Goal: Task Accomplishment & Management: Manage account settings

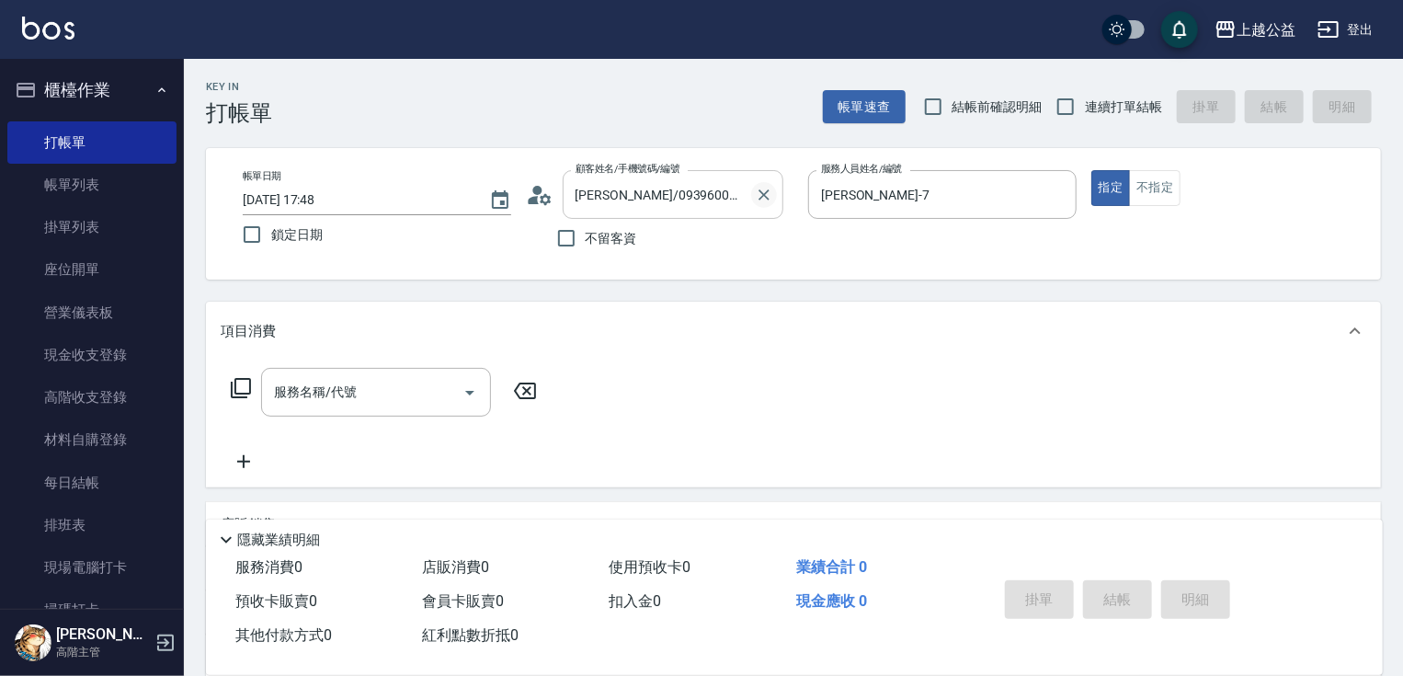
click at [756, 199] on icon "Clear" at bounding box center [764, 195] width 18 height 18
click at [606, 242] on span "不留客資" at bounding box center [611, 238] width 51 height 19
click at [586, 242] on input "不留客資" at bounding box center [566, 238] width 39 height 39
checkbox input "true"
click at [1100, 110] on span "連續打單結帳" at bounding box center [1123, 106] width 77 height 19
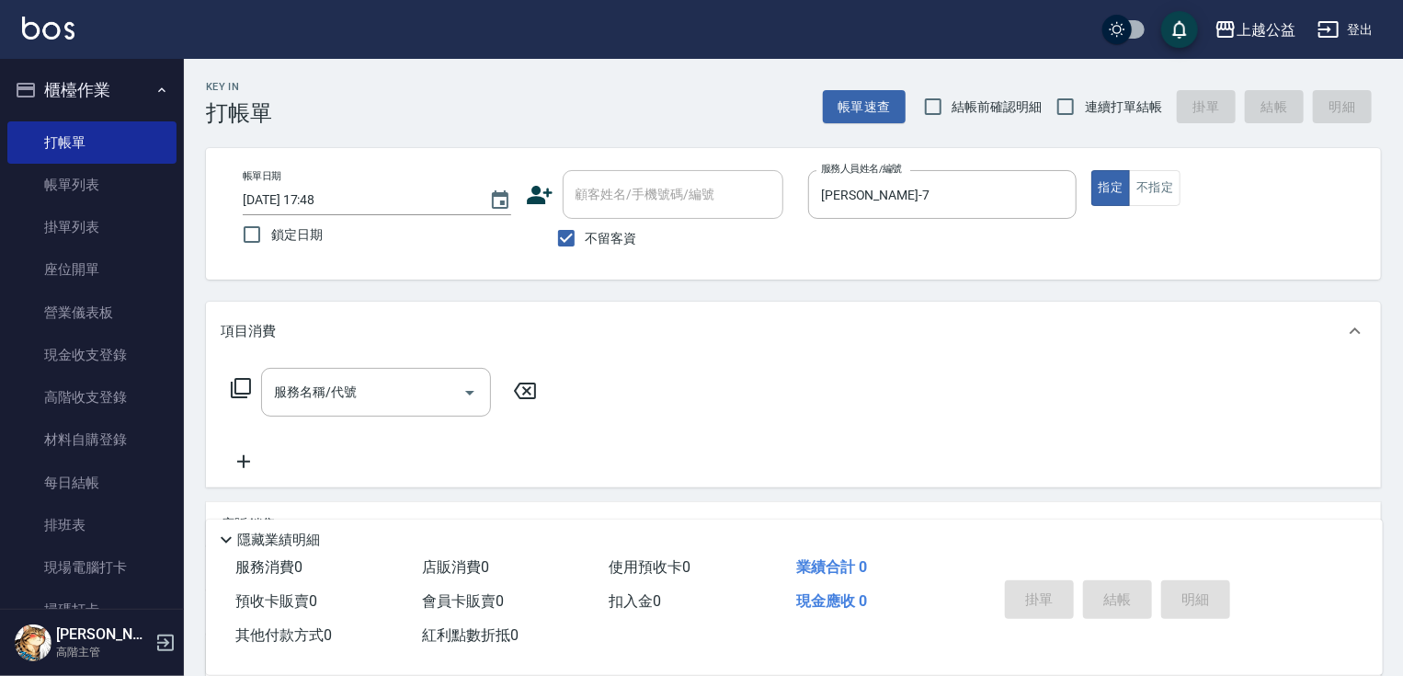
click at [1085, 110] on input "連續打單結帳" at bounding box center [1065, 106] width 39 height 39
checkbox input "true"
drag, startPoint x: 364, startPoint y: 363, endPoint x: 382, endPoint y: 379, distance: 23.4
click at [368, 364] on div "服務名稱/代號 服務名稱/代號" at bounding box center [793, 423] width 1175 height 127
click at [396, 400] on input "服務名稱/代號" at bounding box center [362, 392] width 186 height 32
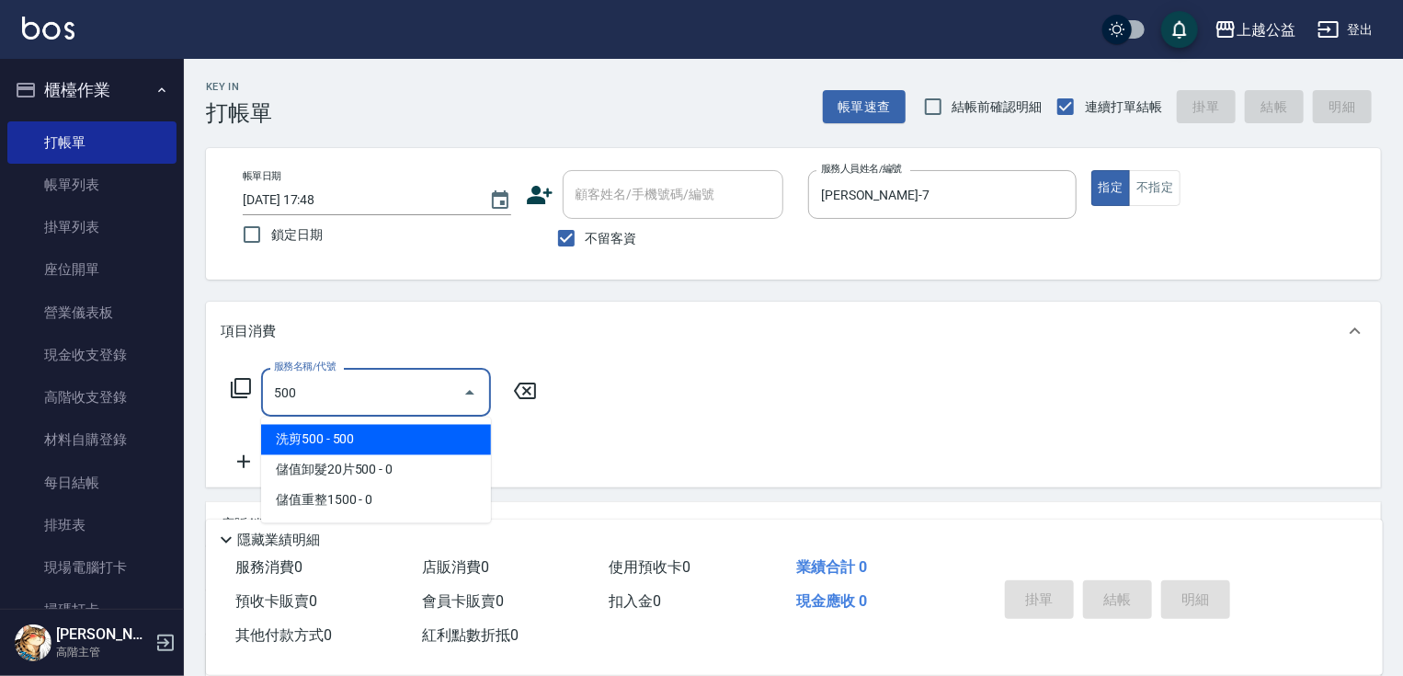
type input "洗剪500(500)"
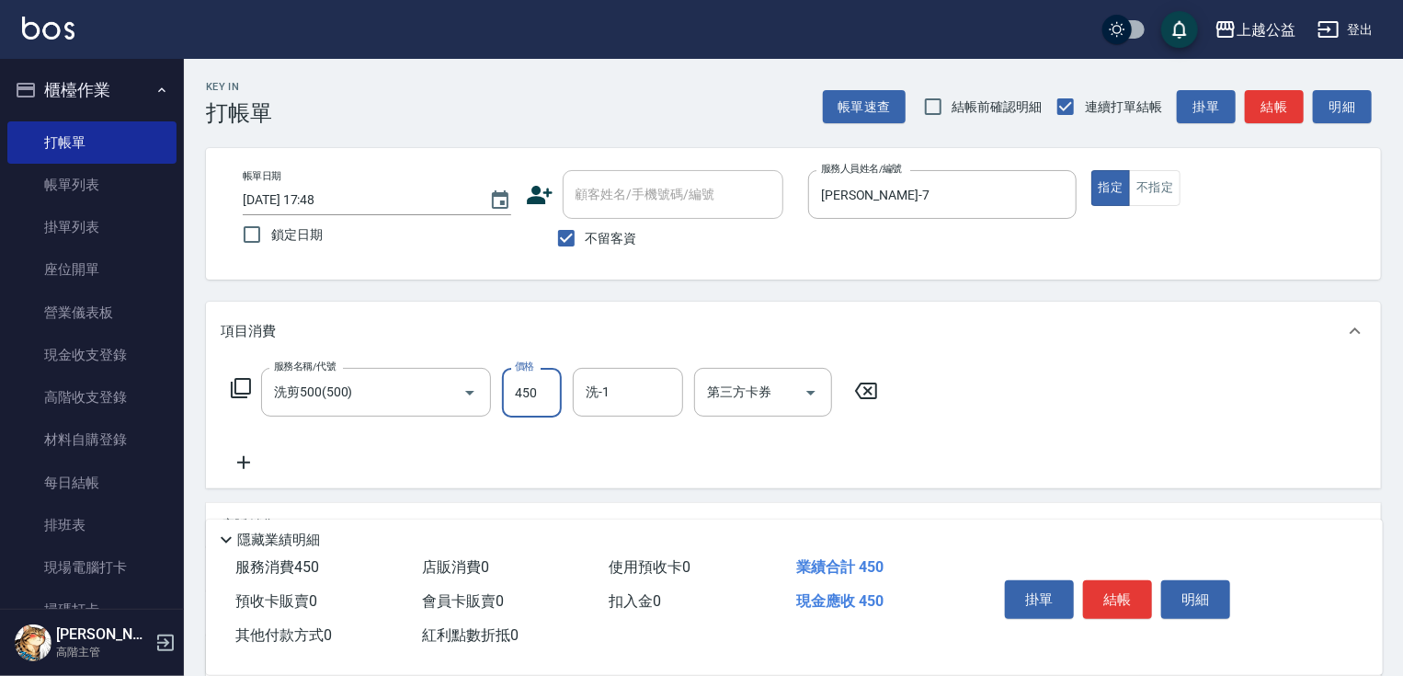
type input "450"
type input "[PERSON_NAME]-32"
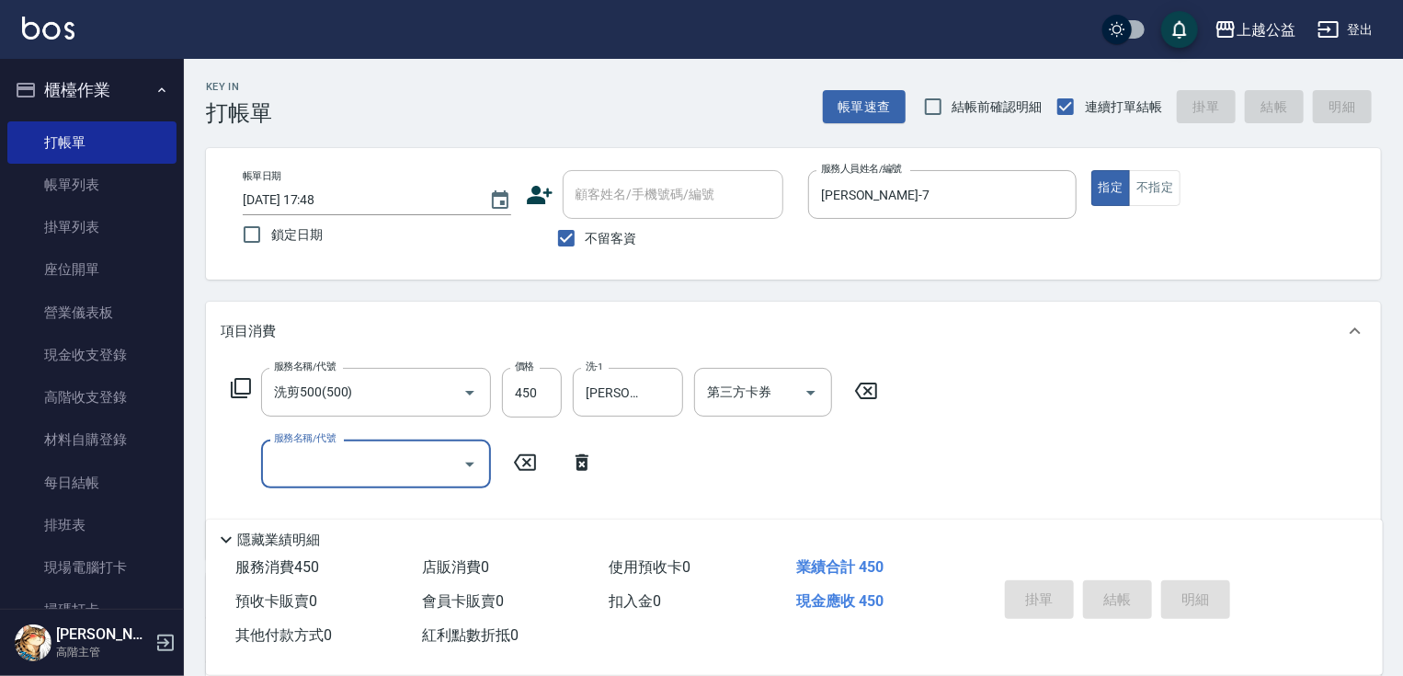
type input "[DATE] 20:24"
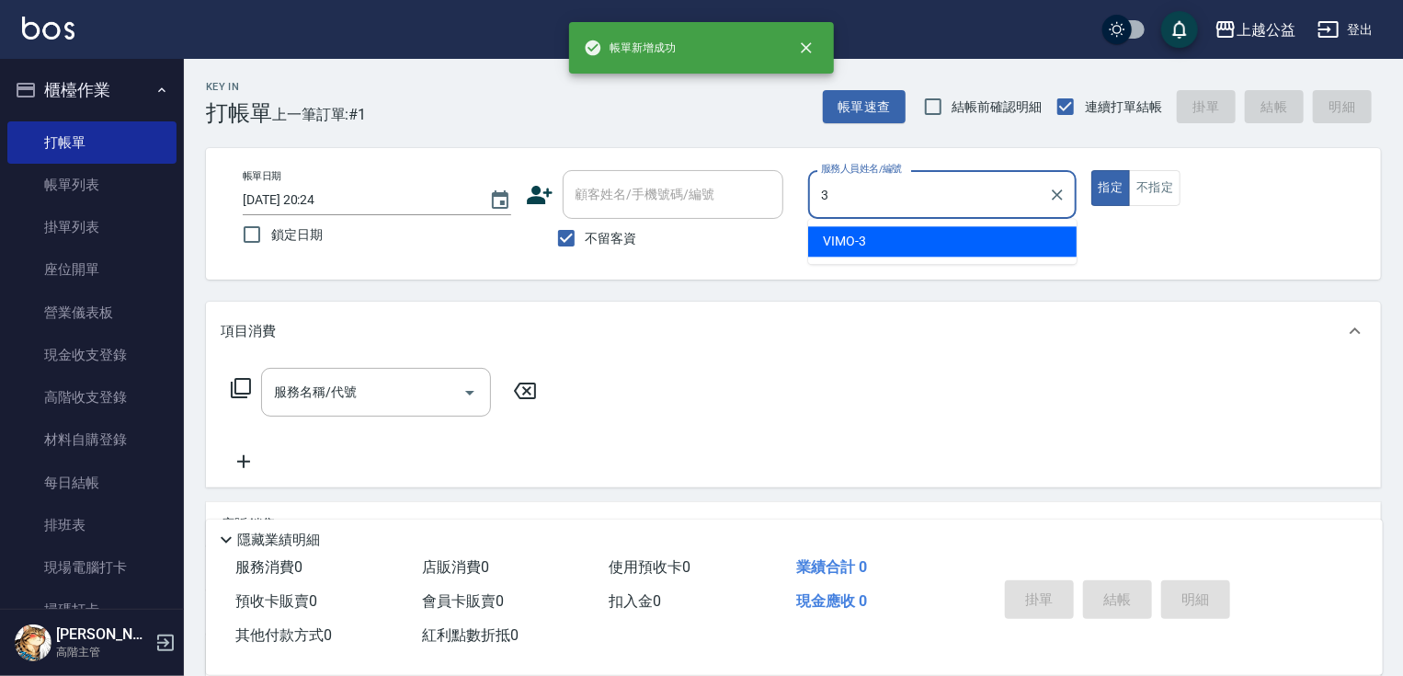
type input "VIMO-3"
type button "true"
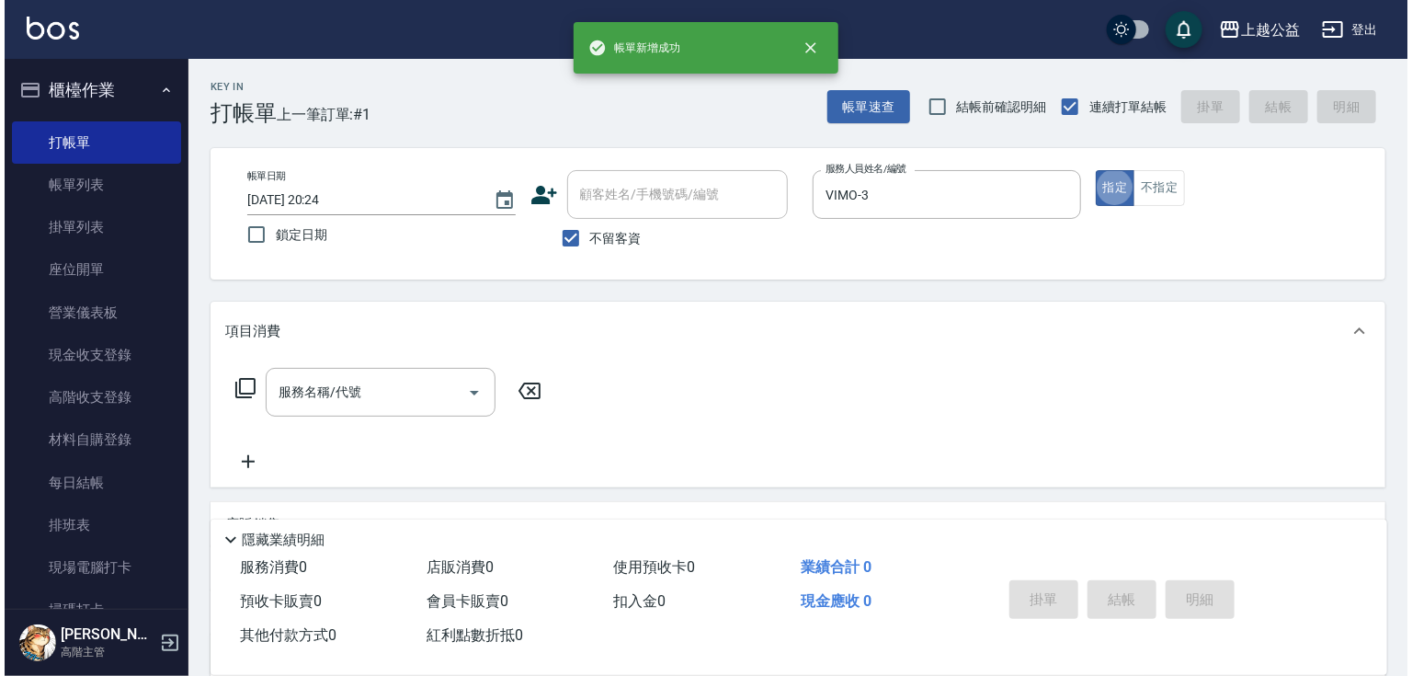
scroll to position [29, 0]
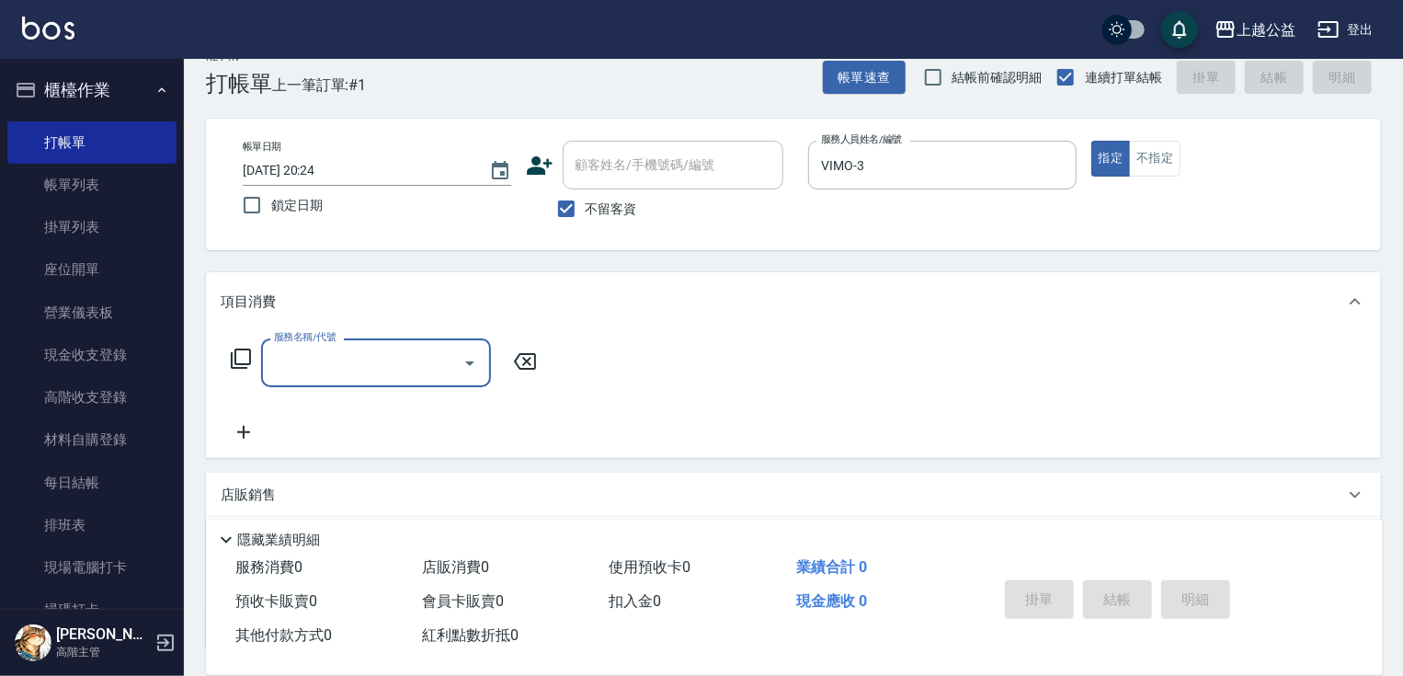
type input "5"
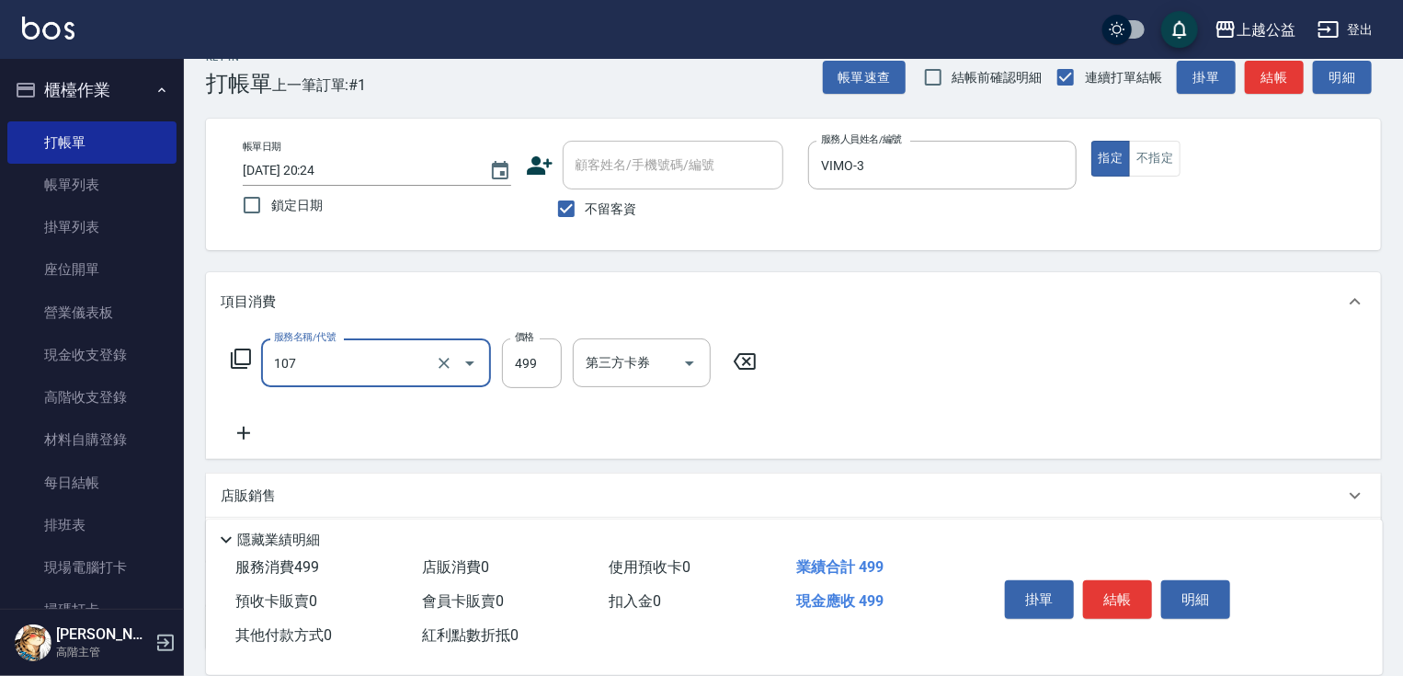
type input "舒活499(107)"
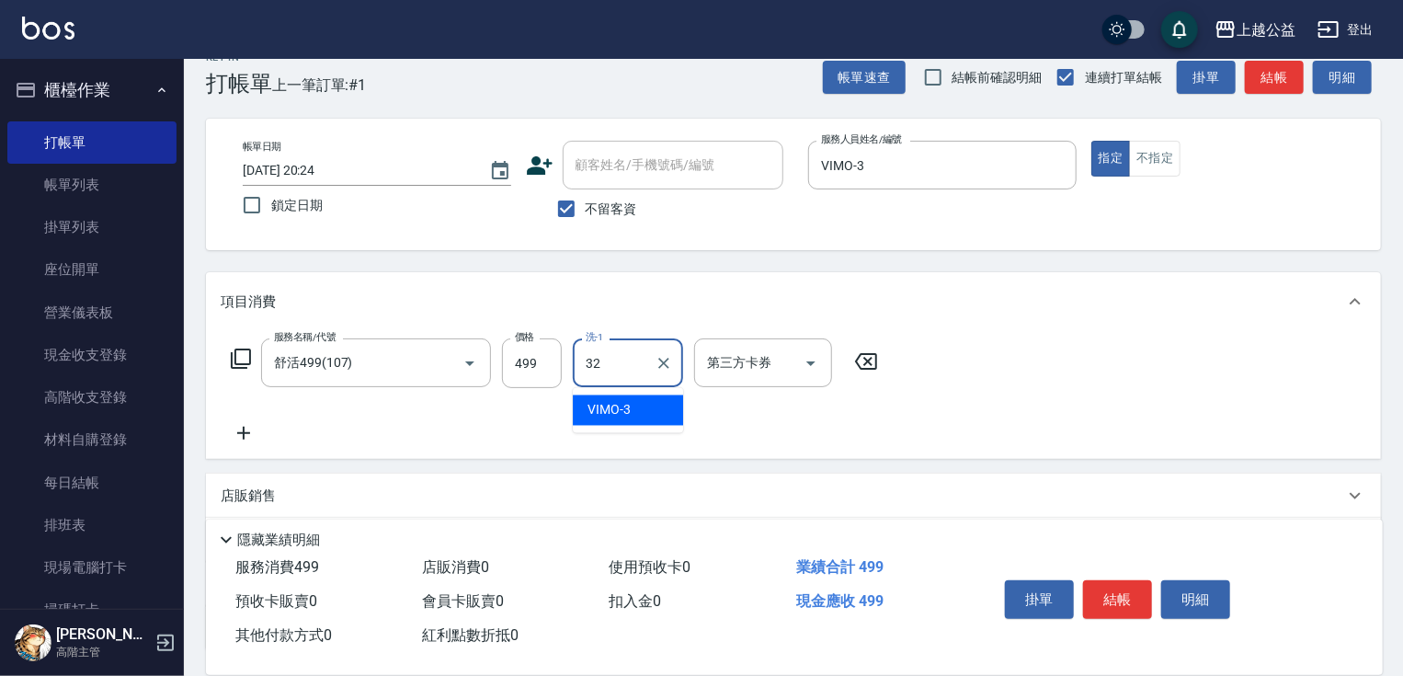
type input "[PERSON_NAME]-32"
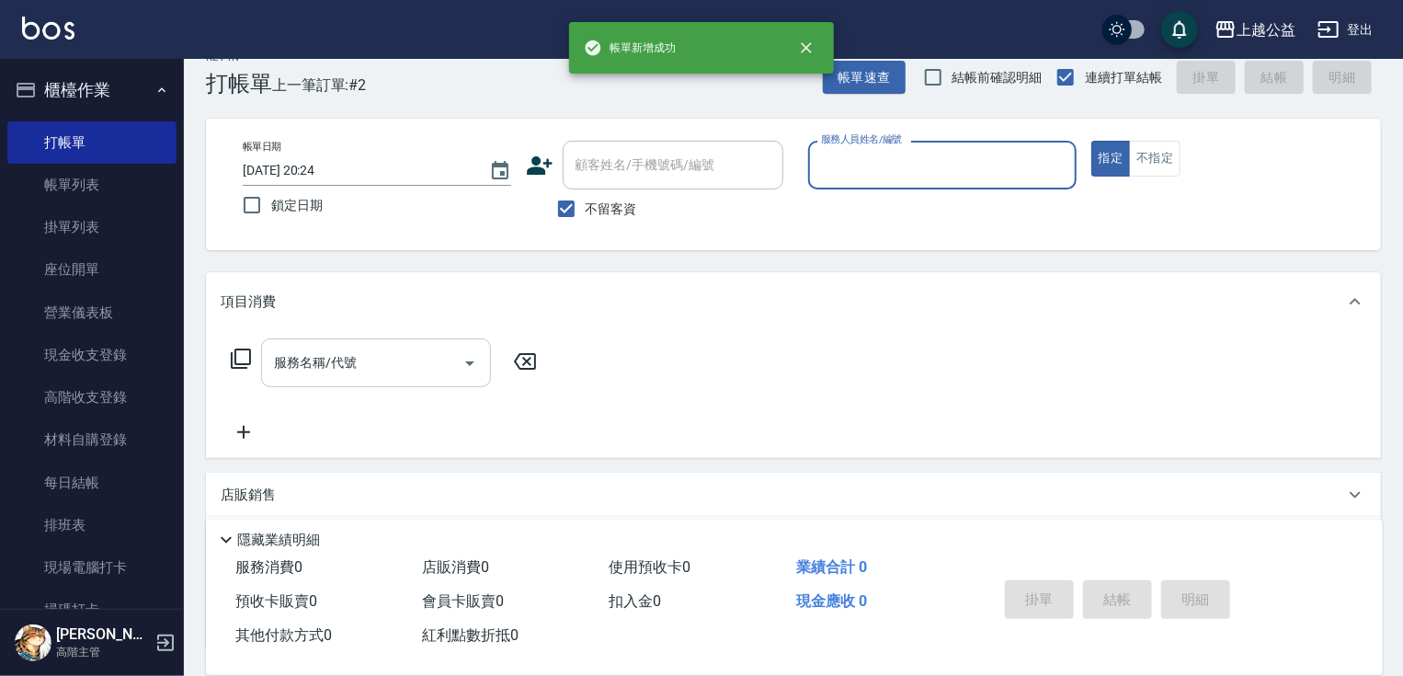
type input "5"
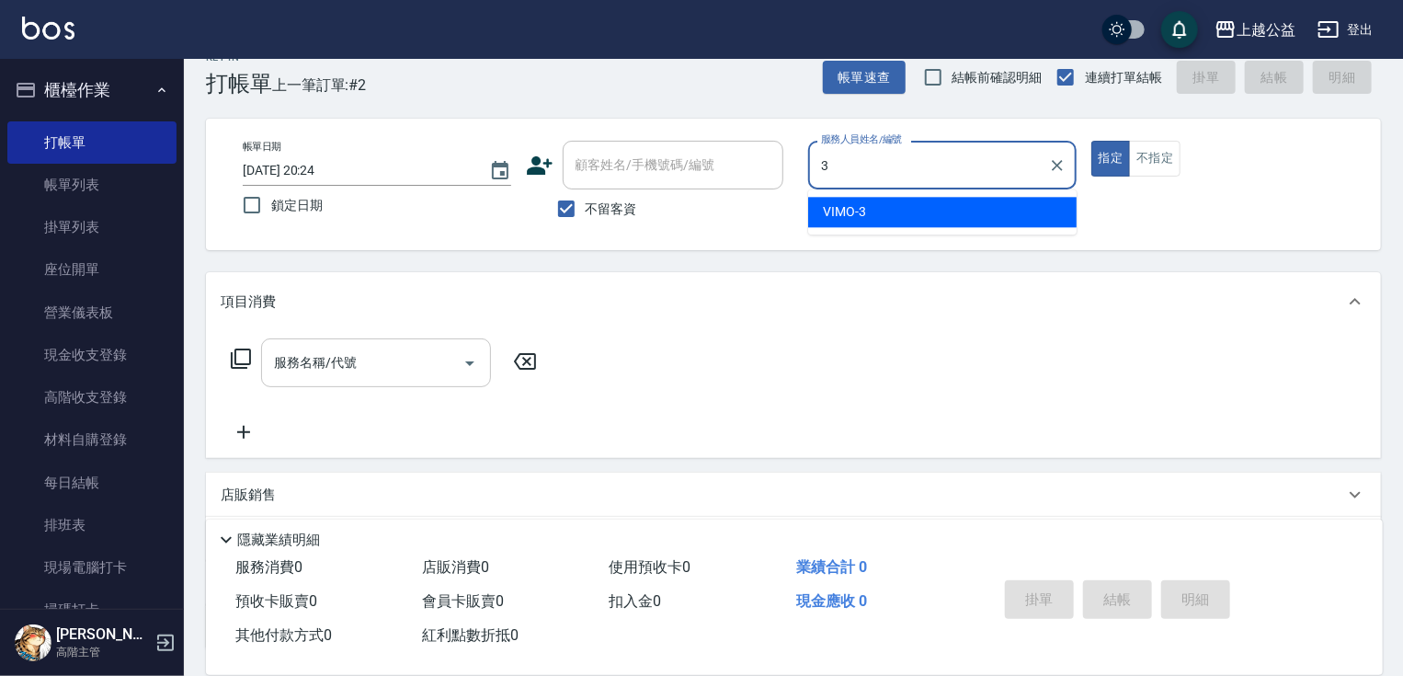
type input "VIMO-3"
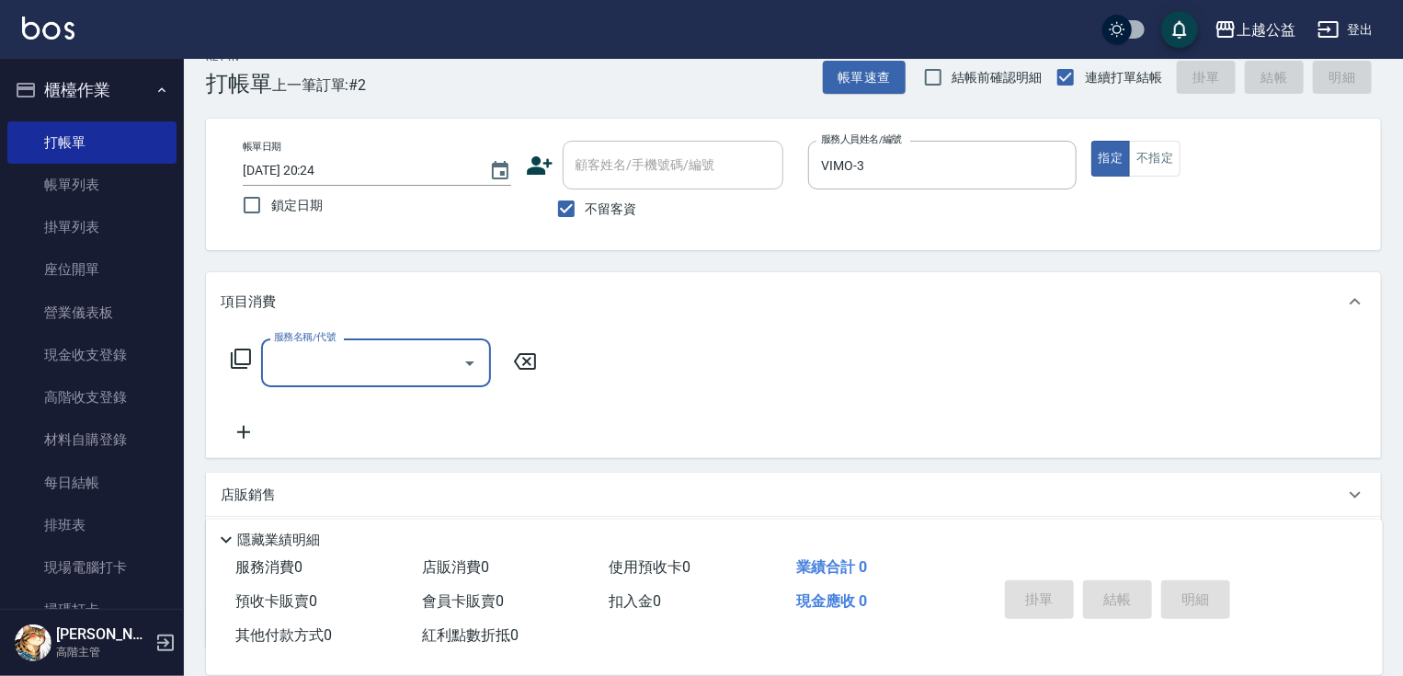
click at [228, 357] on div "服務名稱/代號 服務名稱/代號" at bounding box center [384, 362] width 327 height 49
click at [244, 364] on icon at bounding box center [241, 358] width 20 height 20
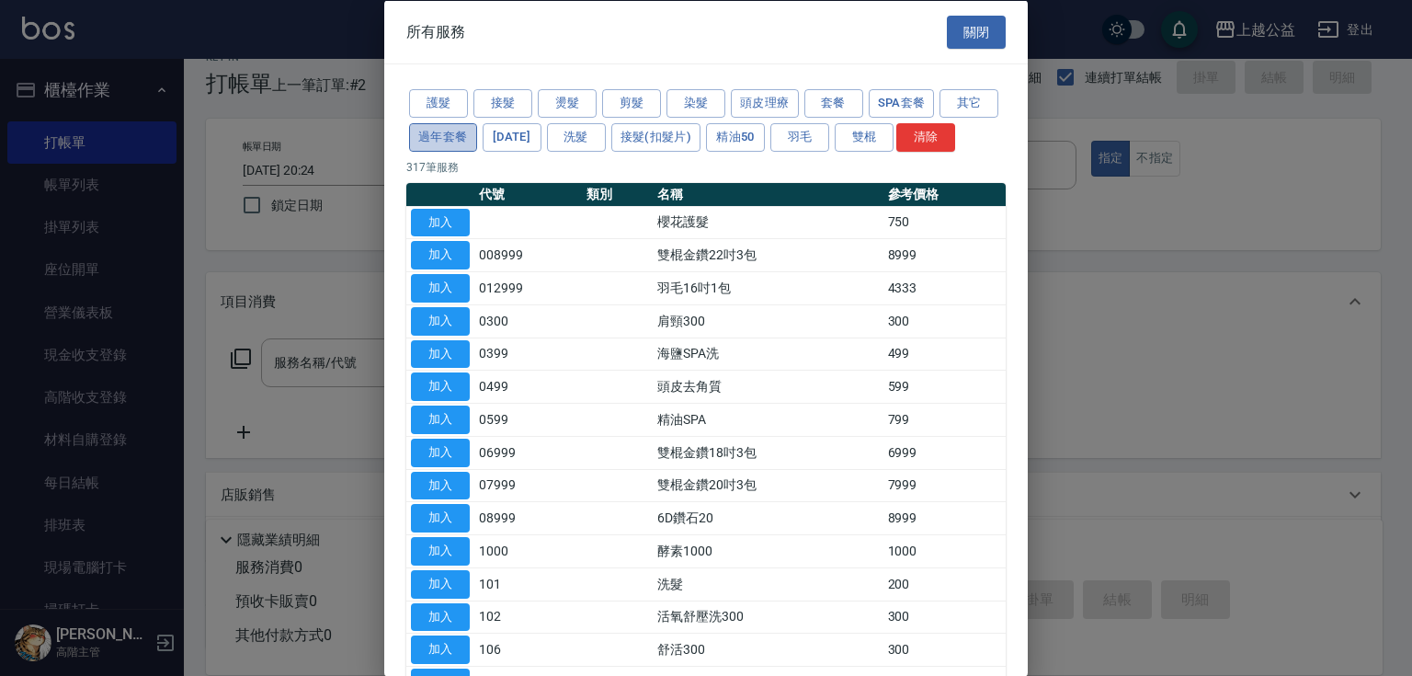
click at [477, 140] on button "過年套餐" at bounding box center [443, 136] width 68 height 29
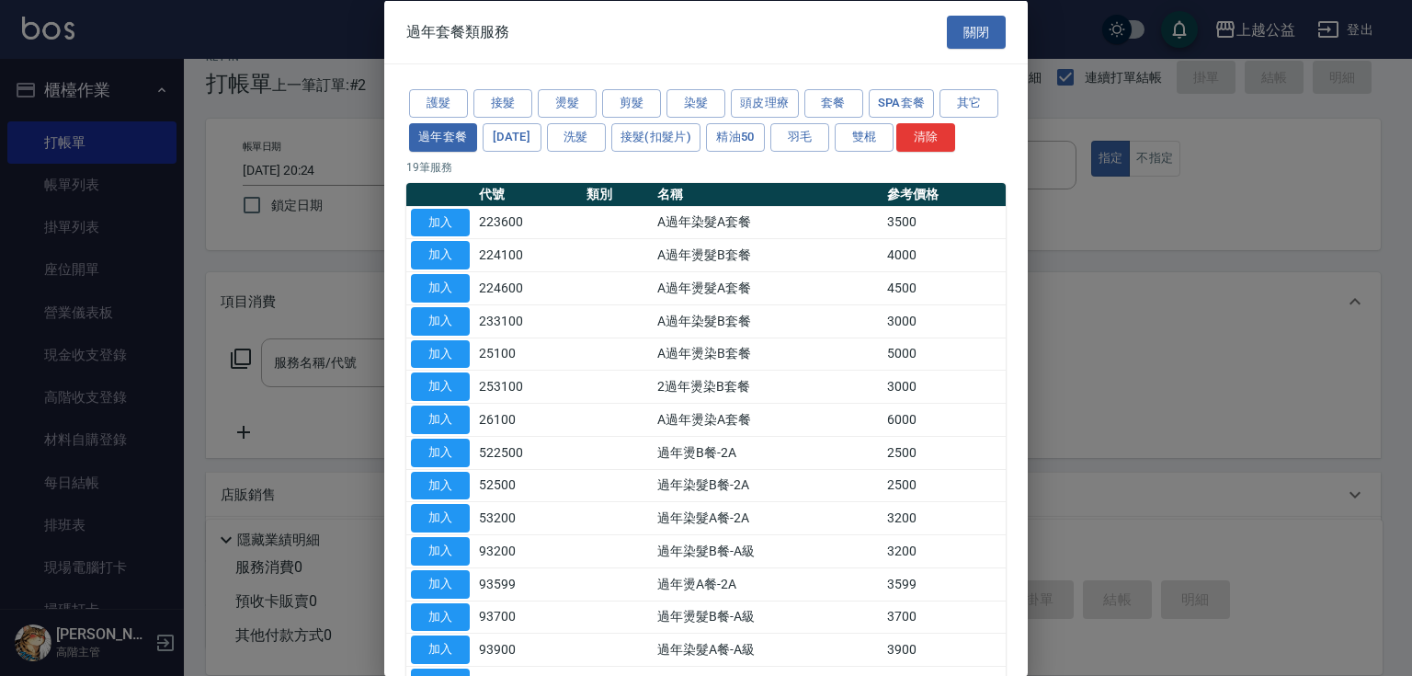
scroll to position [279, 0]
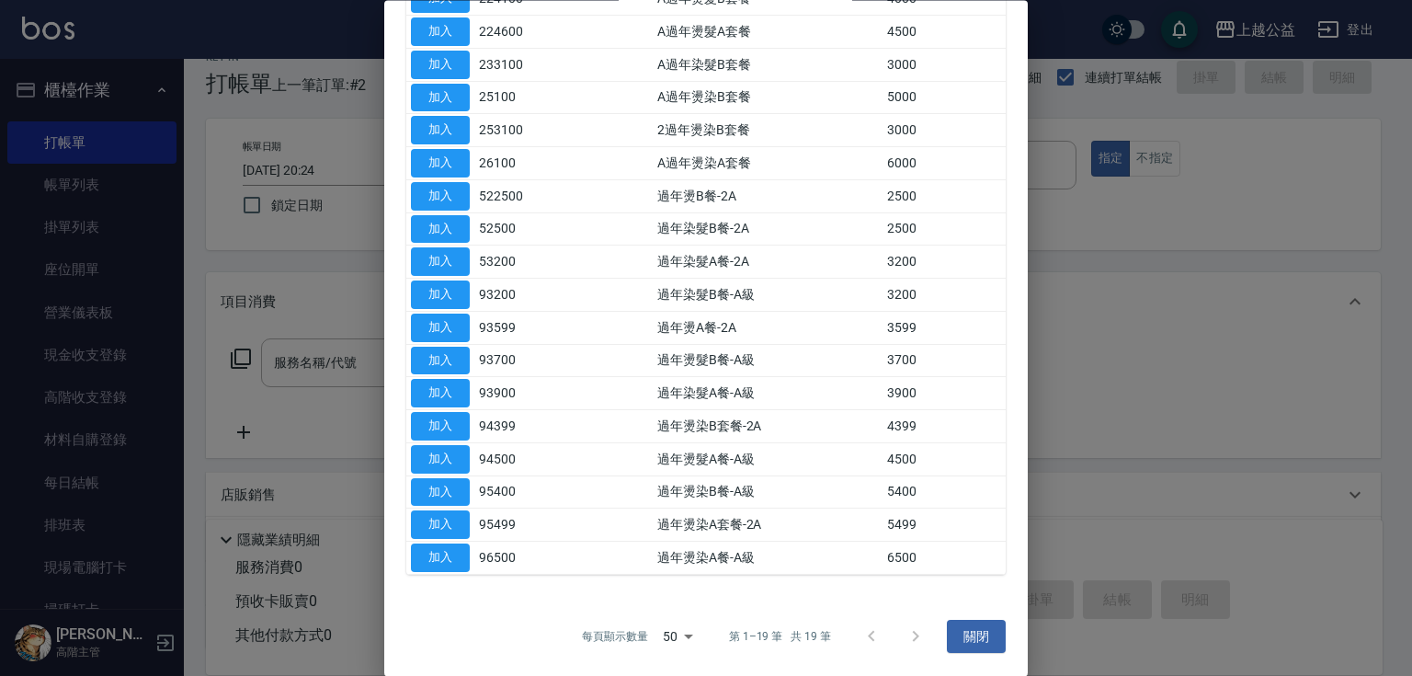
drag, startPoint x: 683, startPoint y: 435, endPoint x: 716, endPoint y: 571, distance: 140.0
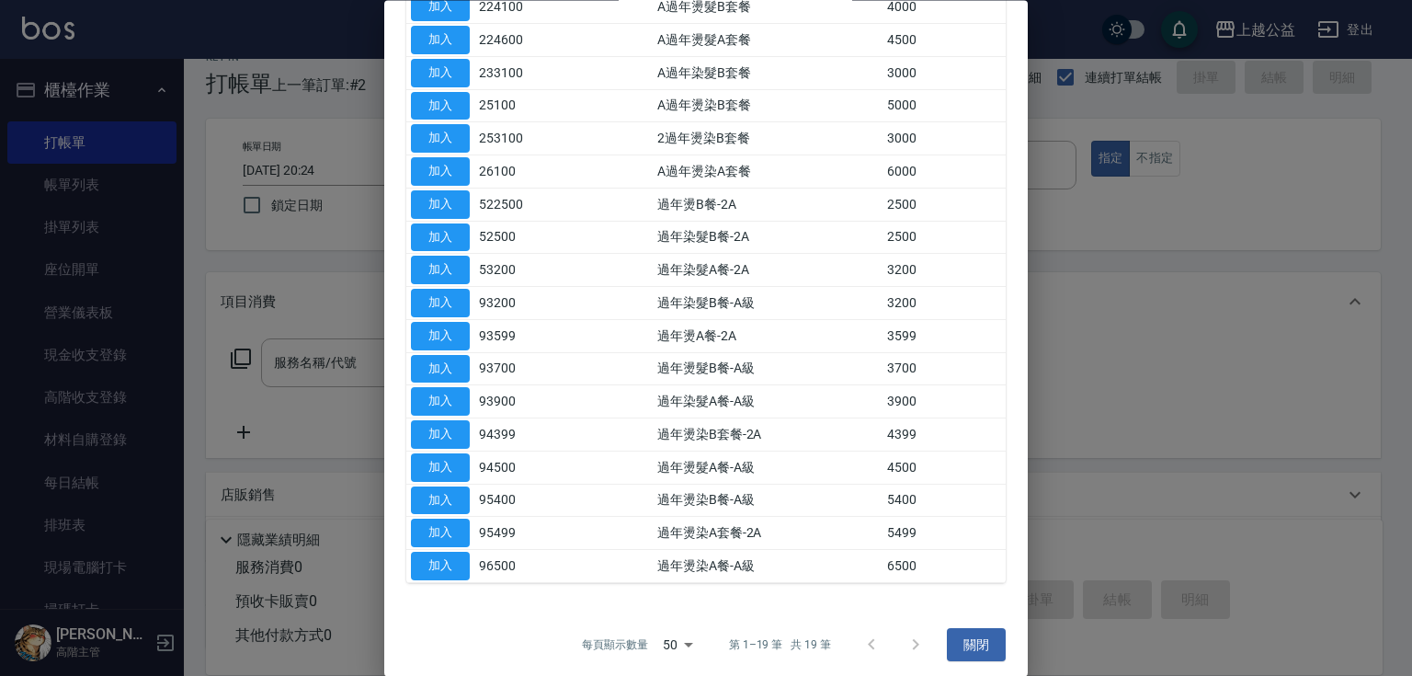
scroll to position [0, 0]
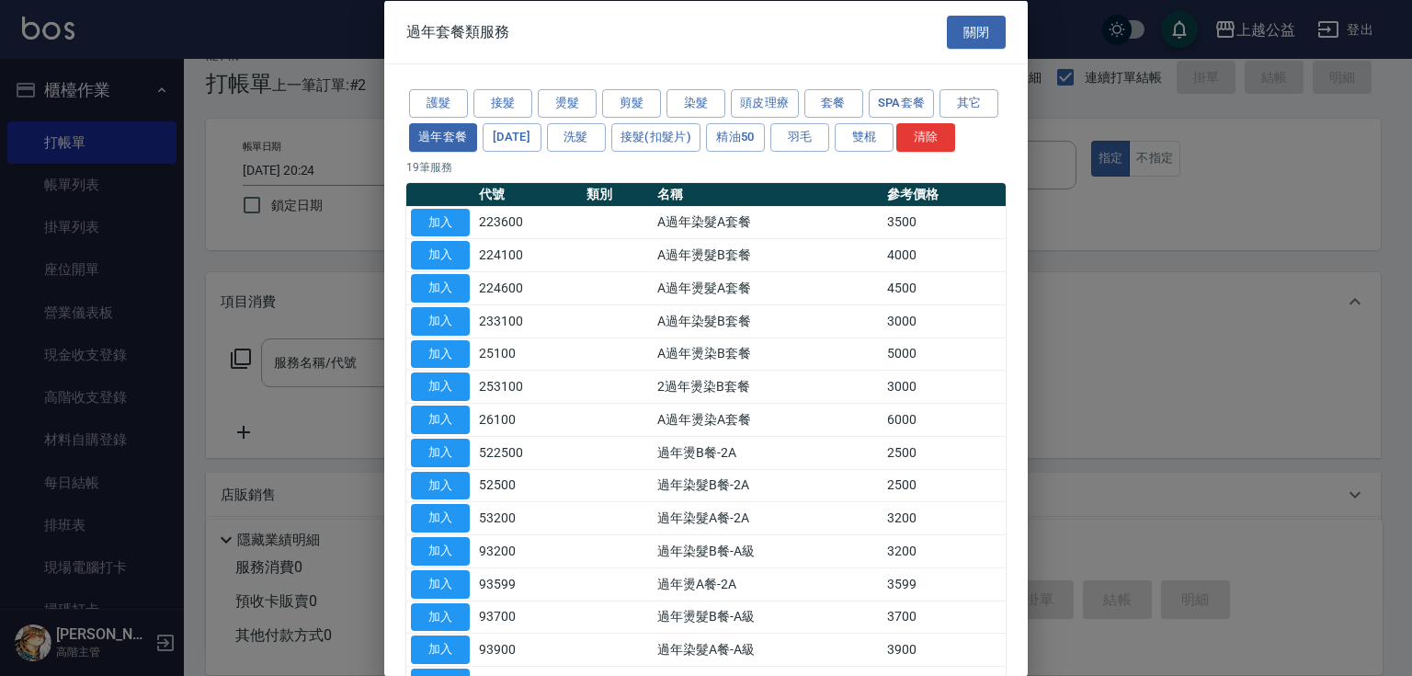
drag, startPoint x: 766, startPoint y: 373, endPoint x: 770, endPoint y: 209, distance: 164.6
click at [713, 102] on button "染髮" at bounding box center [696, 103] width 59 height 29
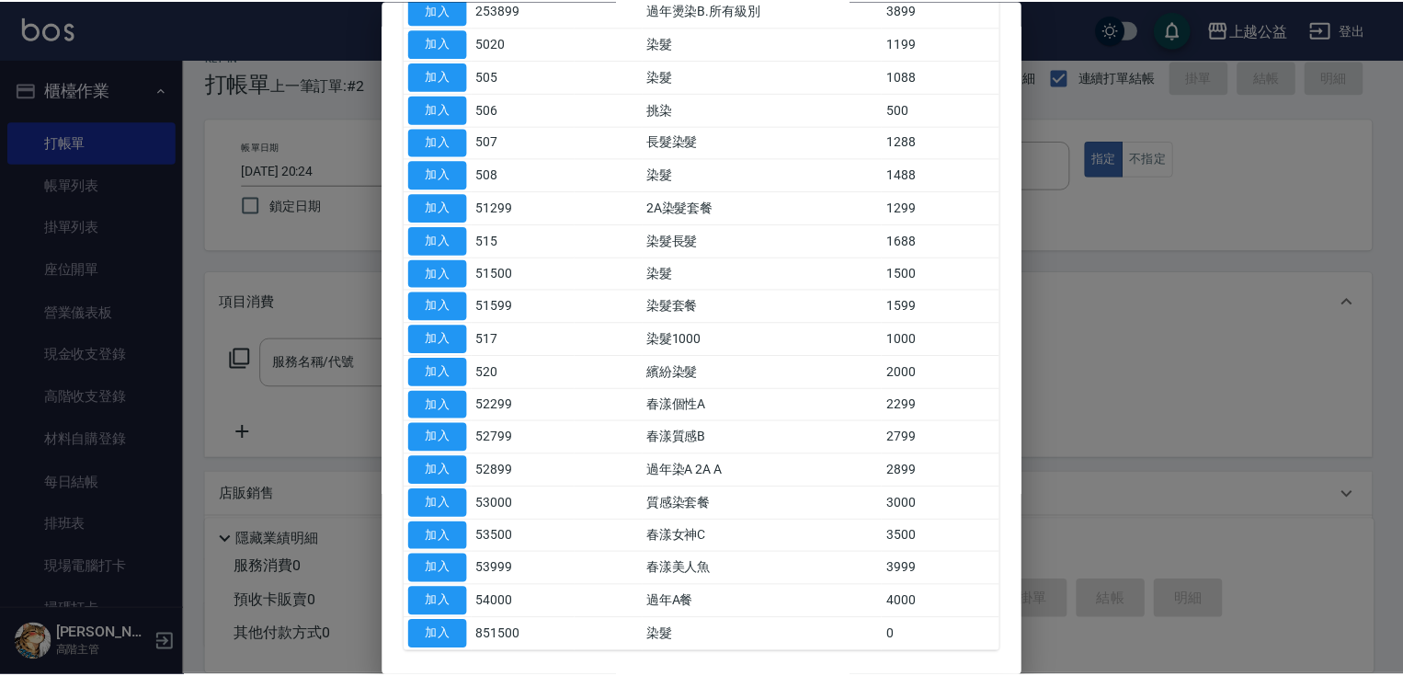
scroll to position [312, 0]
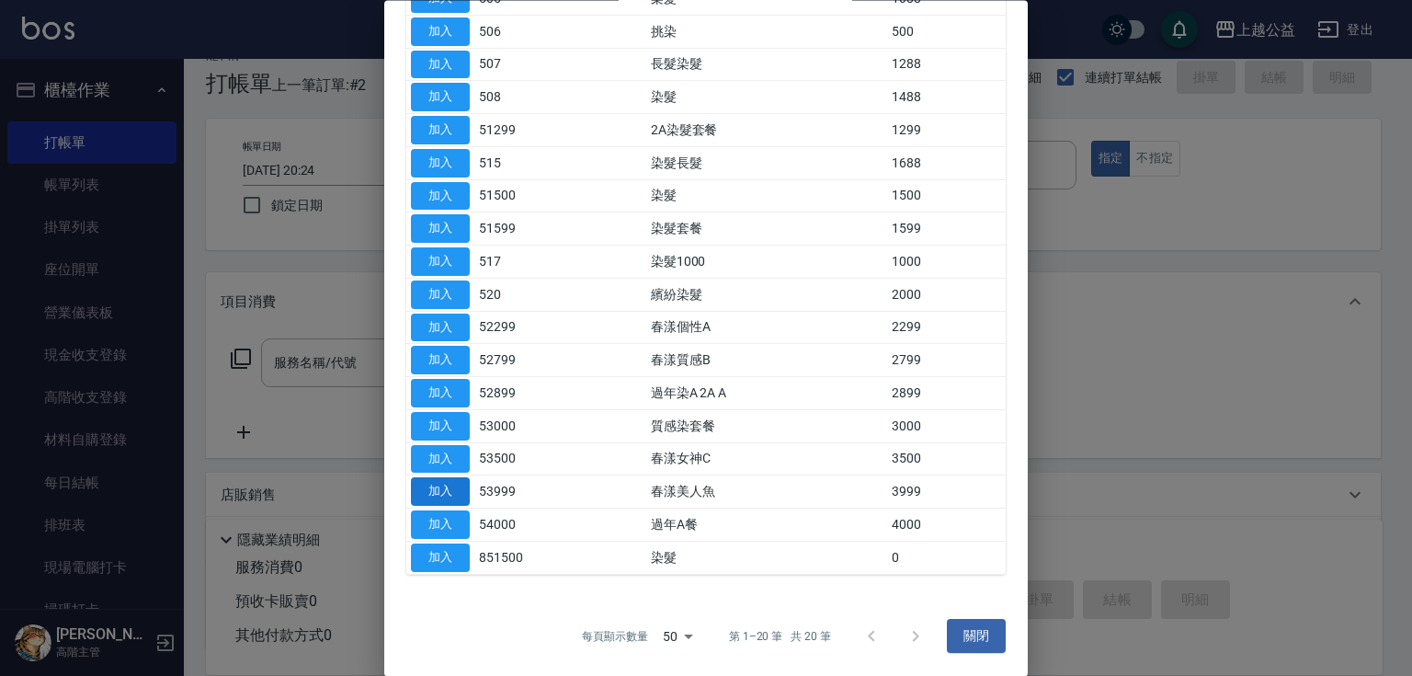
click at [452, 493] on button "加入" at bounding box center [440, 492] width 59 height 29
type input "春漾美人魚(53999)"
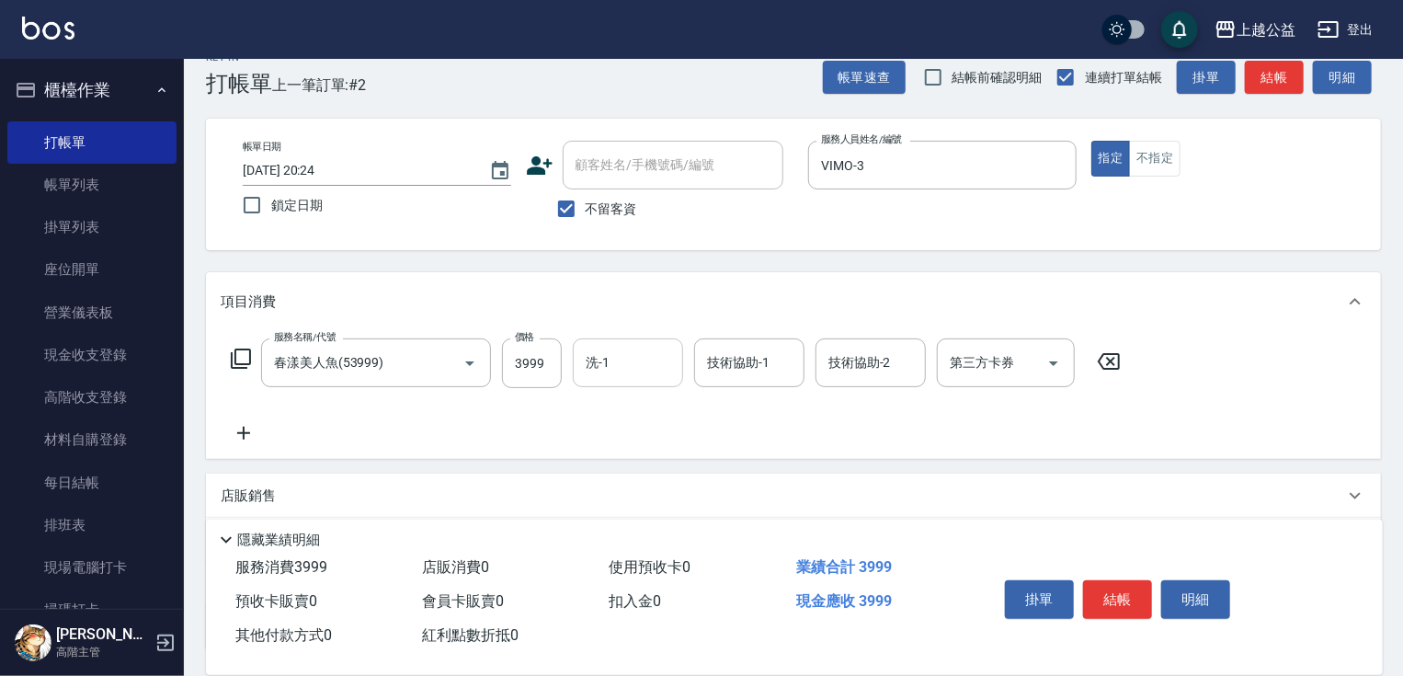
click at [661, 360] on input "洗-1" at bounding box center [628, 363] width 94 height 32
type input "[PERSON_NAME]-32"
click at [243, 425] on icon at bounding box center [244, 433] width 46 height 22
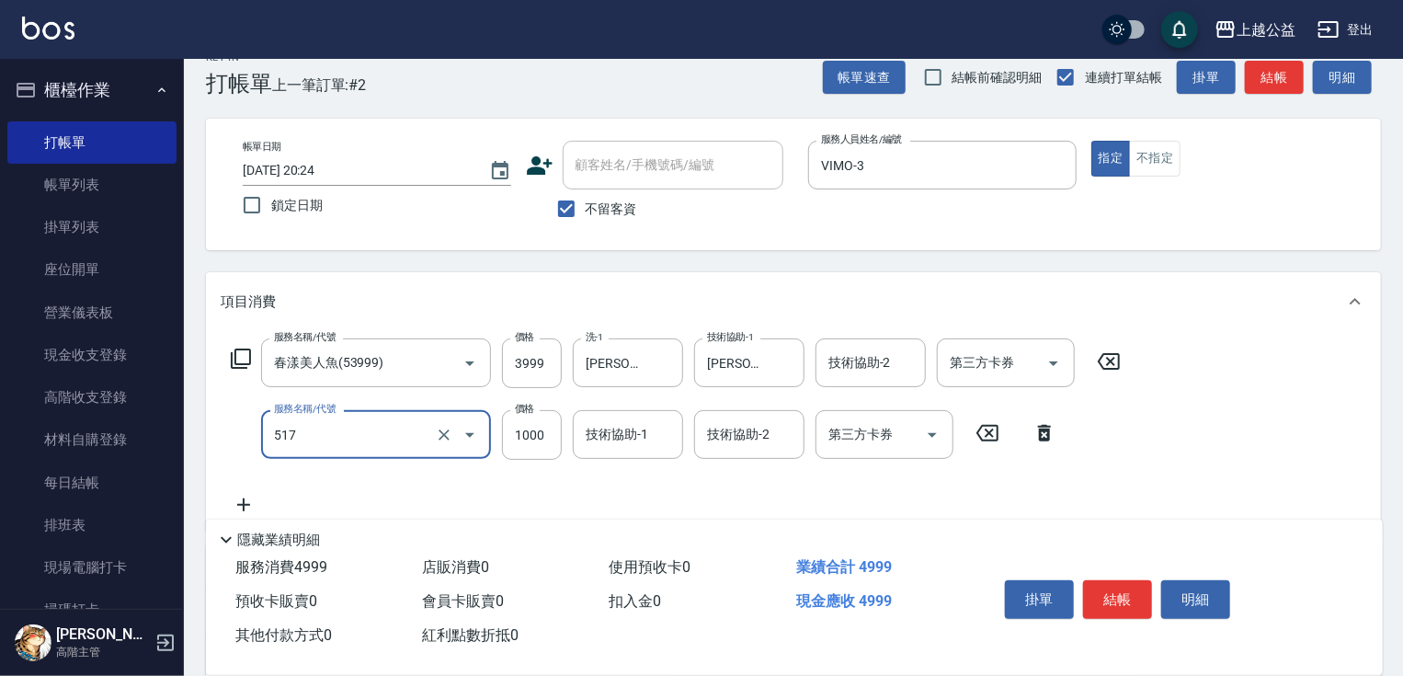
type input "染髮1000(517)"
type input "1900"
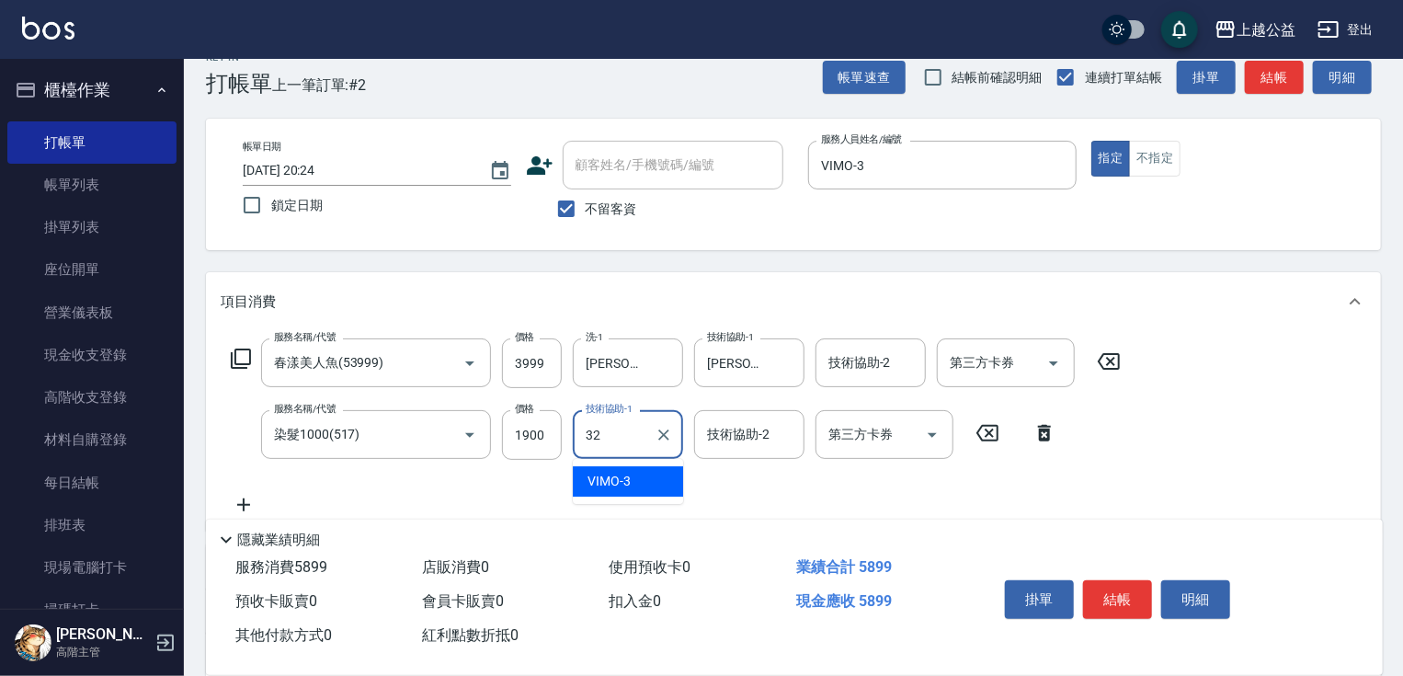
type input "[PERSON_NAME]-32"
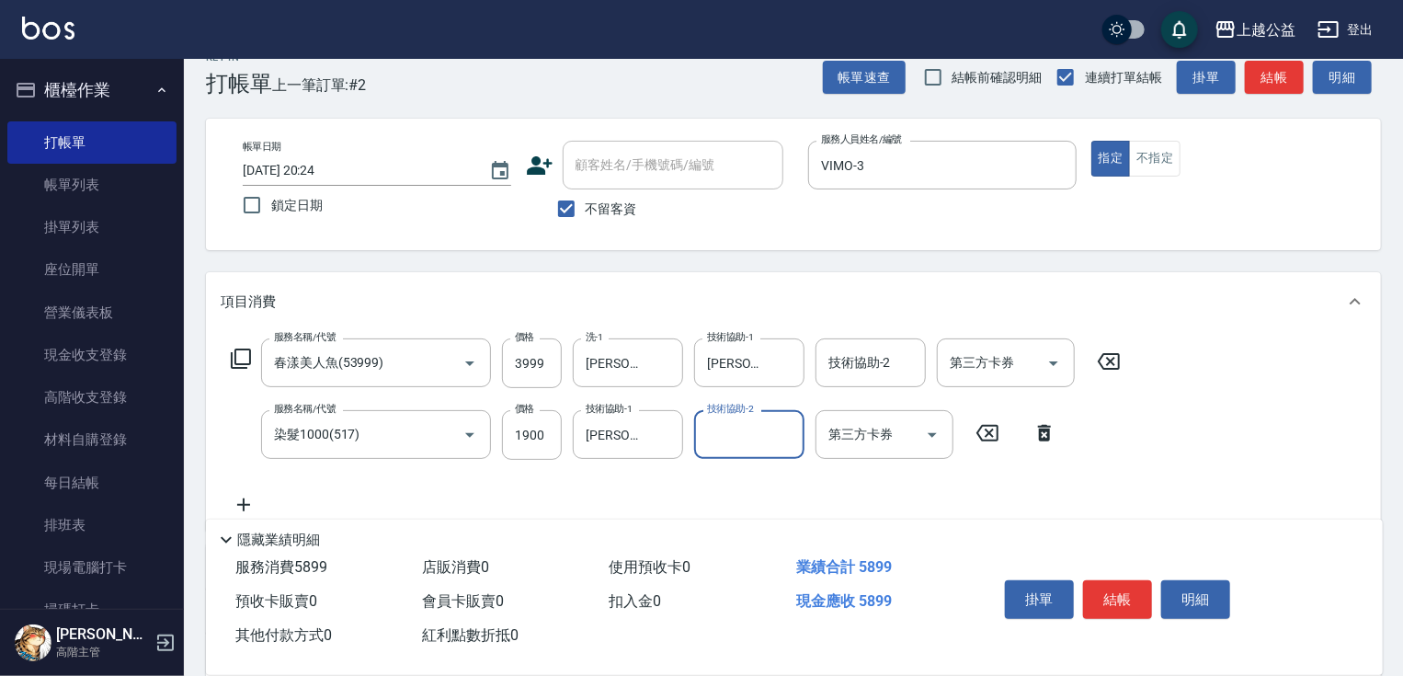
click at [1114, 580] on button "結帳" at bounding box center [1117, 599] width 69 height 39
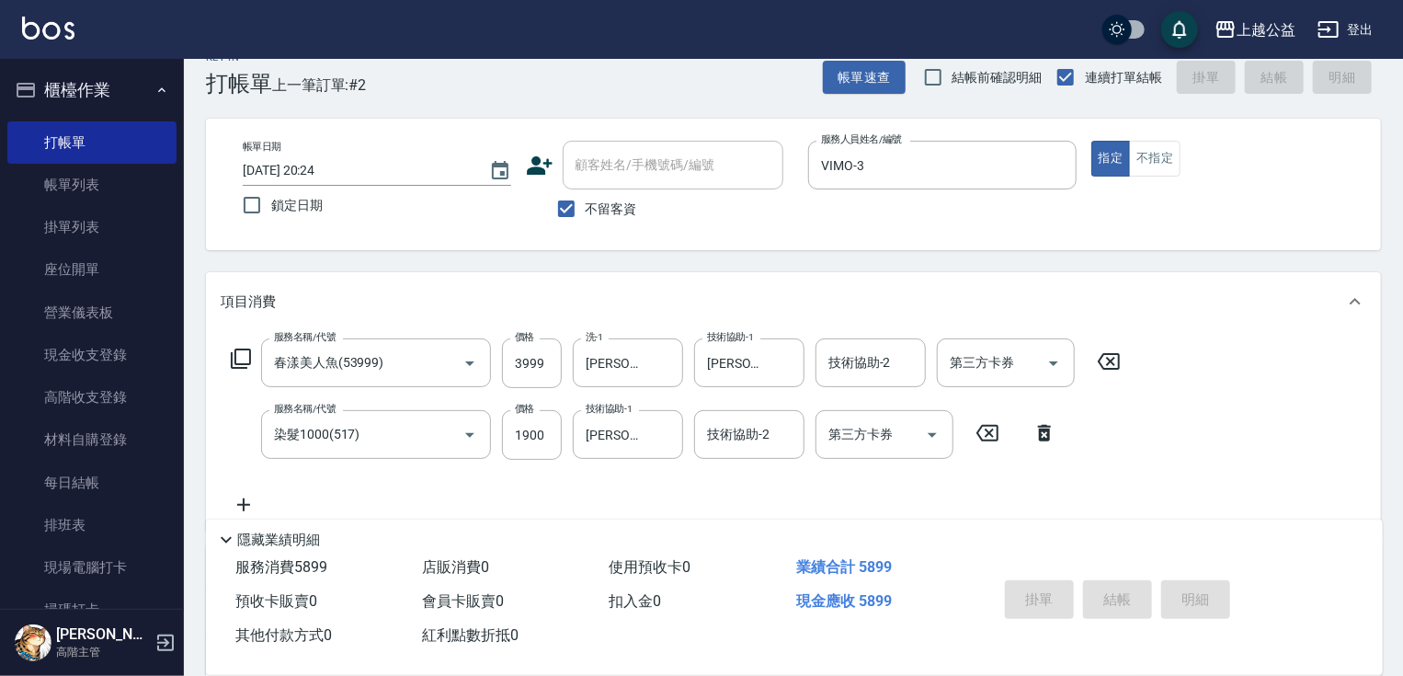
type input "[DATE] 20:27"
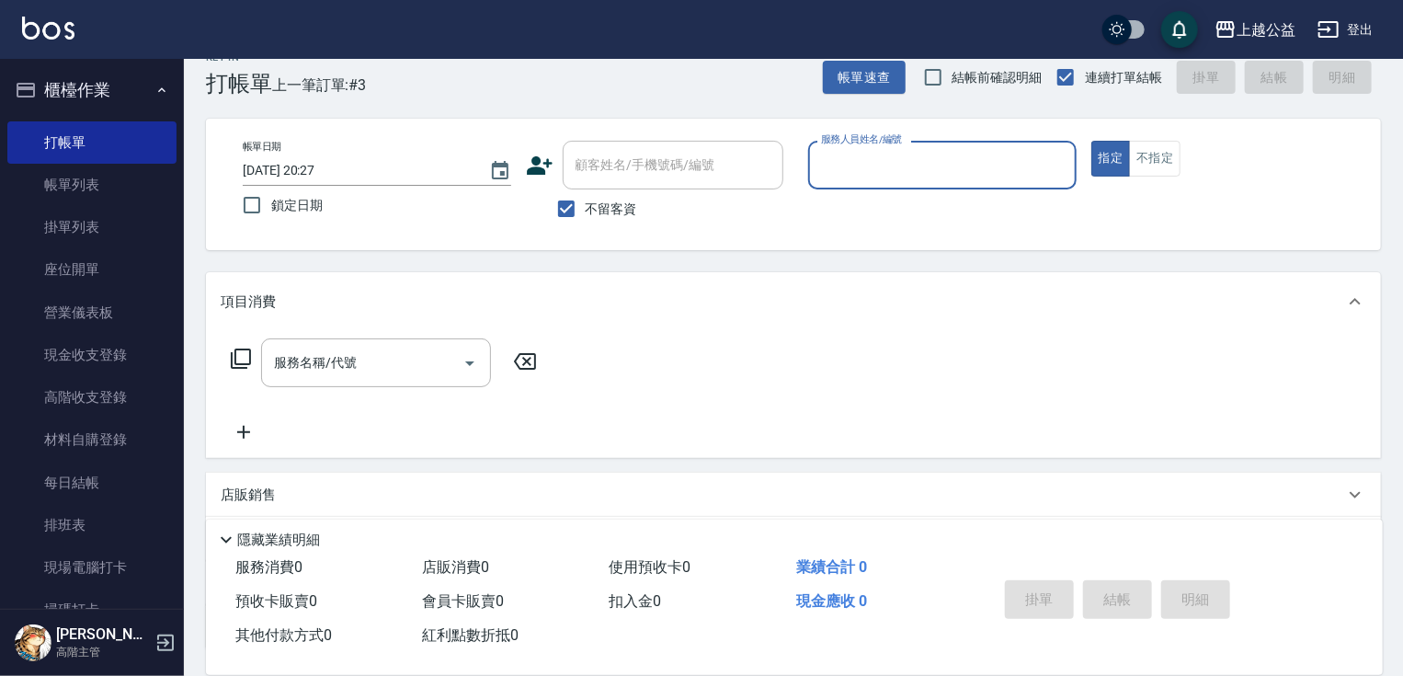
type input "5"
type input "VIMO-3"
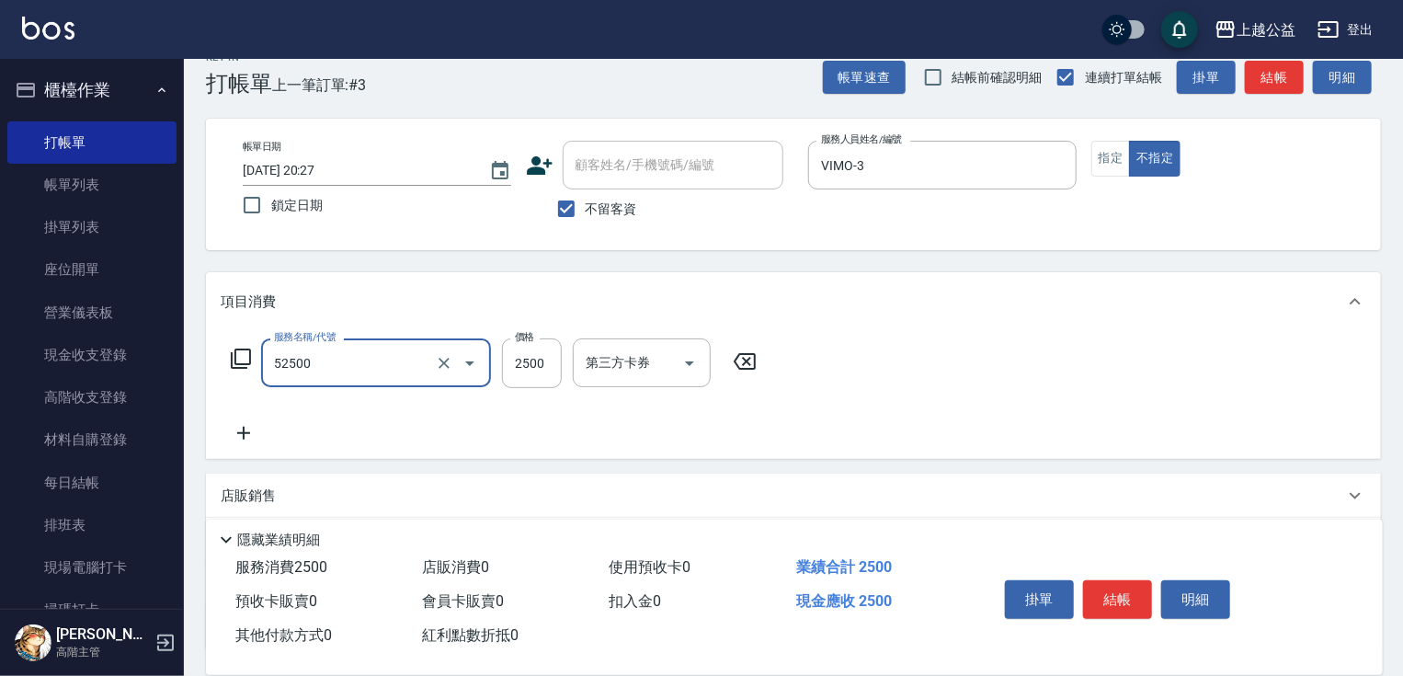
type input "過年染髮B餐-2A(52500)"
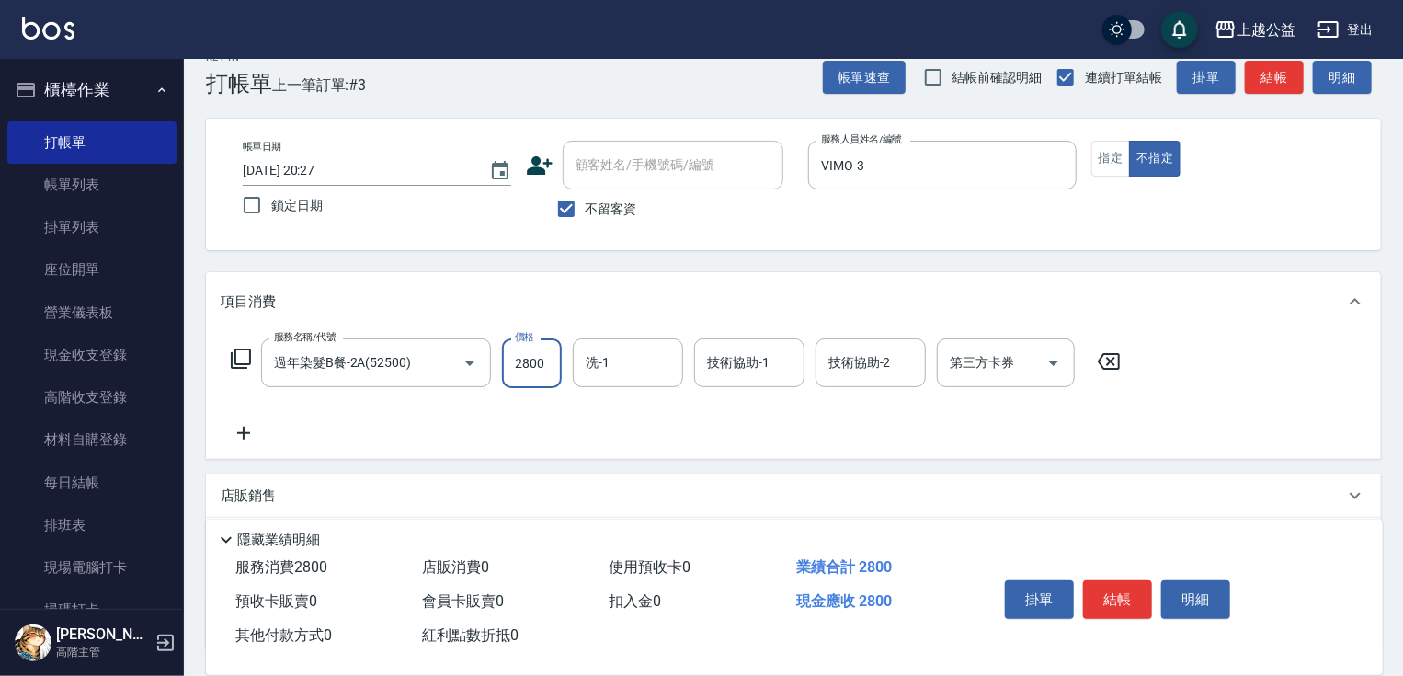
type input "2800"
type input "[PERSON_NAME]-32"
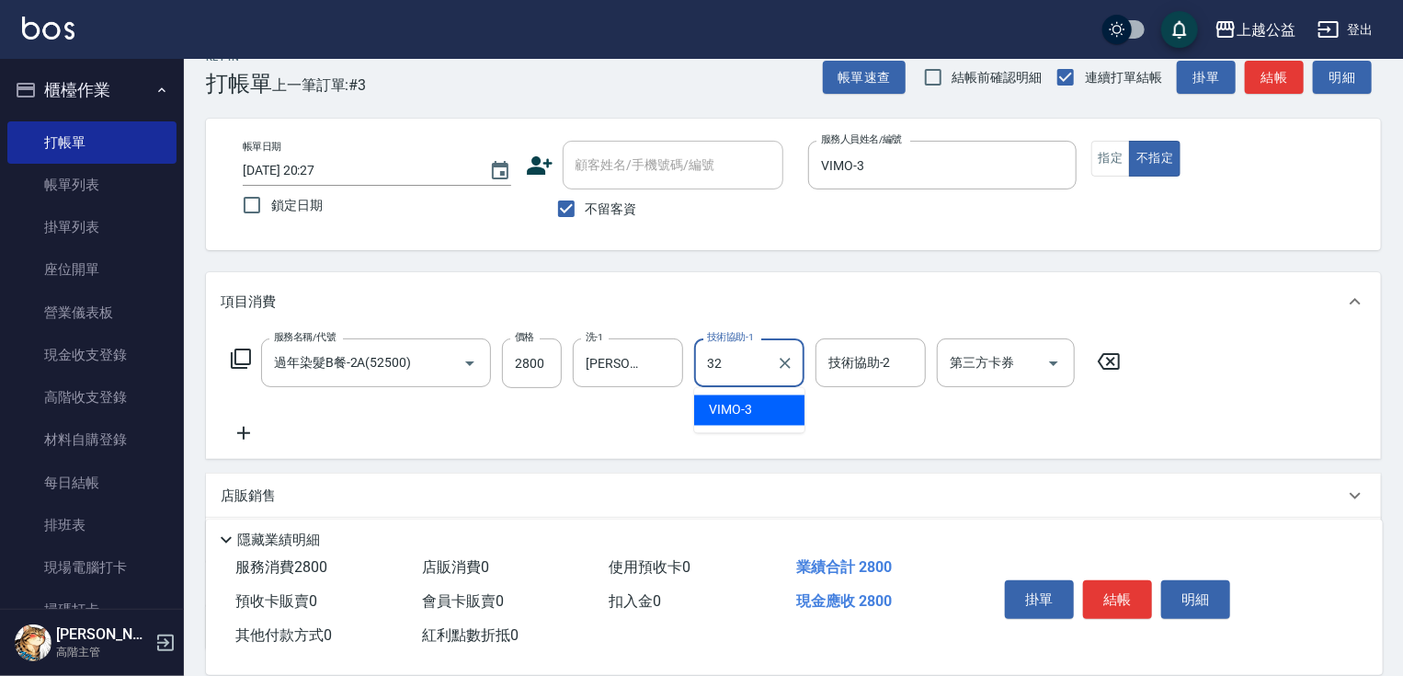
type input "[PERSON_NAME]-32"
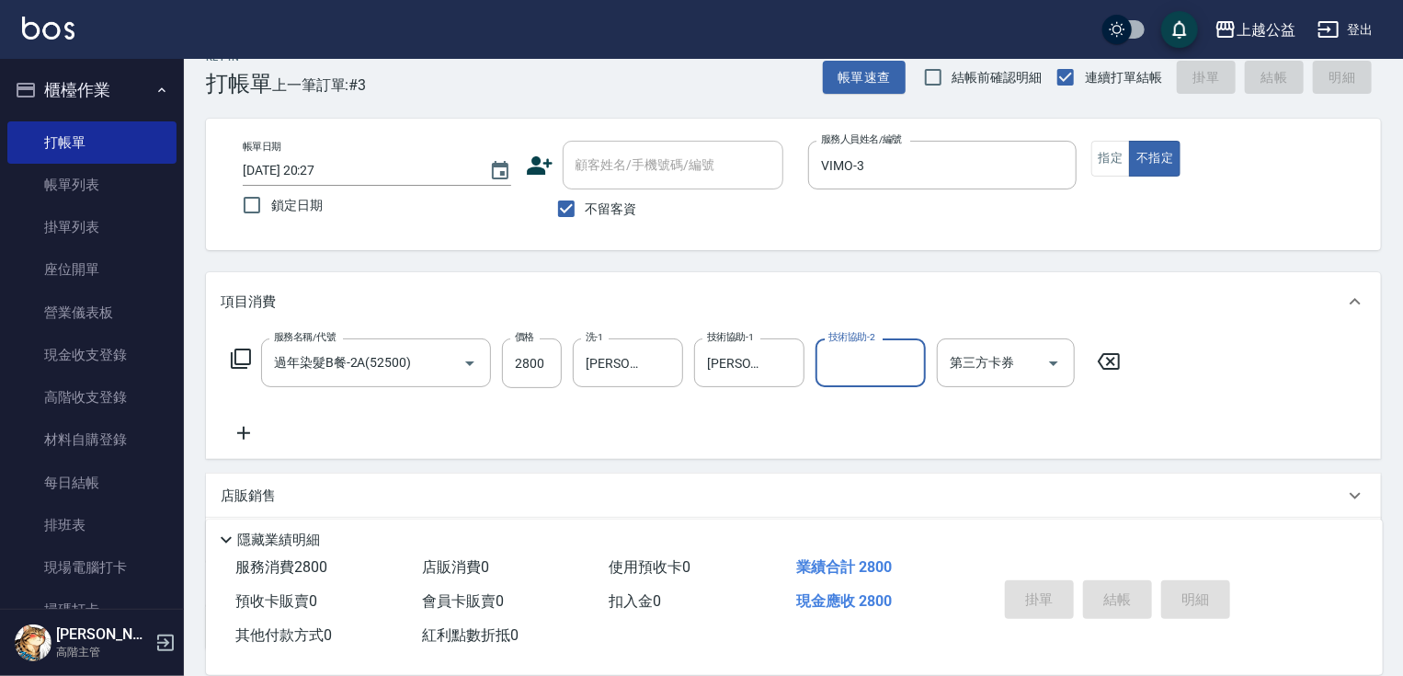
type input "[DATE] 20:28"
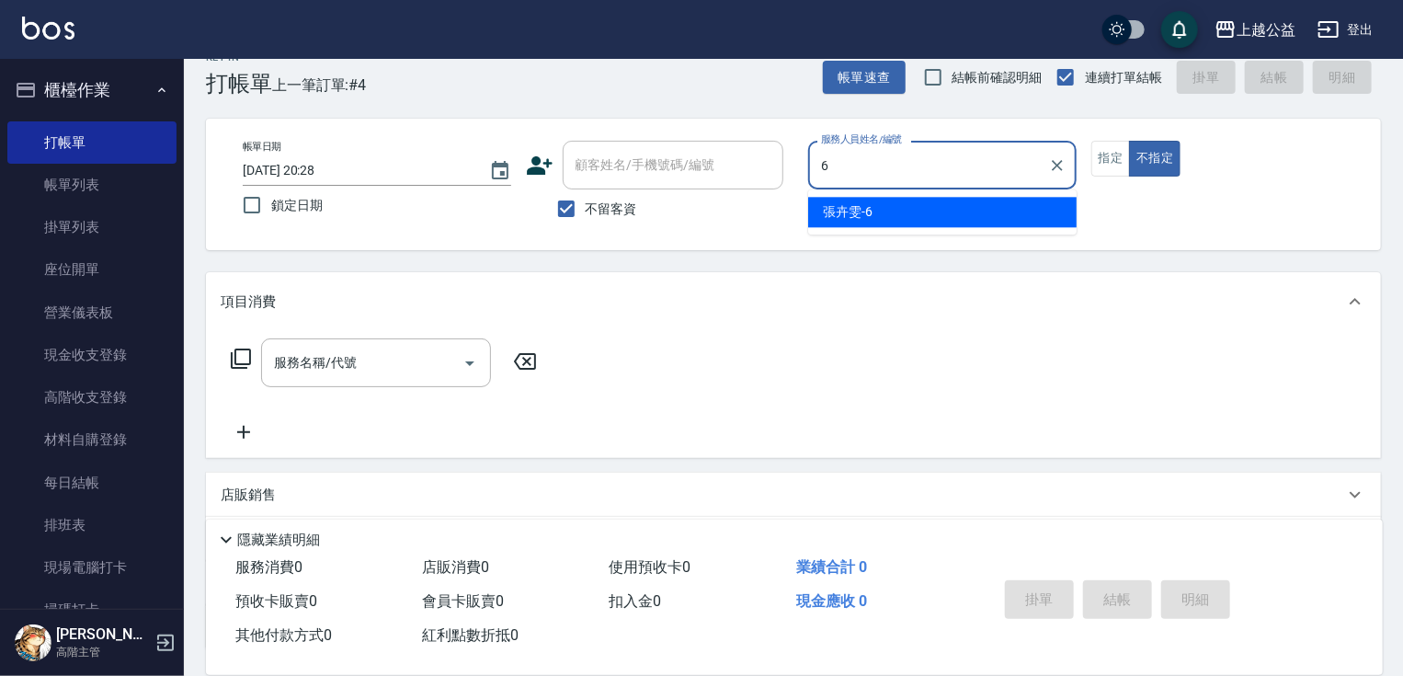
type input "[PERSON_NAME]-6"
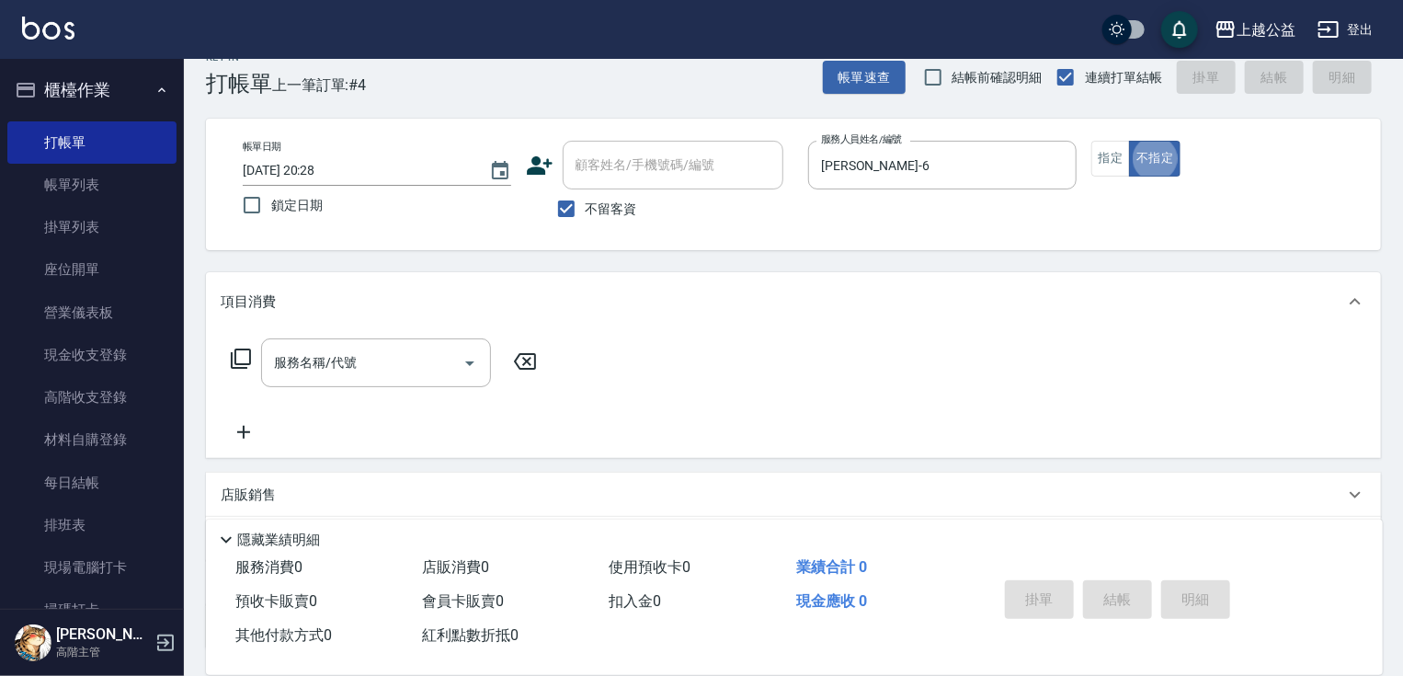
type button "false"
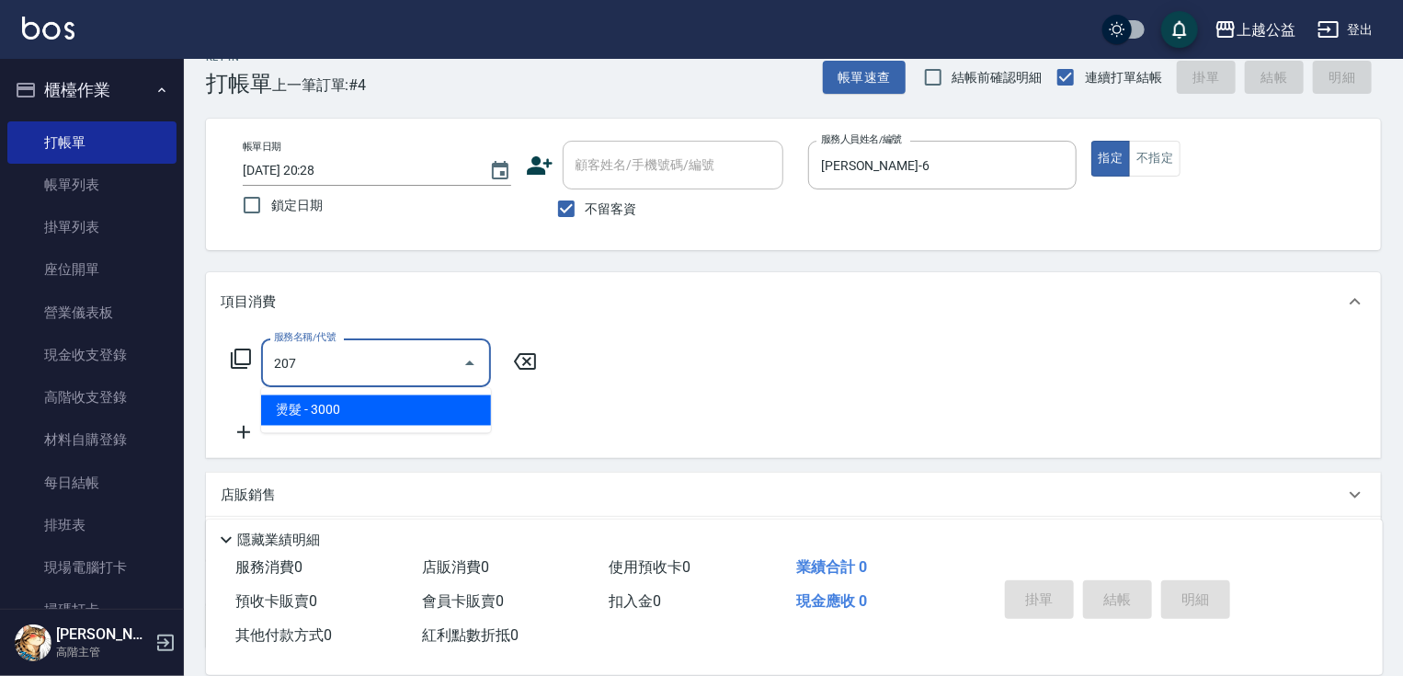
type input "燙髮(207)"
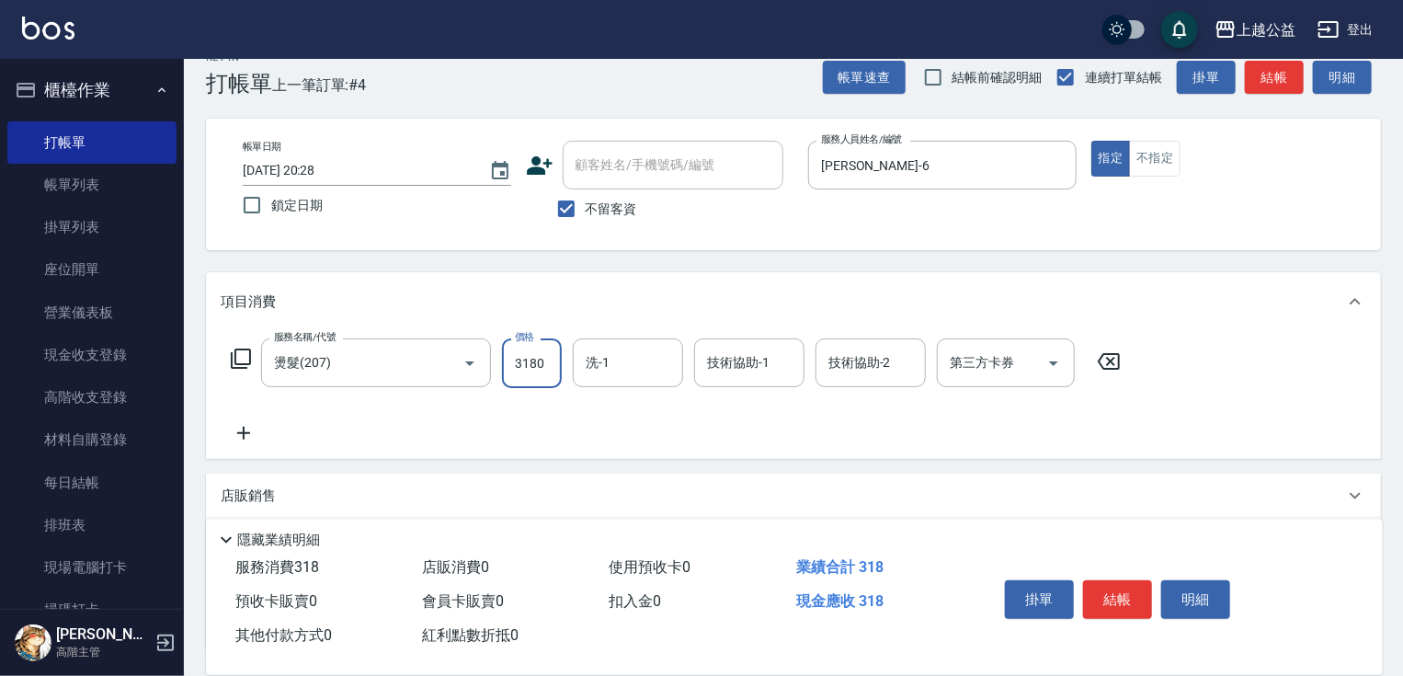
type input "3180"
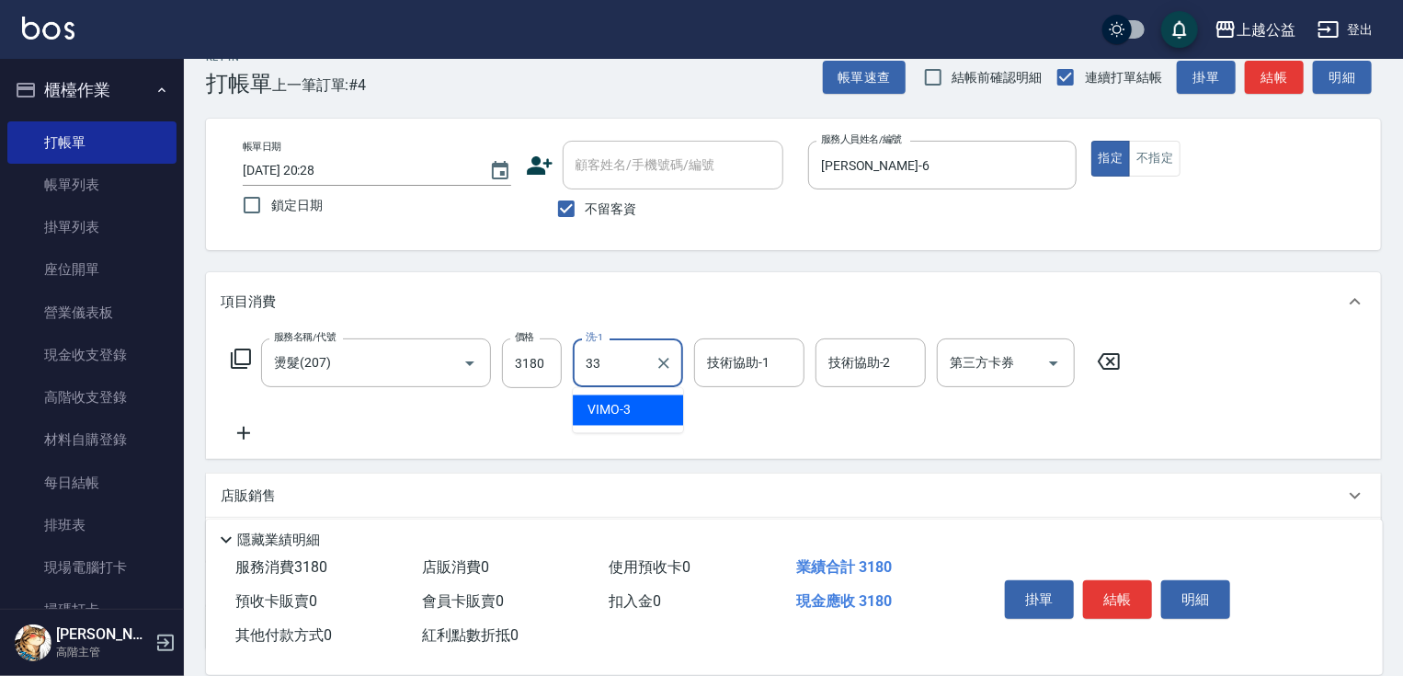
type input "[PERSON_NAME]-33"
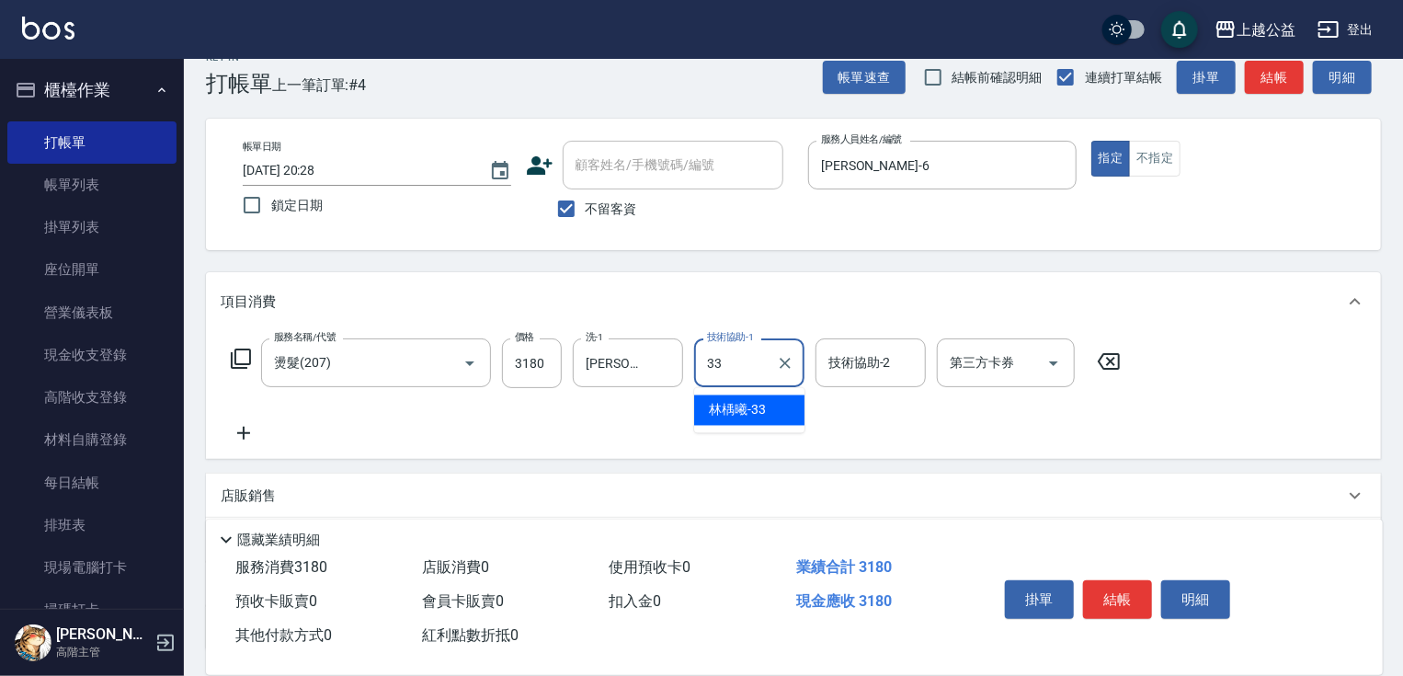
type input "[PERSON_NAME]-33"
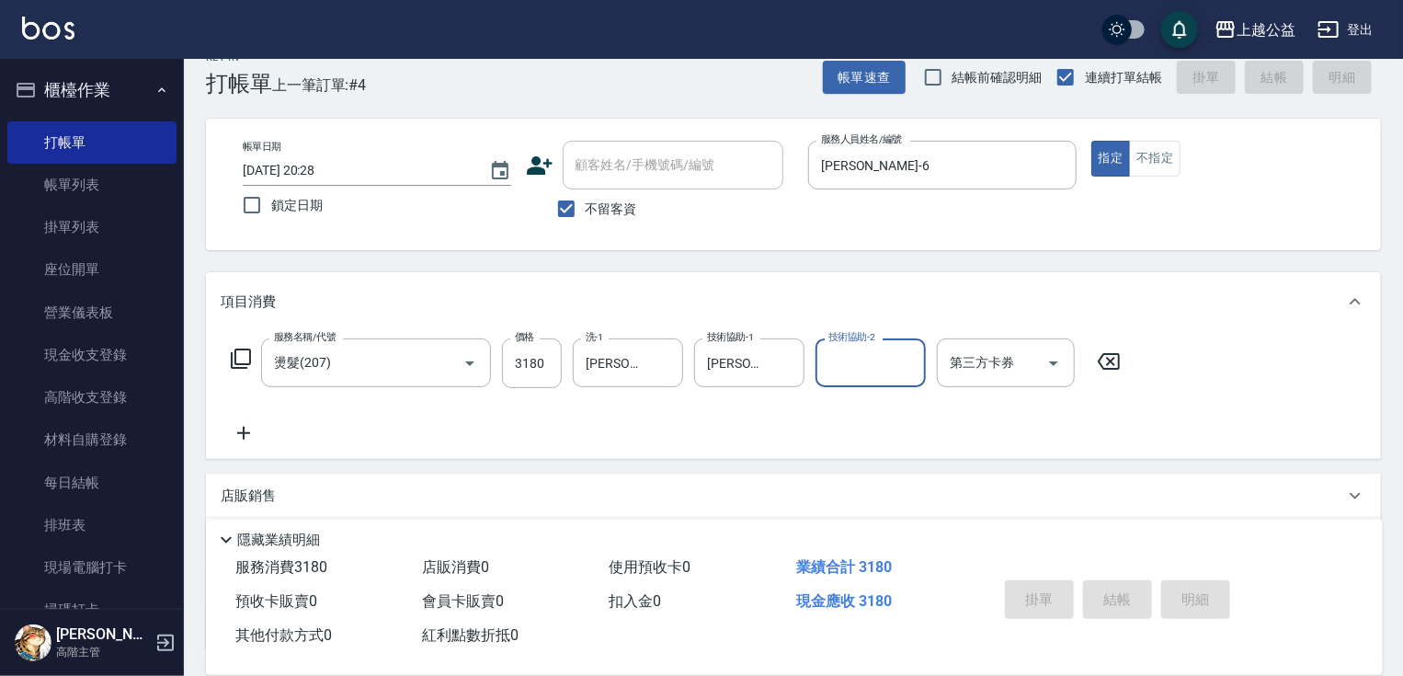
type input "[DATE] 20:29"
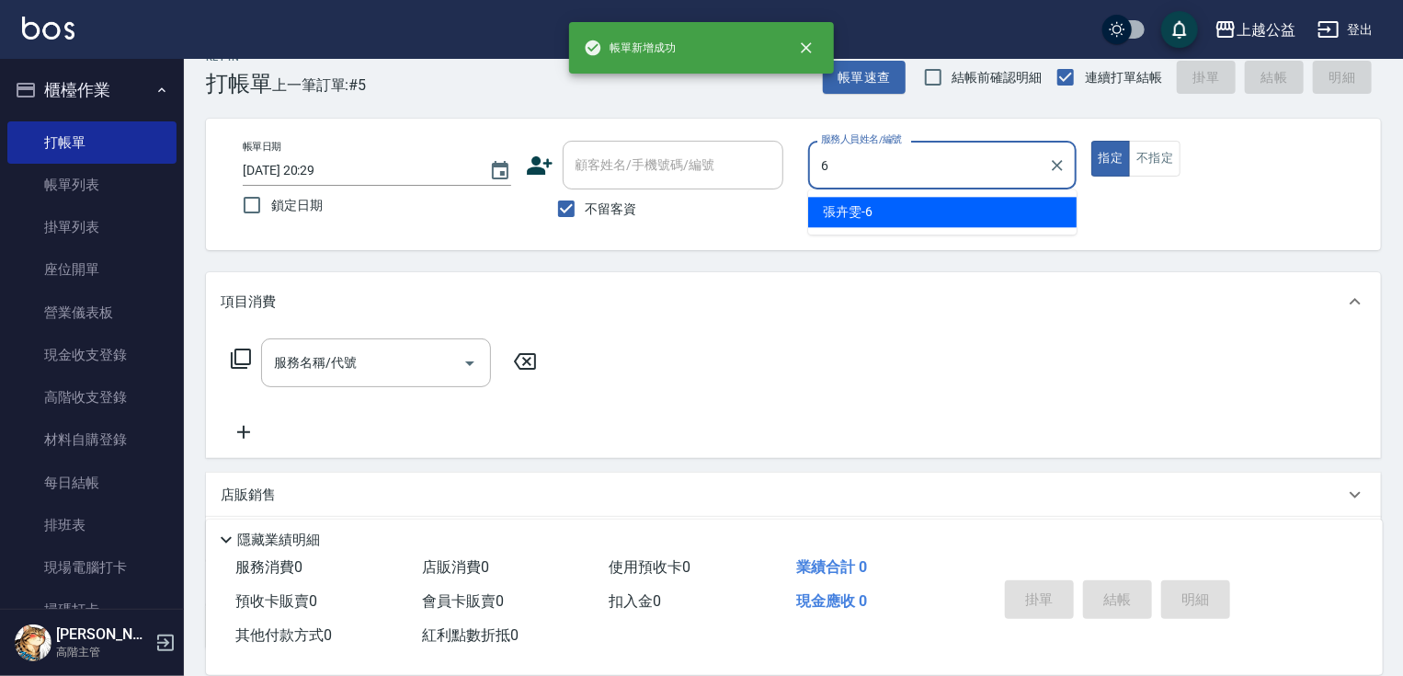
type input "[PERSON_NAME]-6"
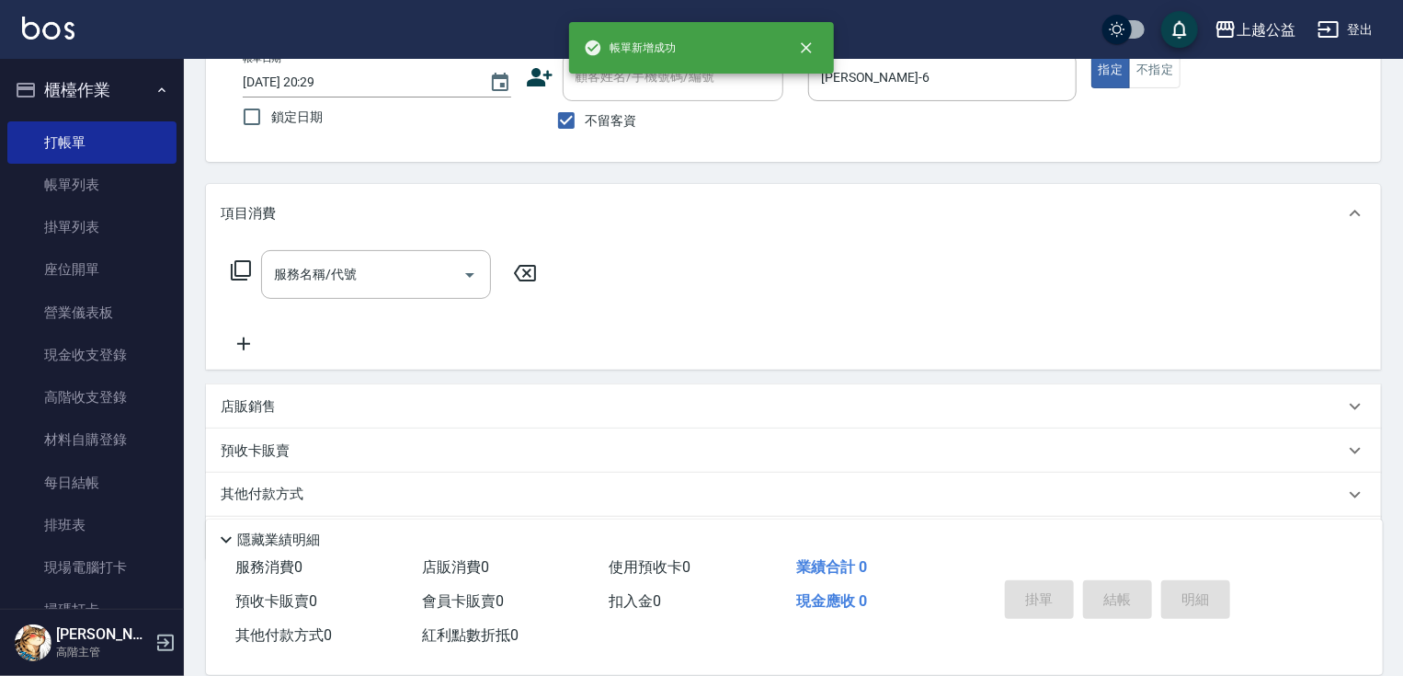
scroll to position [177, 0]
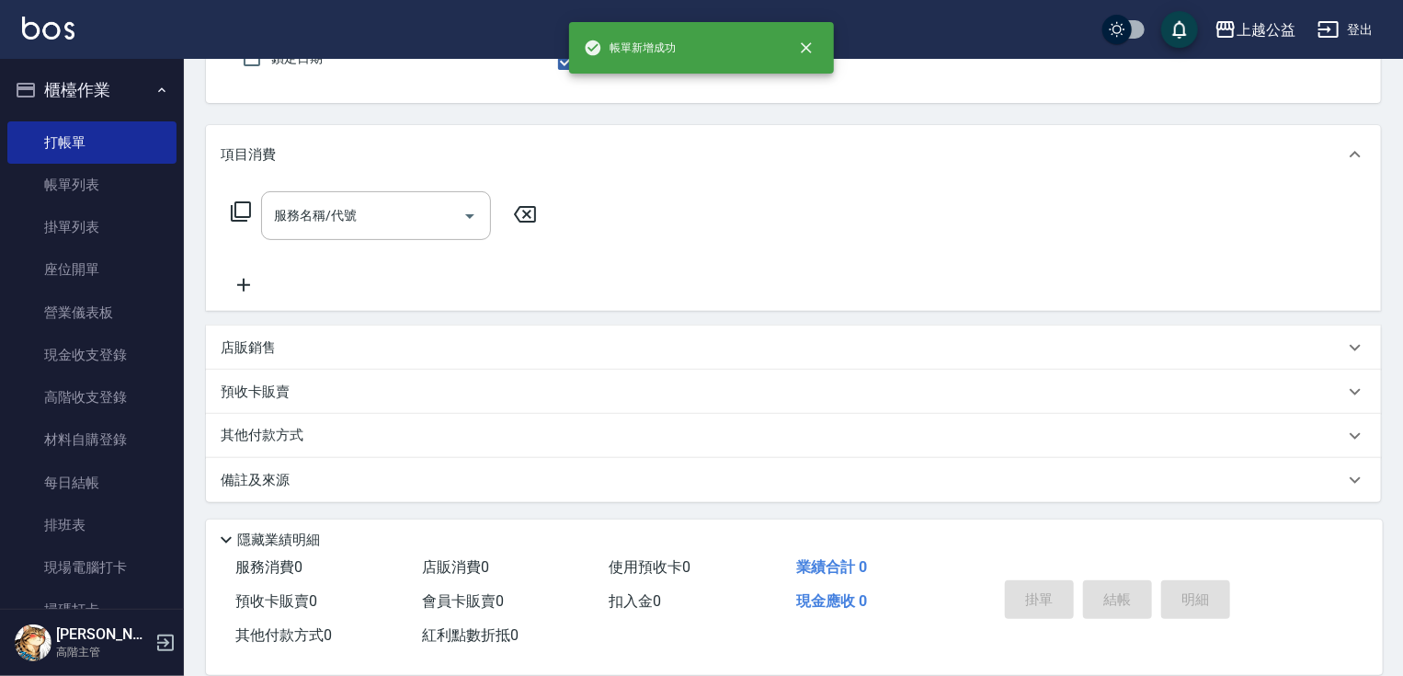
drag, startPoint x: 382, startPoint y: 419, endPoint x: 420, endPoint y: 523, distance: 110.5
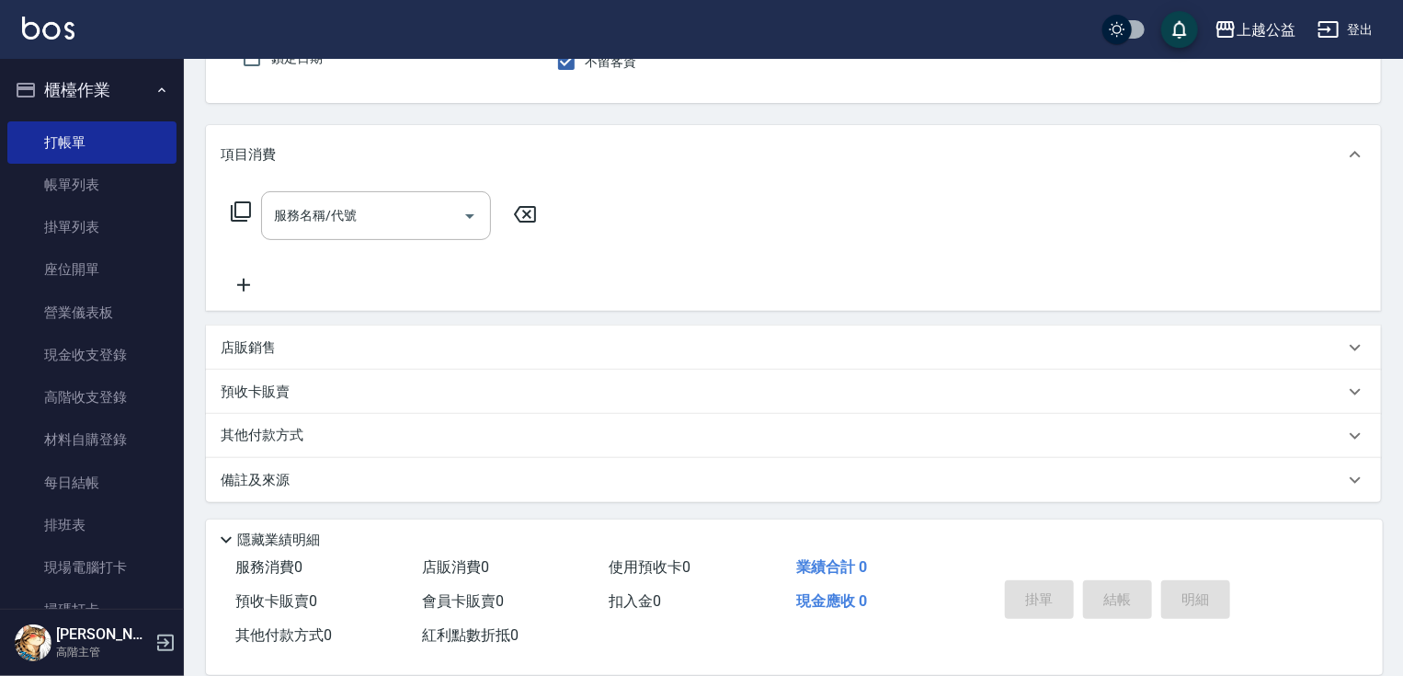
click at [322, 342] on div "店販銷售" at bounding box center [782, 347] width 1123 height 19
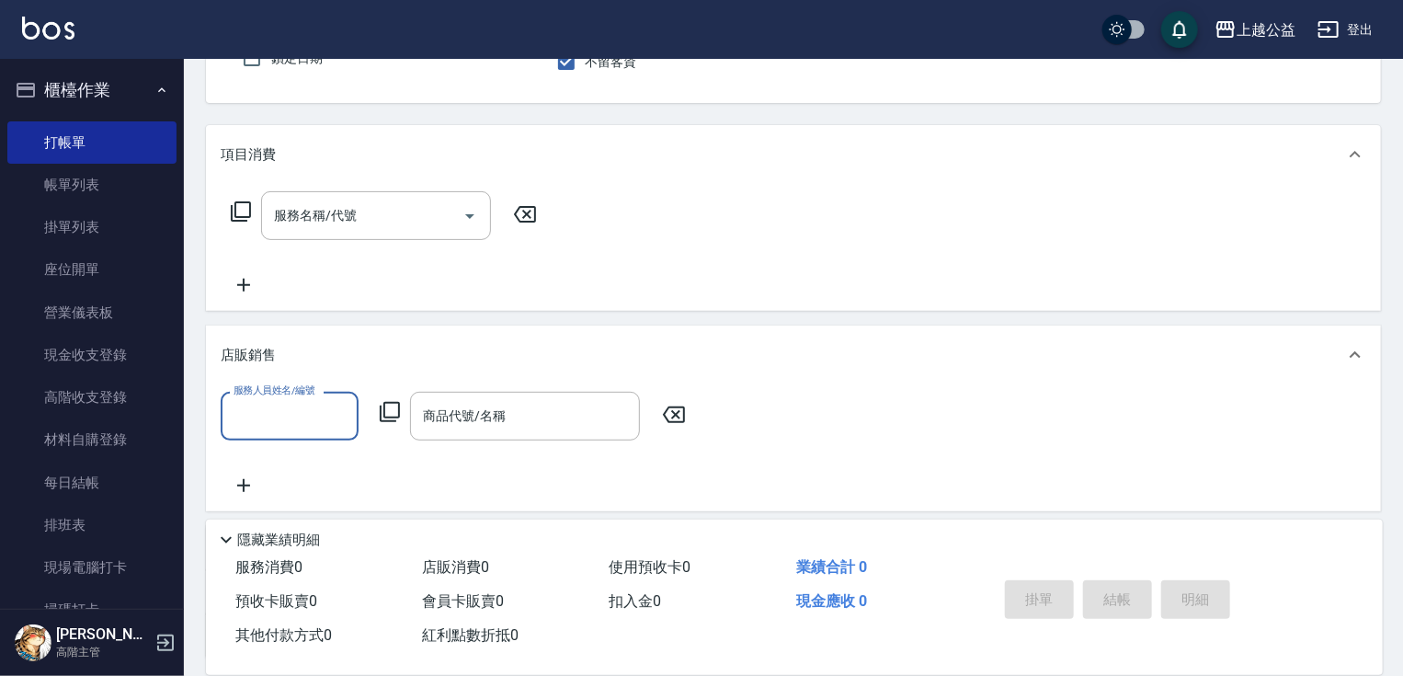
scroll to position [0, 0]
type input "[PERSON_NAME]-6"
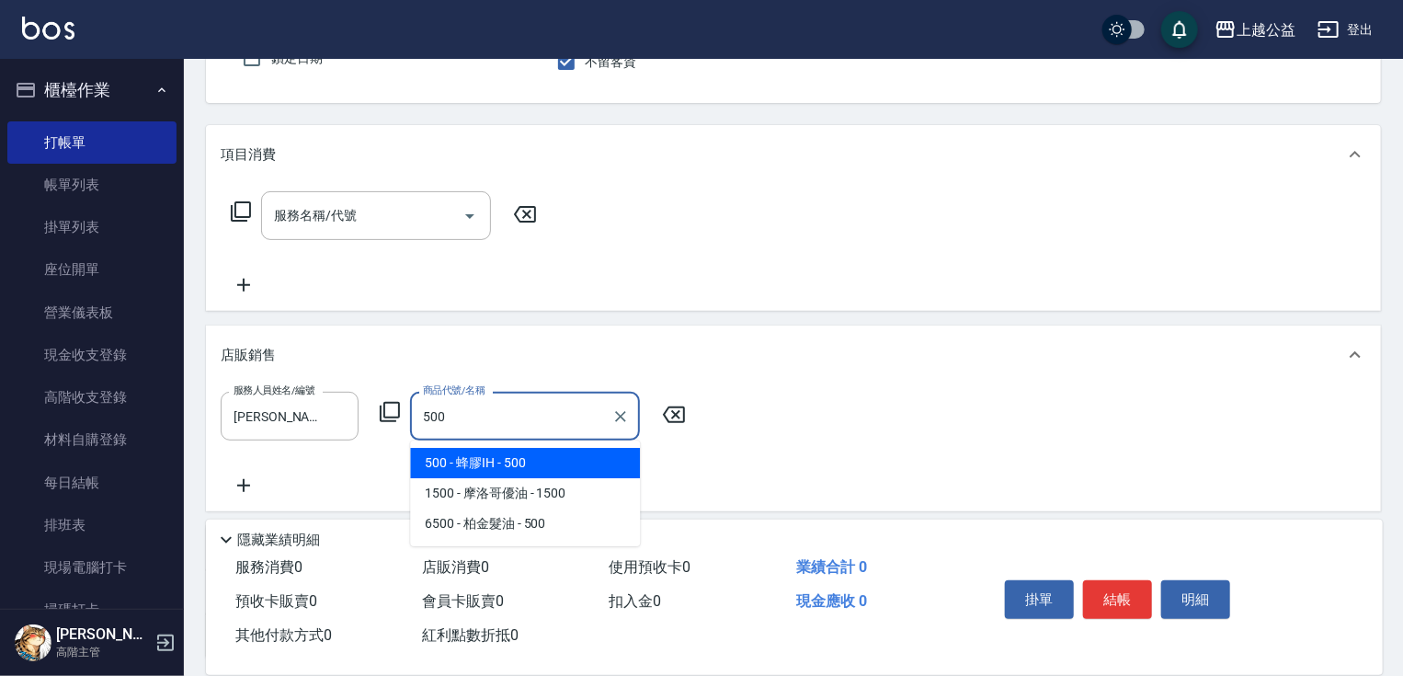
type input "蜂膠IH"
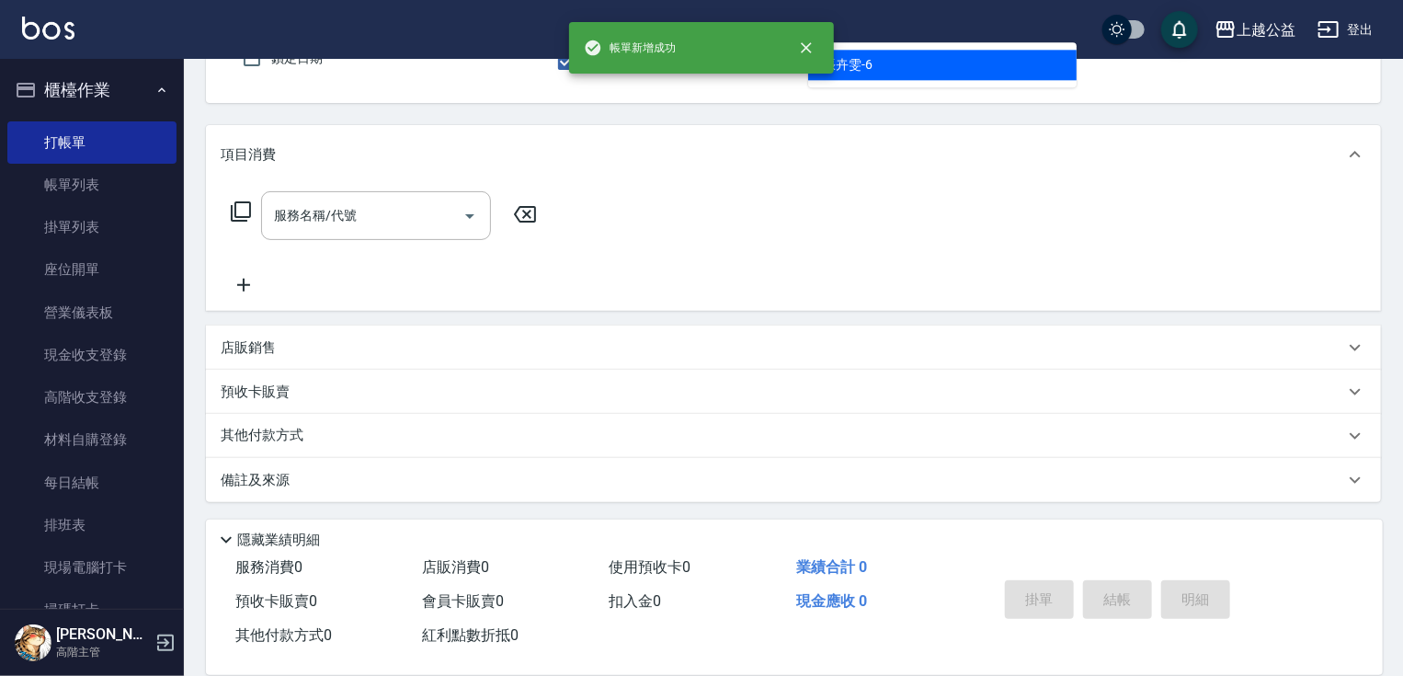
type input "[PERSON_NAME]-6"
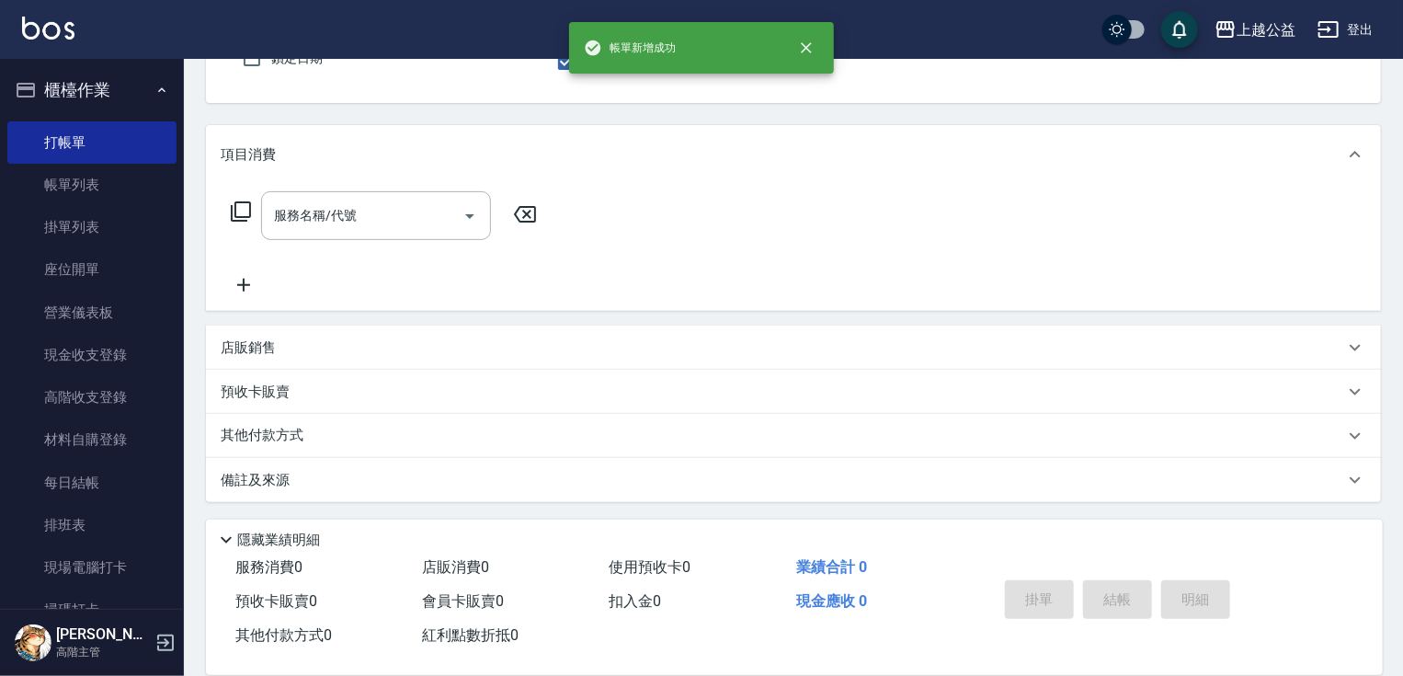
scroll to position [169, 0]
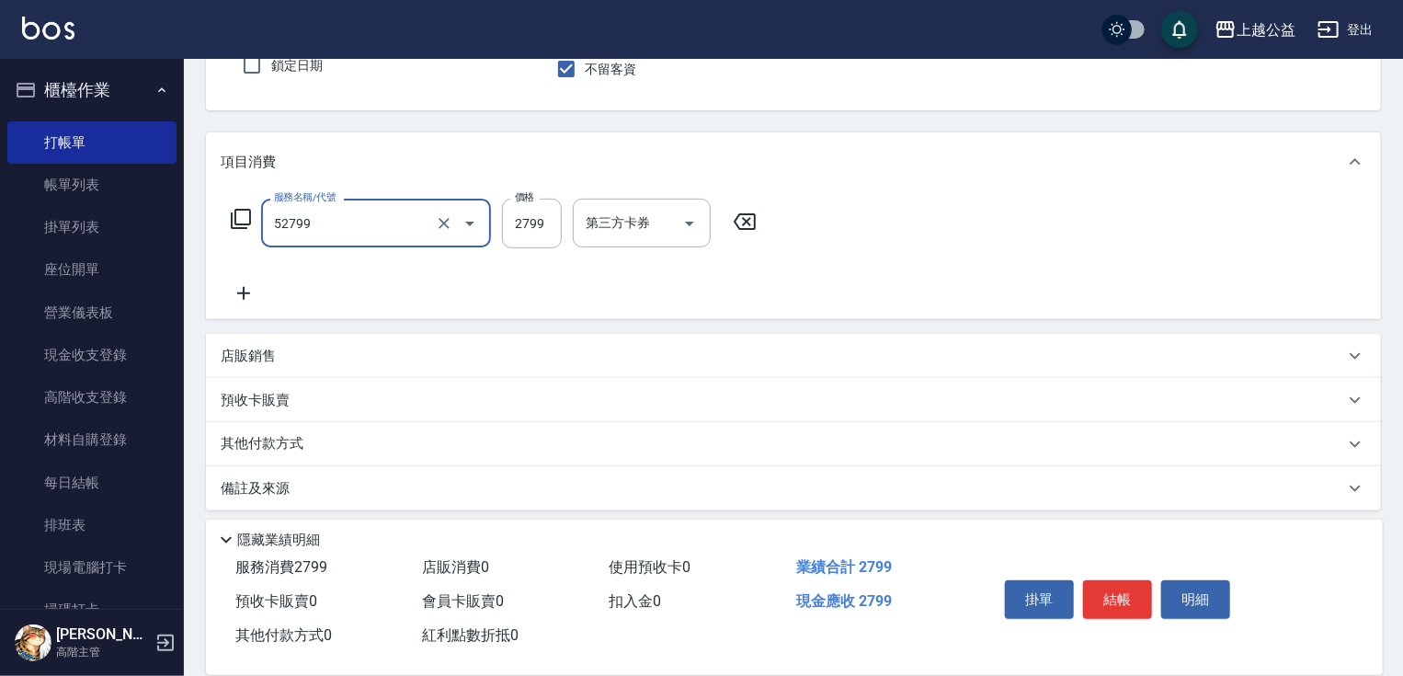
type input "春漾質感B(52799)"
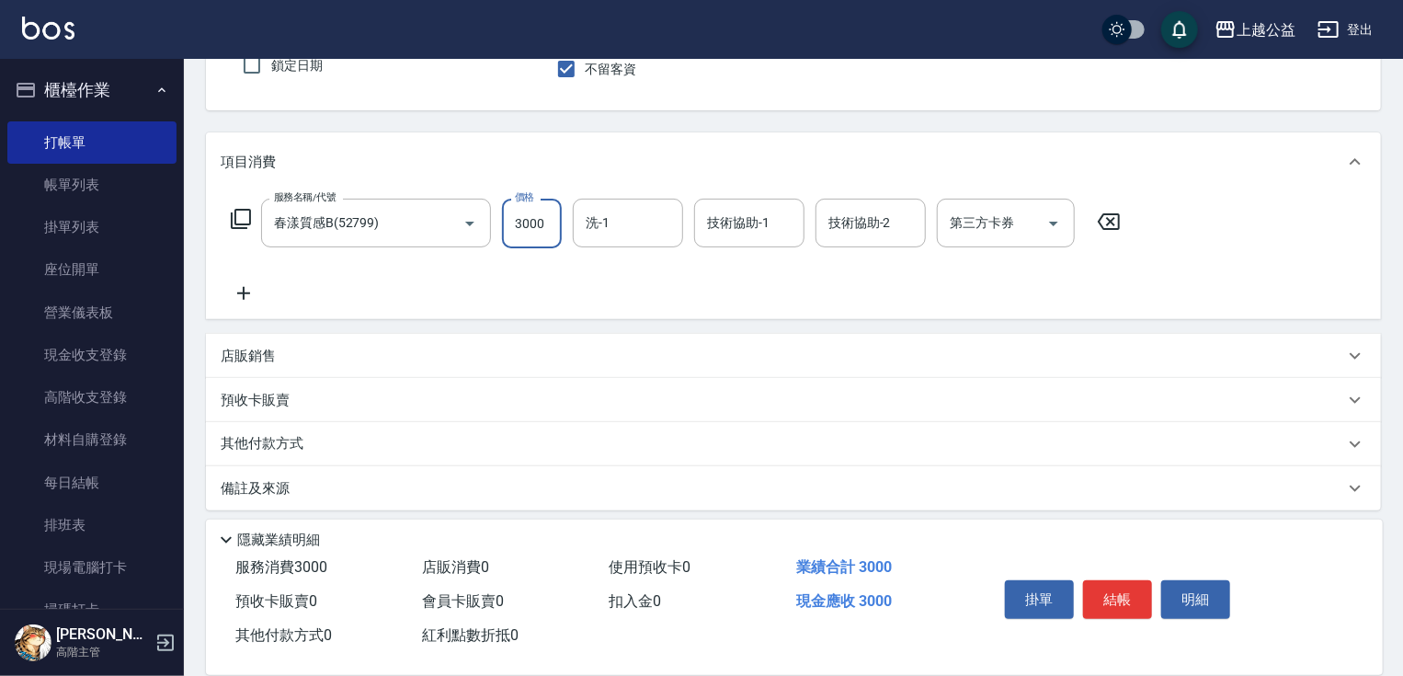
type input "3000"
type input "[PERSON_NAME]-33"
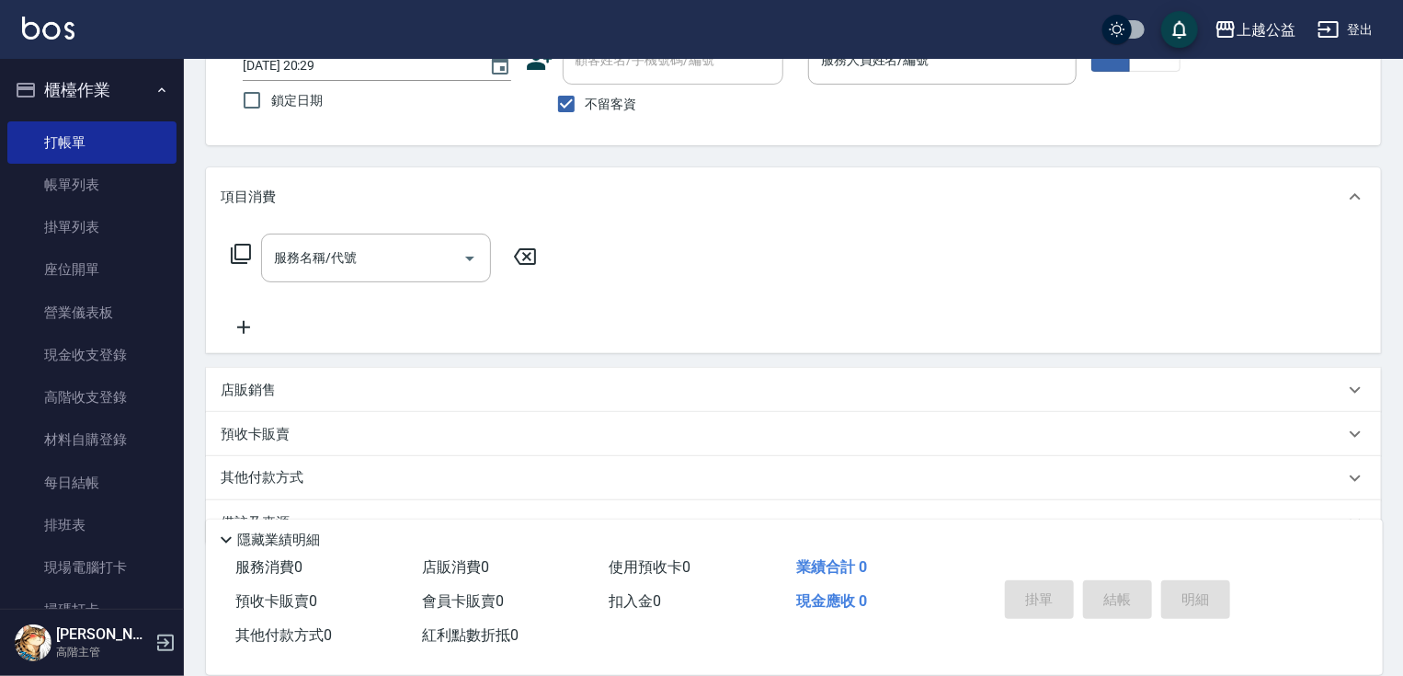
scroll to position [0, 0]
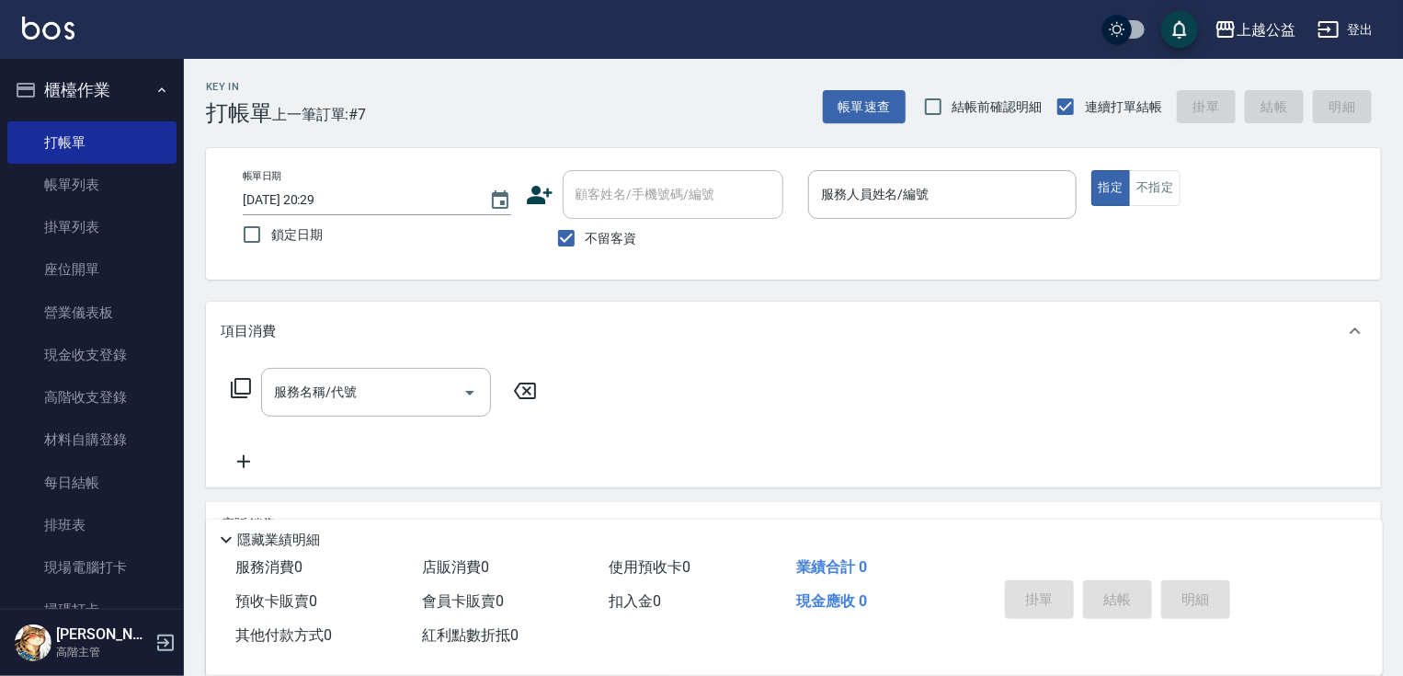
drag, startPoint x: 314, startPoint y: 577, endPoint x: 342, endPoint y: 452, distance: 128.2
click at [838, 204] on input "服務人員姓名/編號" at bounding box center [942, 194] width 252 height 32
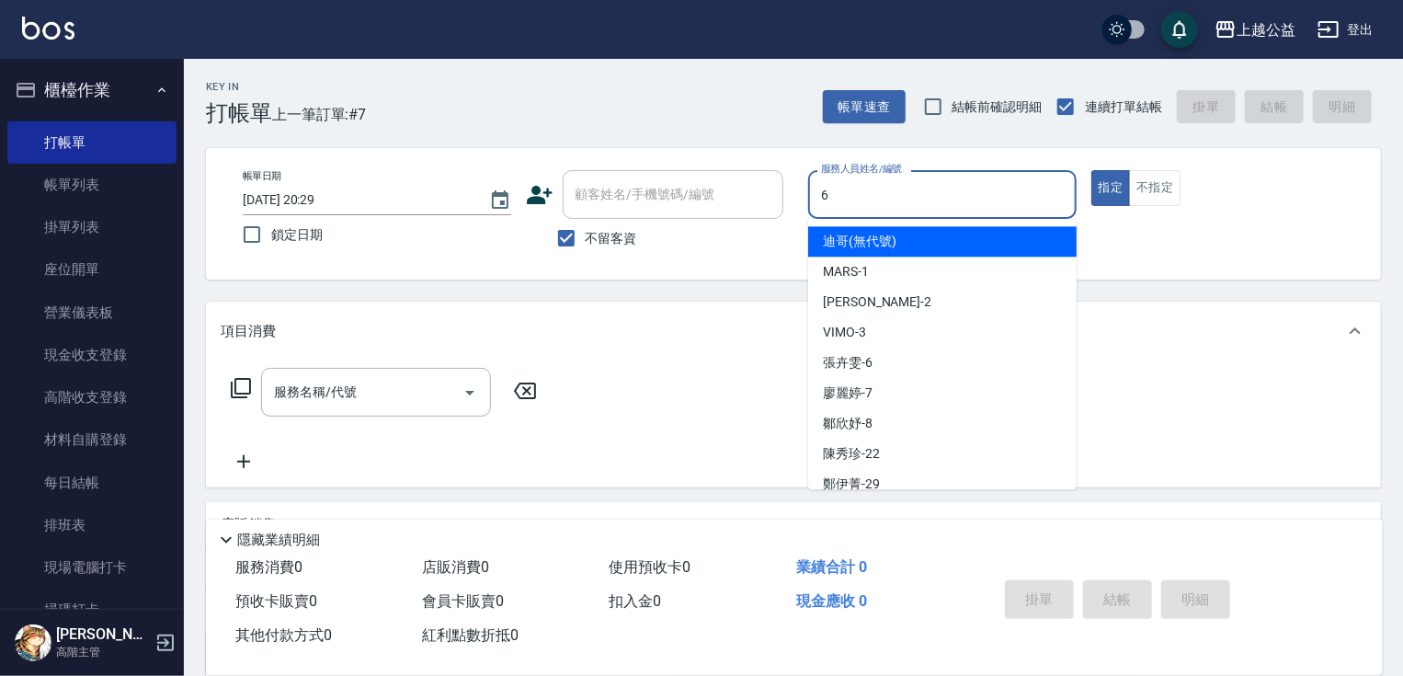
type input "[PERSON_NAME]-6"
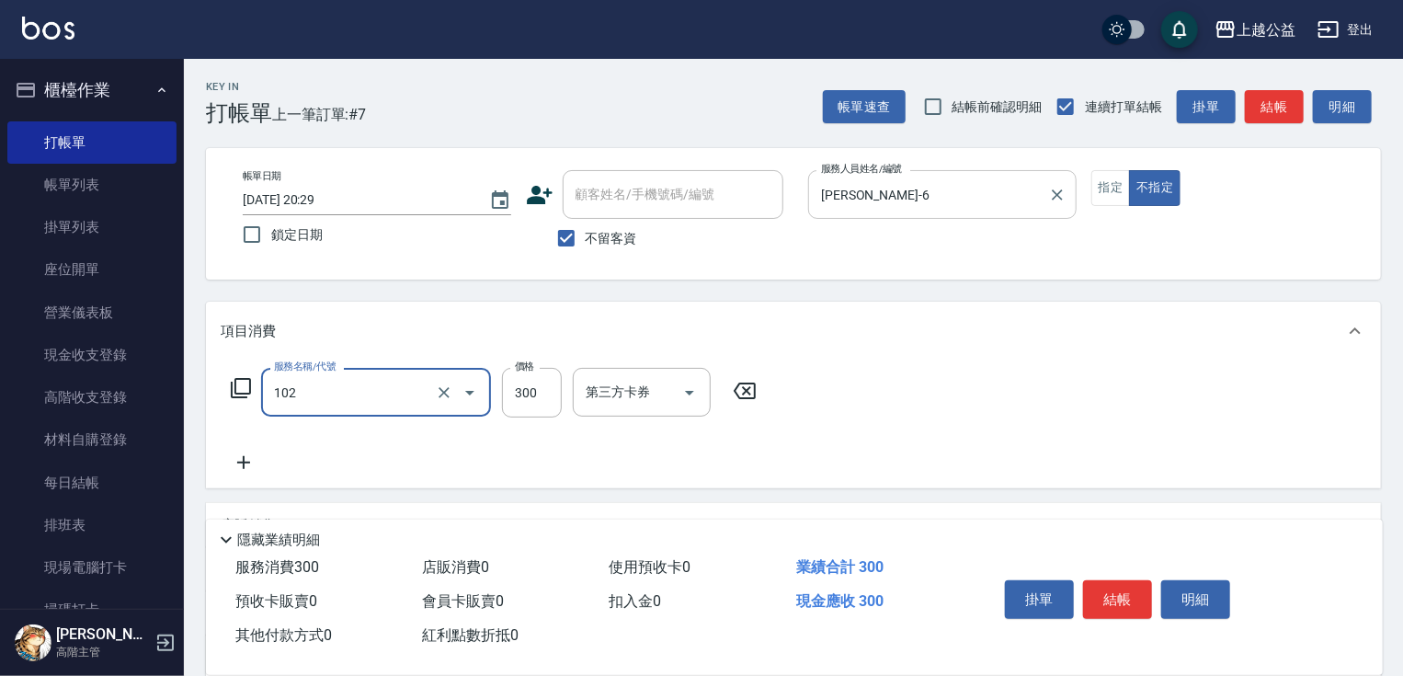
type input "活氧舒壓洗300(102)"
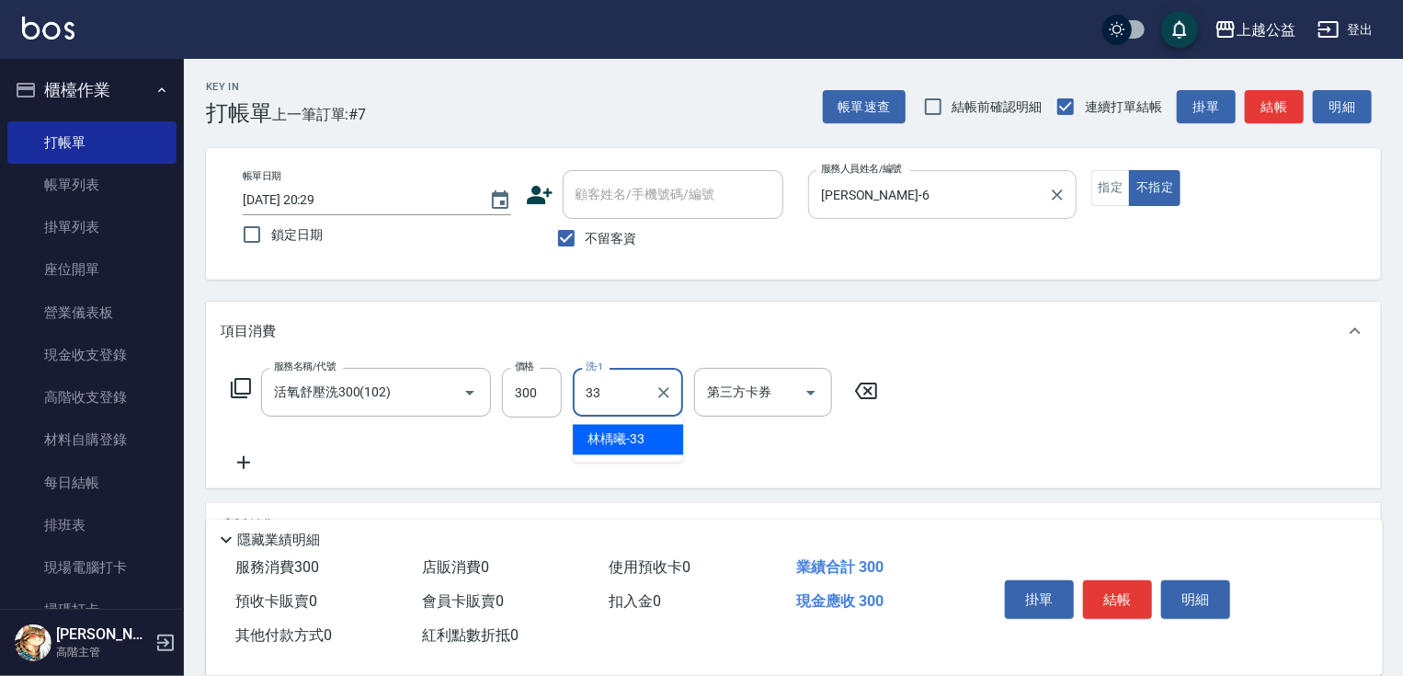
type input "[PERSON_NAME]-33"
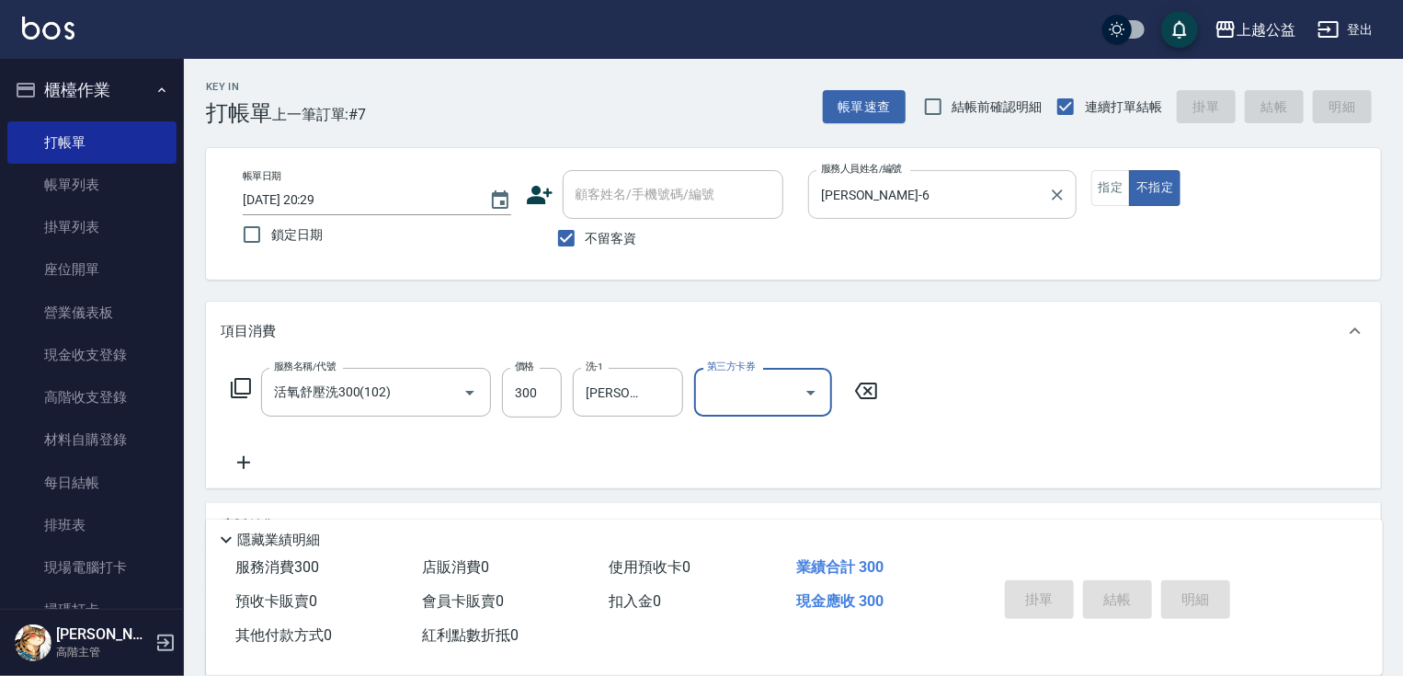
type input "[DATE] 20:30"
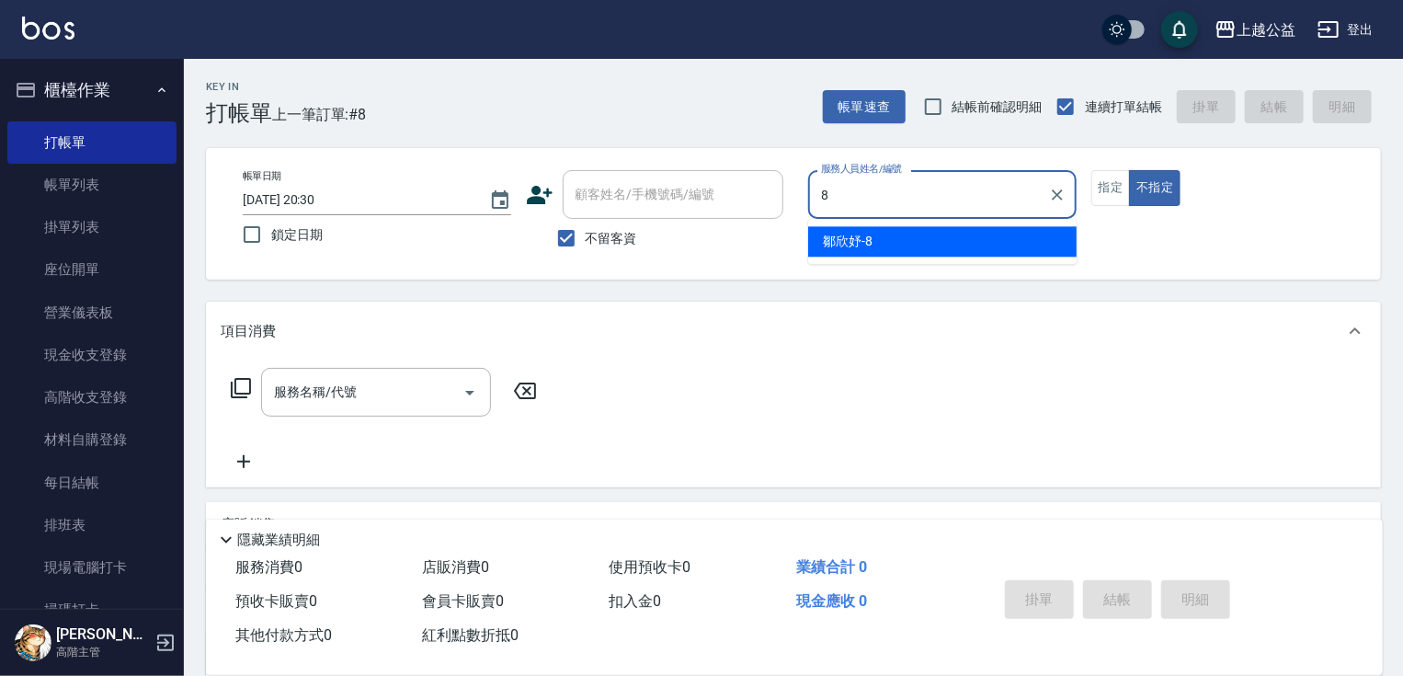
type input "[PERSON_NAME]-8"
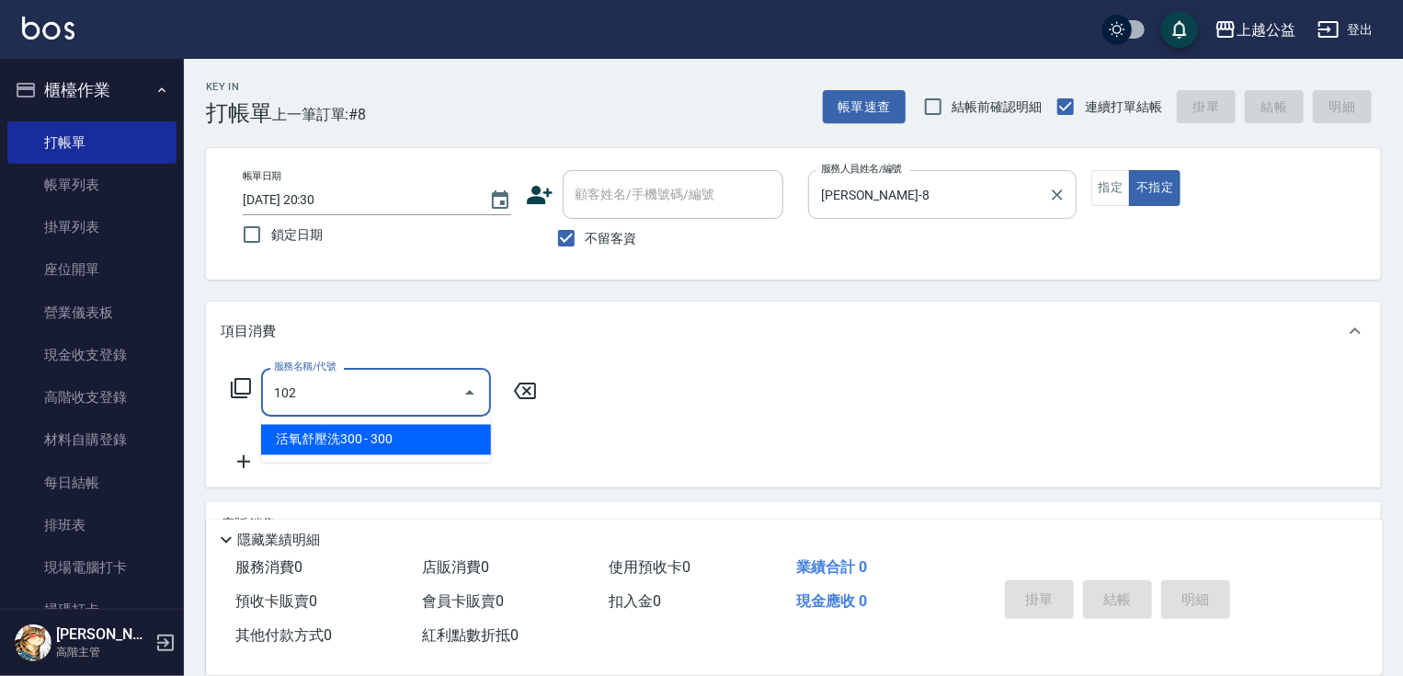
type input "活氧舒壓洗300(102)"
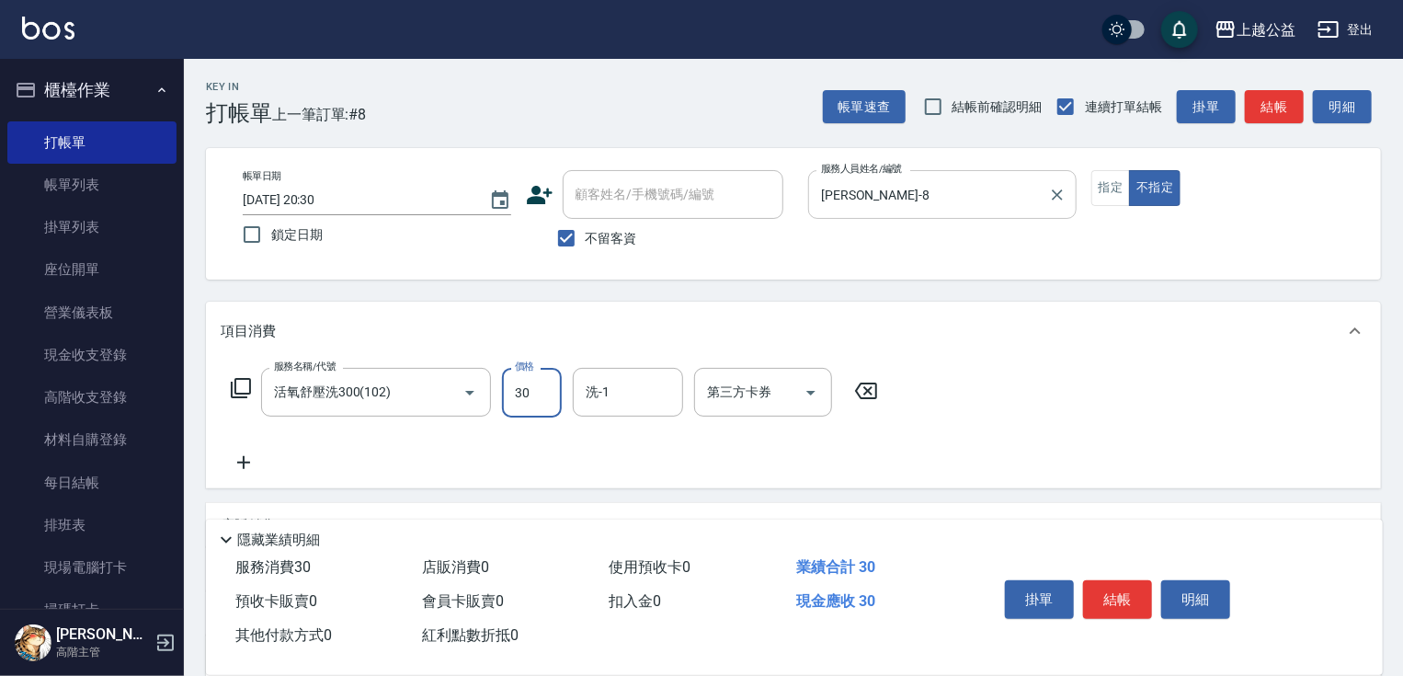
type input "300"
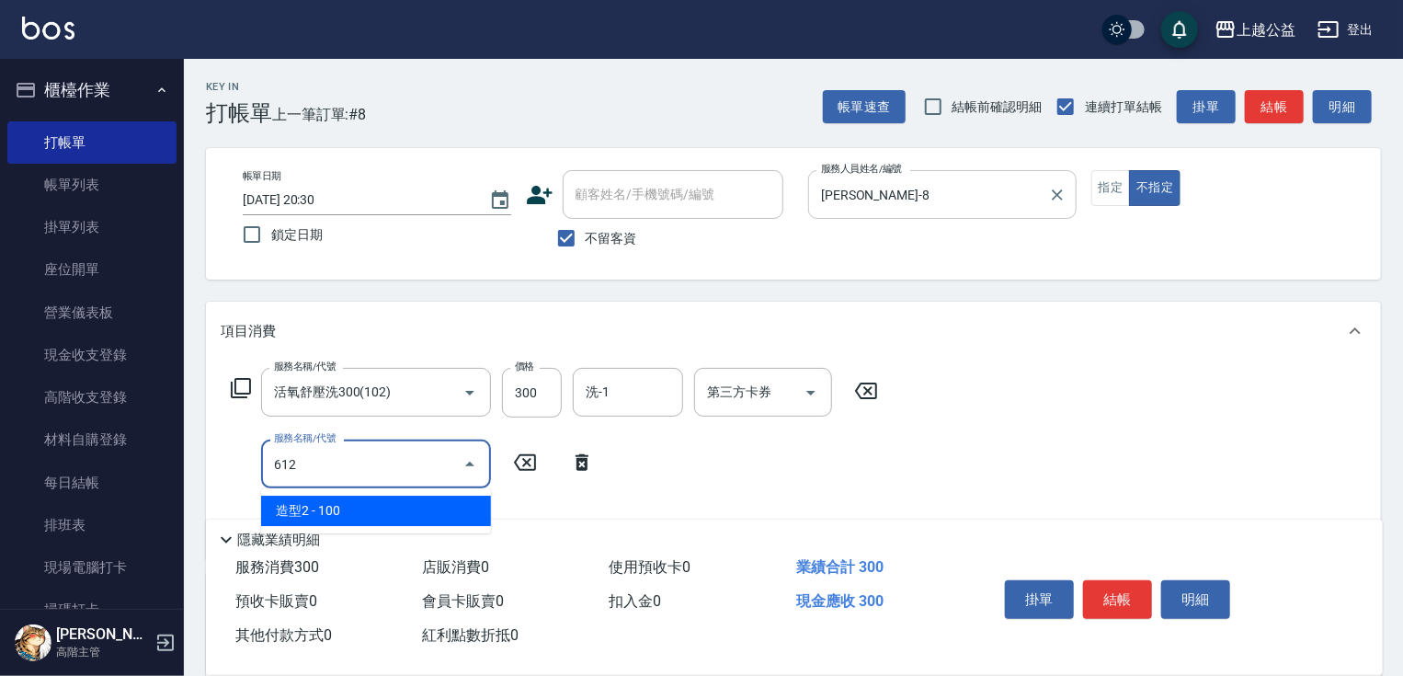
type input "造型2(612)"
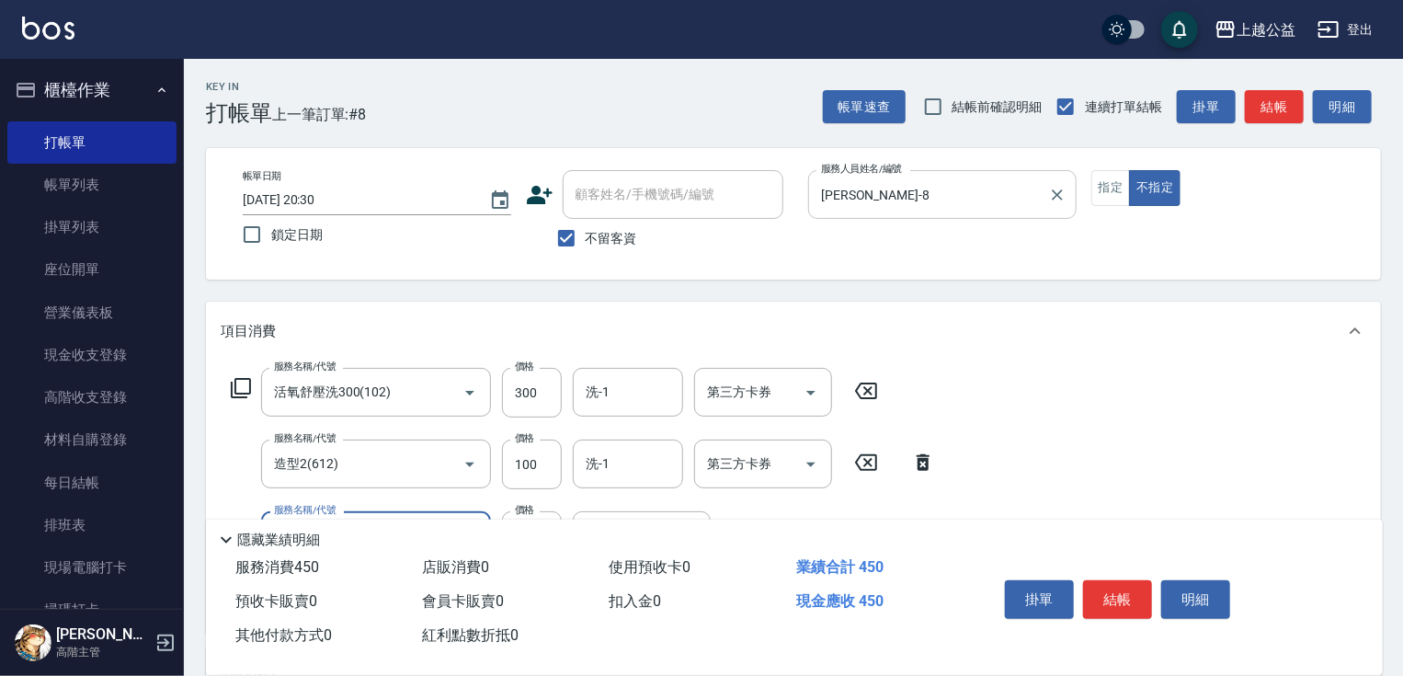
type input "精油(609)"
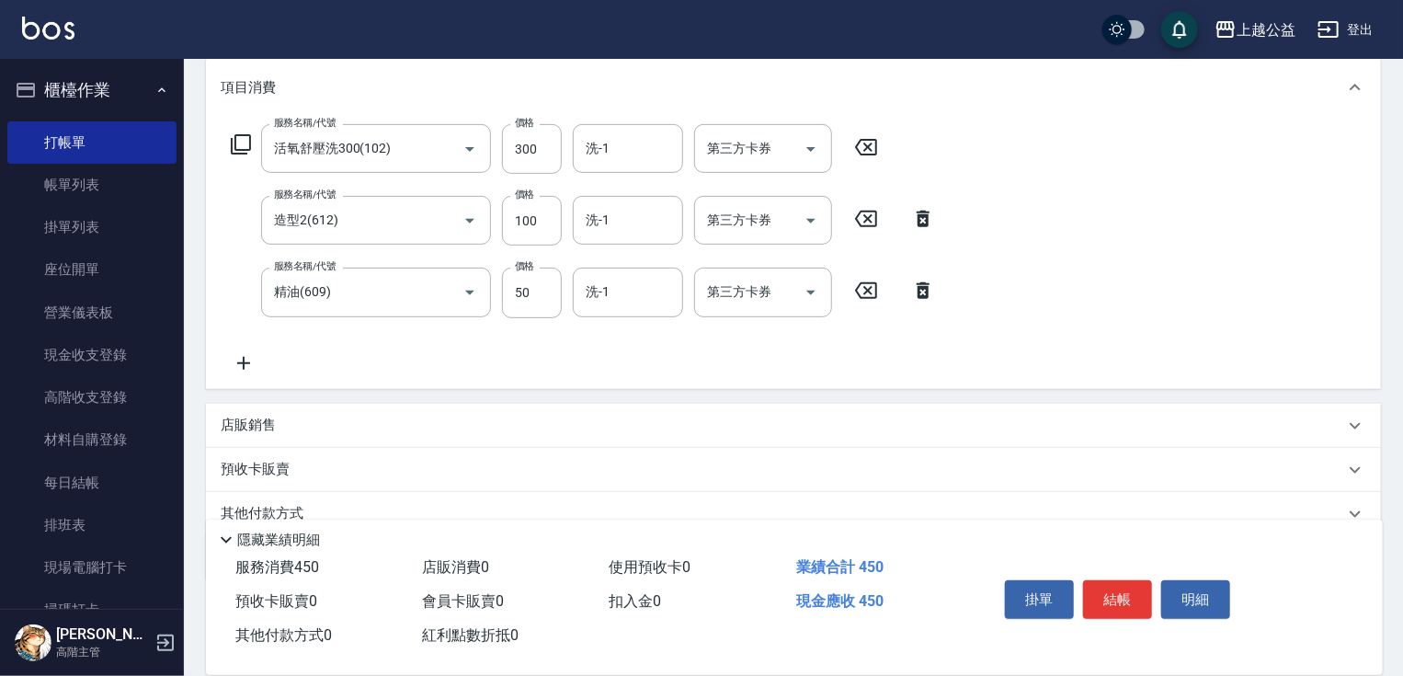
scroll to position [322, 0]
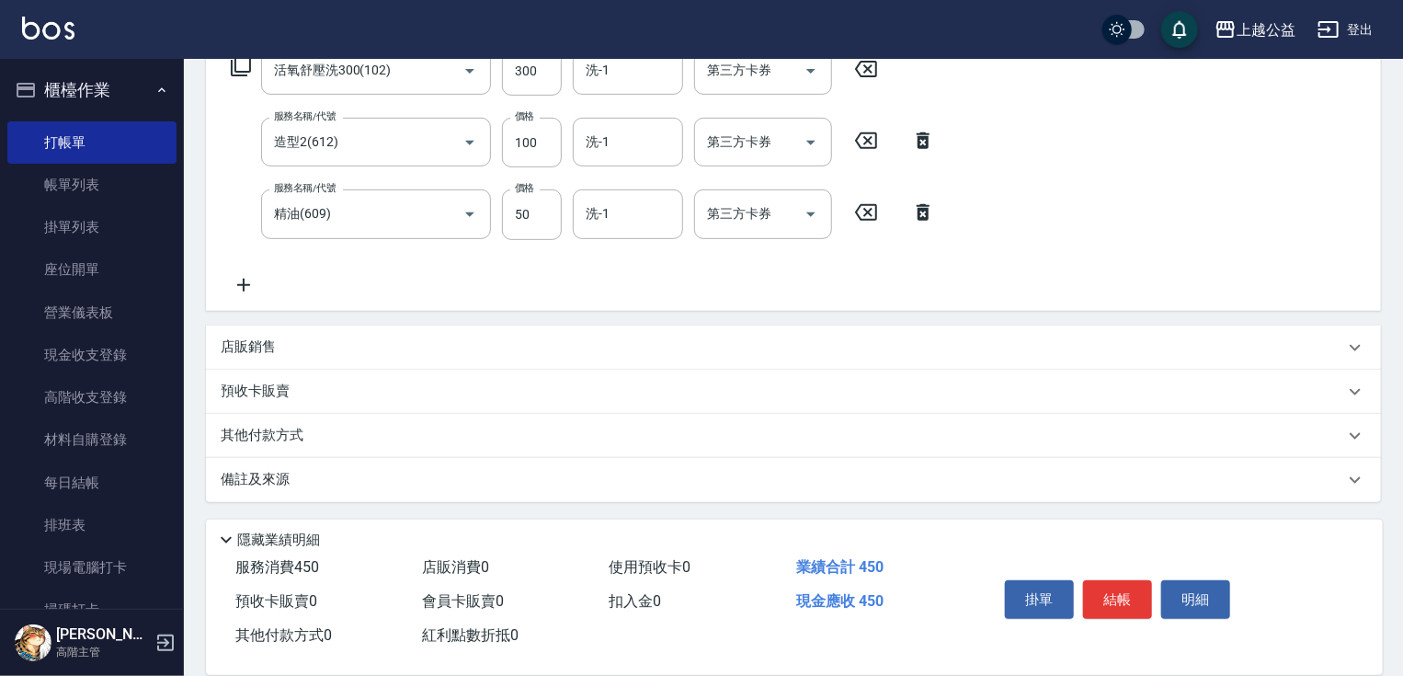
drag, startPoint x: 573, startPoint y: 125, endPoint x: 662, endPoint y: 409, distance: 297.8
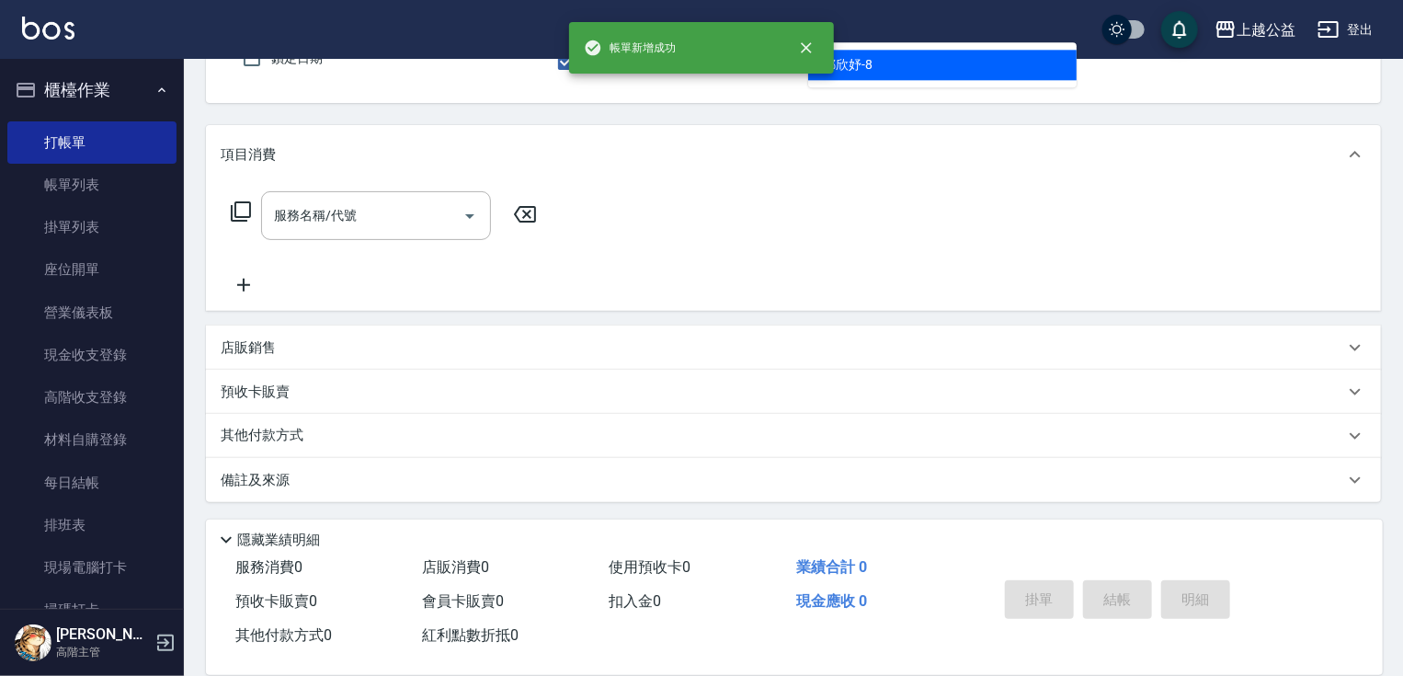
type input "[PERSON_NAME]-8"
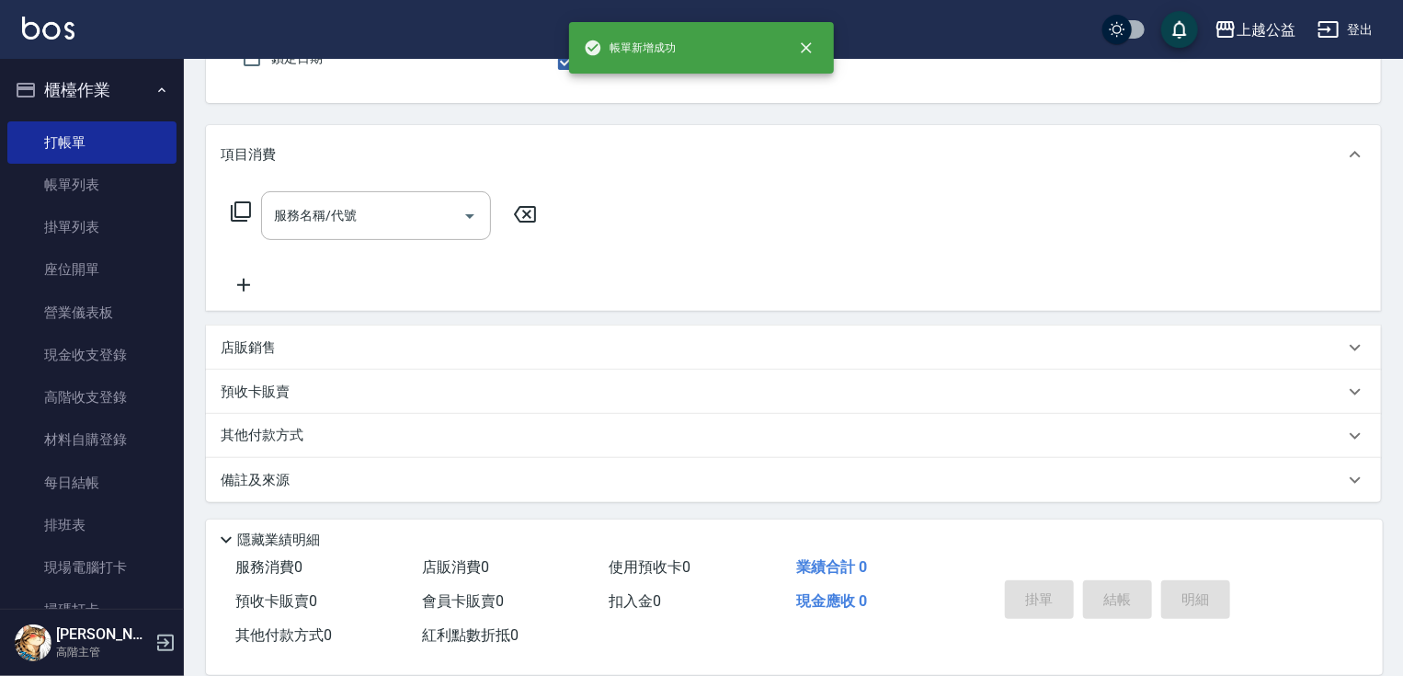
scroll to position [169, 0]
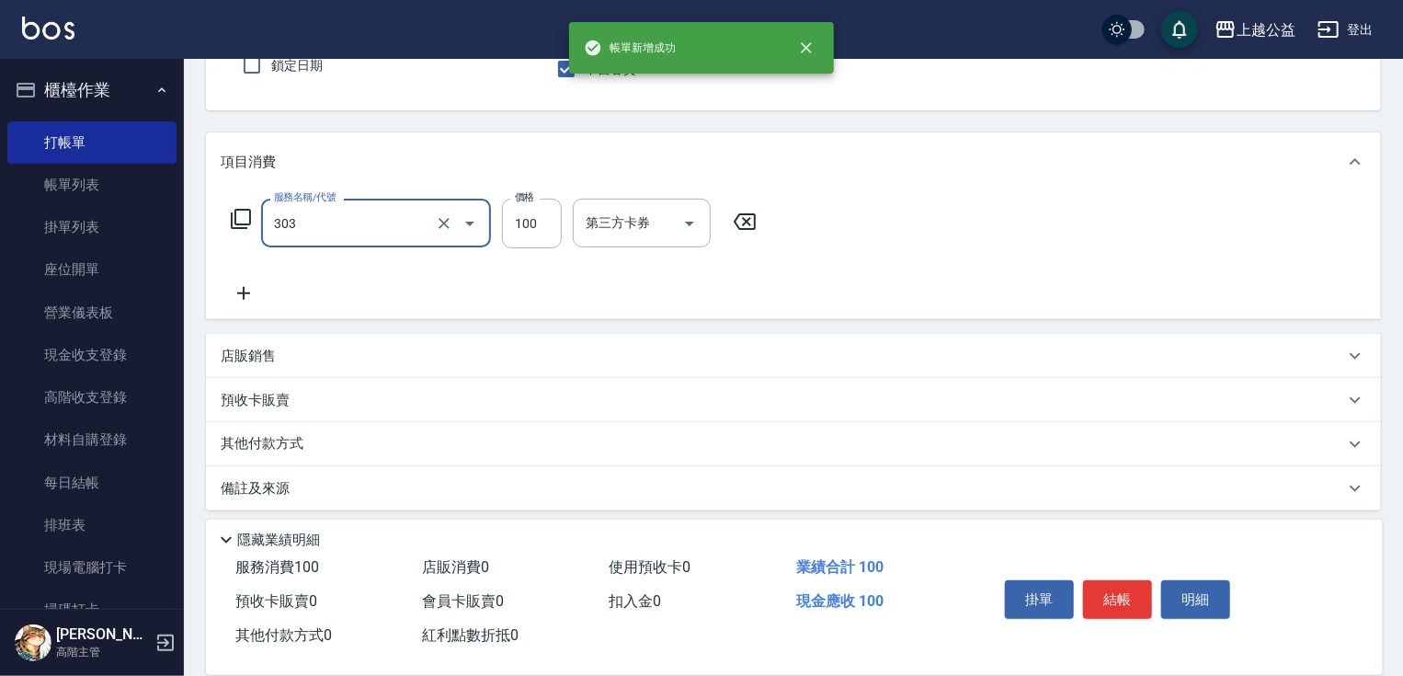
type input "剪髮(303)"
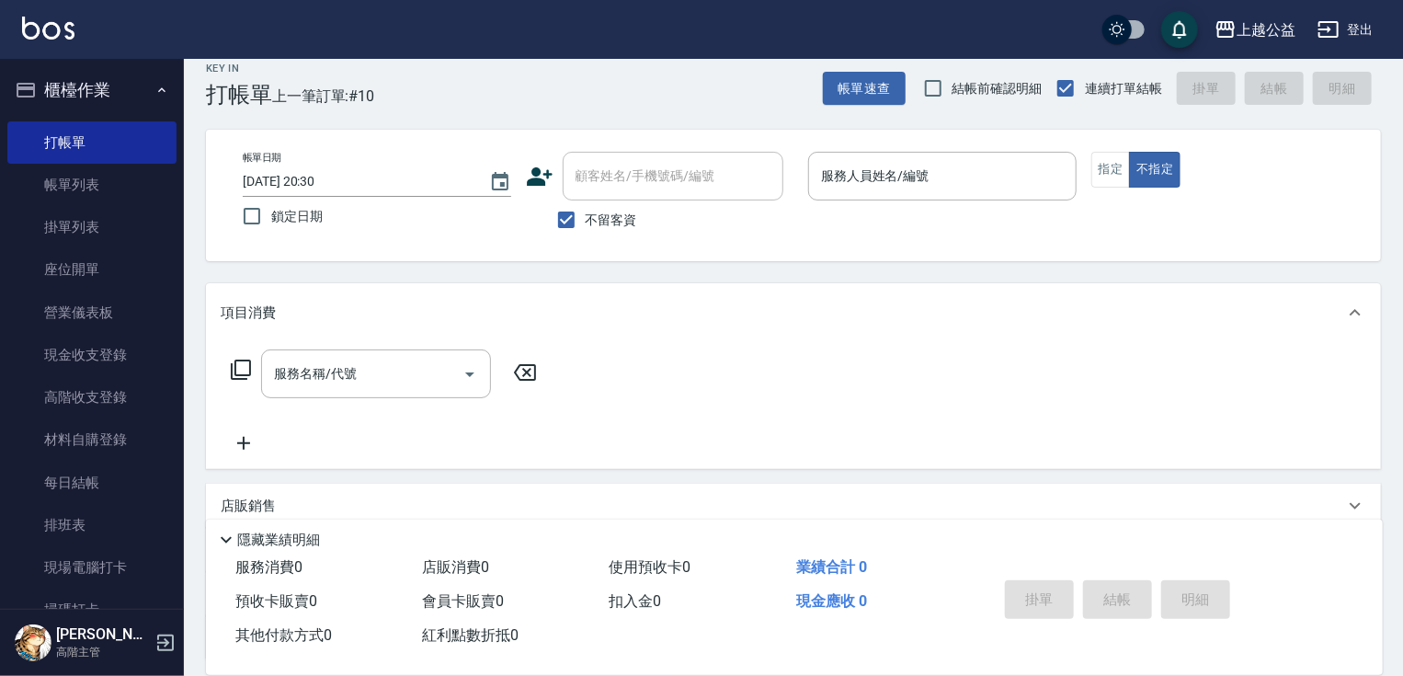
scroll to position [0, 0]
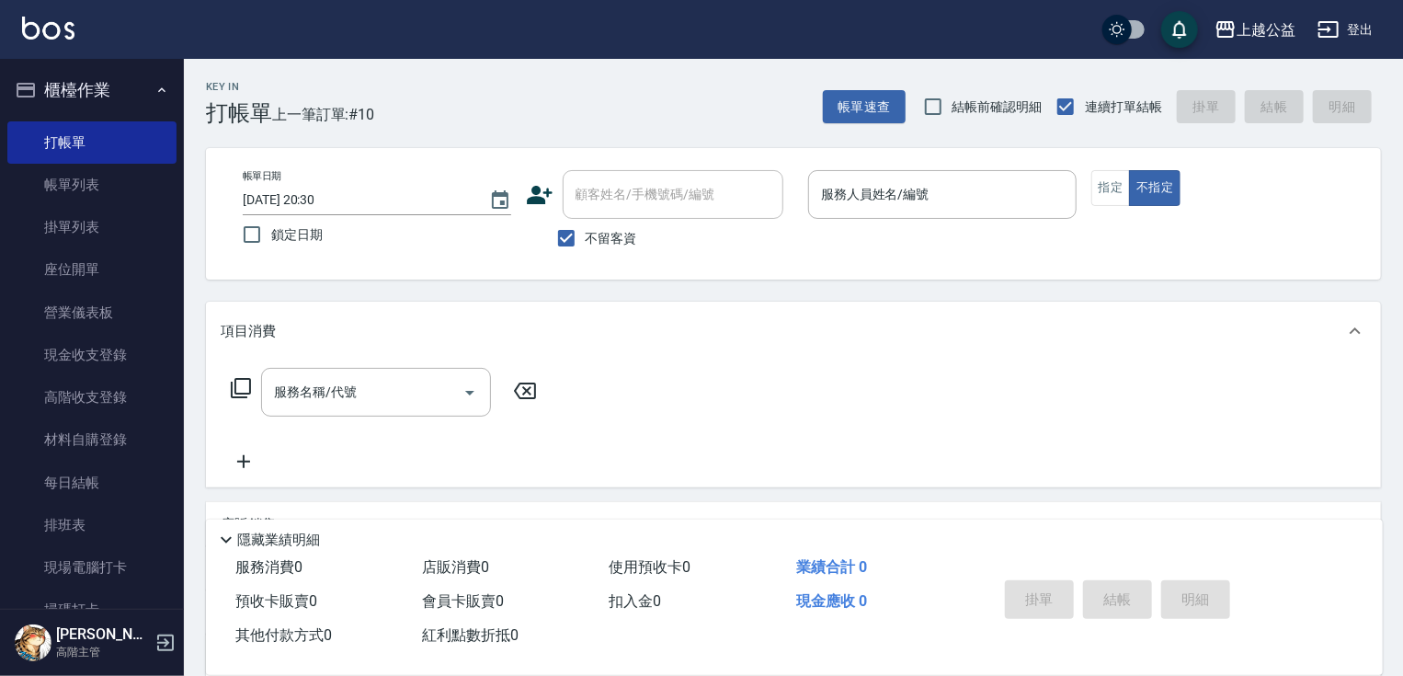
drag, startPoint x: 592, startPoint y: 485, endPoint x: 267, endPoint y: 260, distance: 395.8
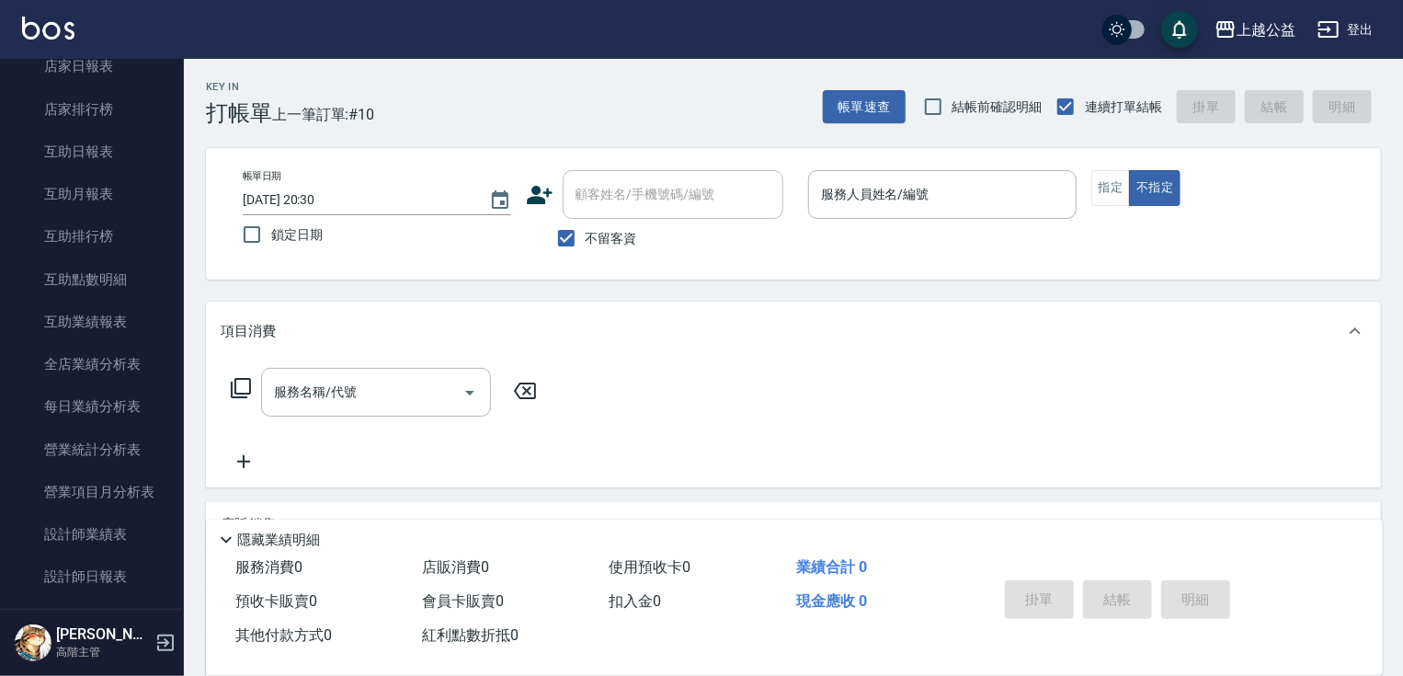
scroll to position [987, 0]
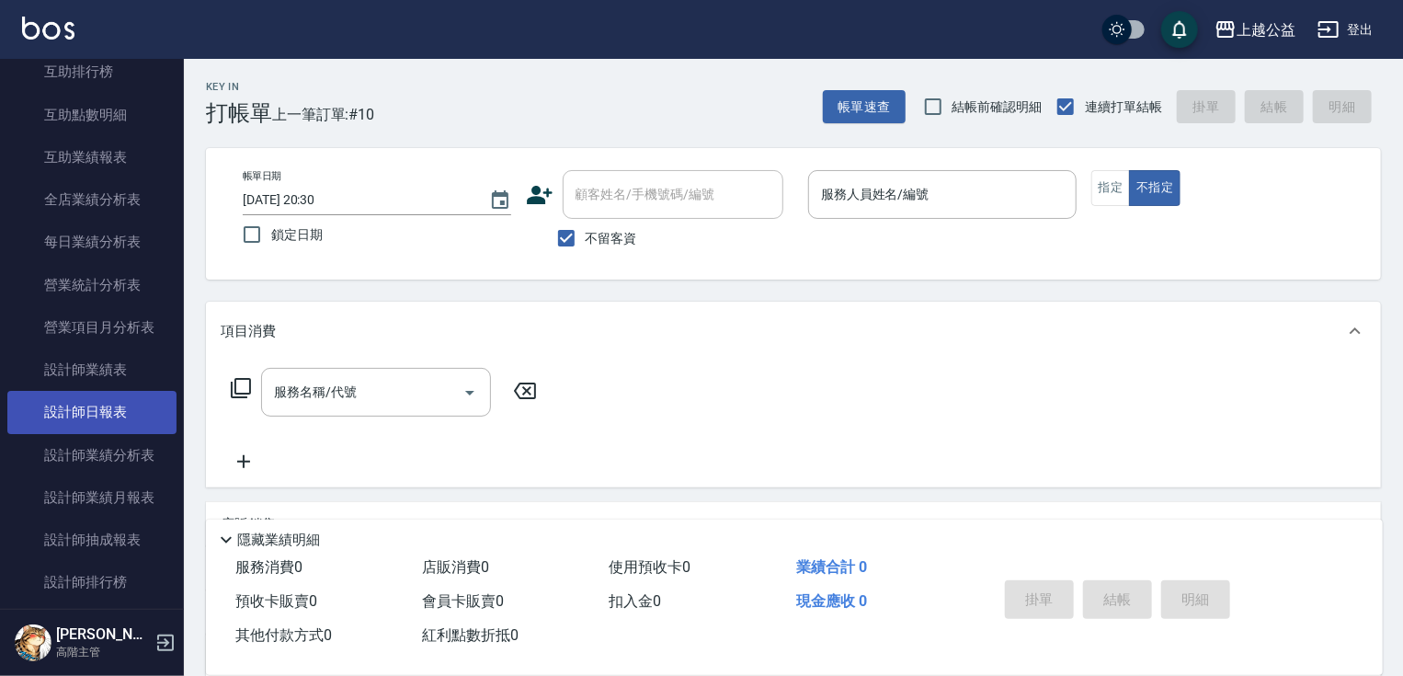
click at [133, 391] on link "設計師日報表" at bounding box center [91, 412] width 169 height 42
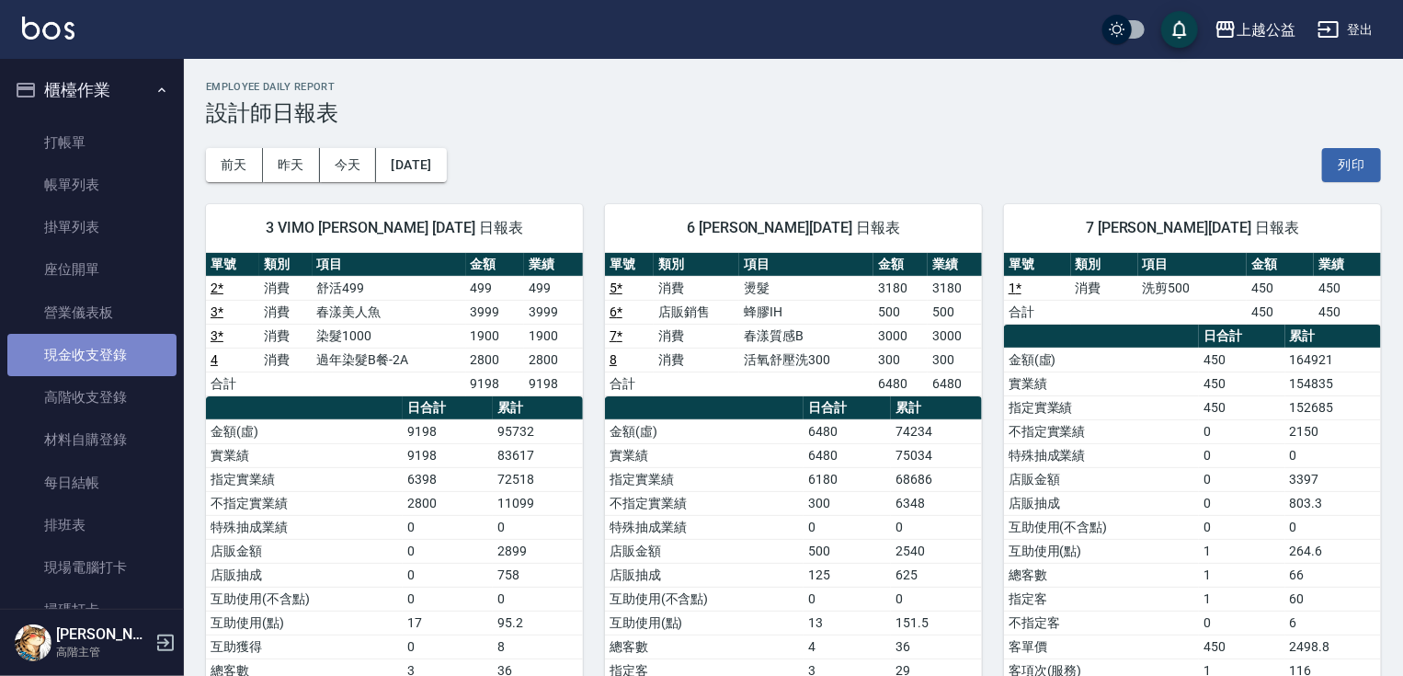
click at [121, 368] on link "現金收支登錄" at bounding box center [91, 355] width 169 height 42
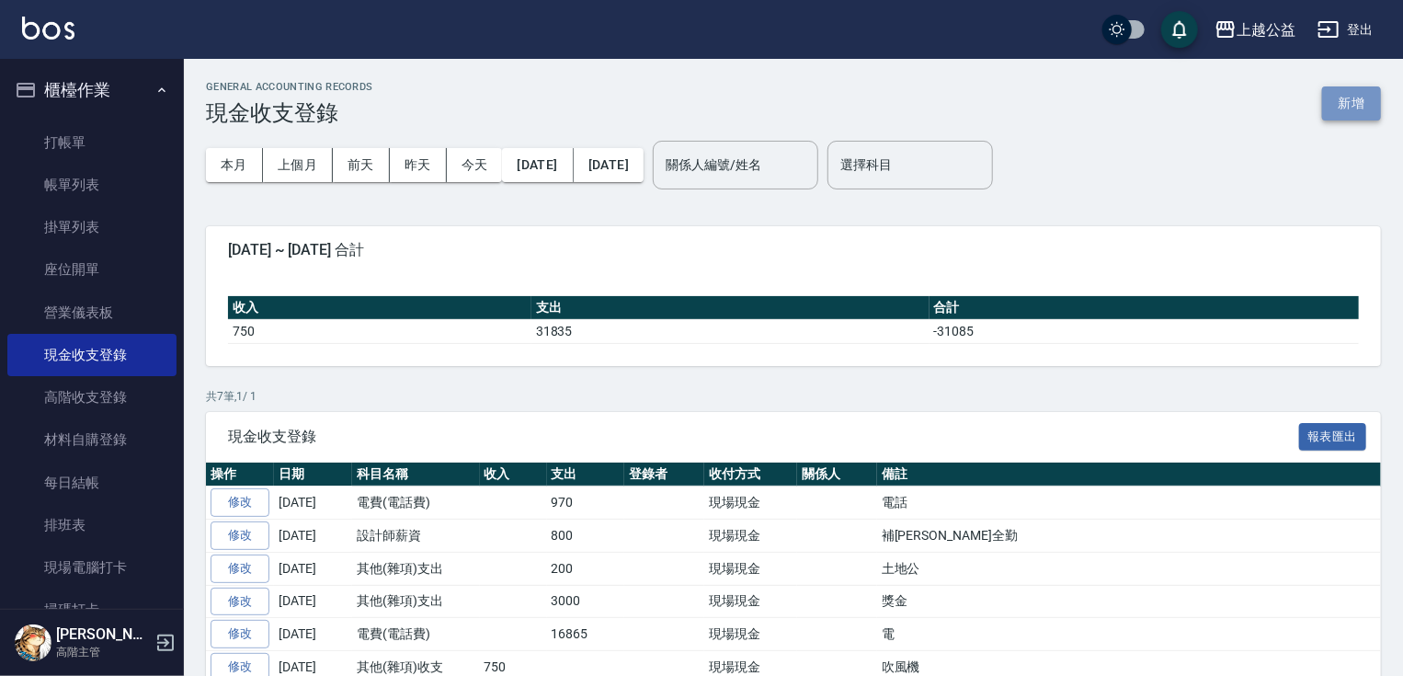
click at [1351, 107] on button "新增" at bounding box center [1351, 103] width 59 height 34
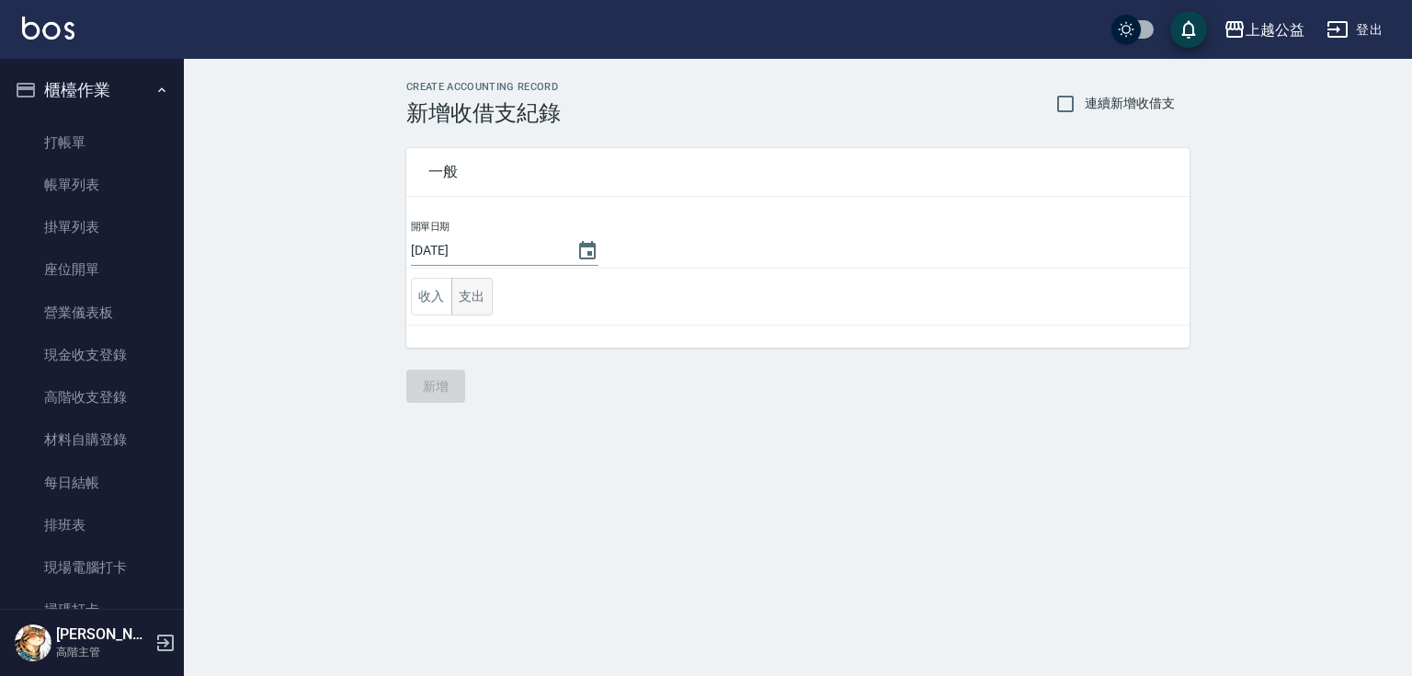
click at [479, 296] on button "支出" at bounding box center [471, 297] width 41 height 38
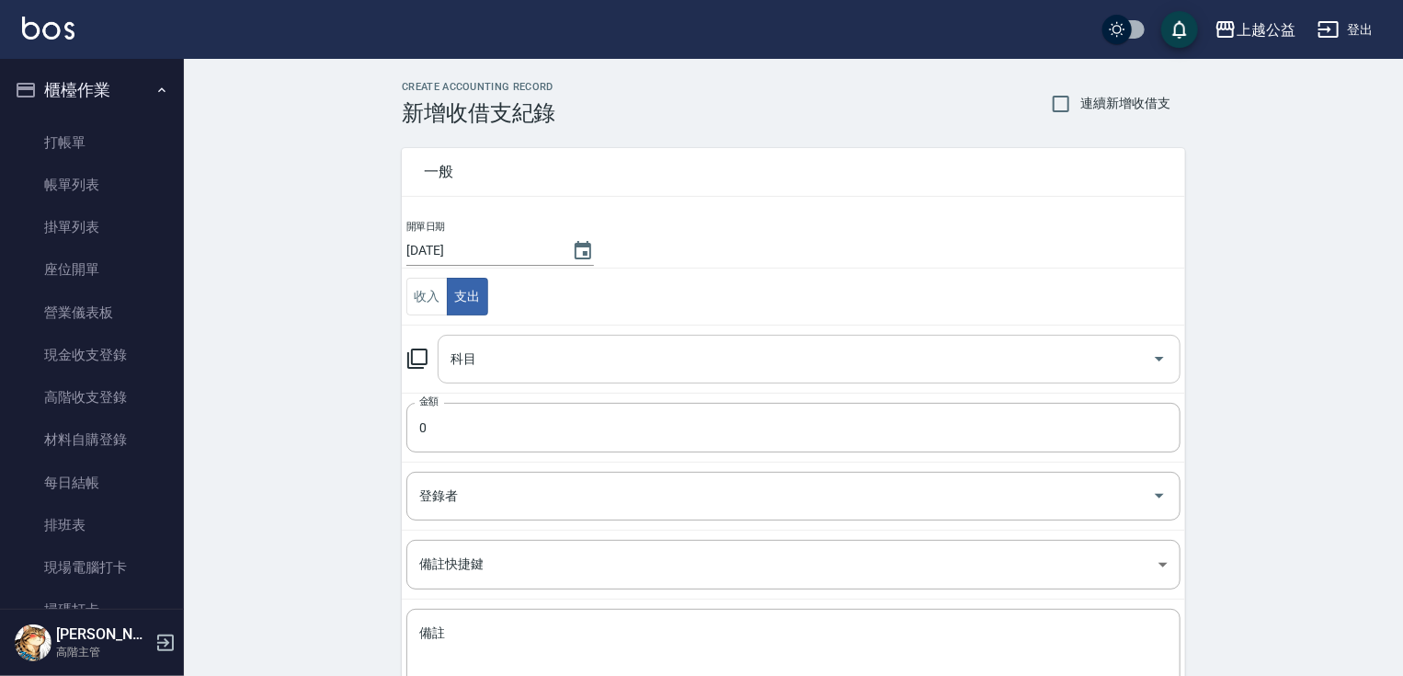
click at [485, 371] on input "科目" at bounding box center [795, 359] width 699 height 32
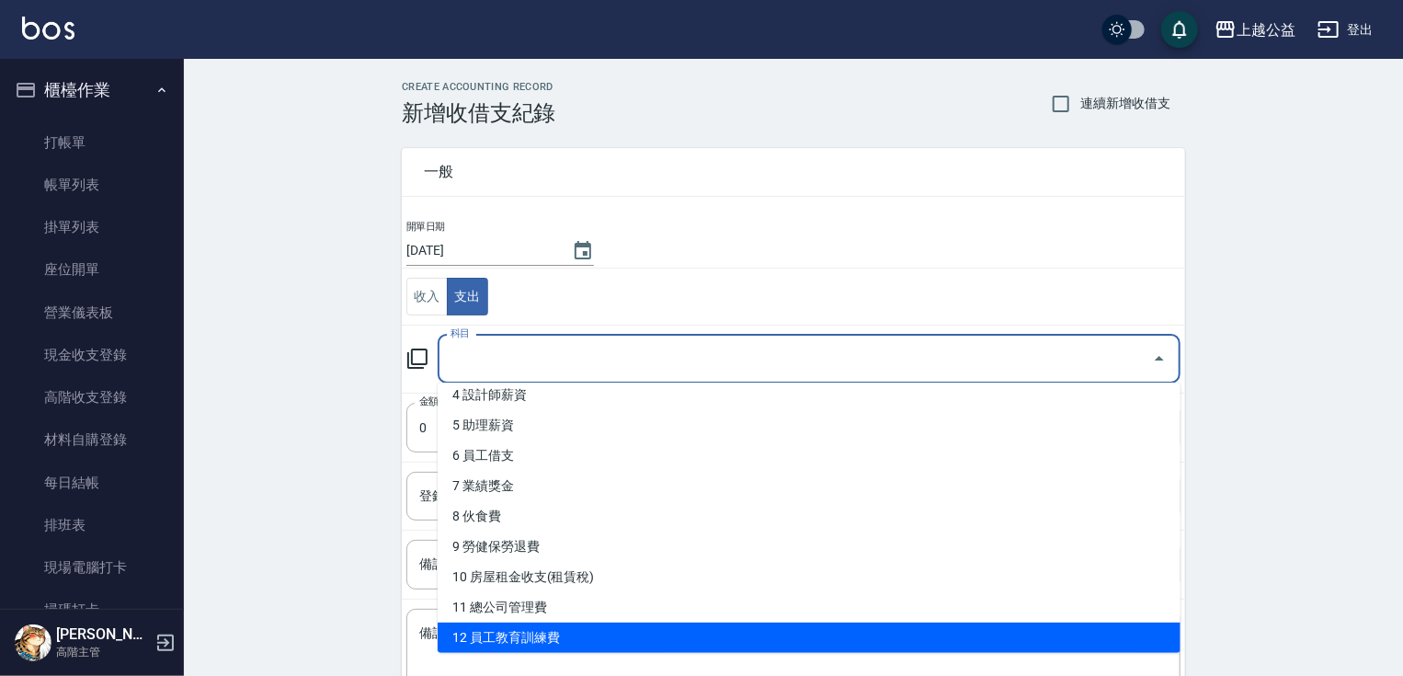
scroll to position [191, 0]
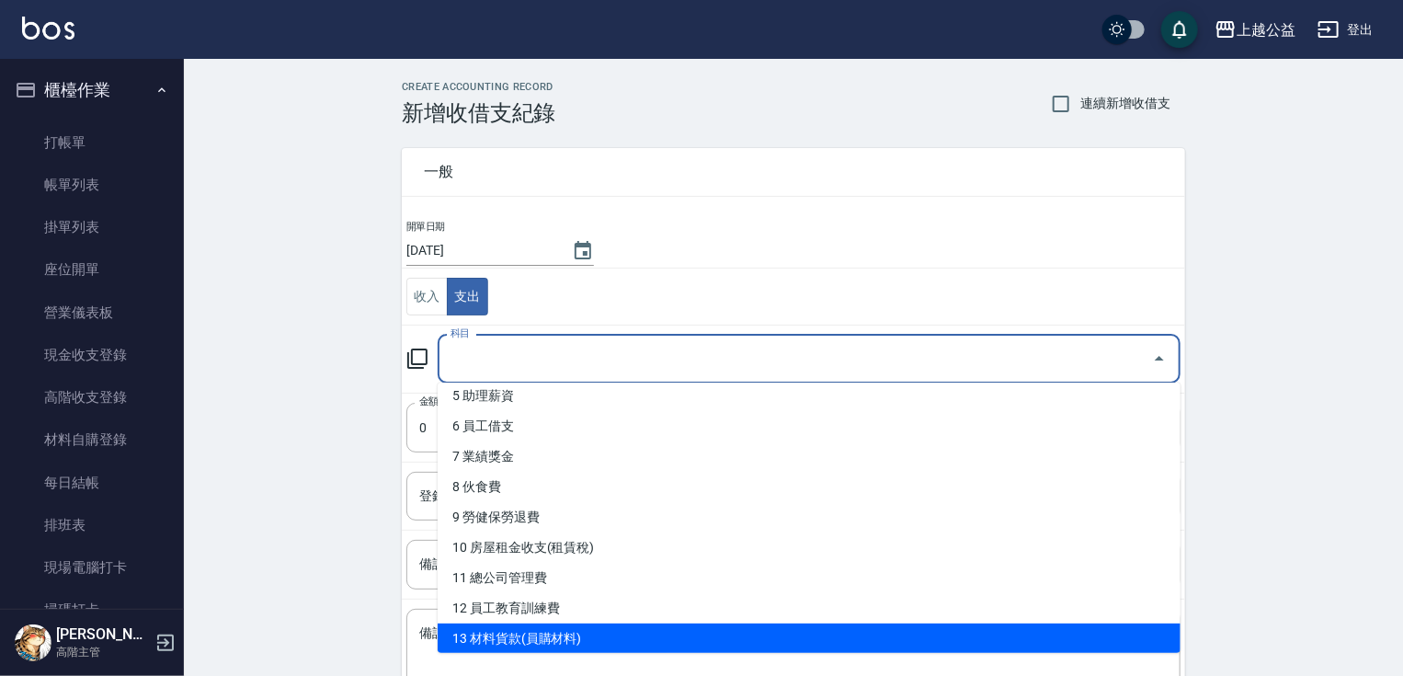
type input "13 材料貨款(員購材料)"
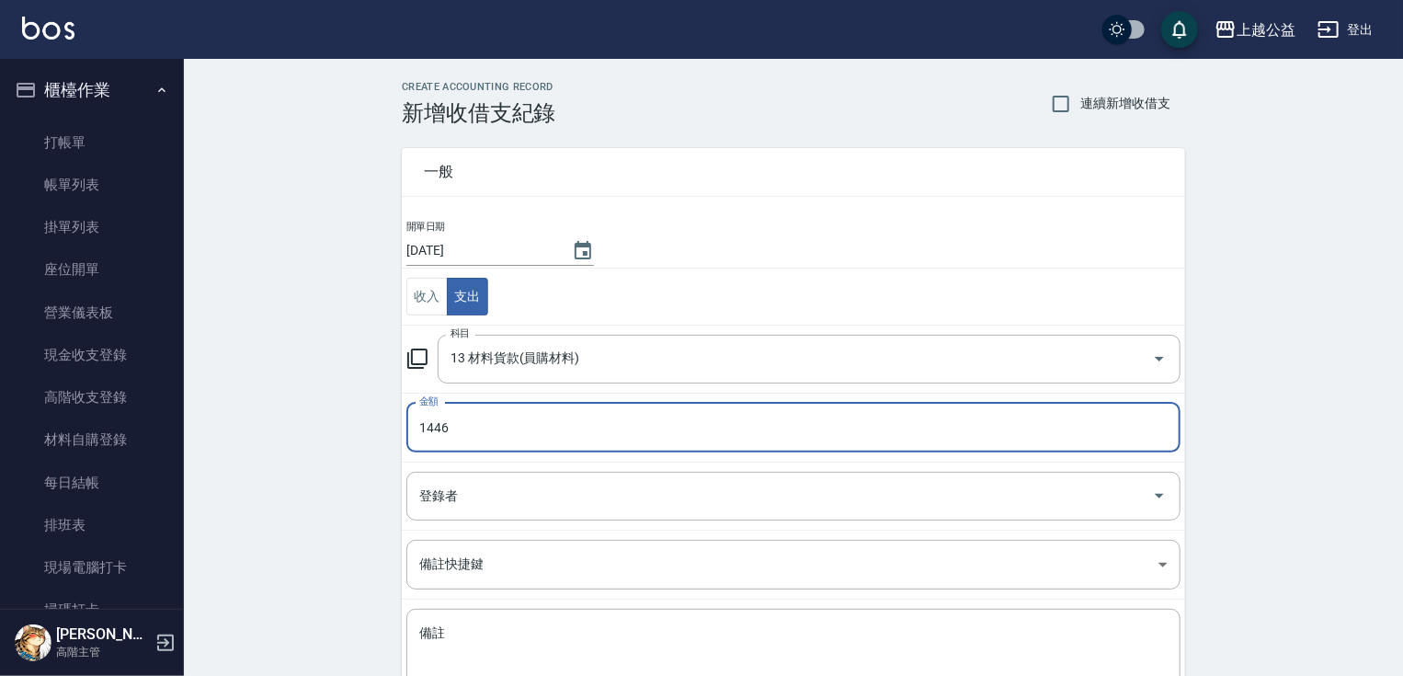
type input "1446"
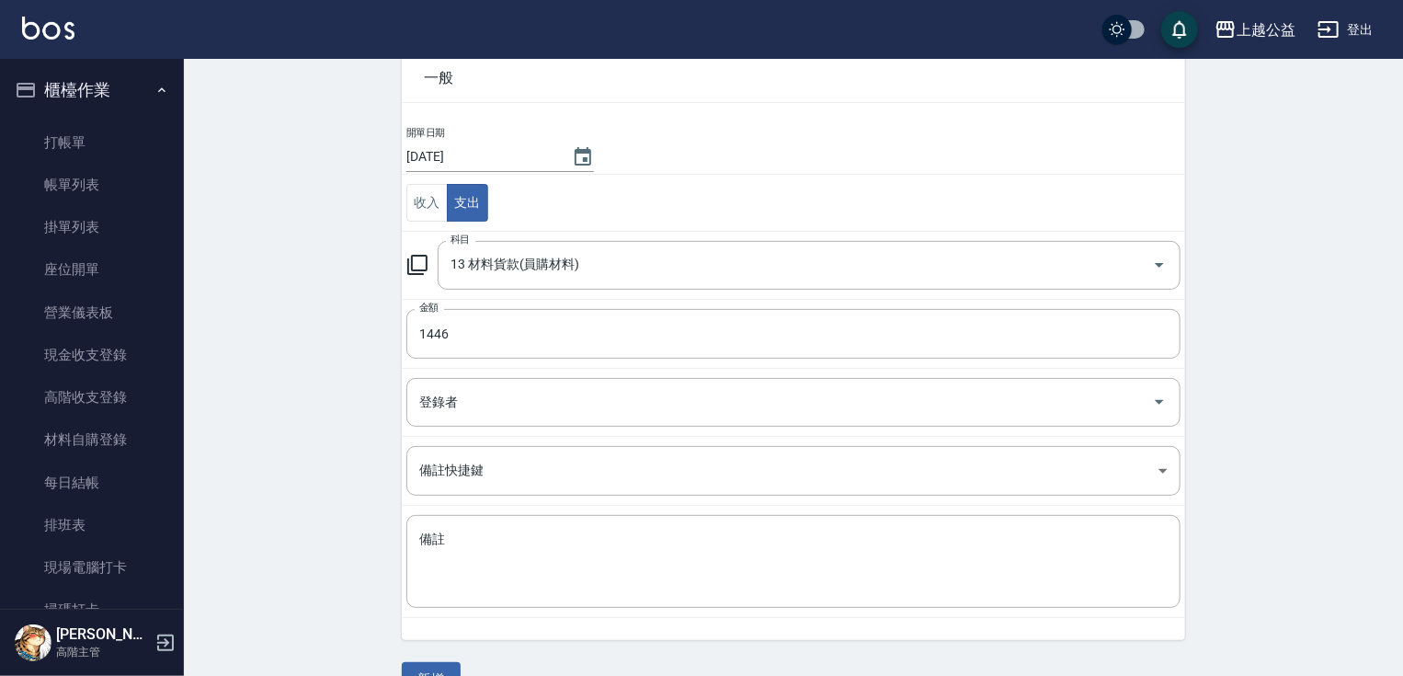
scroll to position [133, 0]
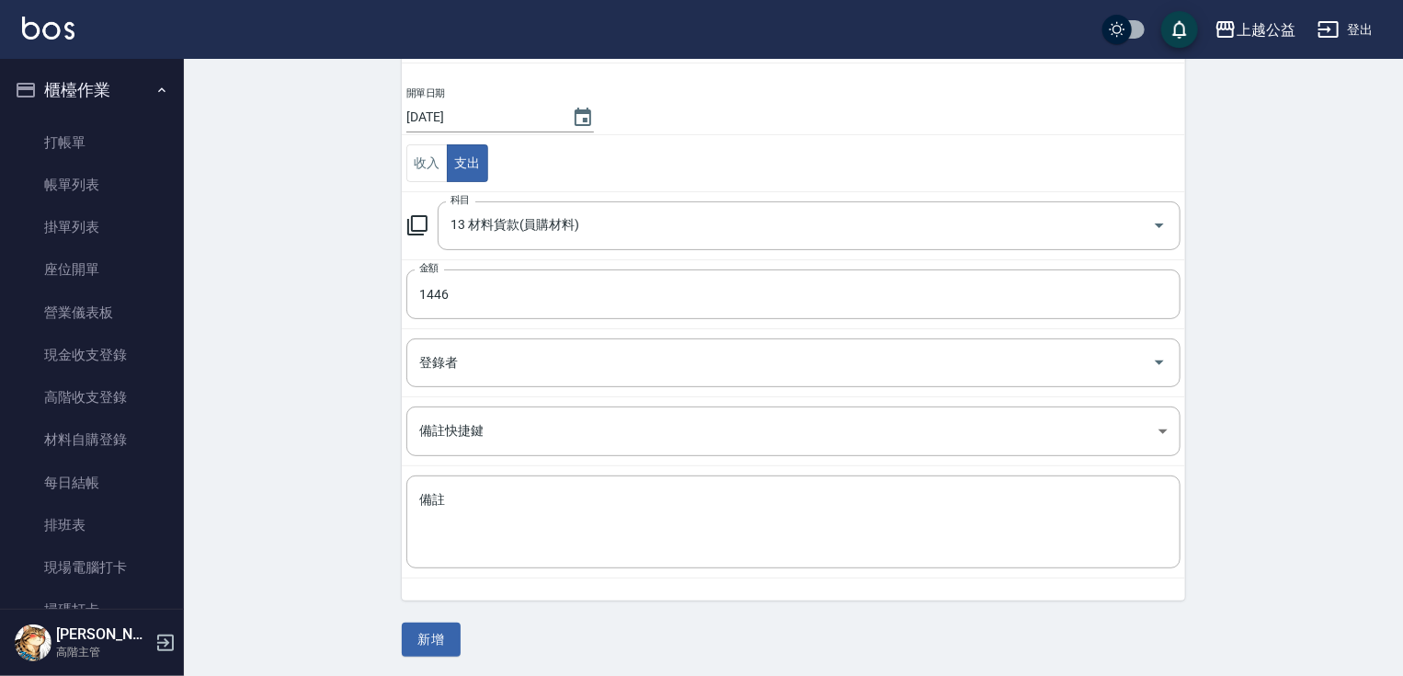
drag, startPoint x: 313, startPoint y: 529, endPoint x: 464, endPoint y: 630, distance: 182.3
click at [547, 525] on textarea "備註" at bounding box center [793, 522] width 748 height 63
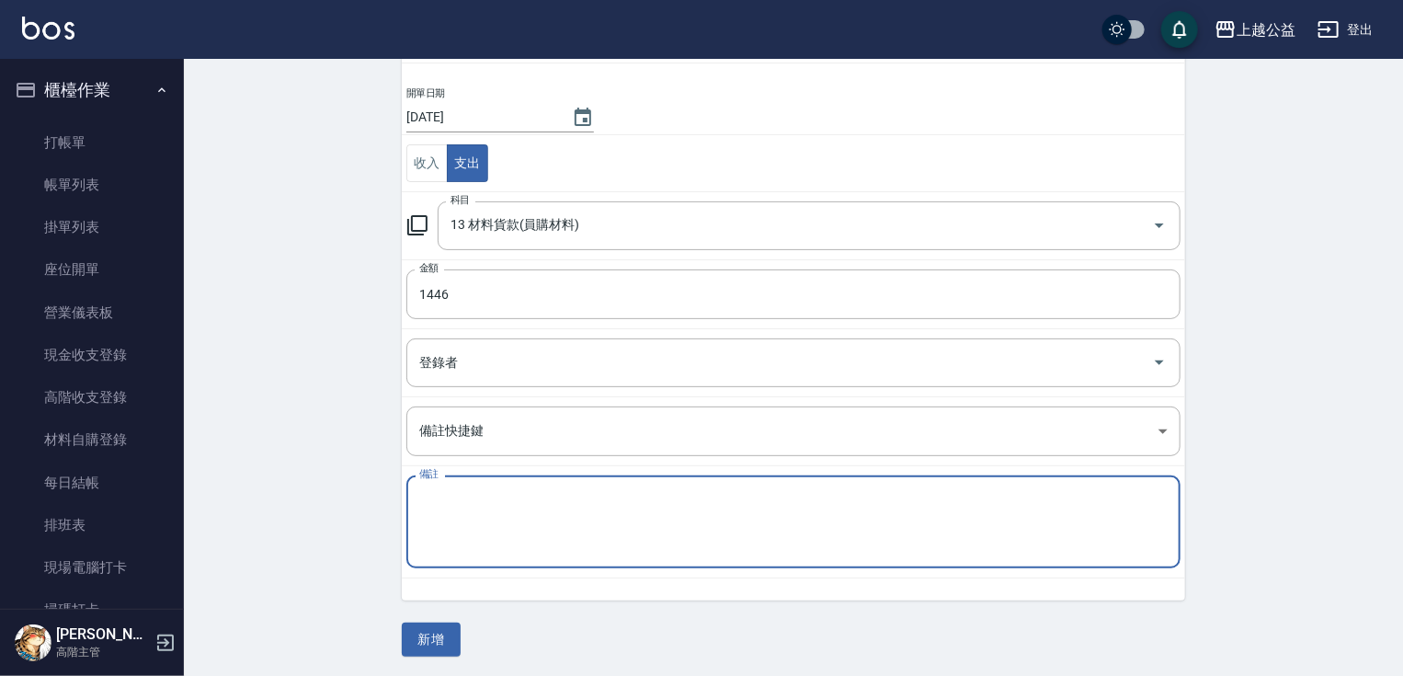
type textarea "ㄕ"
type textarea "助理自購費用"
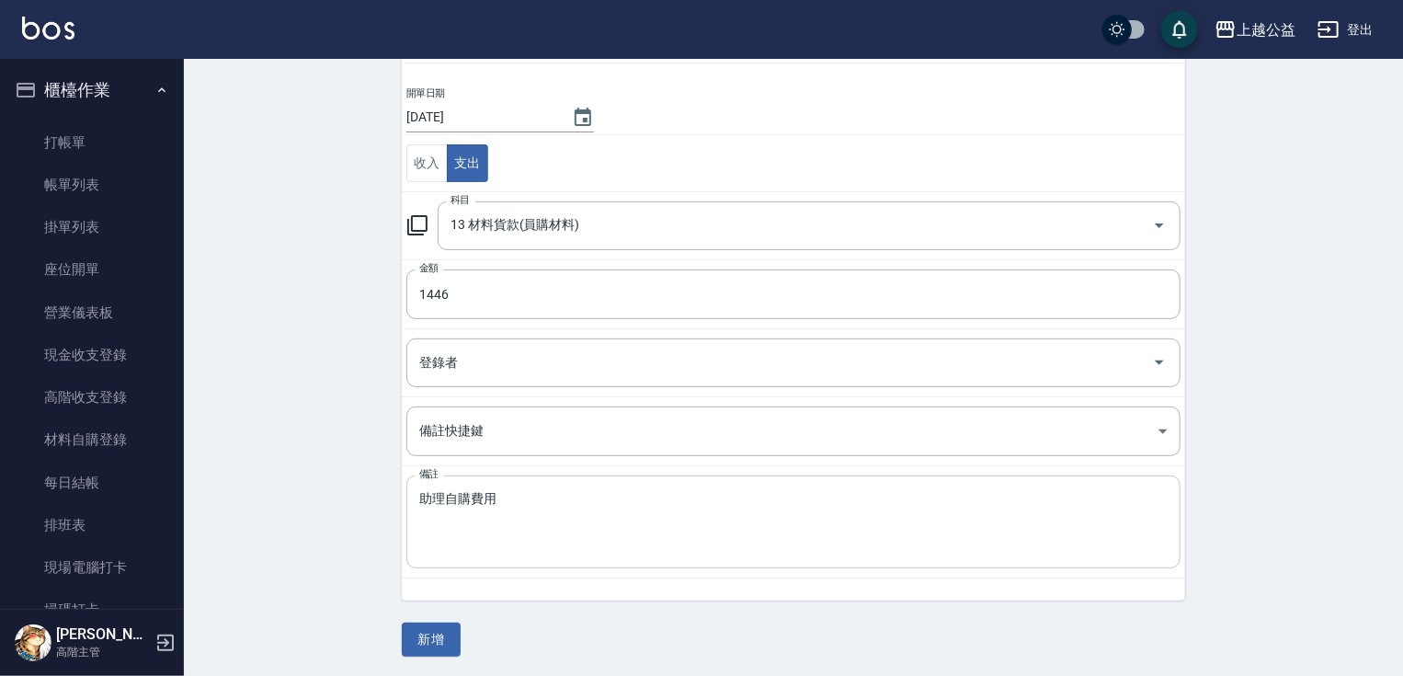
click at [416, 499] on div "助理自購費用 x 備註" at bounding box center [793, 521] width 774 height 93
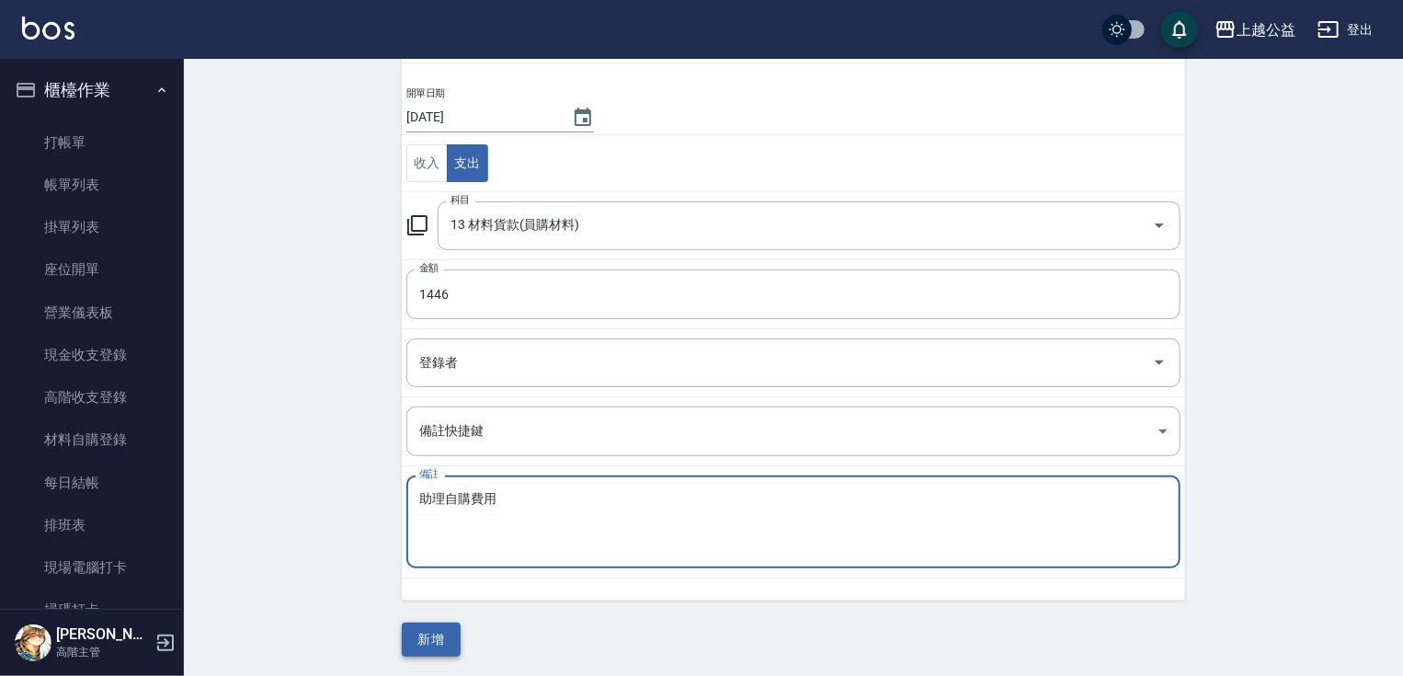
click at [452, 633] on button "新增" at bounding box center [431, 639] width 59 height 34
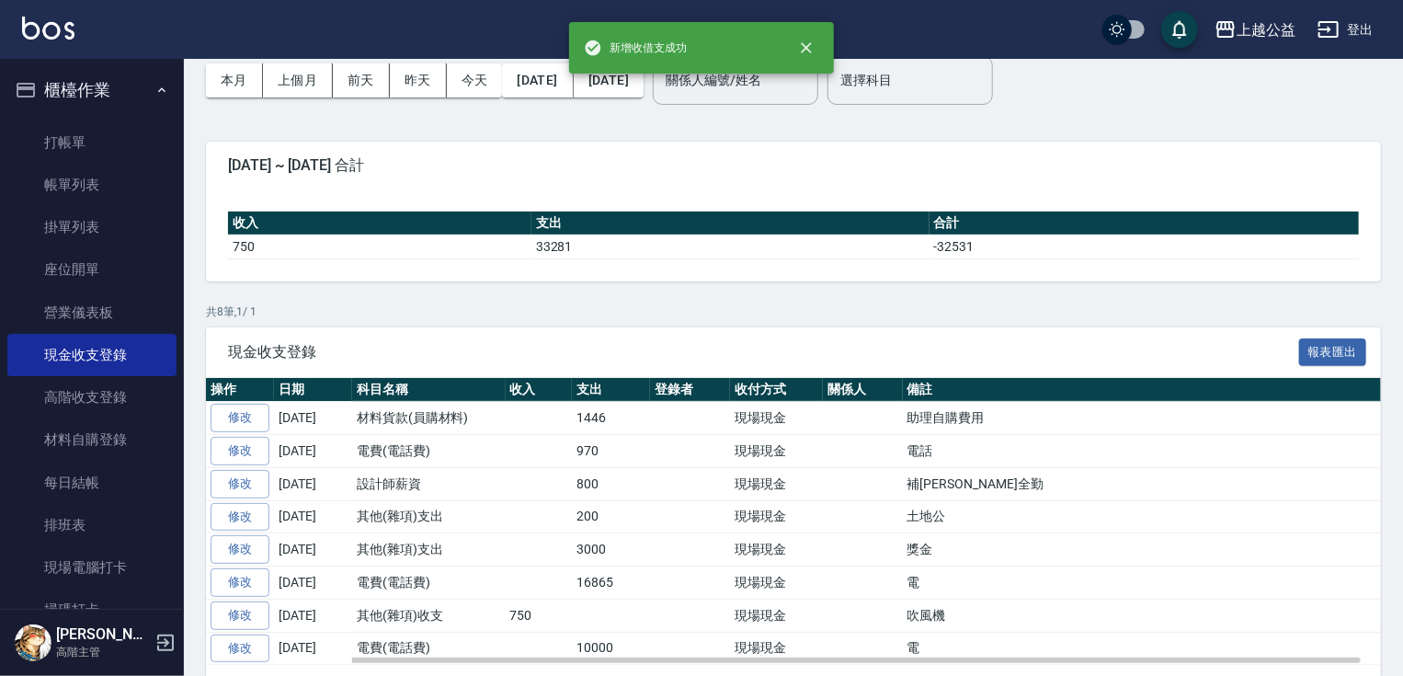
scroll to position [140, 0]
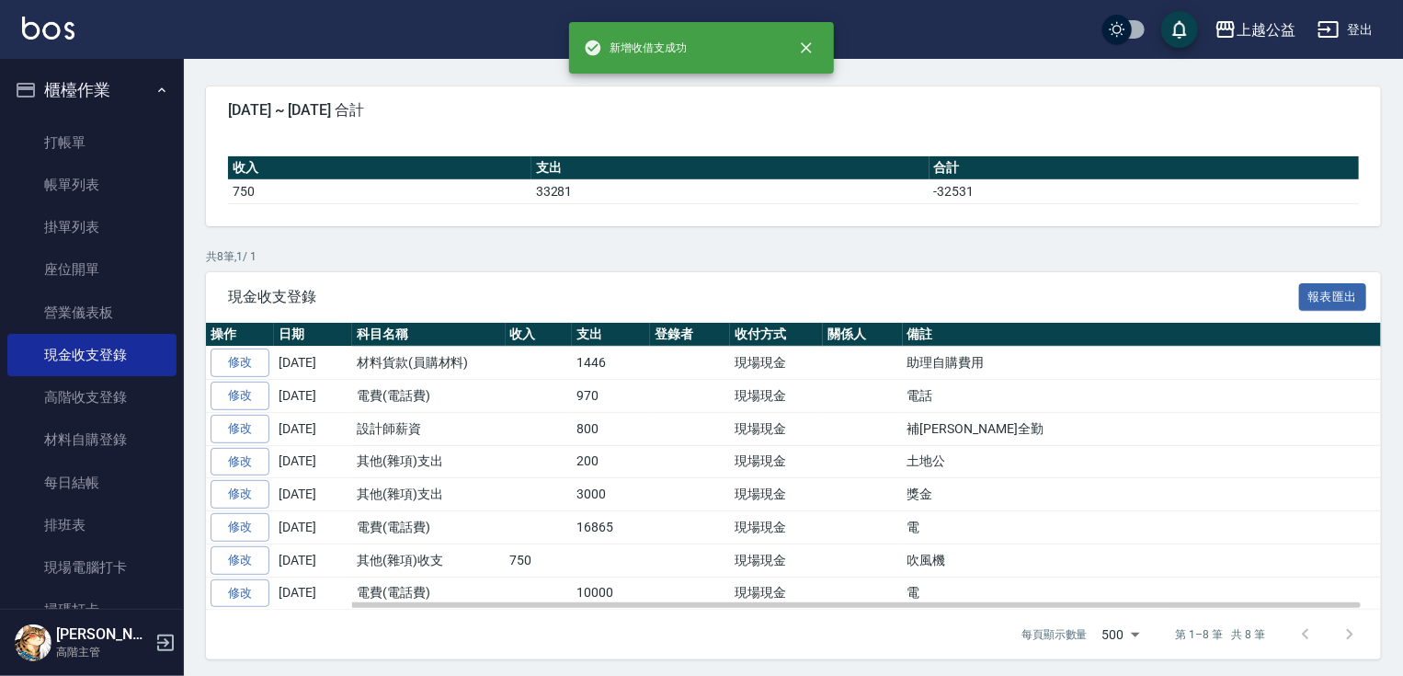
drag, startPoint x: 754, startPoint y: 321, endPoint x: 770, endPoint y: 432, distance: 112.5
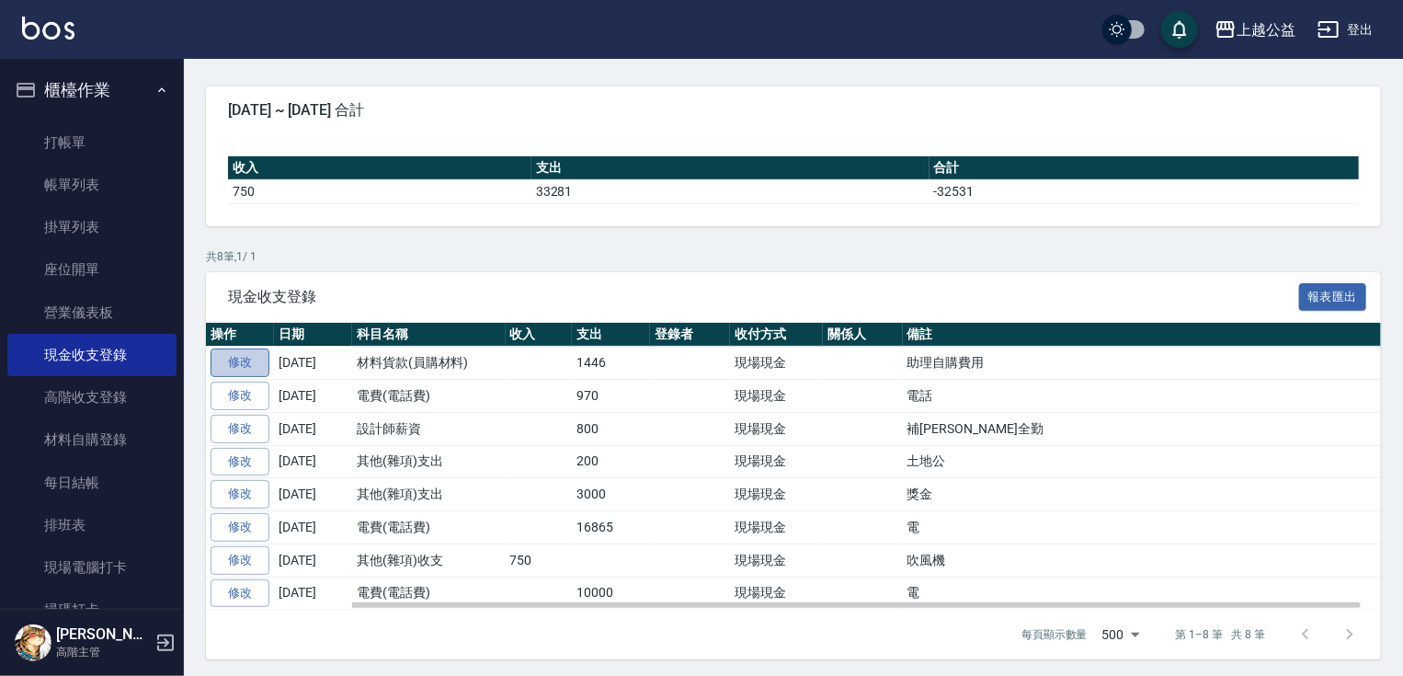
click at [254, 365] on link "修改" at bounding box center [240, 362] width 59 height 29
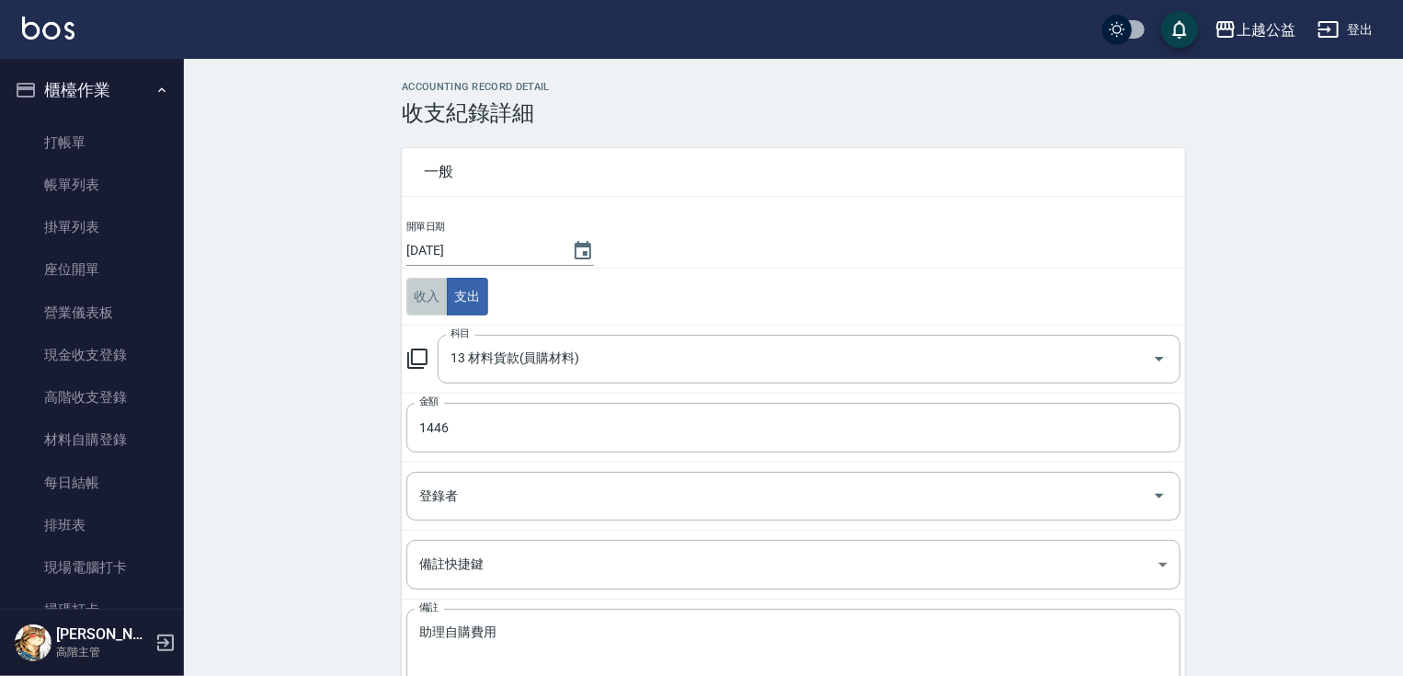
click at [422, 299] on button "收入" at bounding box center [426, 297] width 41 height 38
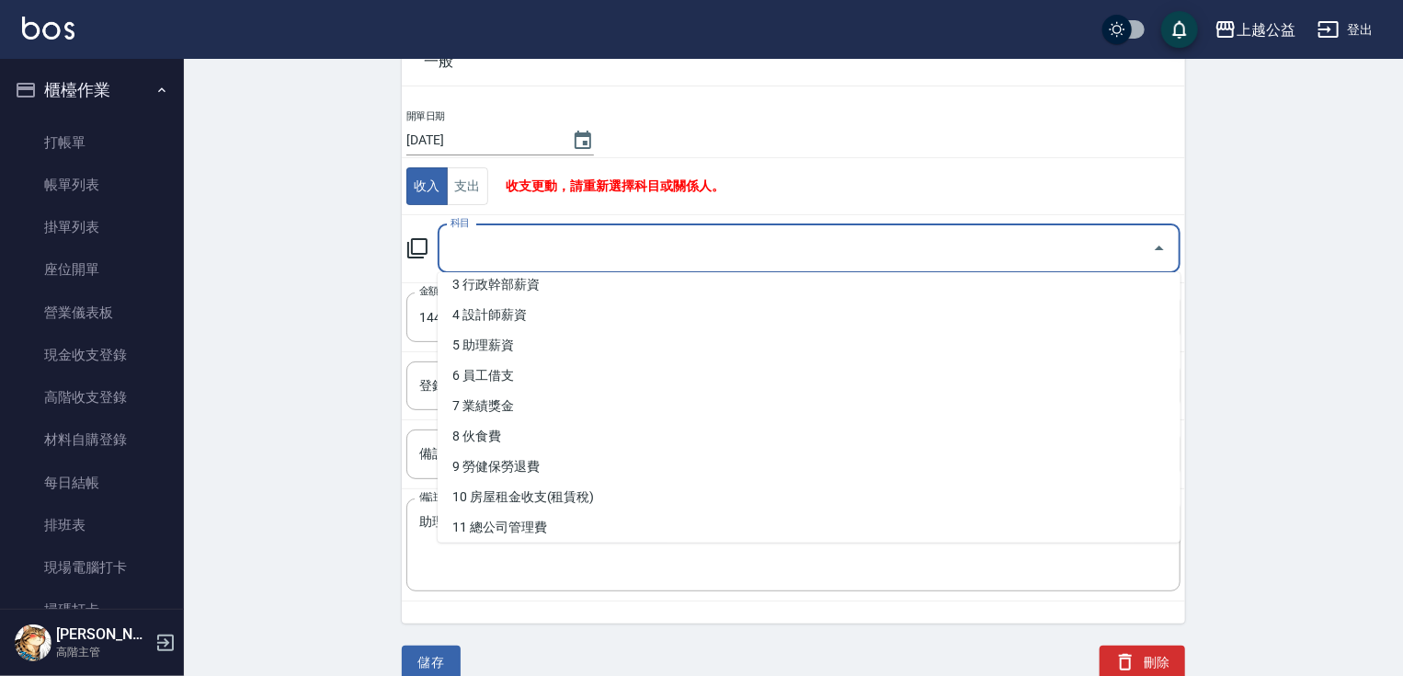
scroll to position [191, 0]
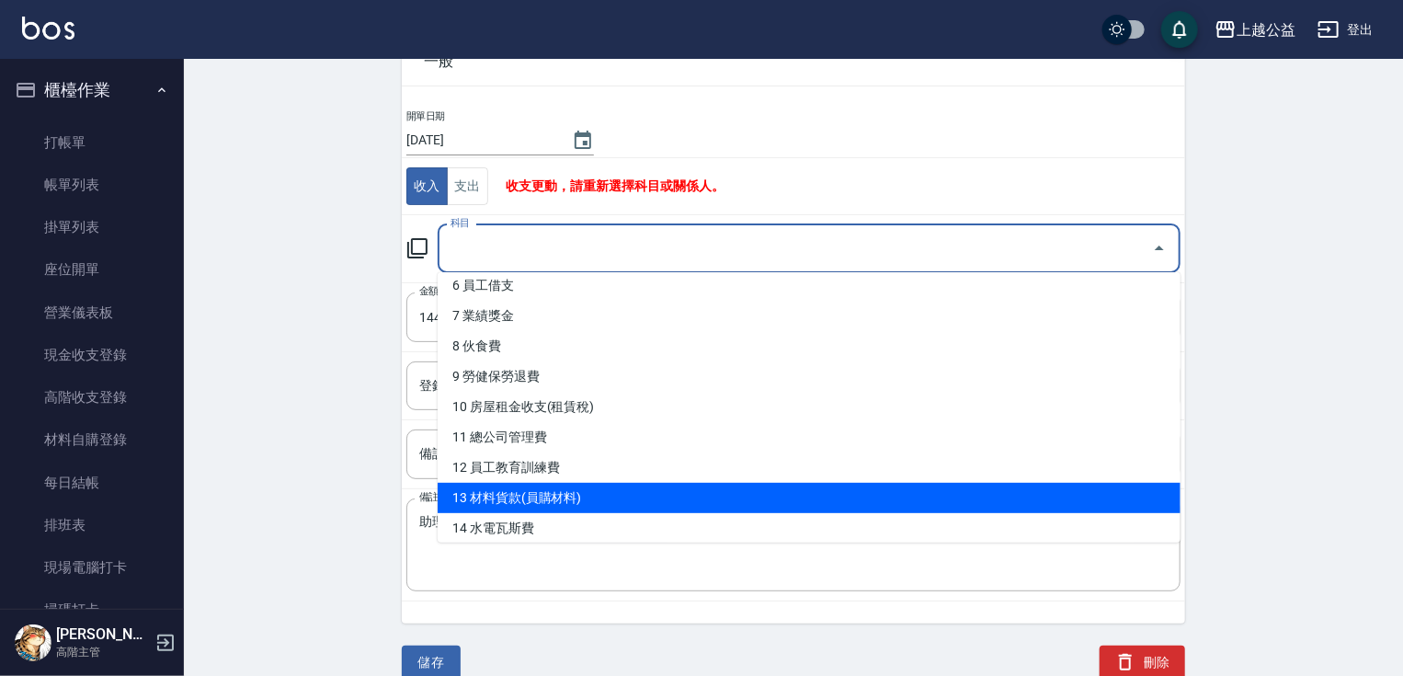
type input "13 材料貨款(員購材料)"
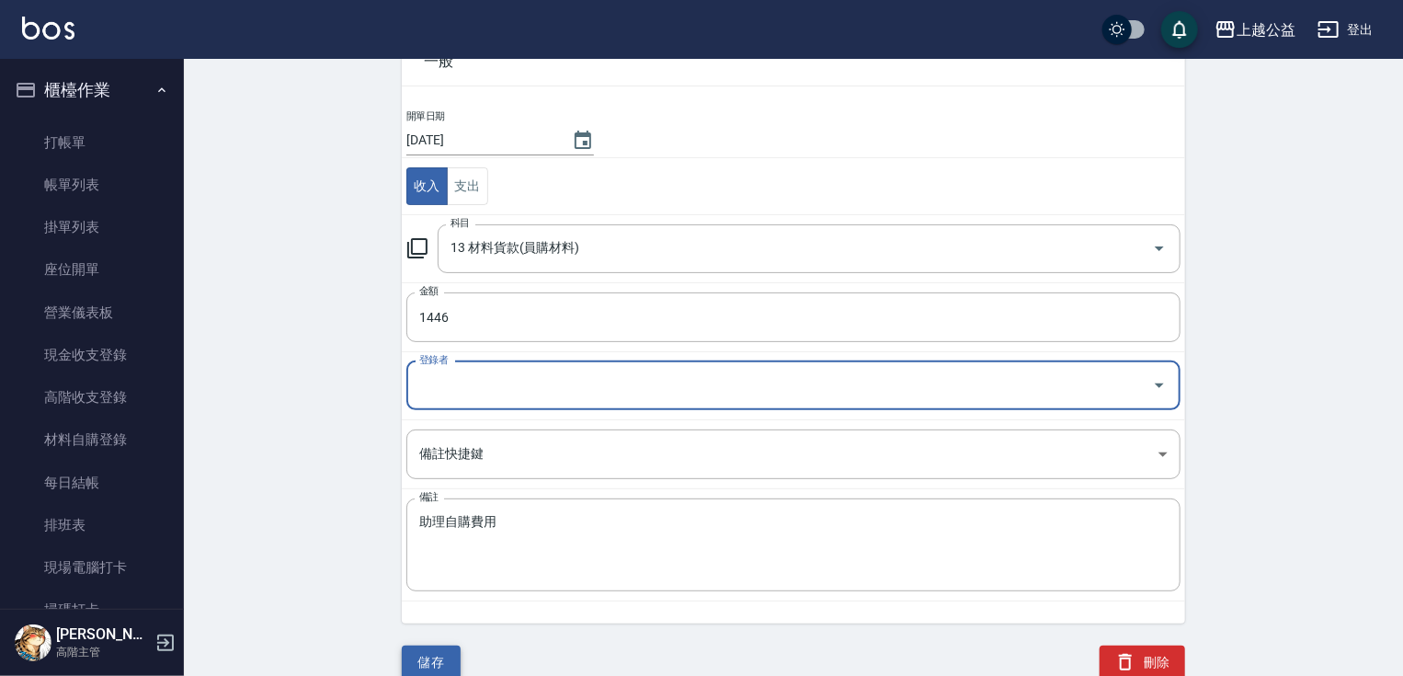
click at [438, 656] on button "儲存" at bounding box center [431, 662] width 59 height 34
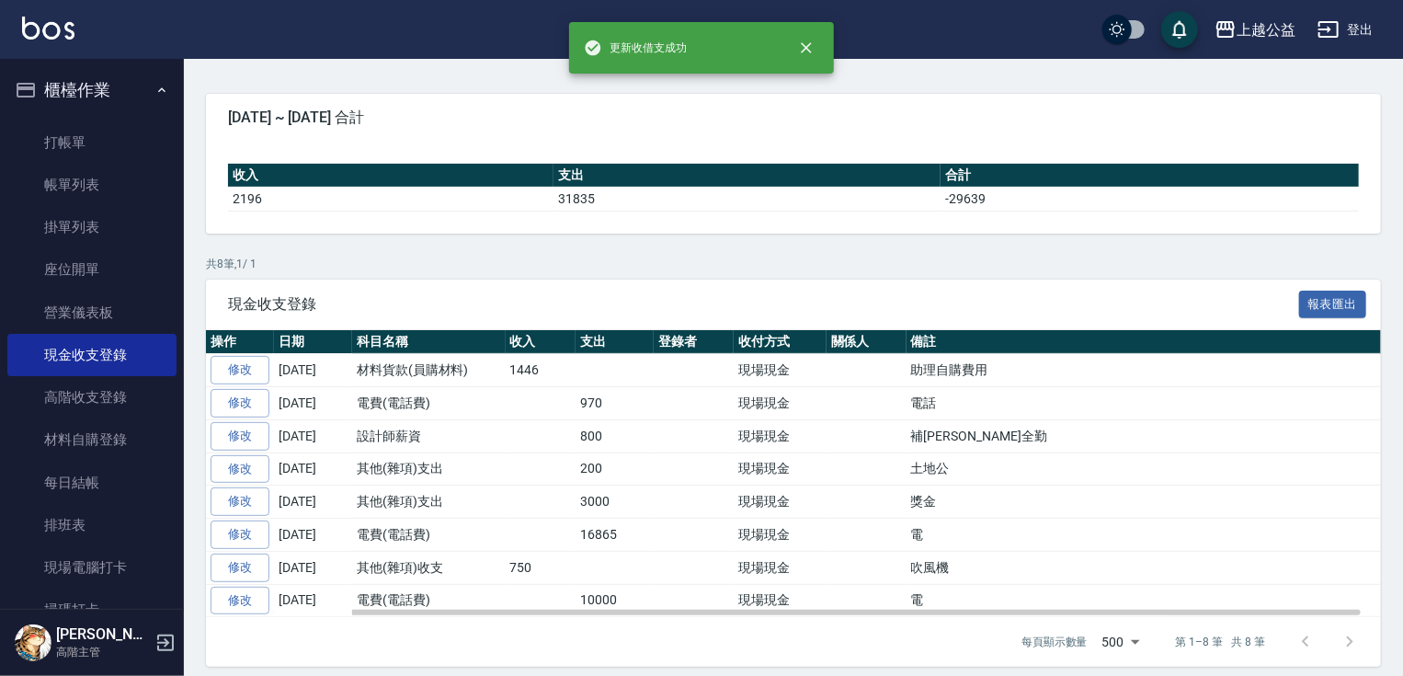
scroll to position [140, 0]
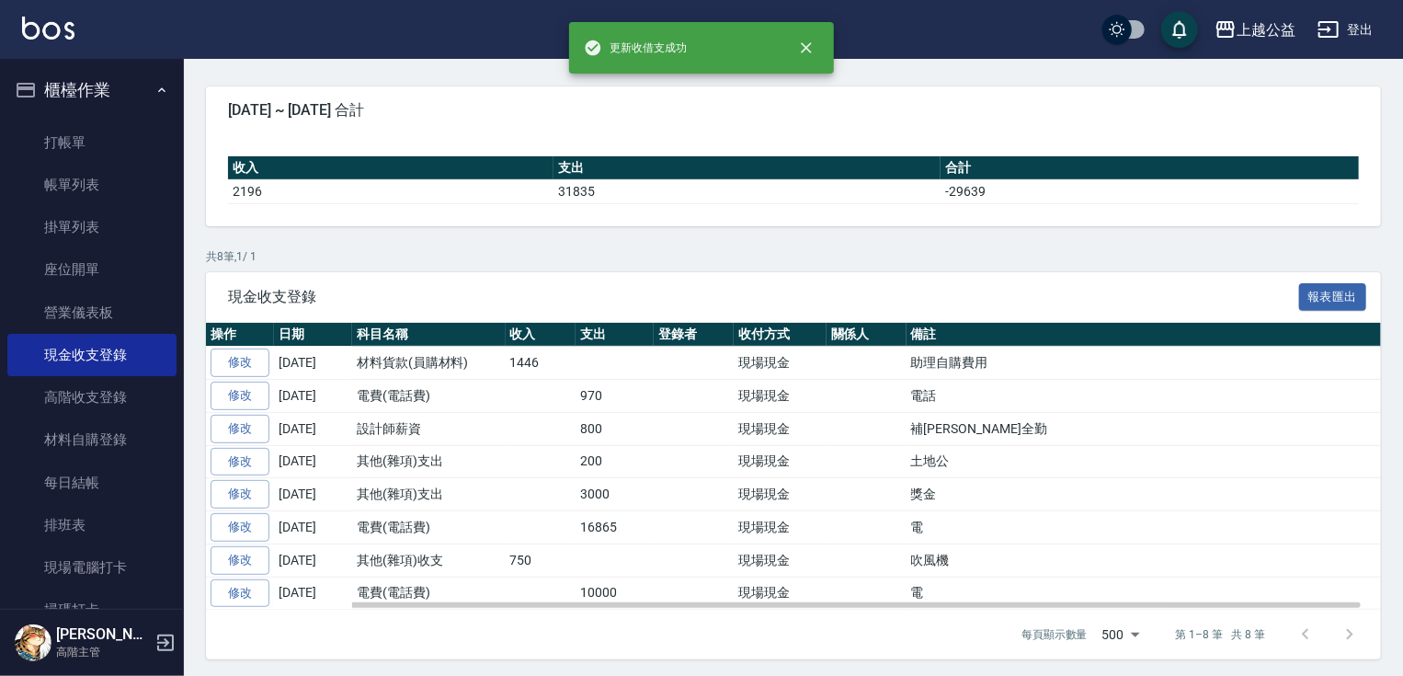
drag, startPoint x: 664, startPoint y: 393, endPoint x: 706, endPoint y: 563, distance: 174.4
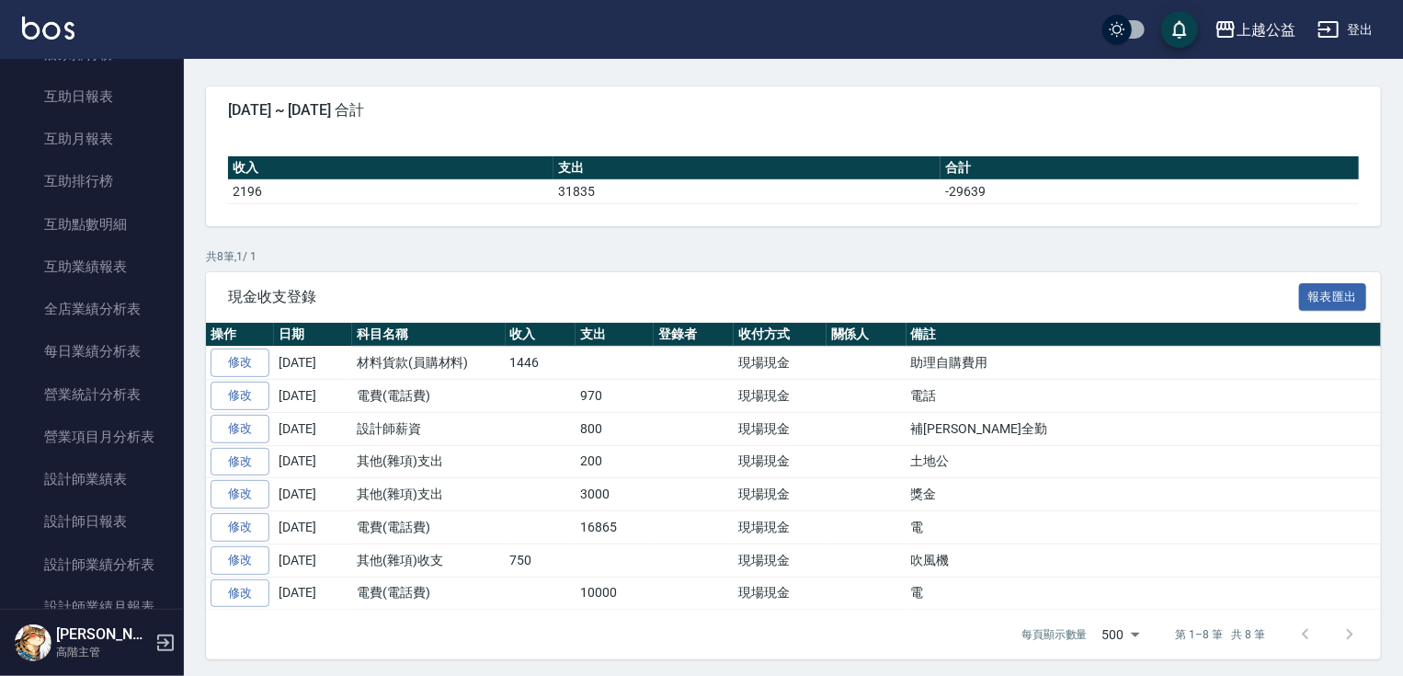
scroll to position [724, 0]
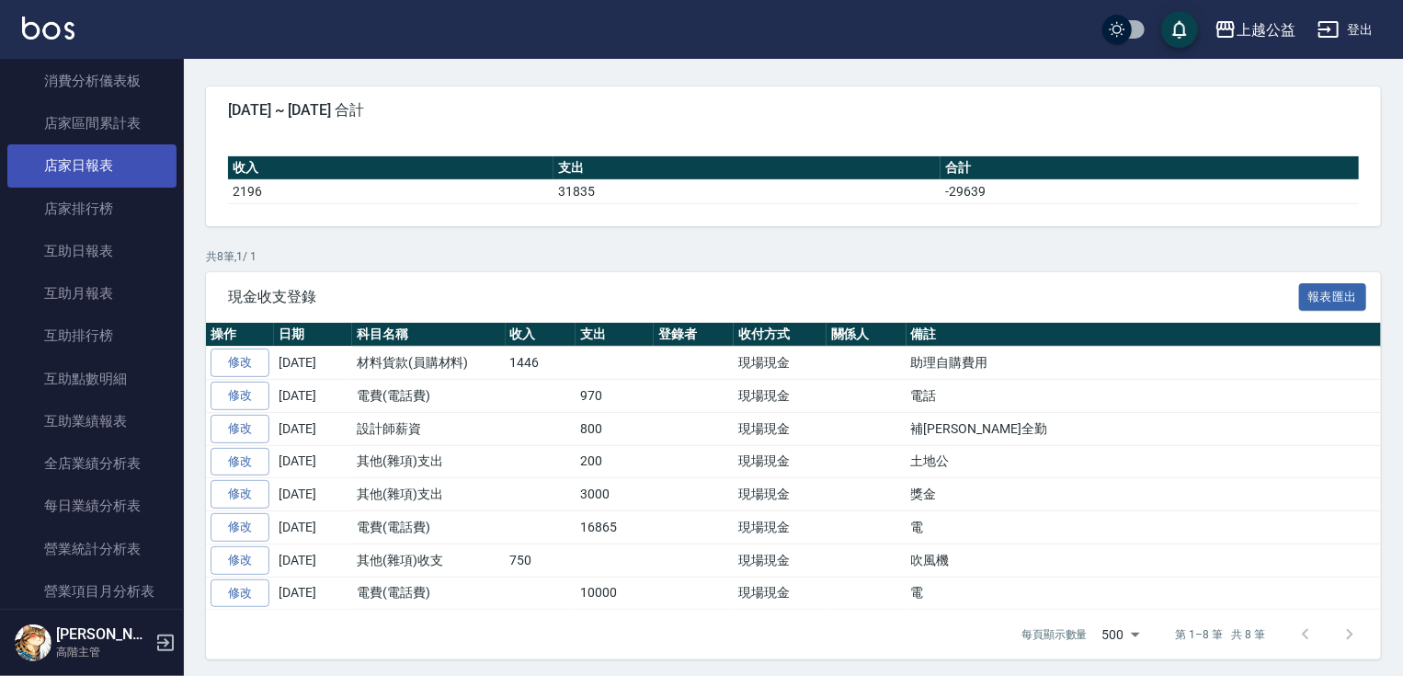
click at [88, 155] on link "店家日報表" at bounding box center [91, 165] width 169 height 42
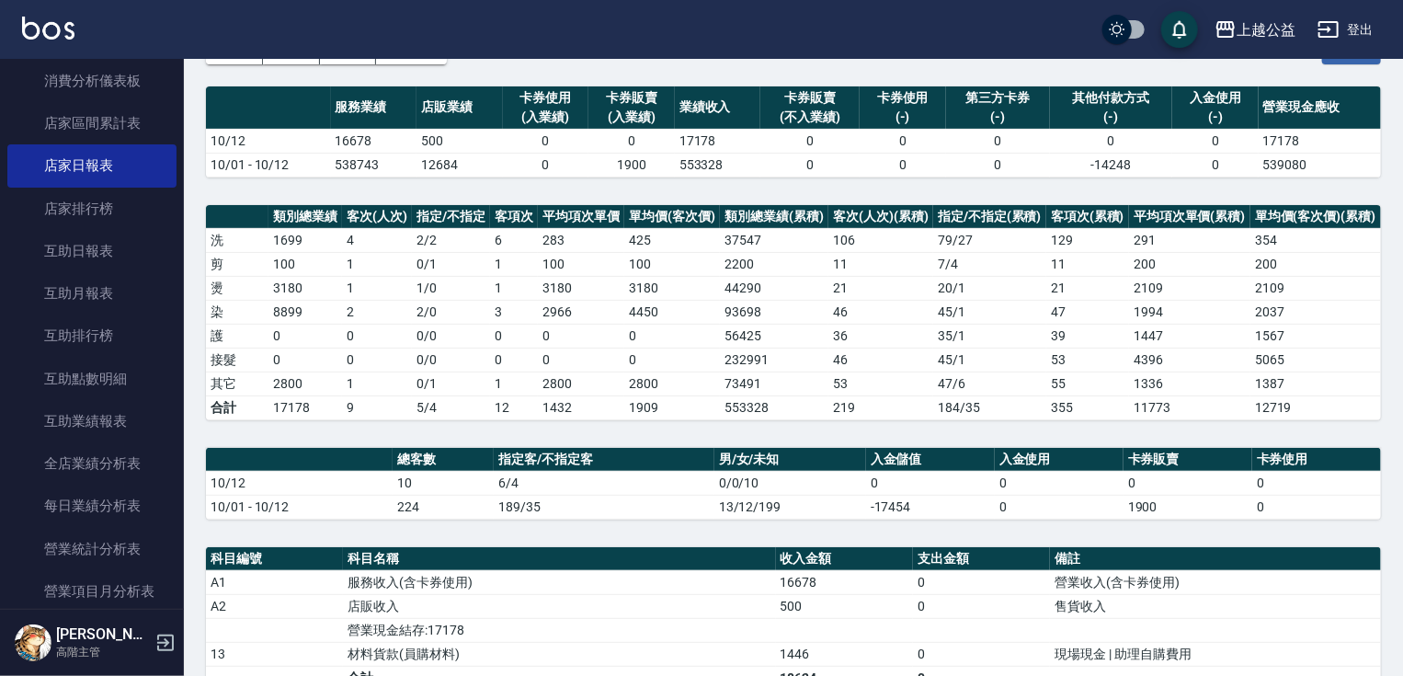
scroll to position [604, 0]
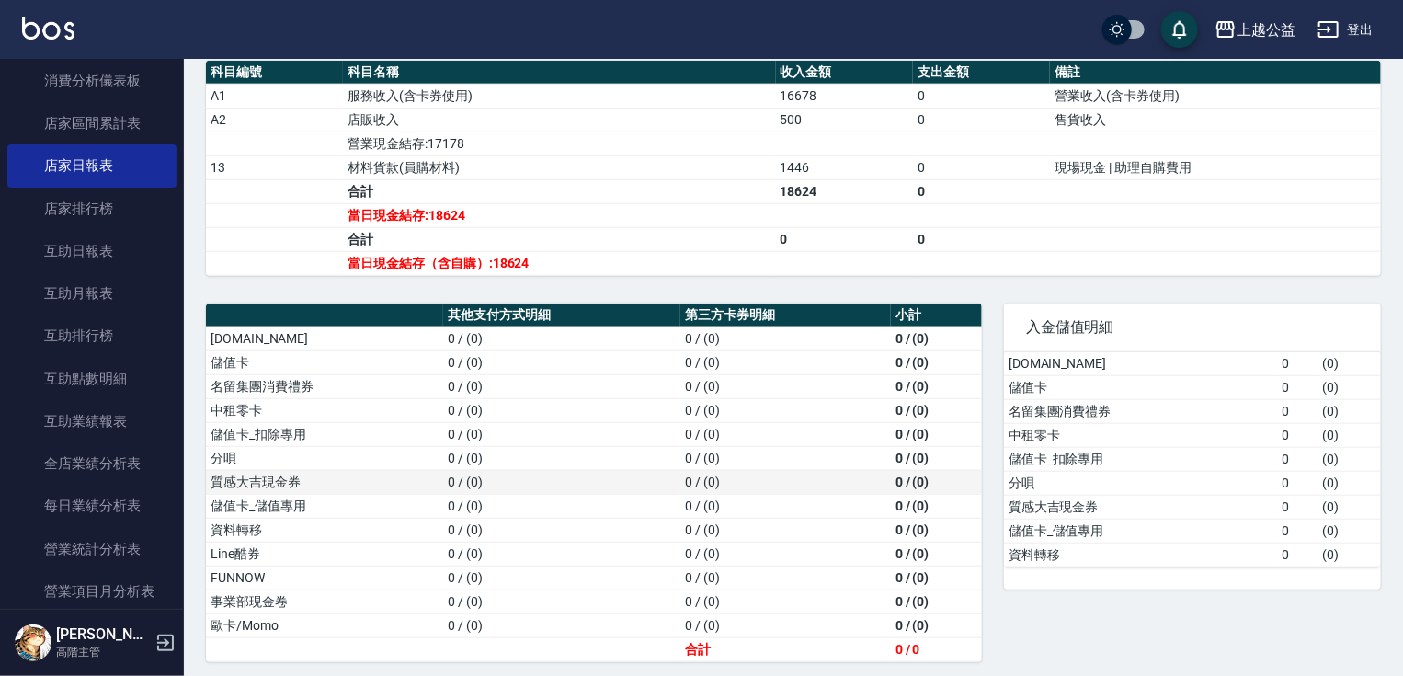
drag, startPoint x: 547, startPoint y: 302, endPoint x: 576, endPoint y: 471, distance: 171.5
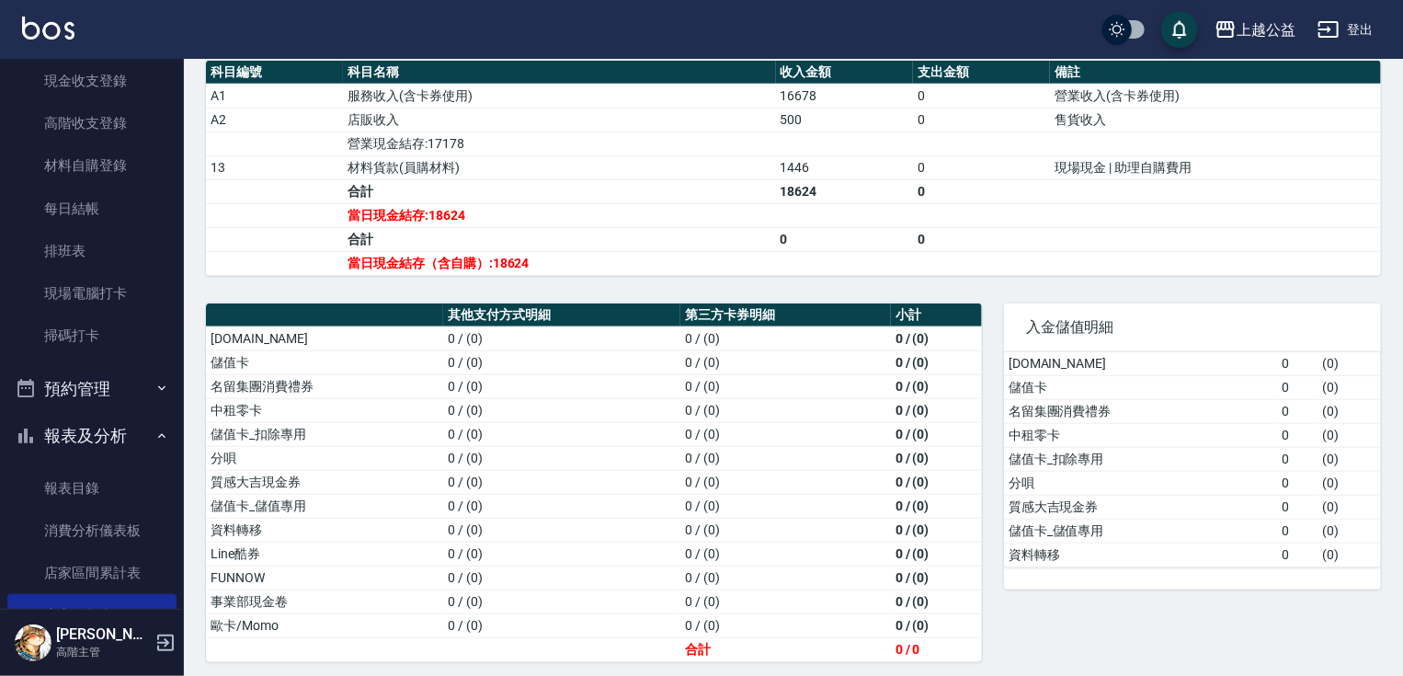
scroll to position [0, 0]
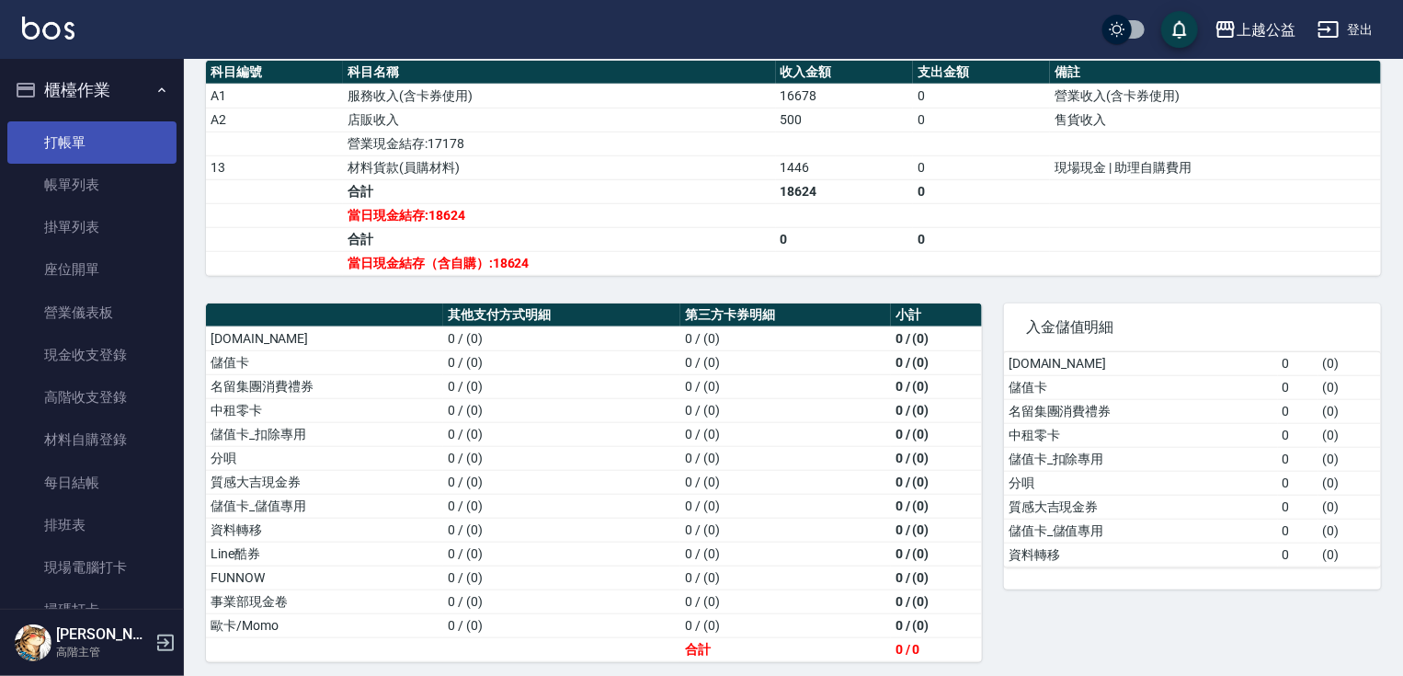
drag, startPoint x: 91, startPoint y: 135, endPoint x: 94, endPoint y: 144, distance: 9.6
click at [91, 134] on link "打帳單" at bounding box center [91, 142] width 169 height 42
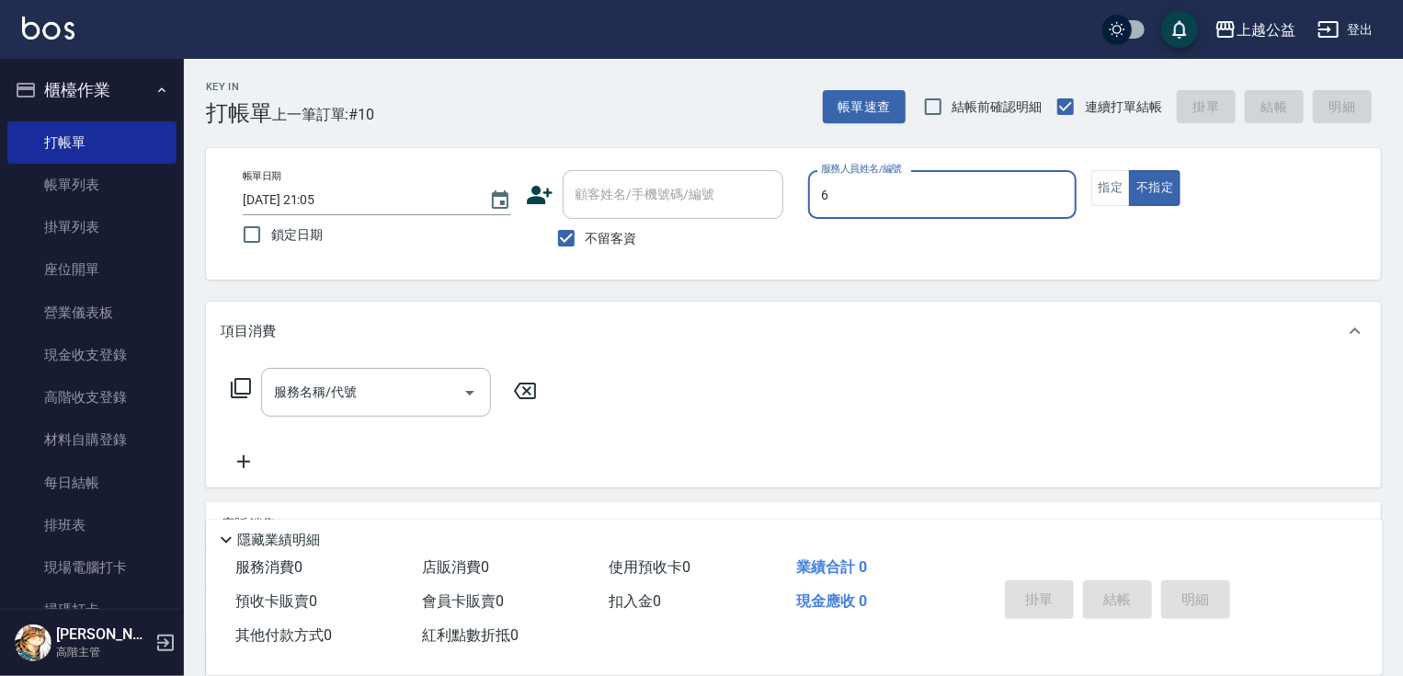
type input "[PERSON_NAME]-6"
type button "false"
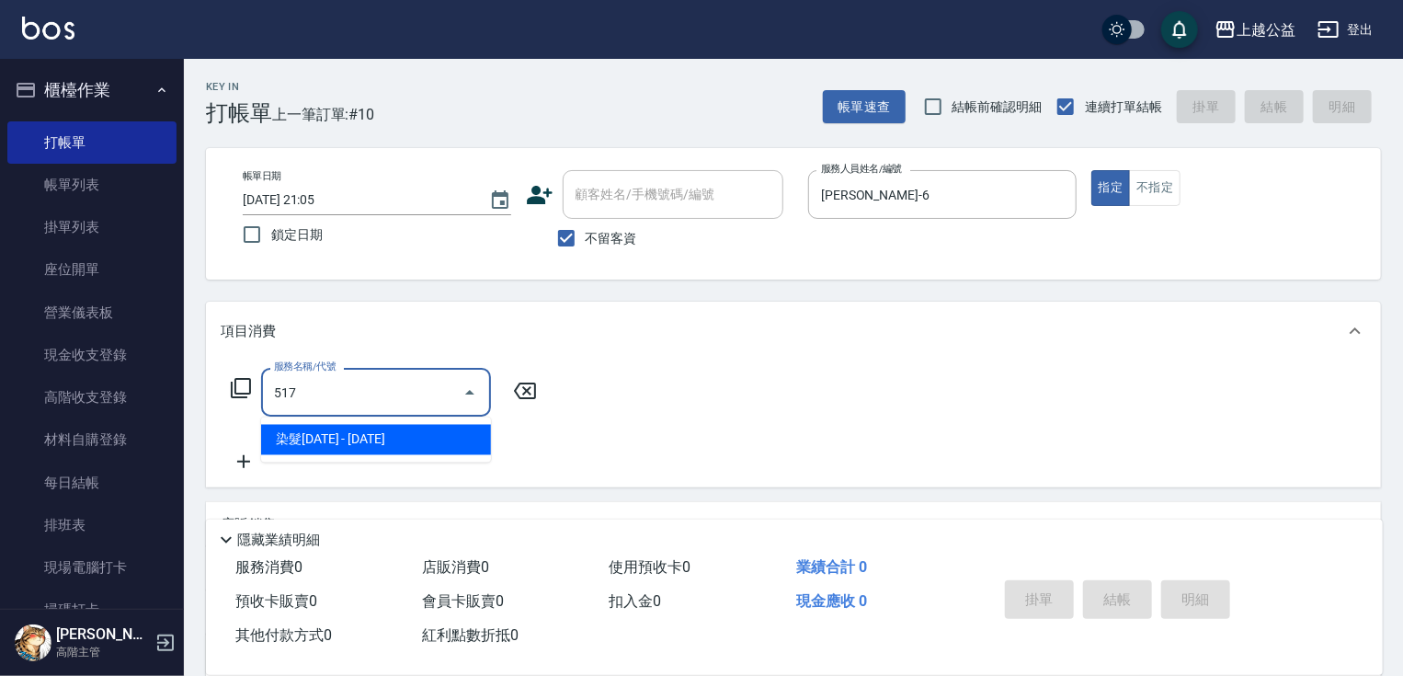
type input "染髮1000(517)"
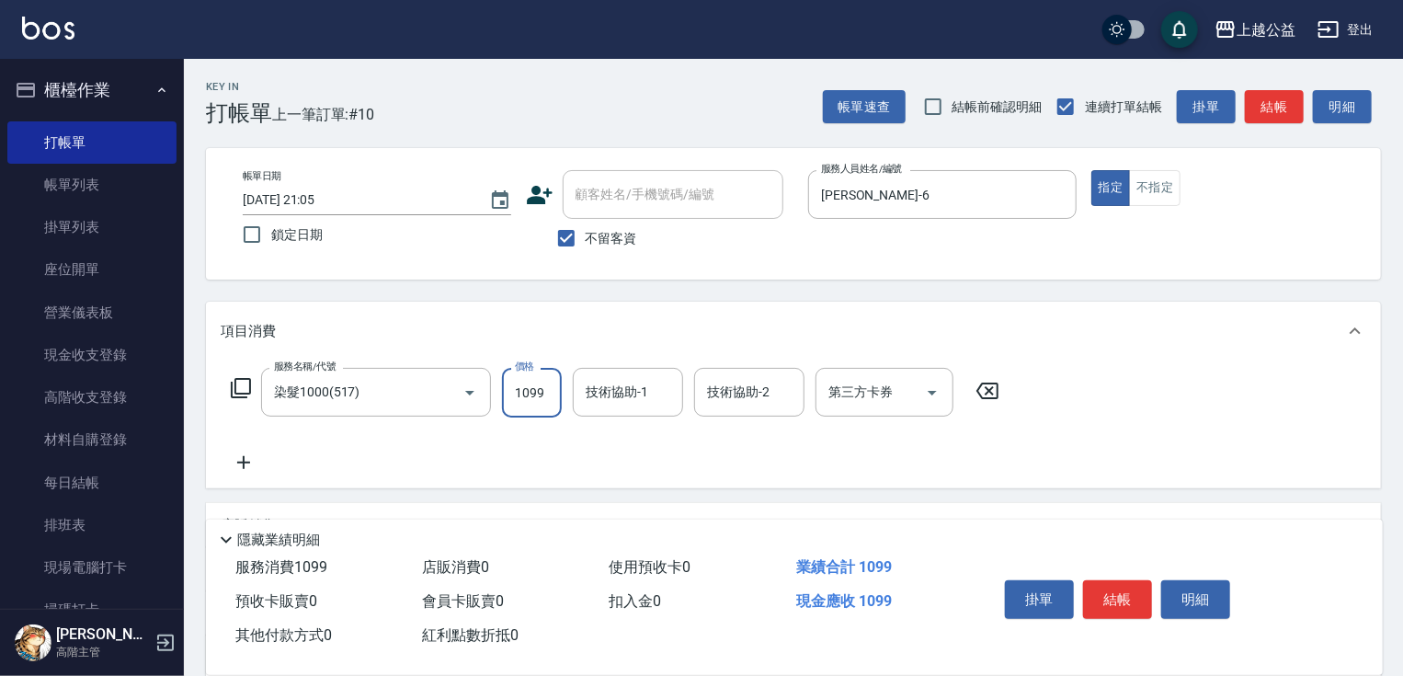
type input "1099"
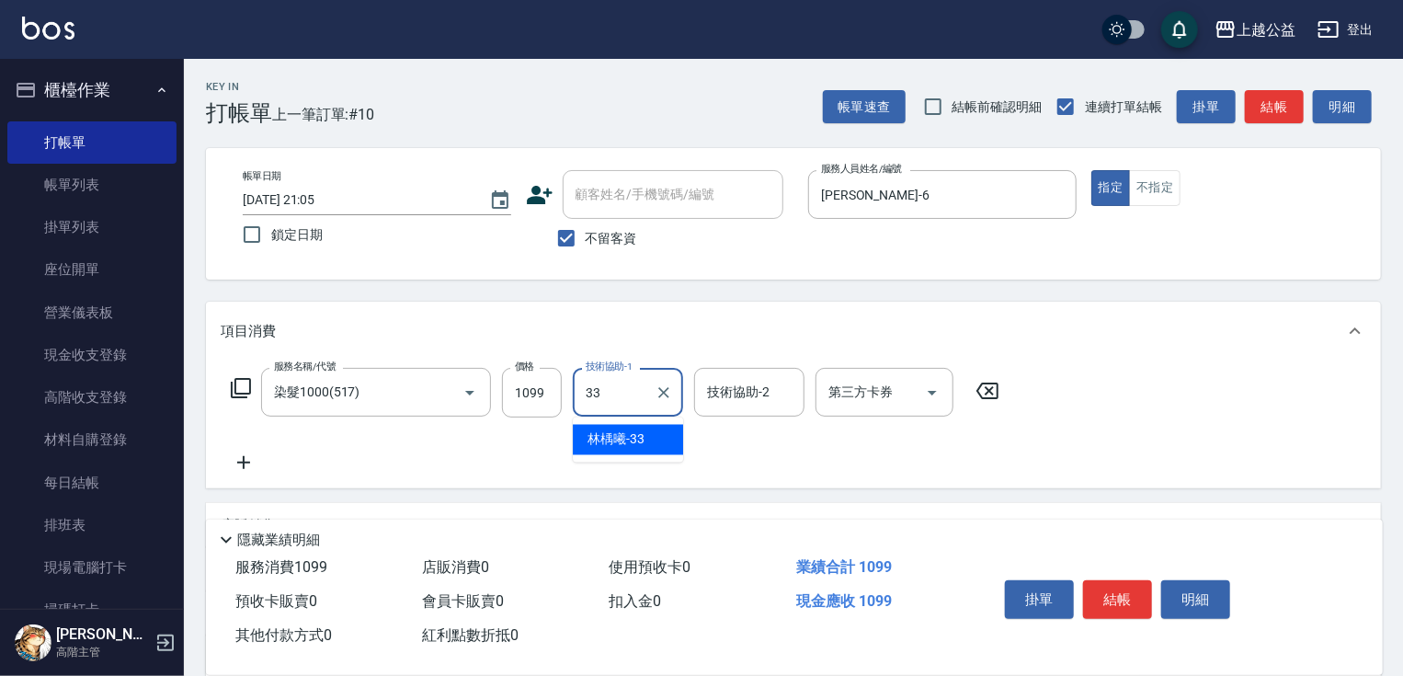
type input "[PERSON_NAME]-33"
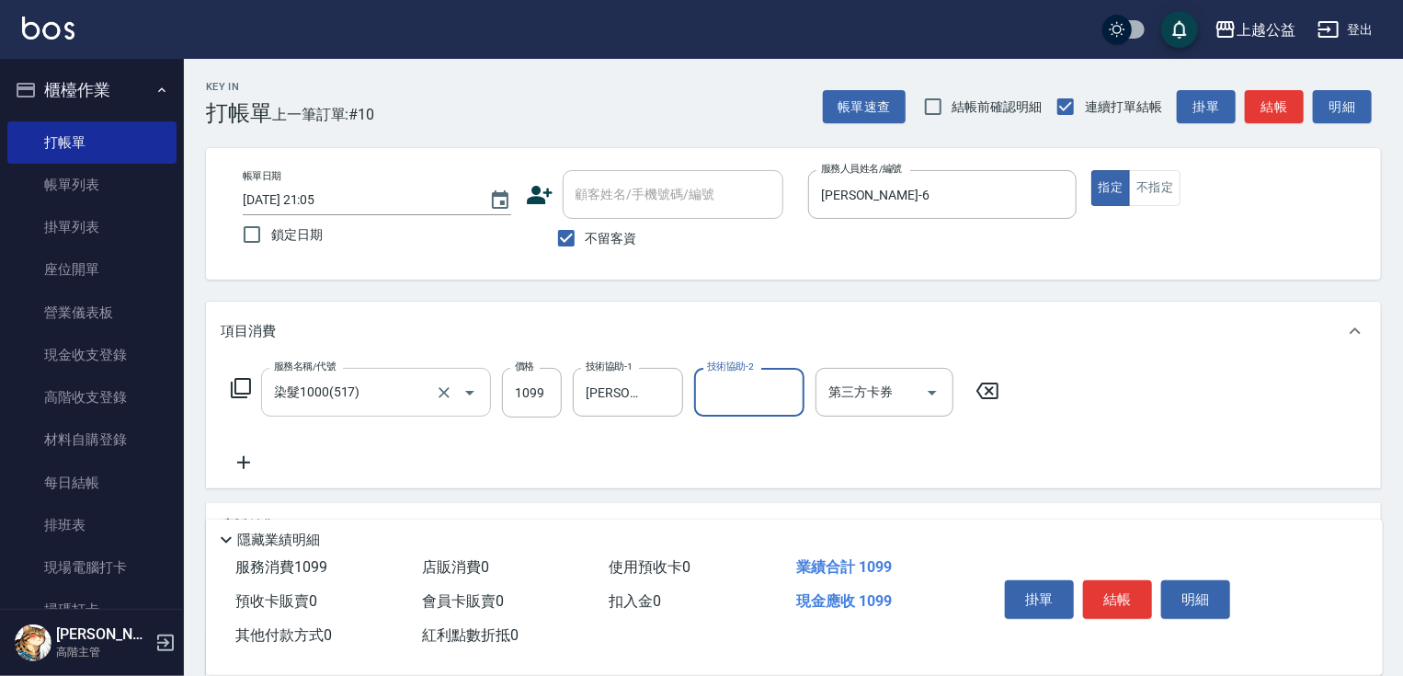
click at [425, 389] on input "染髮1000(517)" at bounding box center [350, 392] width 162 height 32
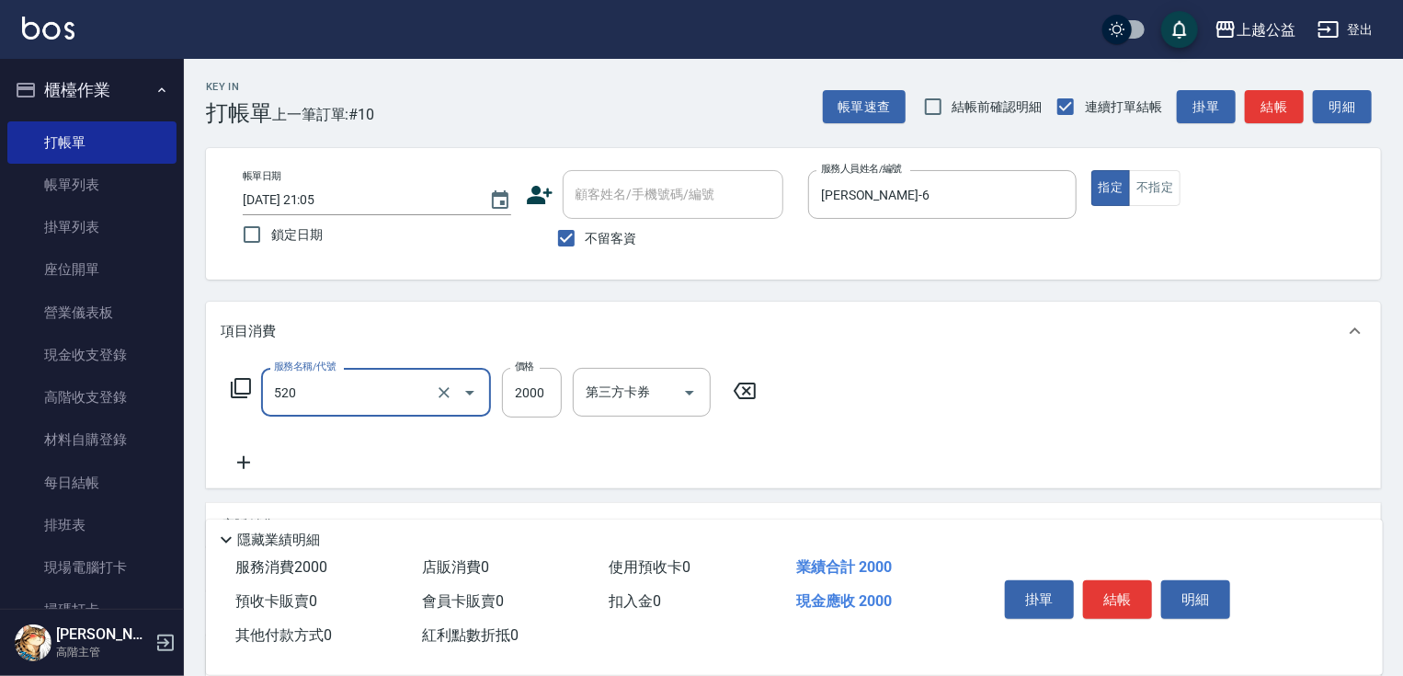
type input "繽紛染髮(520)"
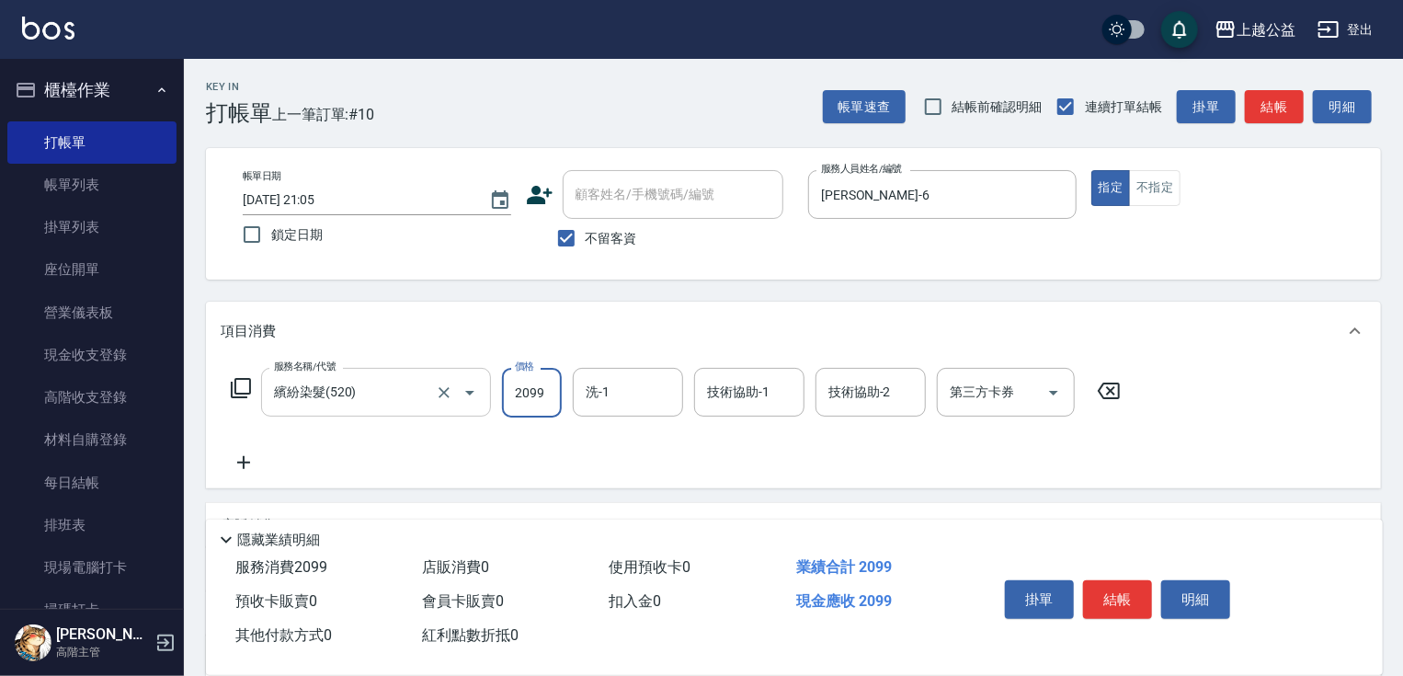
type input "2099"
type input "[PERSON_NAME]-33"
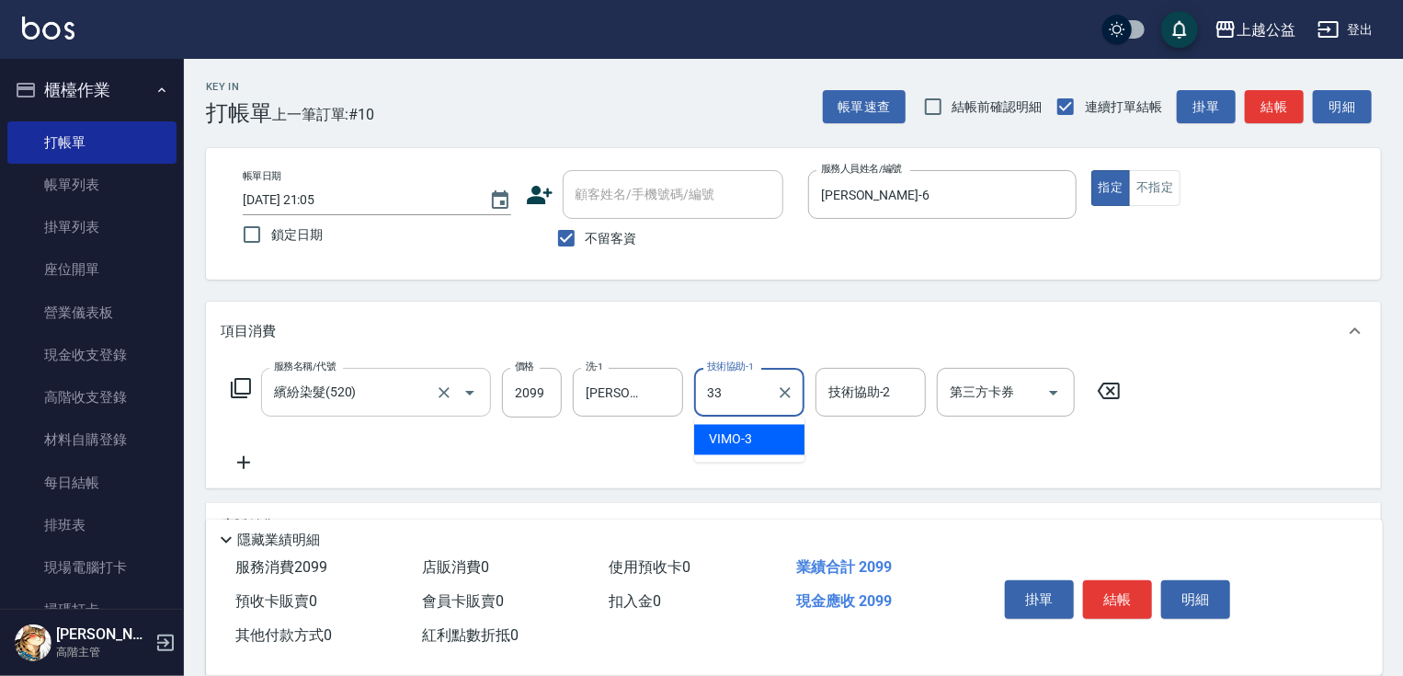
type input "[PERSON_NAME]-33"
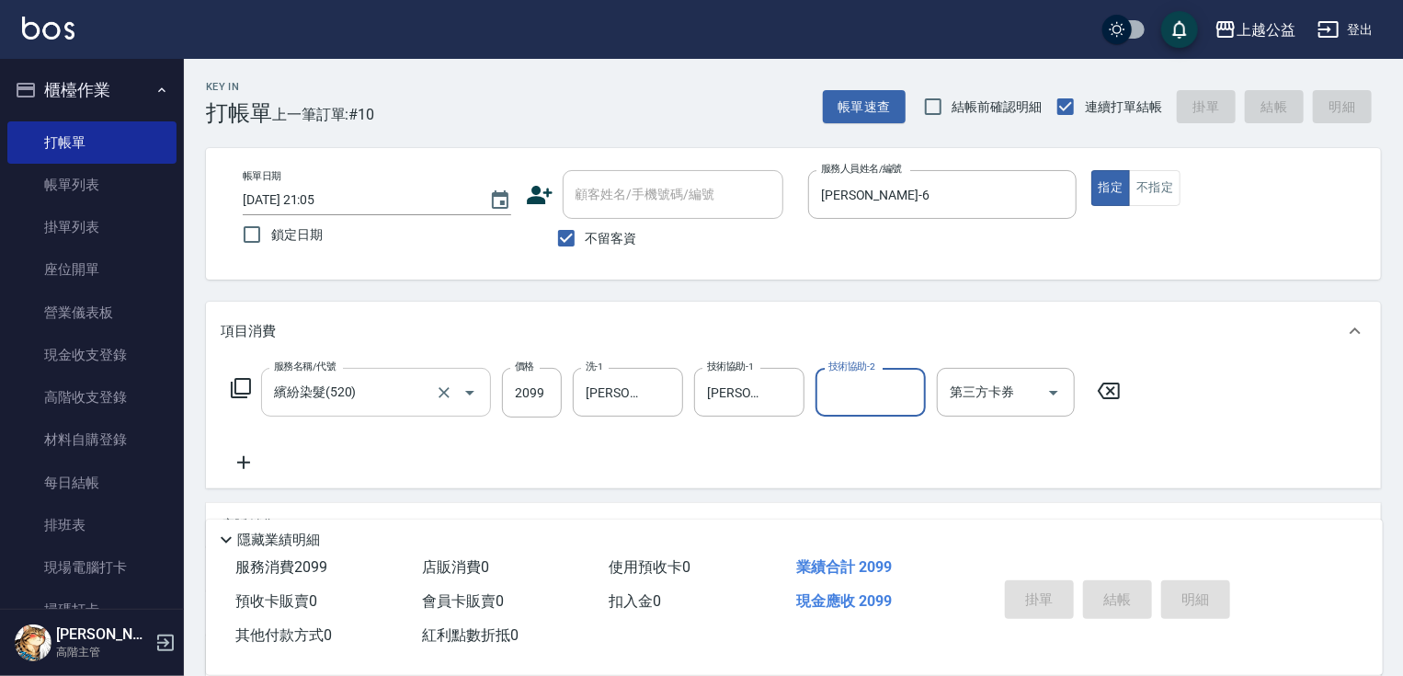
type input "[DATE] 21:06"
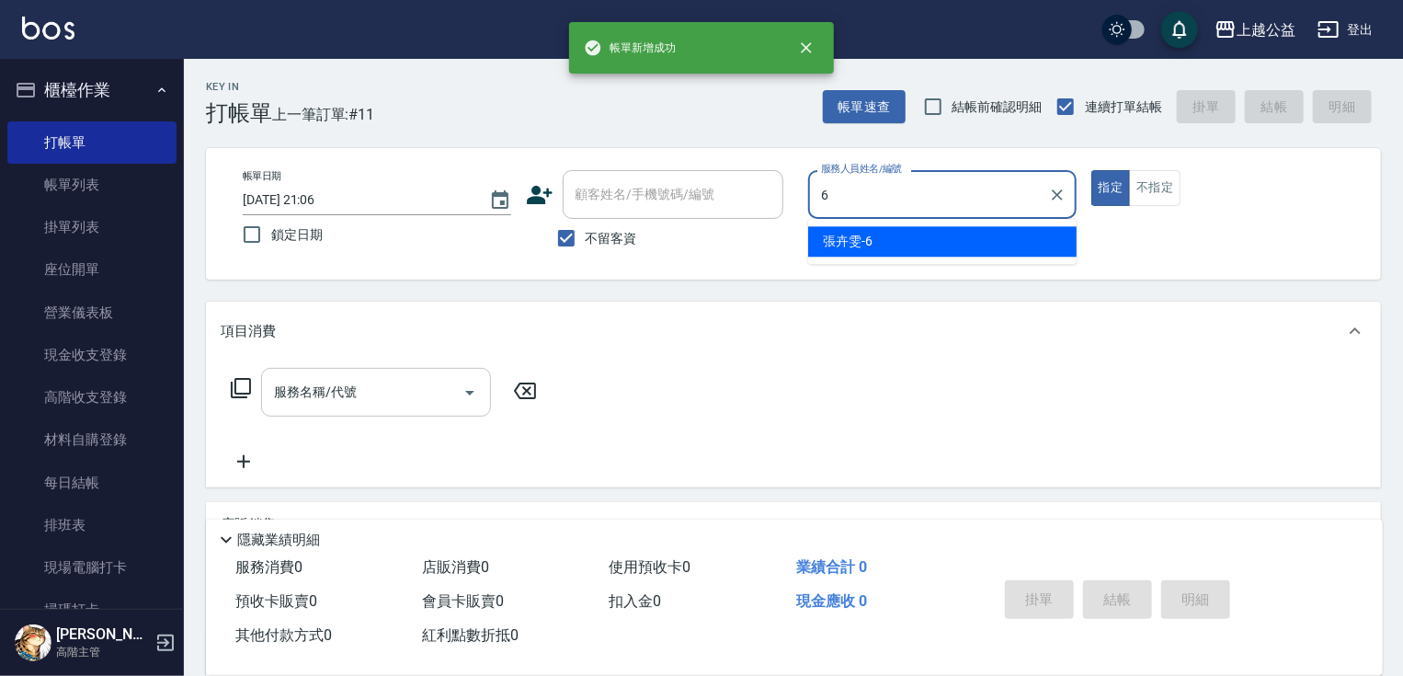
type input "[PERSON_NAME]-6"
type button "true"
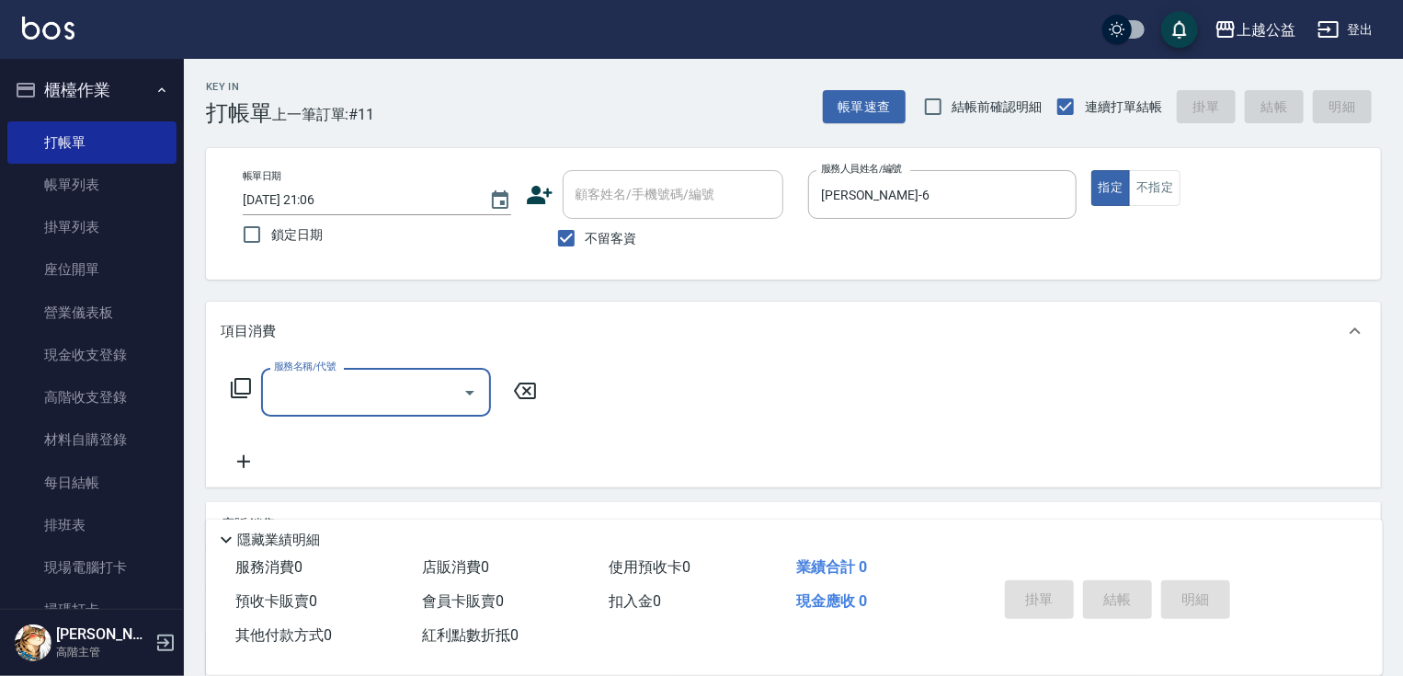
click at [233, 380] on icon at bounding box center [241, 388] width 22 height 22
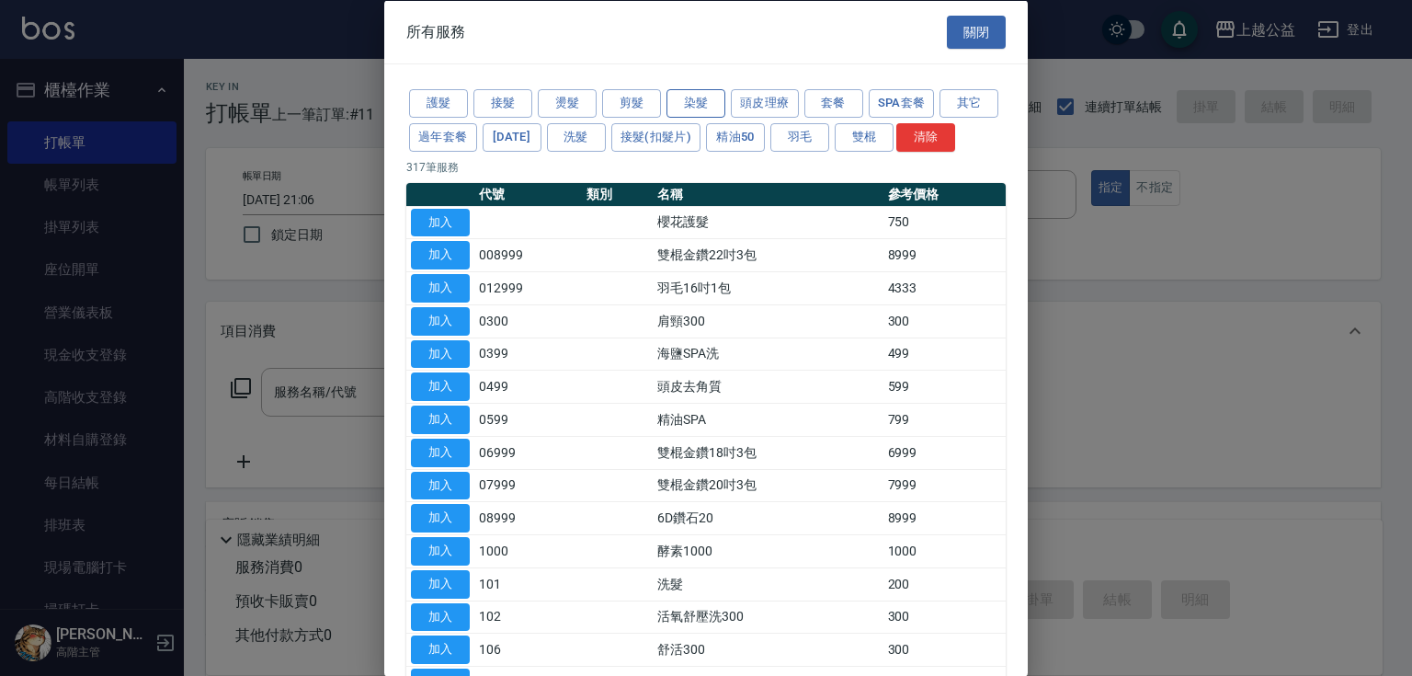
click at [690, 103] on button "染髮" at bounding box center [696, 103] width 59 height 29
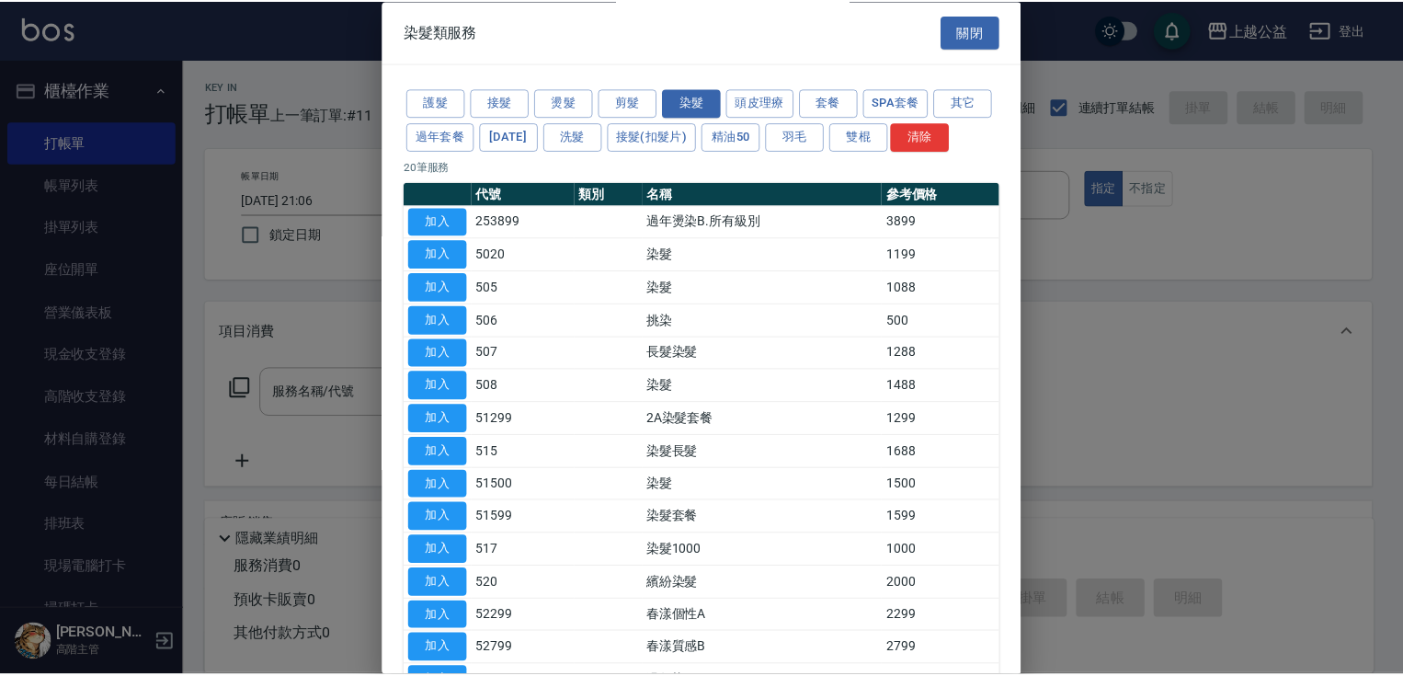
scroll to position [312, 0]
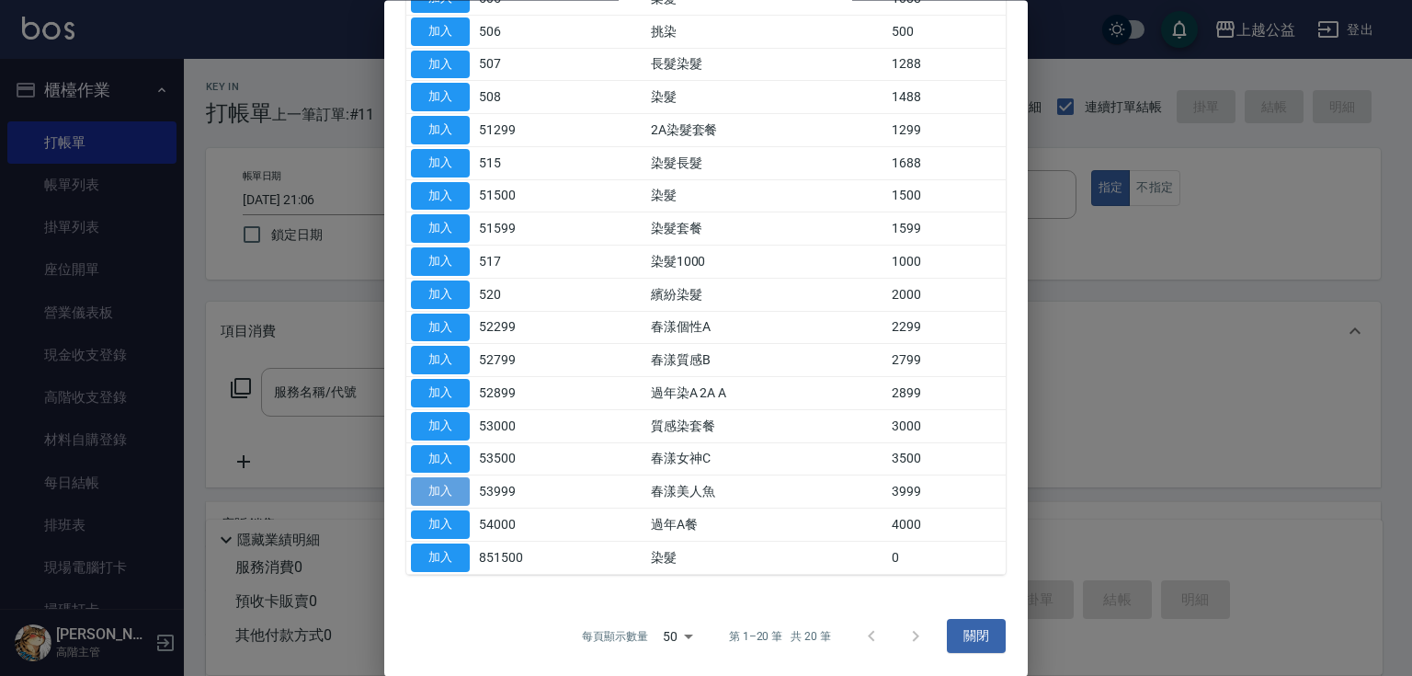
click at [469, 493] on button "加入" at bounding box center [440, 492] width 59 height 29
type input "春漾美人魚(53999)"
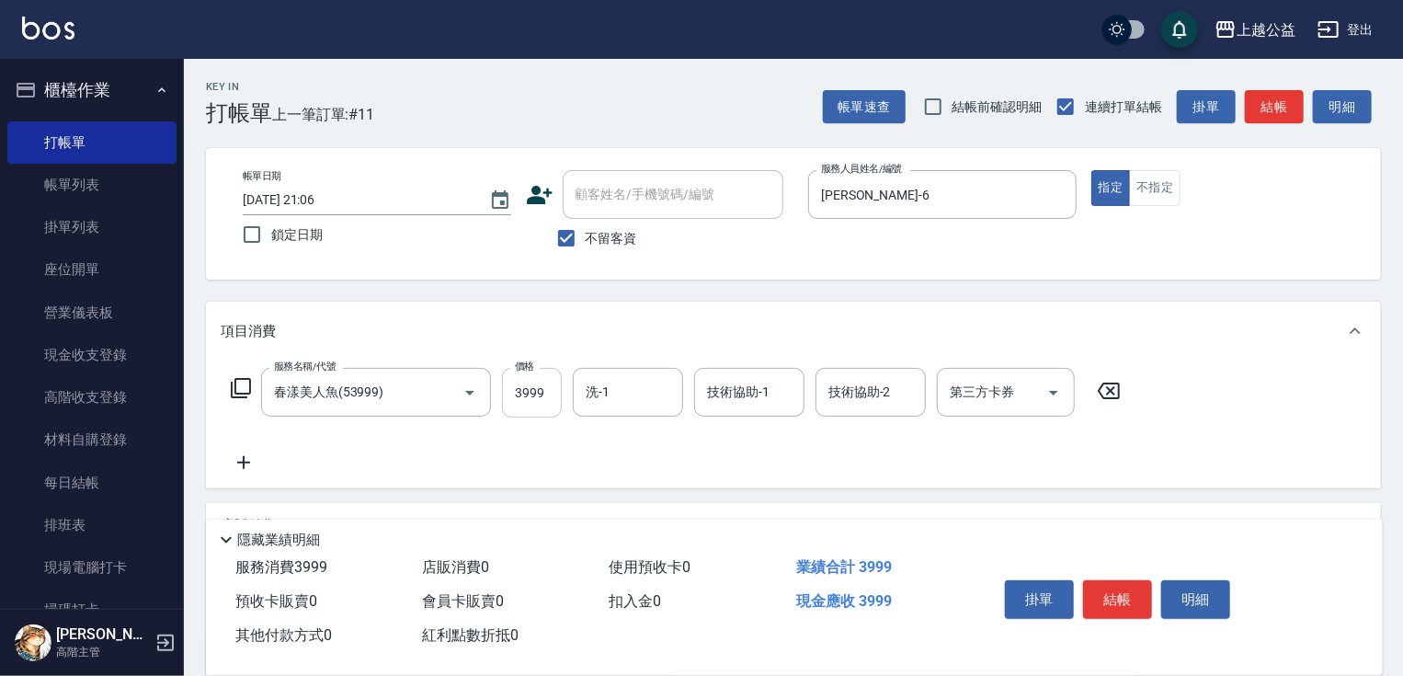
click at [539, 386] on input "3999" at bounding box center [532, 393] width 60 height 50
type input "4499"
type input "[PERSON_NAME]-33"
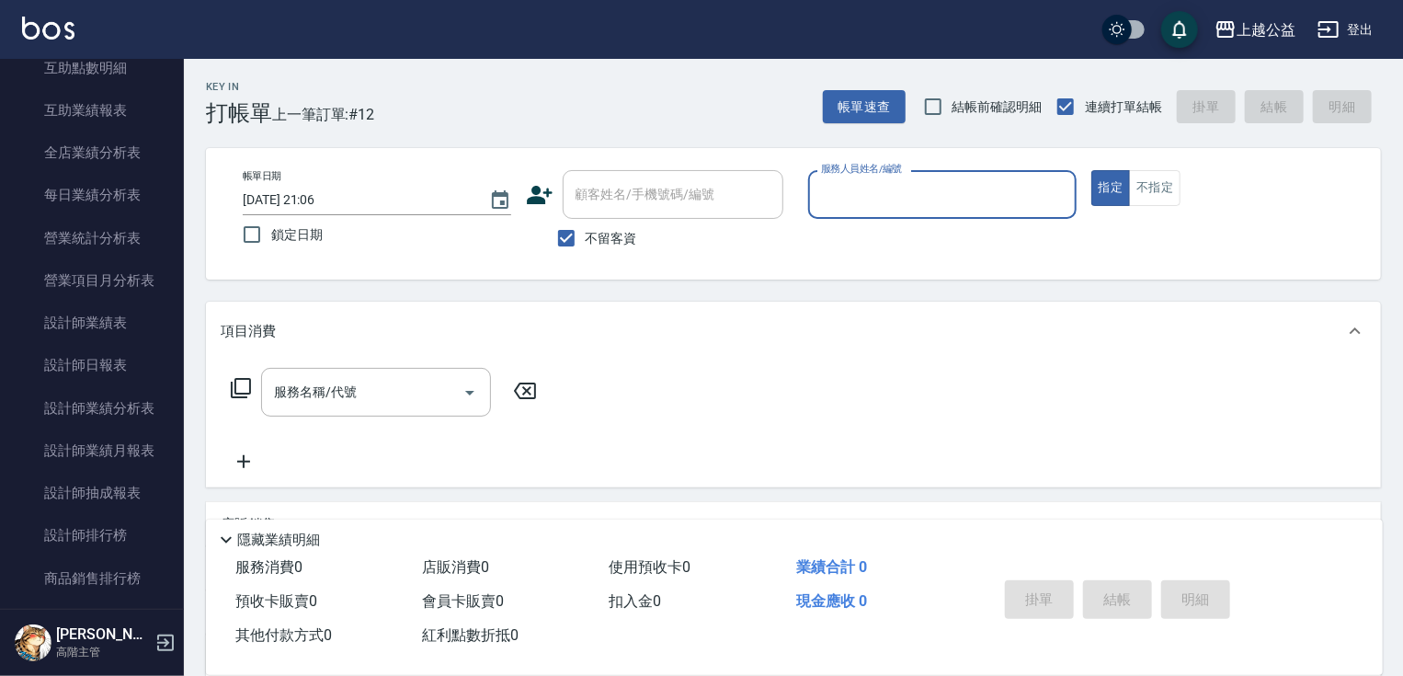
scroll to position [1140, 0]
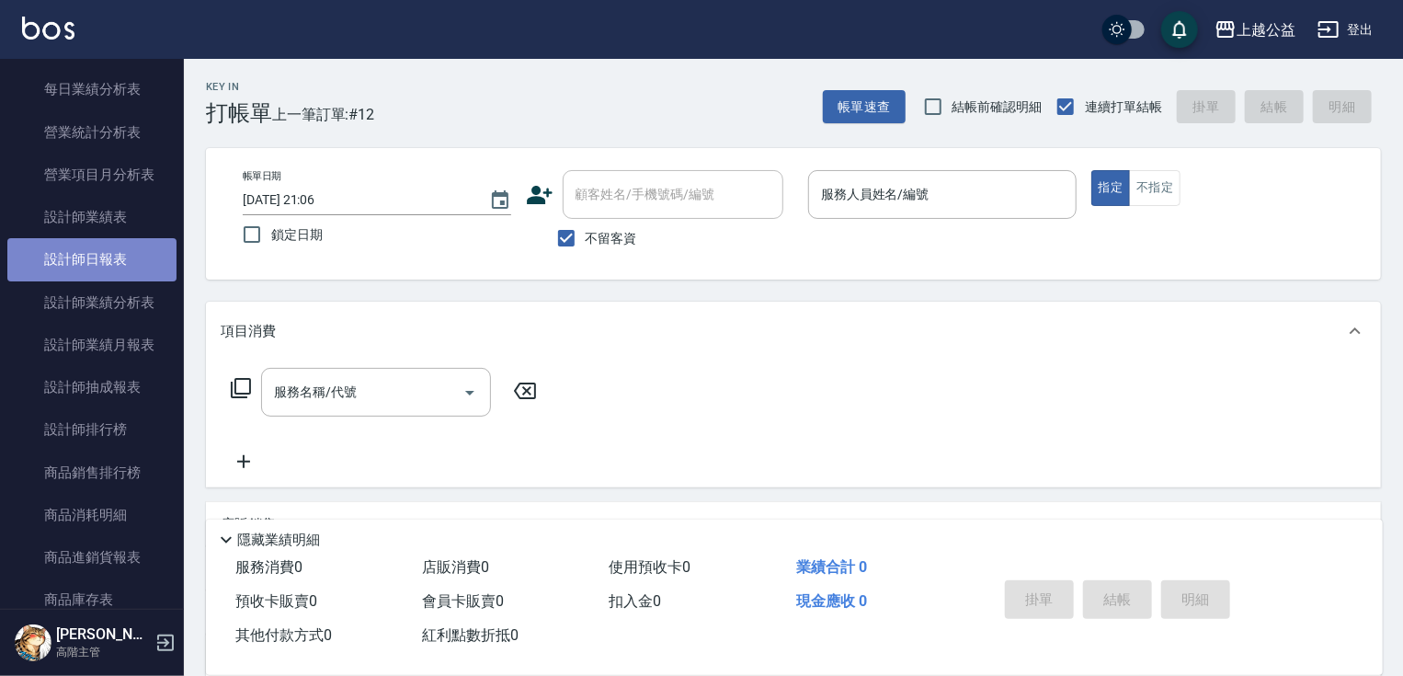
click at [129, 260] on link "設計師日報表" at bounding box center [91, 259] width 169 height 42
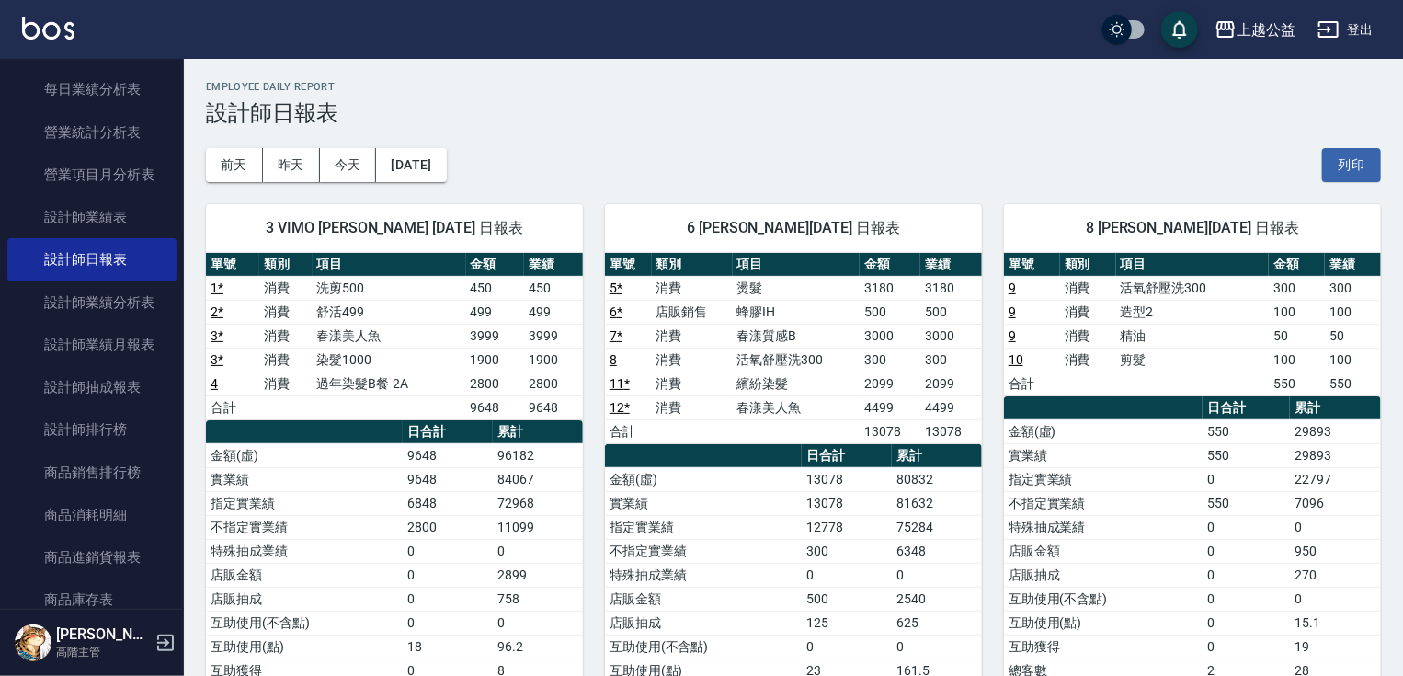
drag, startPoint x: 184, startPoint y: 316, endPoint x: 184, endPoint y: 288, distance: 28.5
click at [184, 288] on div "櫃檯作業 打帳單 帳單列表 掛單列表 座位開單 營業儀表板 現金收支登錄 高階收支登錄 材料自購登錄 每日結帳 排班表 現場電腦打卡 掃碼打卡 預約管理 預約…" at bounding box center [92, 367] width 185 height 617
drag, startPoint x: 180, startPoint y: 287, endPoint x: 180, endPoint y: 265, distance: 22.1
click at [180, 265] on nav "櫃檯作業 打帳單 帳單列表 掛單列表 座位開單 營業儀表板 現金收支登錄 高階收支登錄 材料自購登錄 每日結帳 排班表 現場電腦打卡 掃碼打卡 預約管理 預約…" at bounding box center [92, 334] width 184 height 550
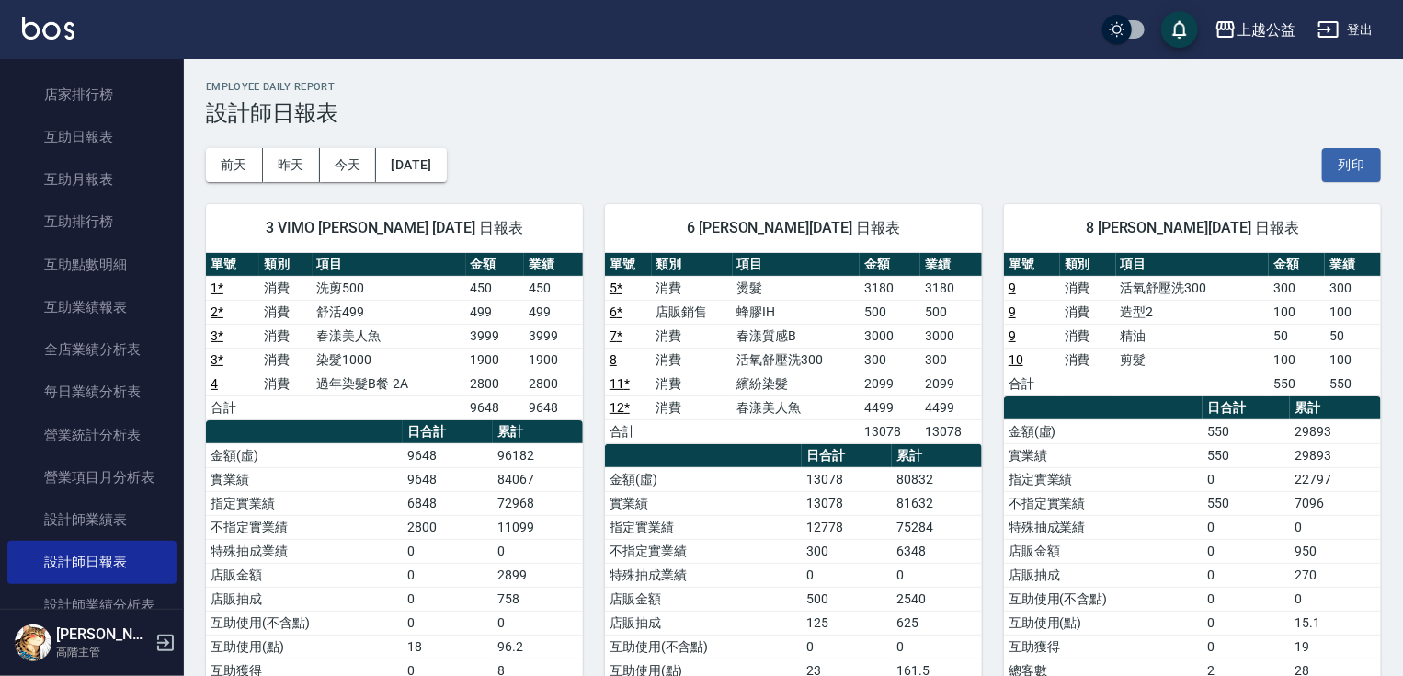
scroll to position [793, 0]
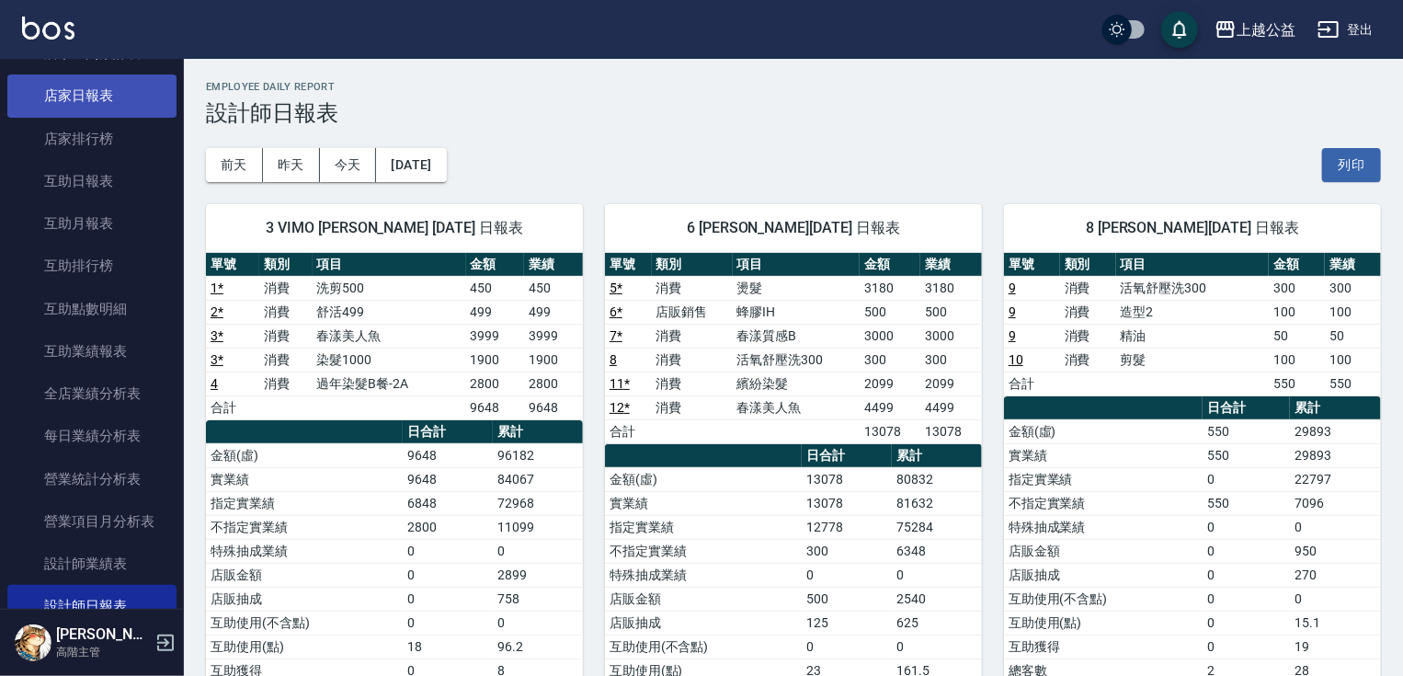
click at [109, 105] on link "店家日報表" at bounding box center [91, 95] width 169 height 42
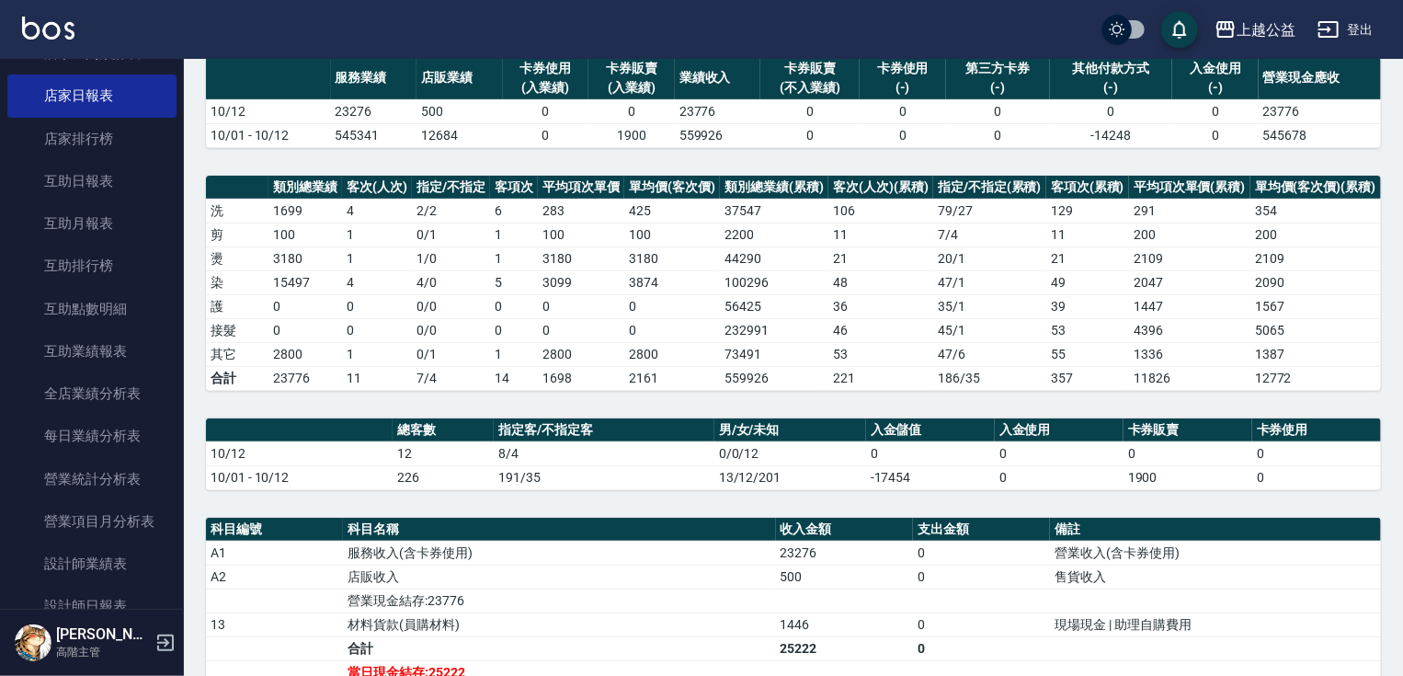
scroll to position [604, 0]
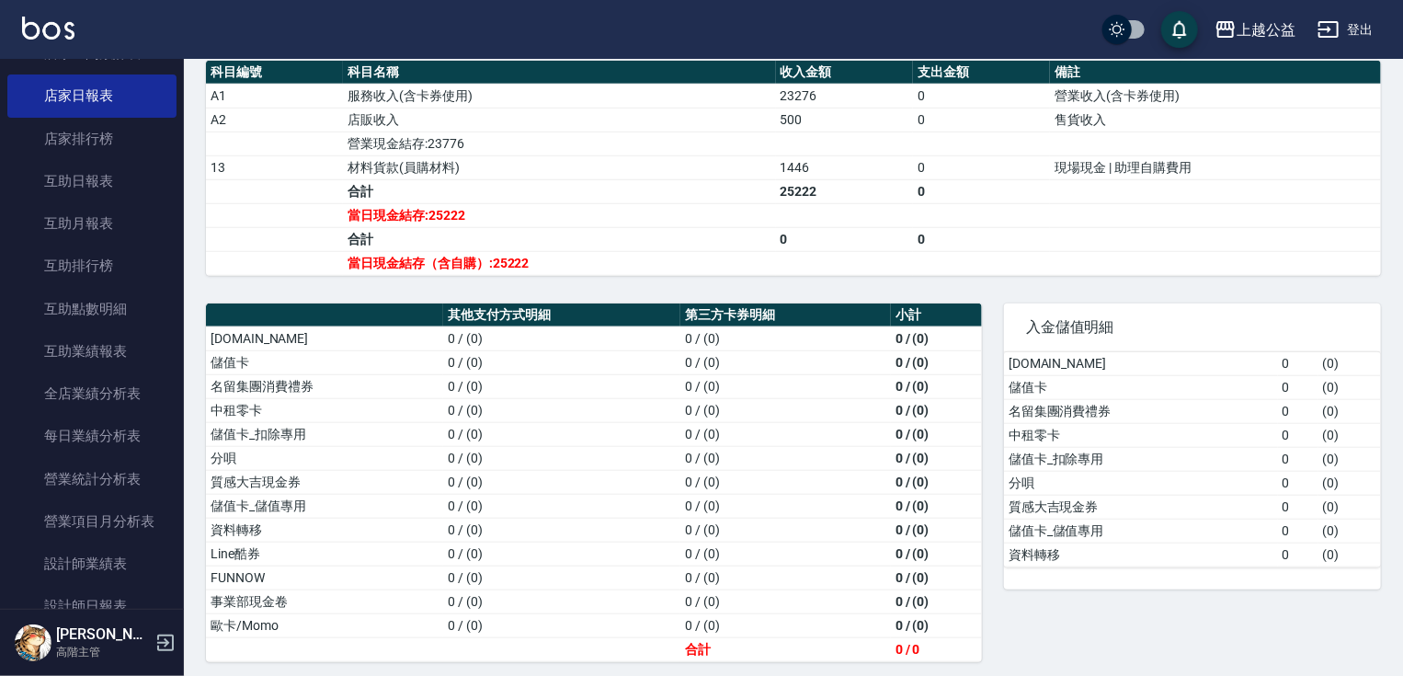
drag, startPoint x: 880, startPoint y: 240, endPoint x: 894, endPoint y: 491, distance: 251.4
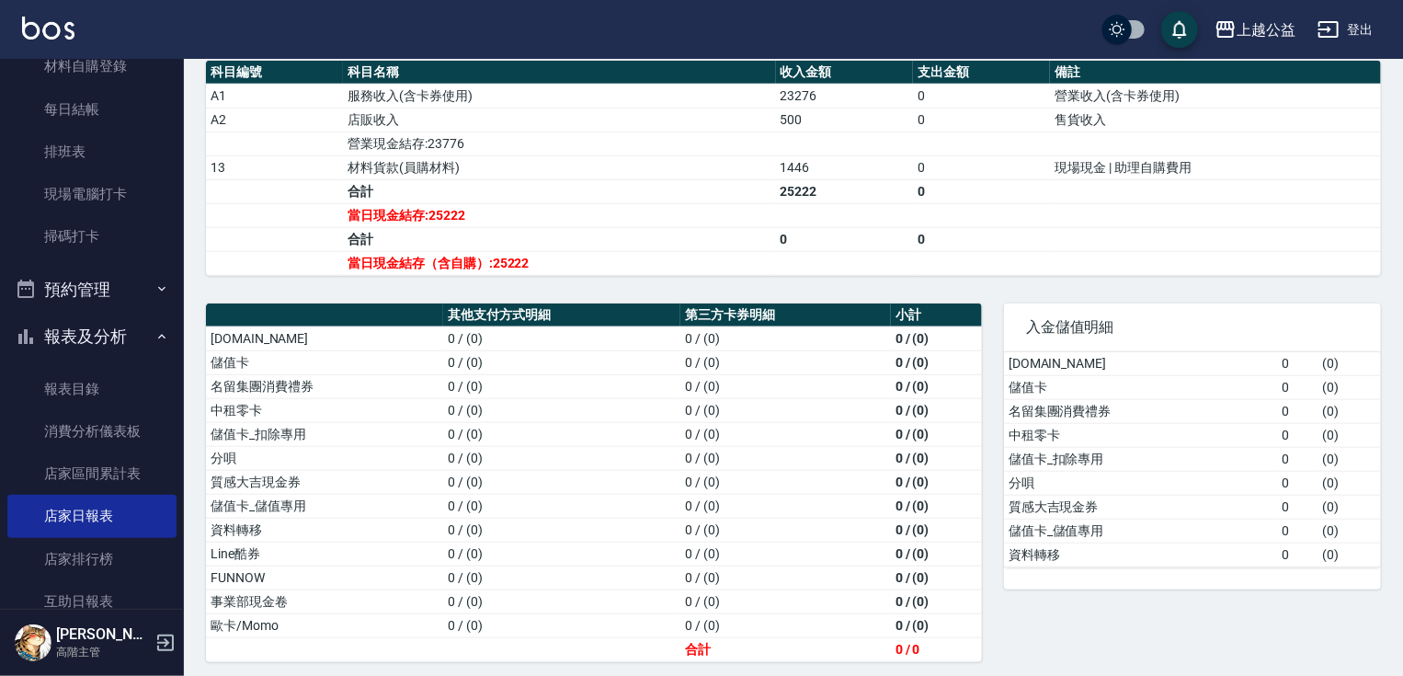
scroll to position [0, 0]
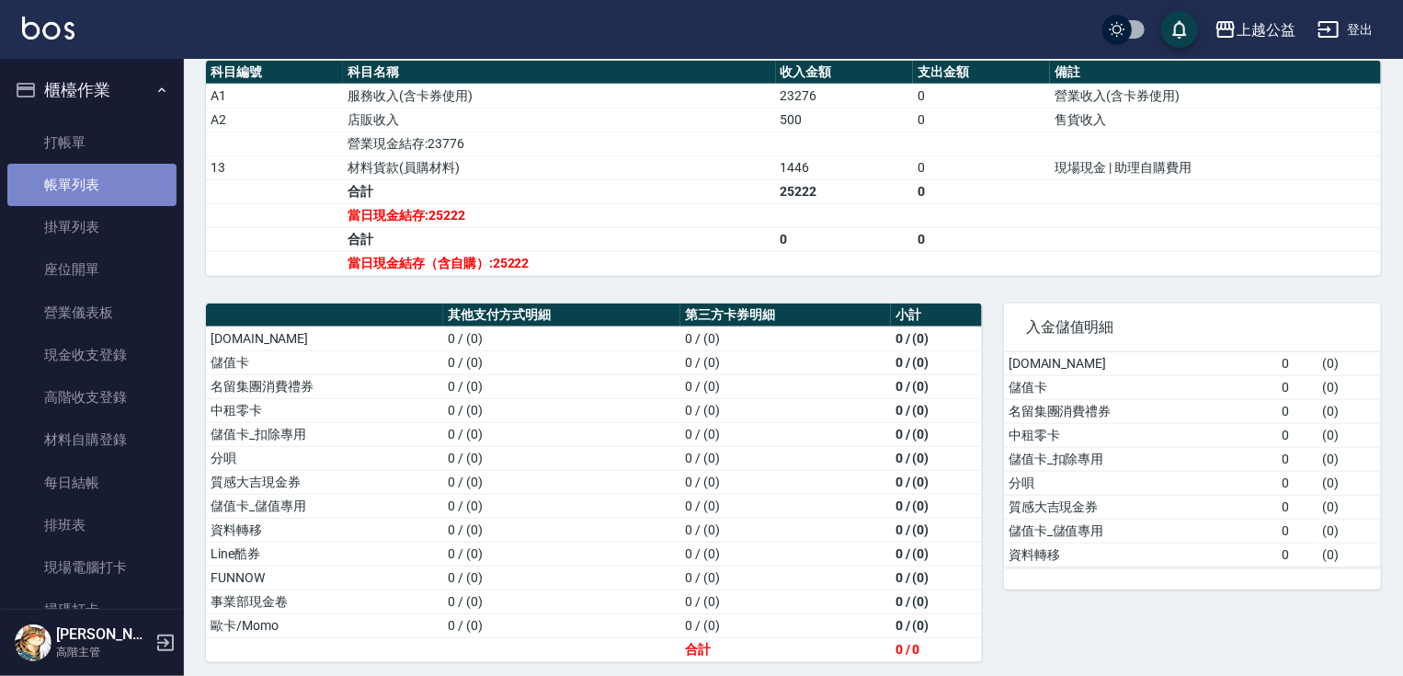
click at [114, 173] on link "帳單列表" at bounding box center [91, 185] width 169 height 42
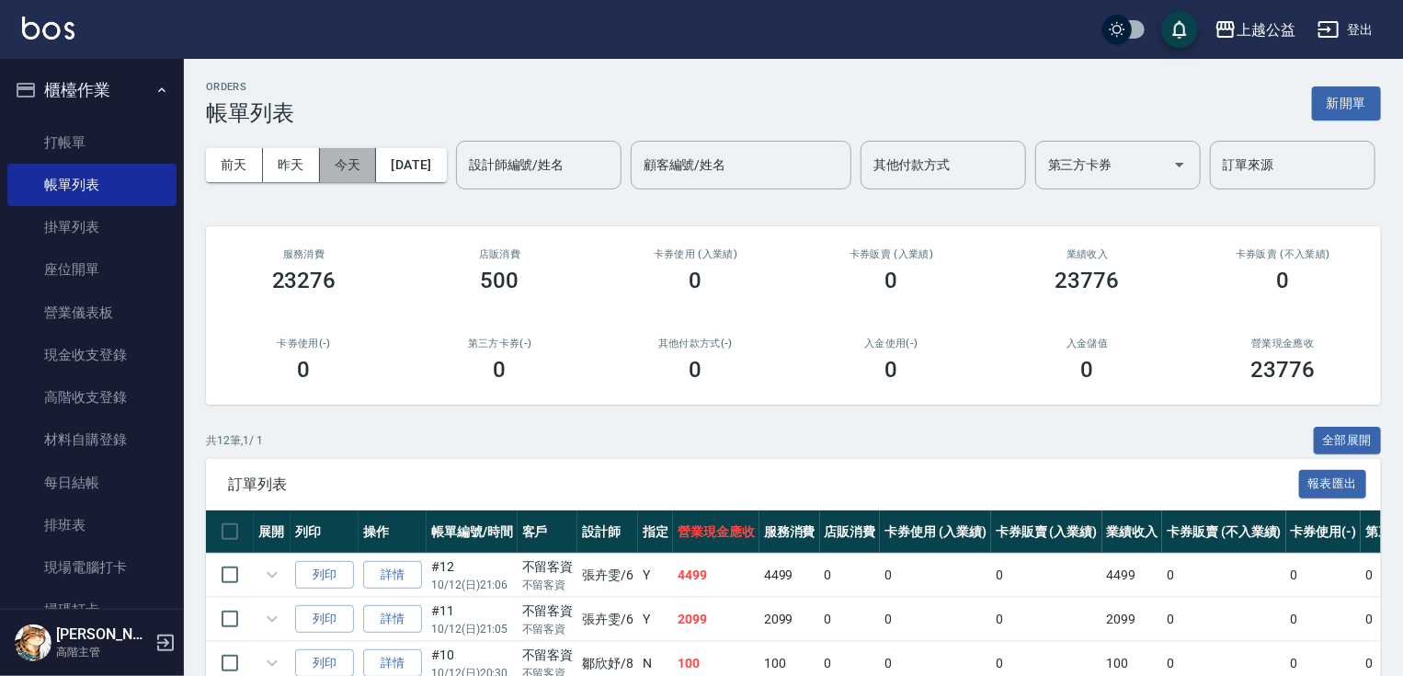
click at [324, 162] on button "今天" at bounding box center [348, 165] width 57 height 34
click at [464, 181] on input "設計師編號/姓名" at bounding box center [538, 165] width 149 height 32
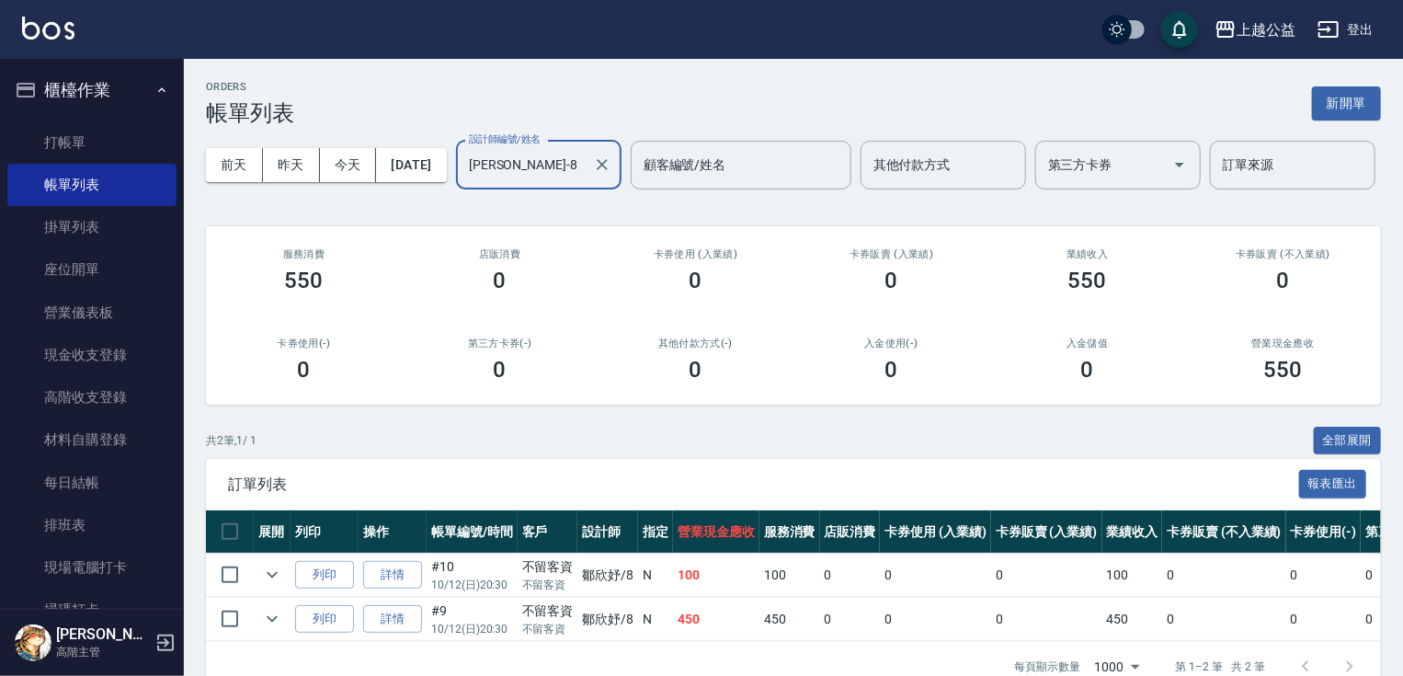
type input "[PERSON_NAME]-8"
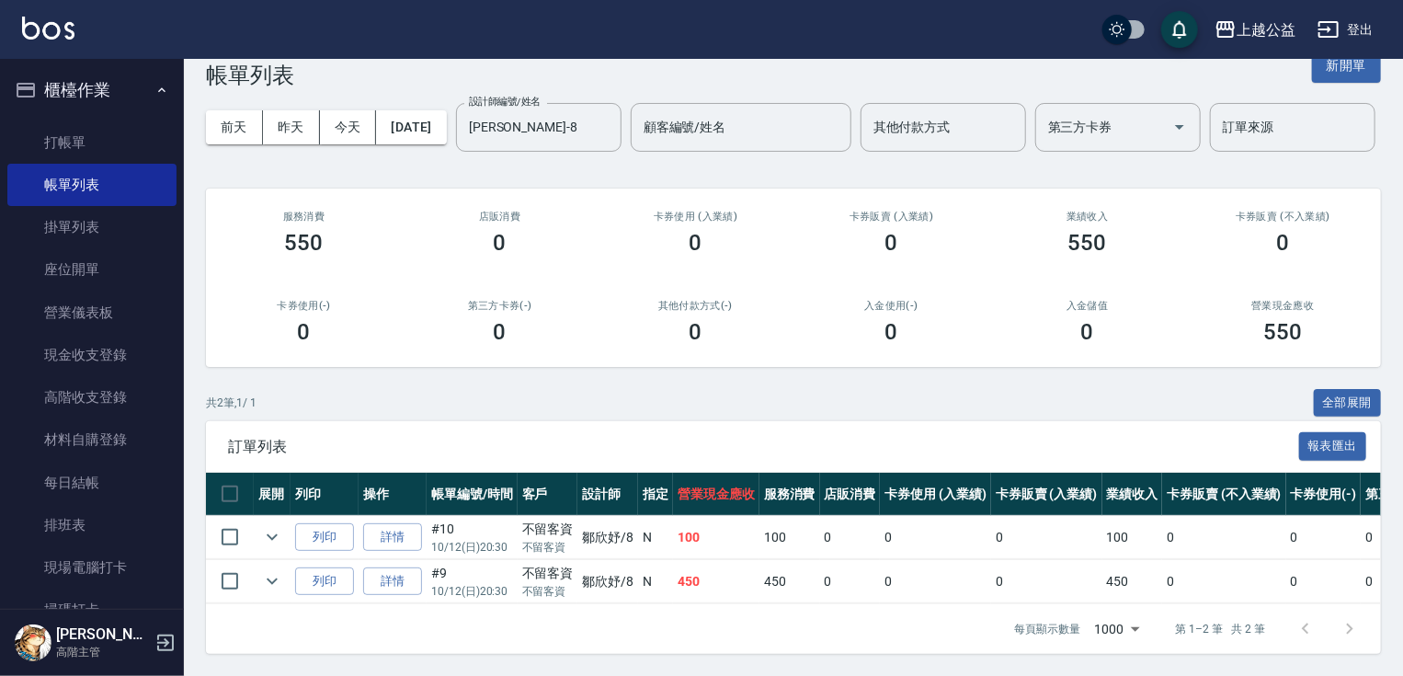
drag, startPoint x: 519, startPoint y: 449, endPoint x: 522, endPoint y: 474, distance: 26.0
click at [100, 143] on link "打帳單" at bounding box center [91, 142] width 169 height 42
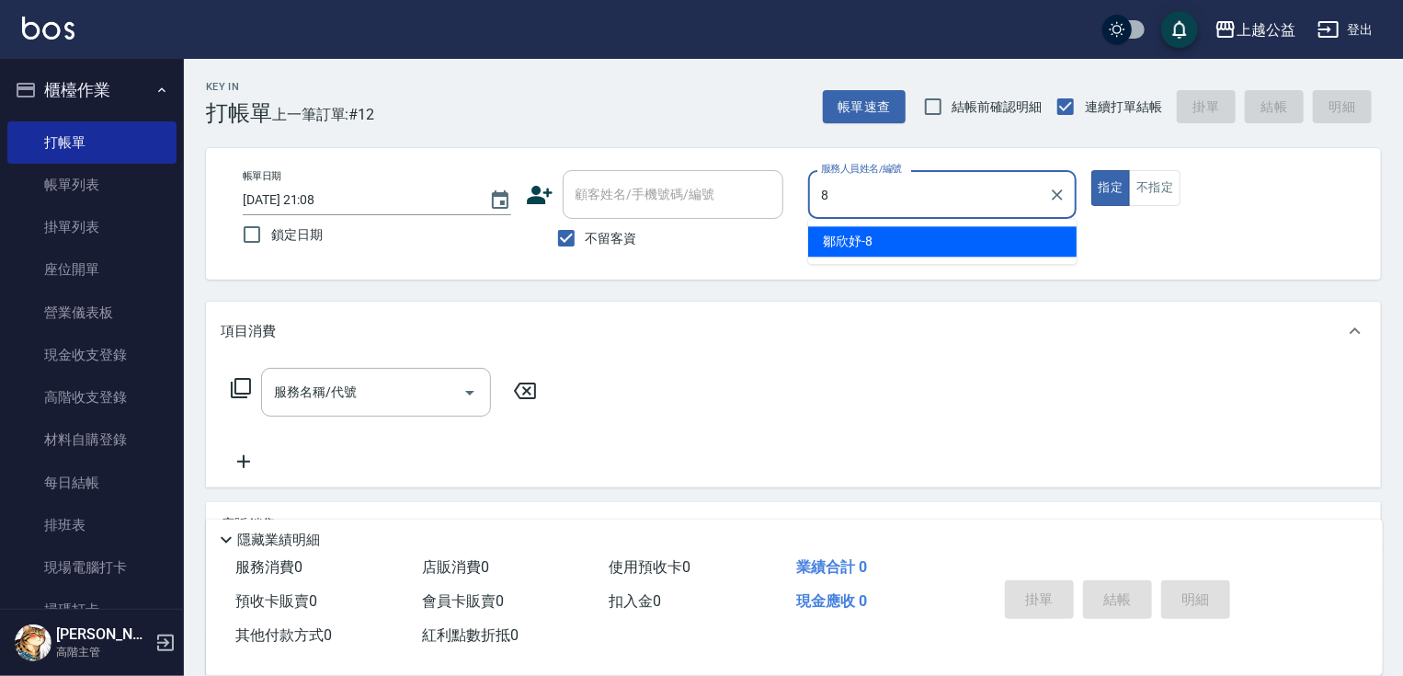
type input "[PERSON_NAME]-8"
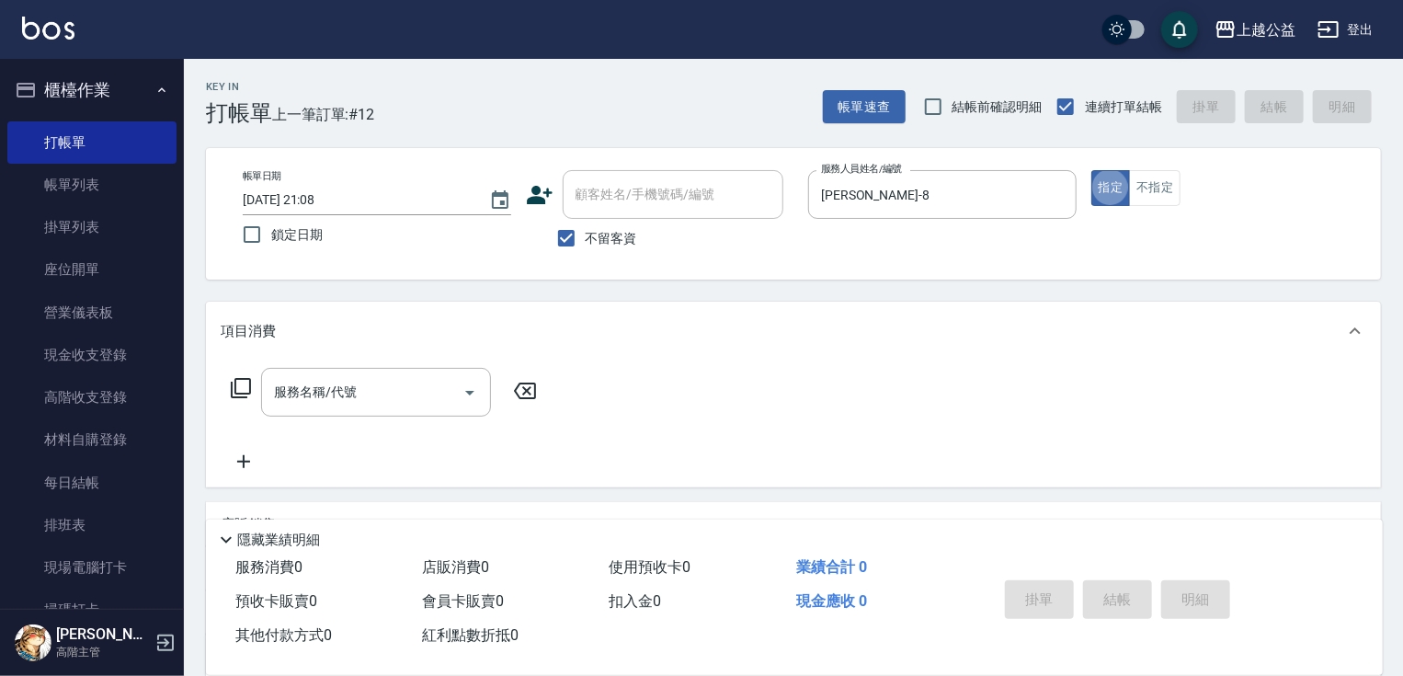
type button "true"
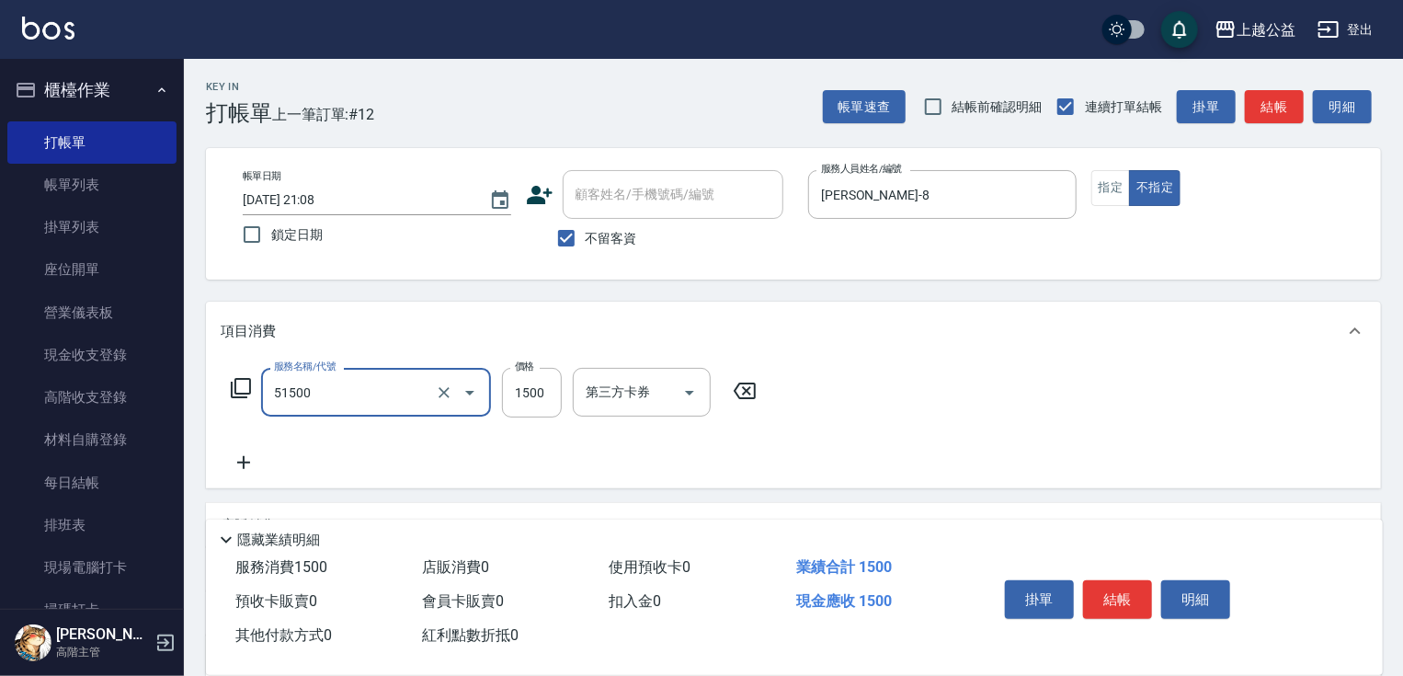
type input "染髮(51500)"
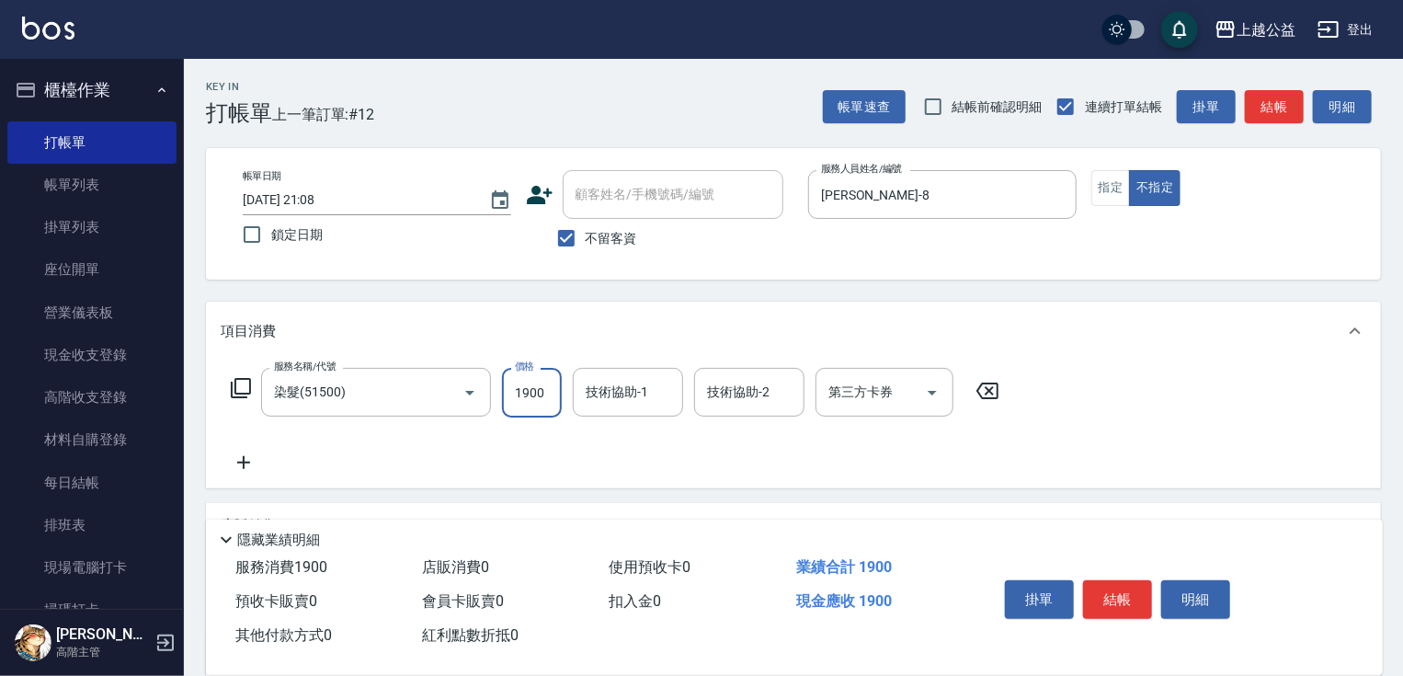
type input "1900"
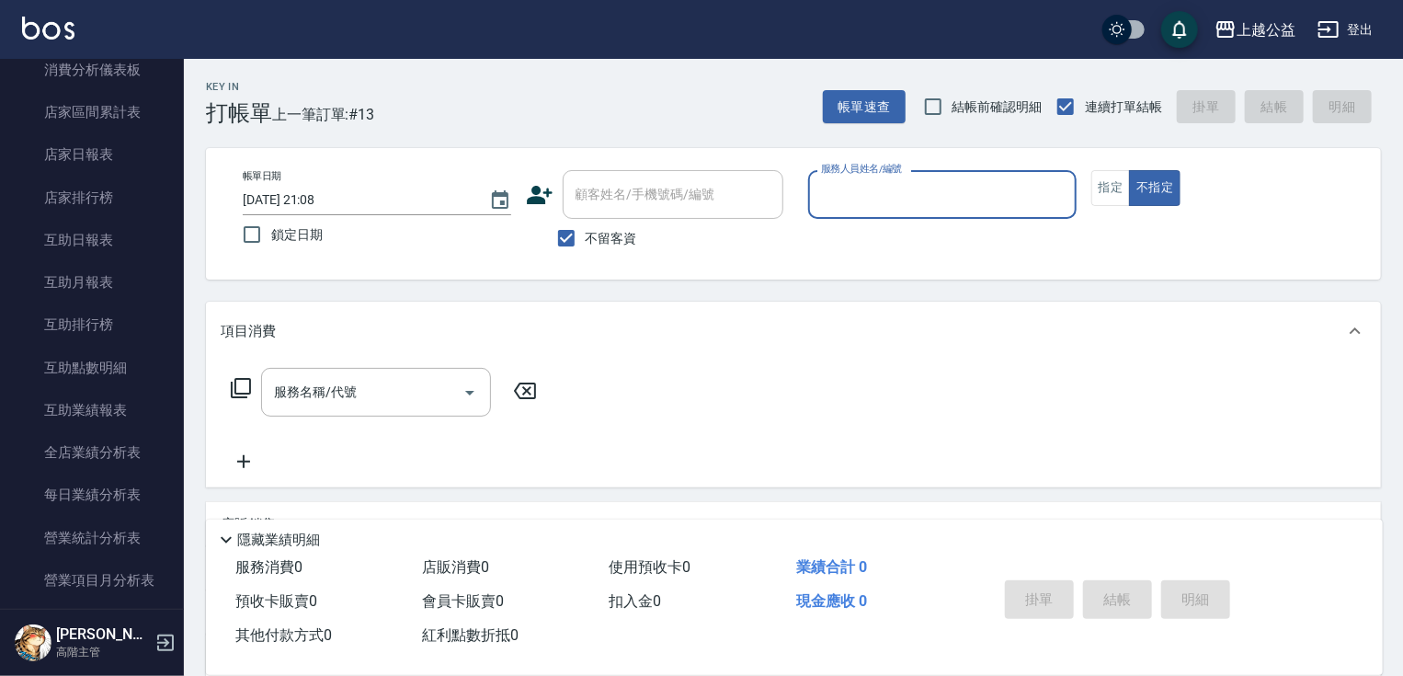
scroll to position [768, 0]
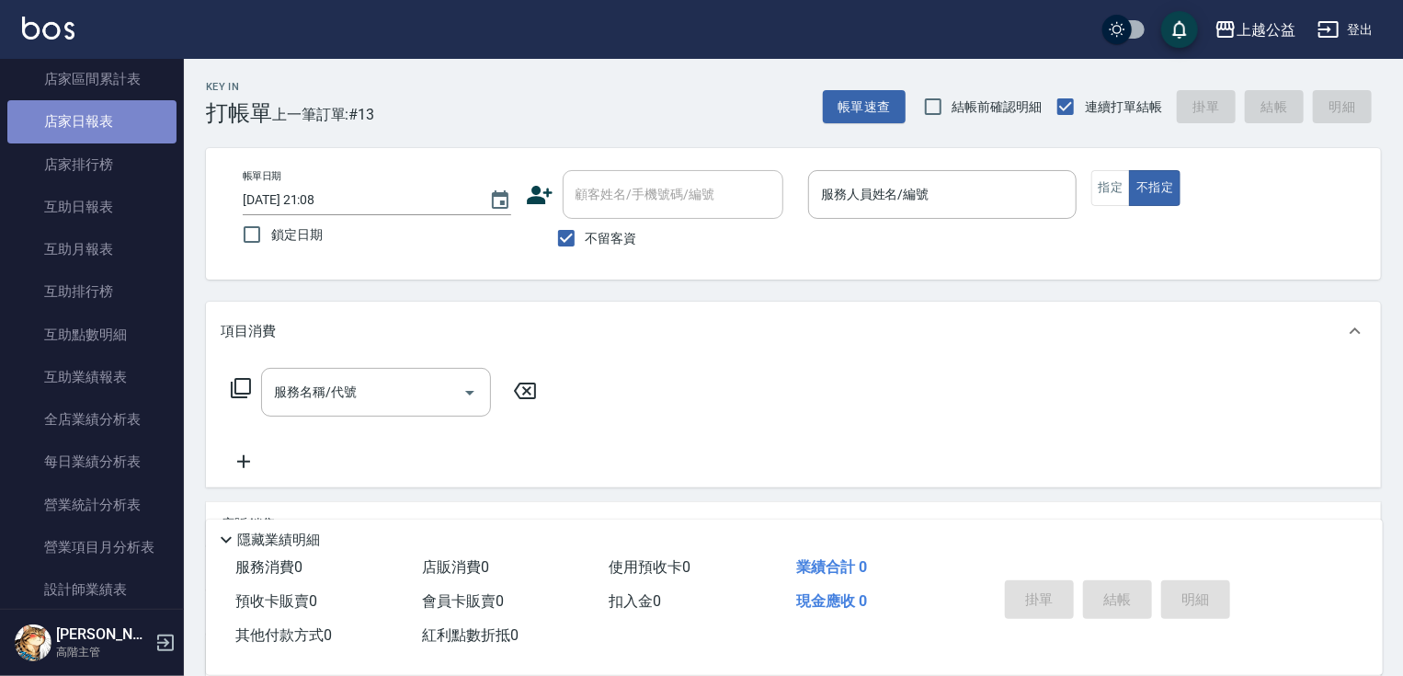
click at [119, 125] on link "店家日報表" at bounding box center [91, 121] width 169 height 42
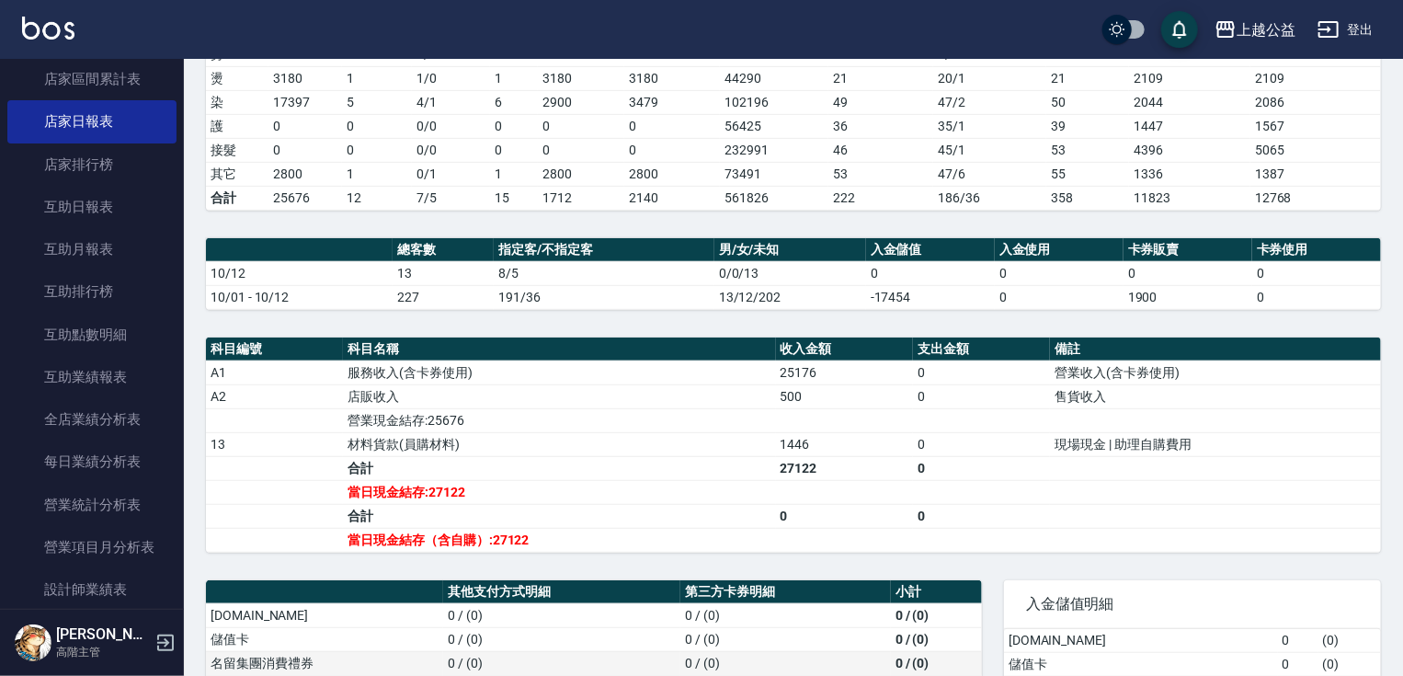
scroll to position [604, 0]
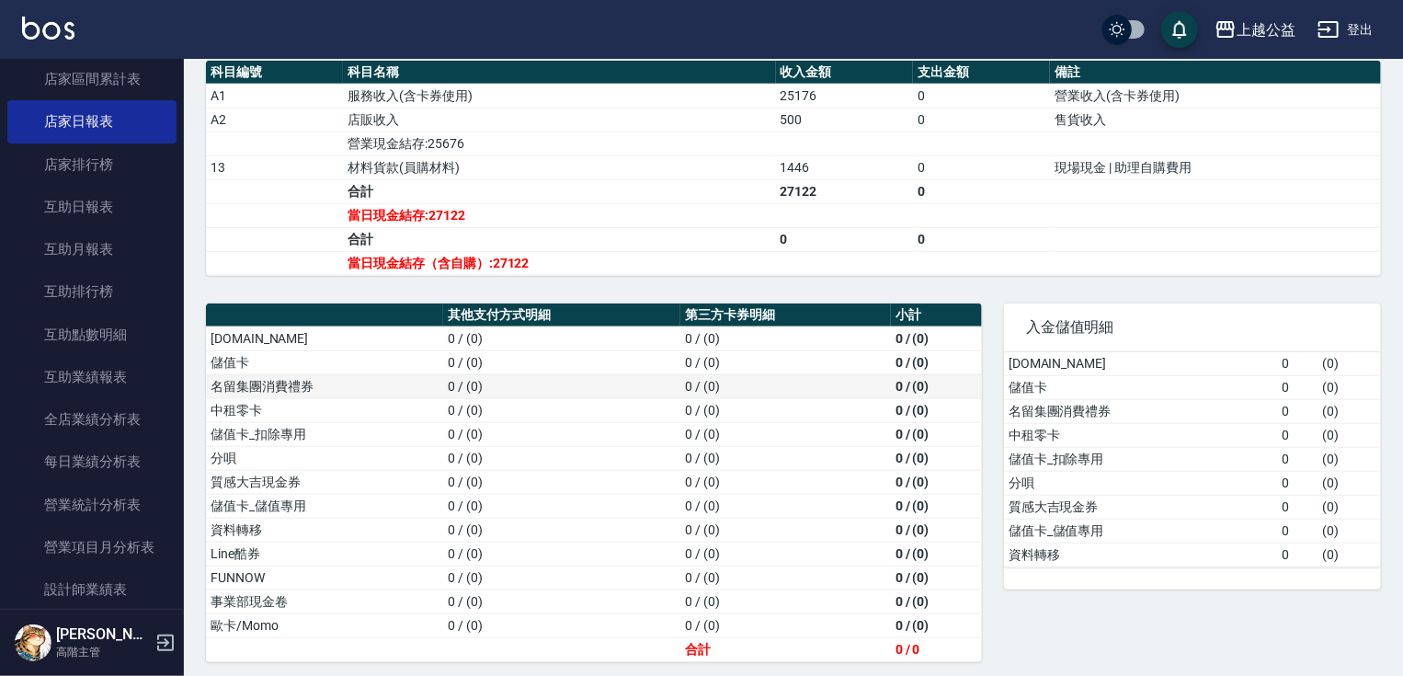
drag, startPoint x: 618, startPoint y: 405, endPoint x: 618, endPoint y: 661, distance: 256.5
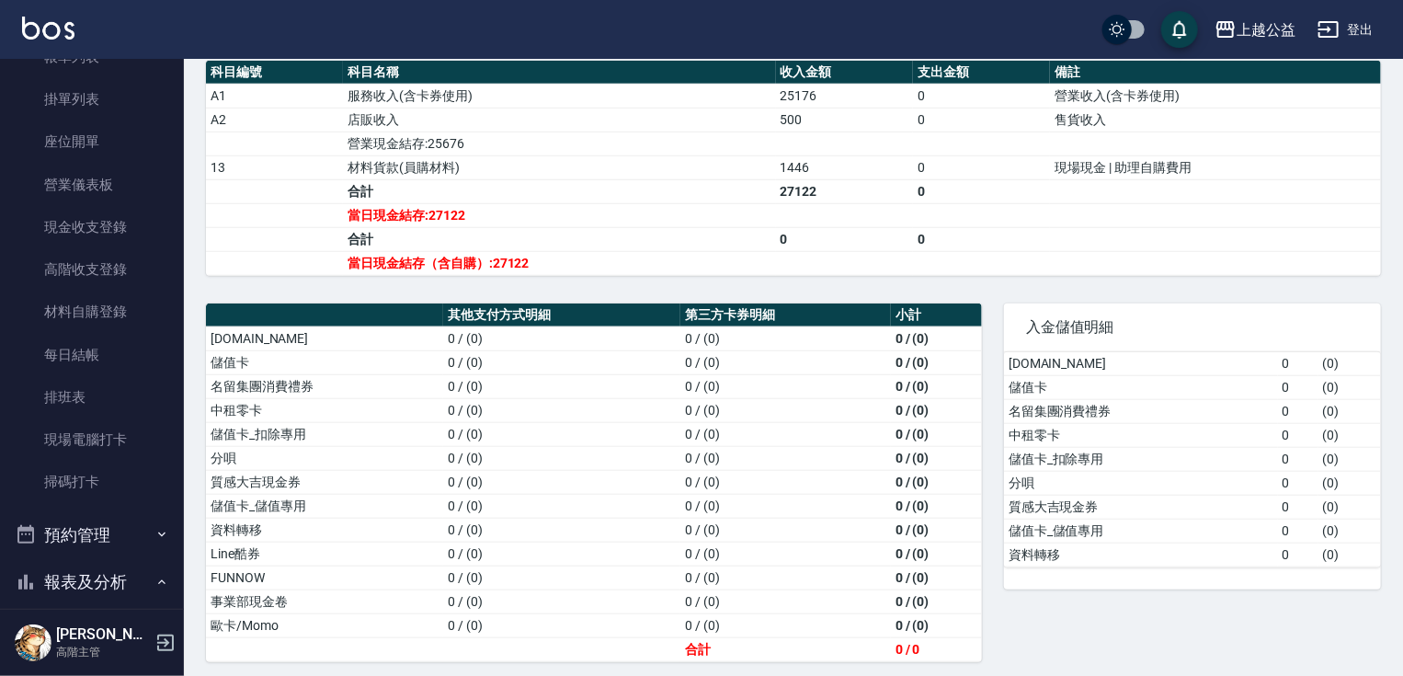
scroll to position [0, 0]
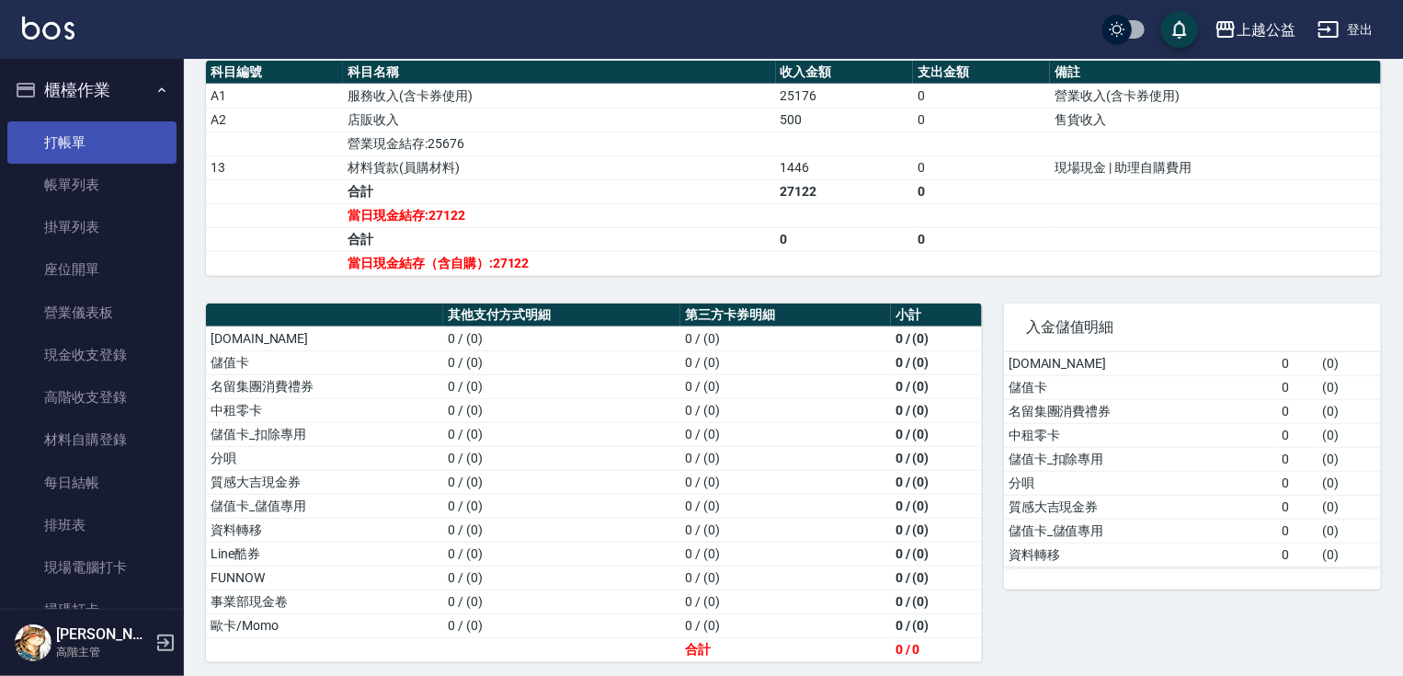
click at [88, 151] on link "打帳單" at bounding box center [91, 142] width 169 height 42
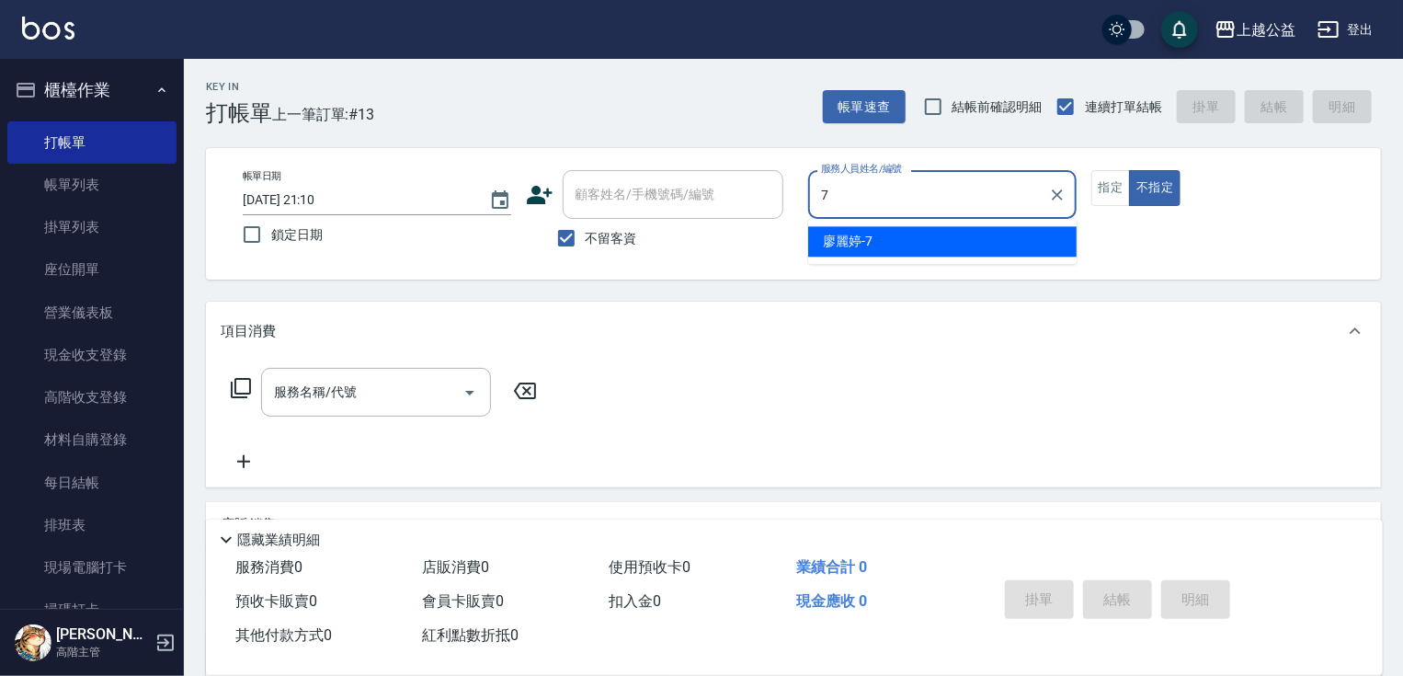
type input "[PERSON_NAME]-7"
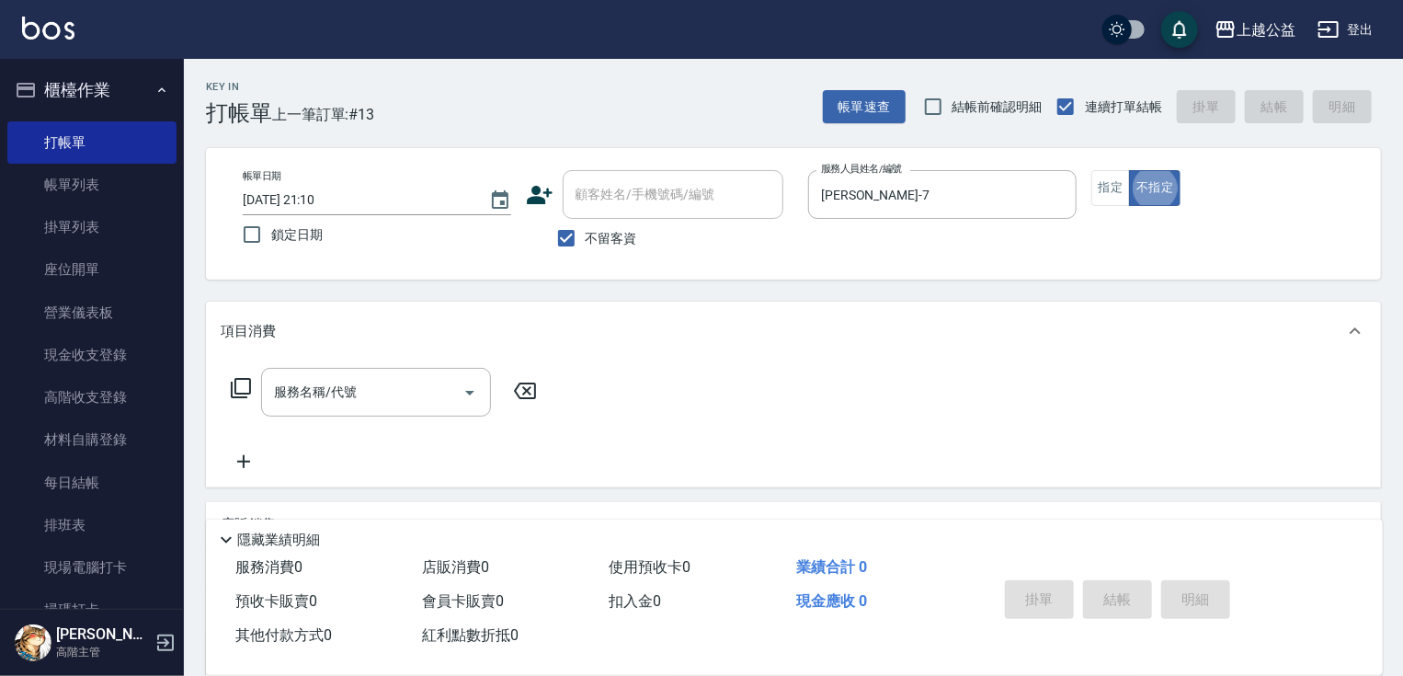
type button "false"
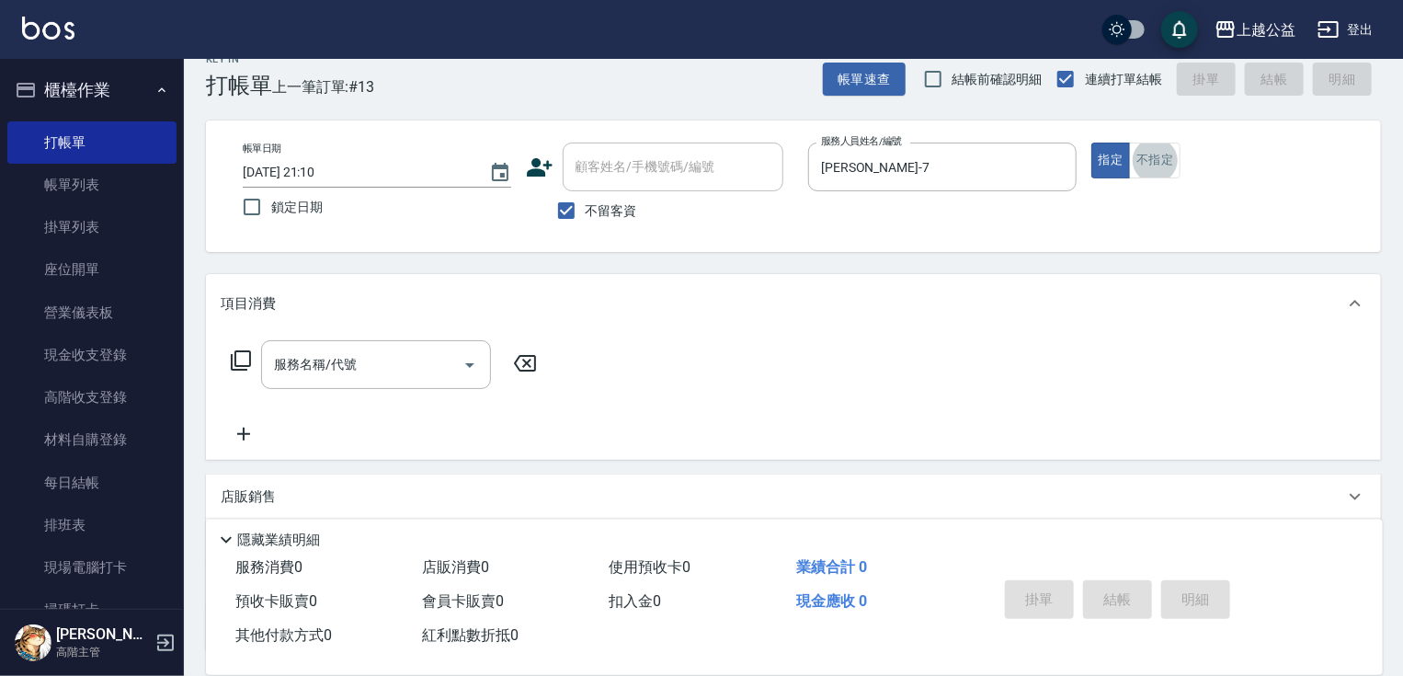
scroll to position [29, 0]
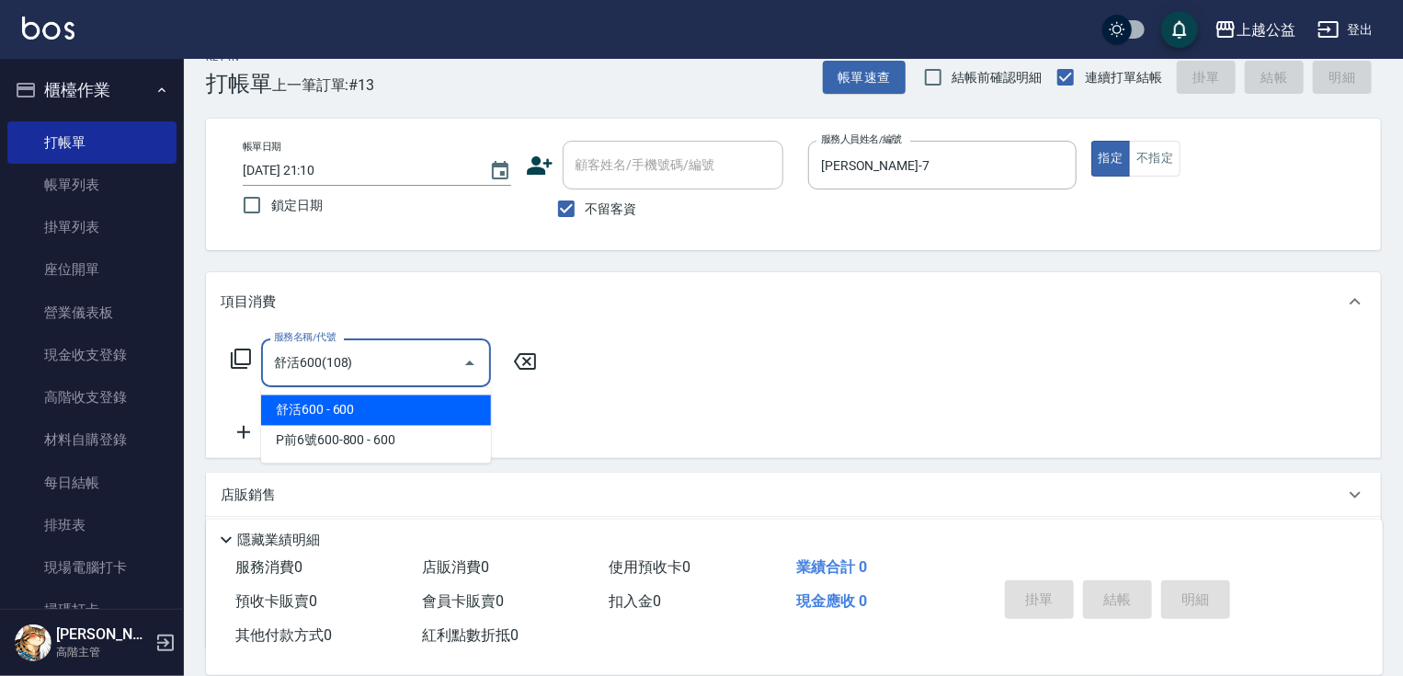
type input "舒活600(108)"
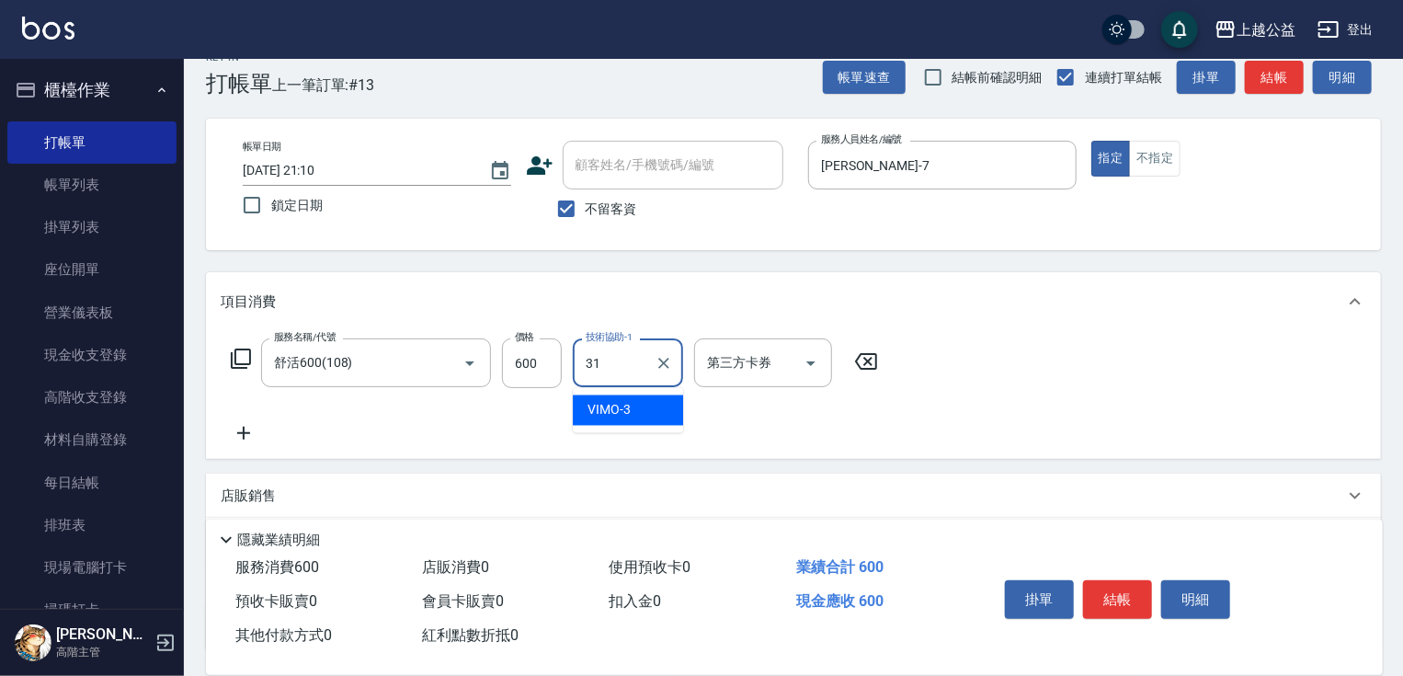
type input "[PERSON_NAME]-31"
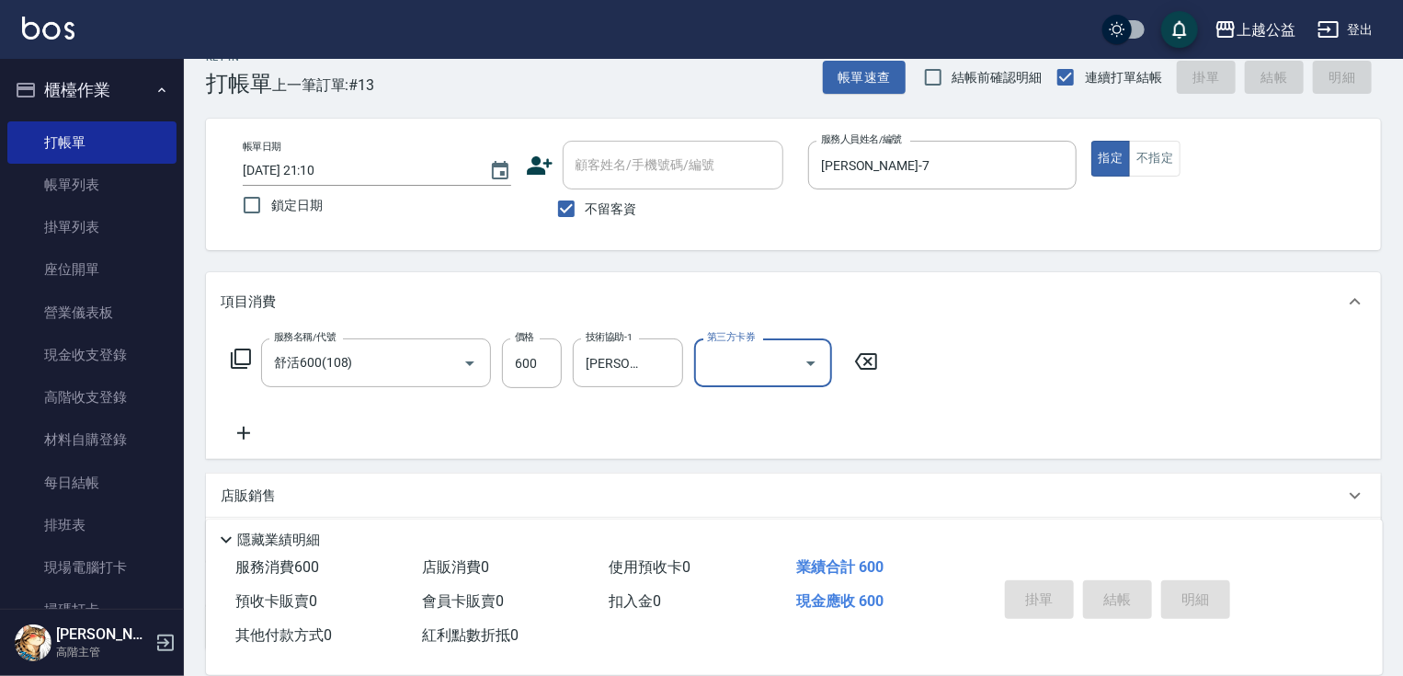
type input "[DATE] 21:11"
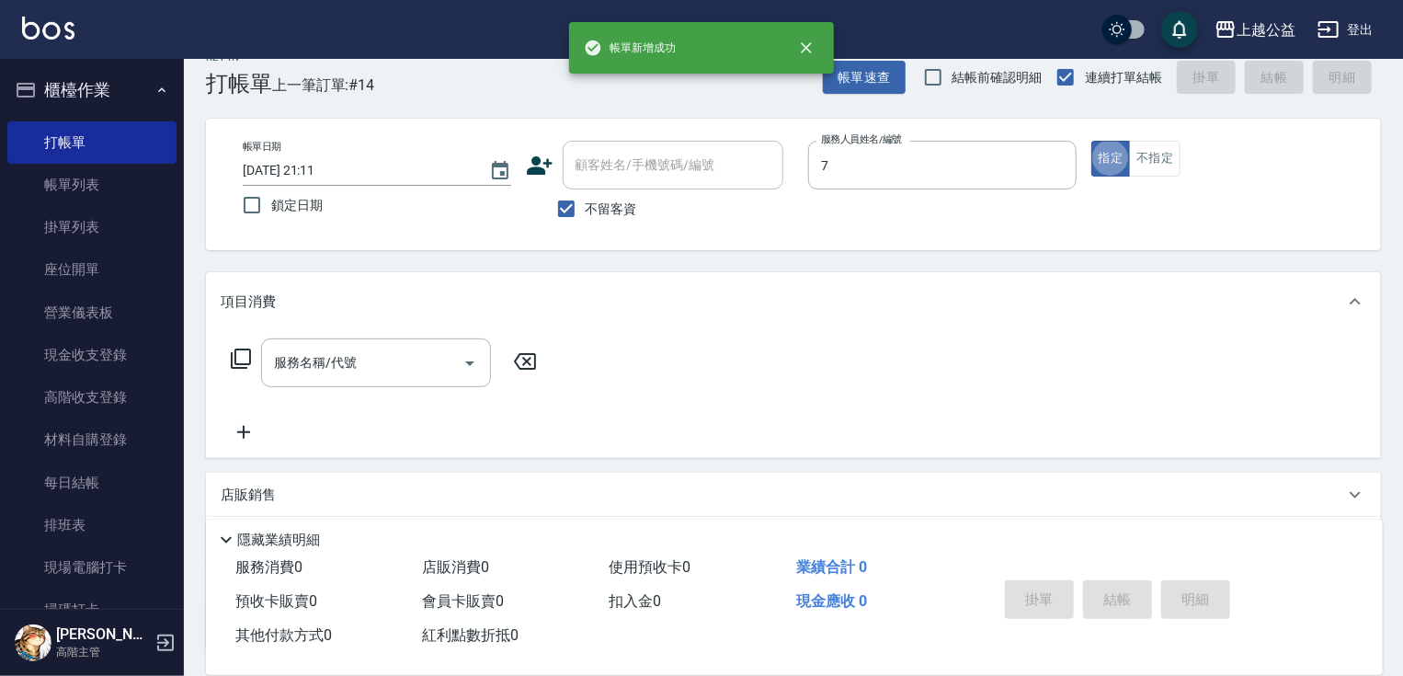
type input "[PERSON_NAME]-7"
type button "true"
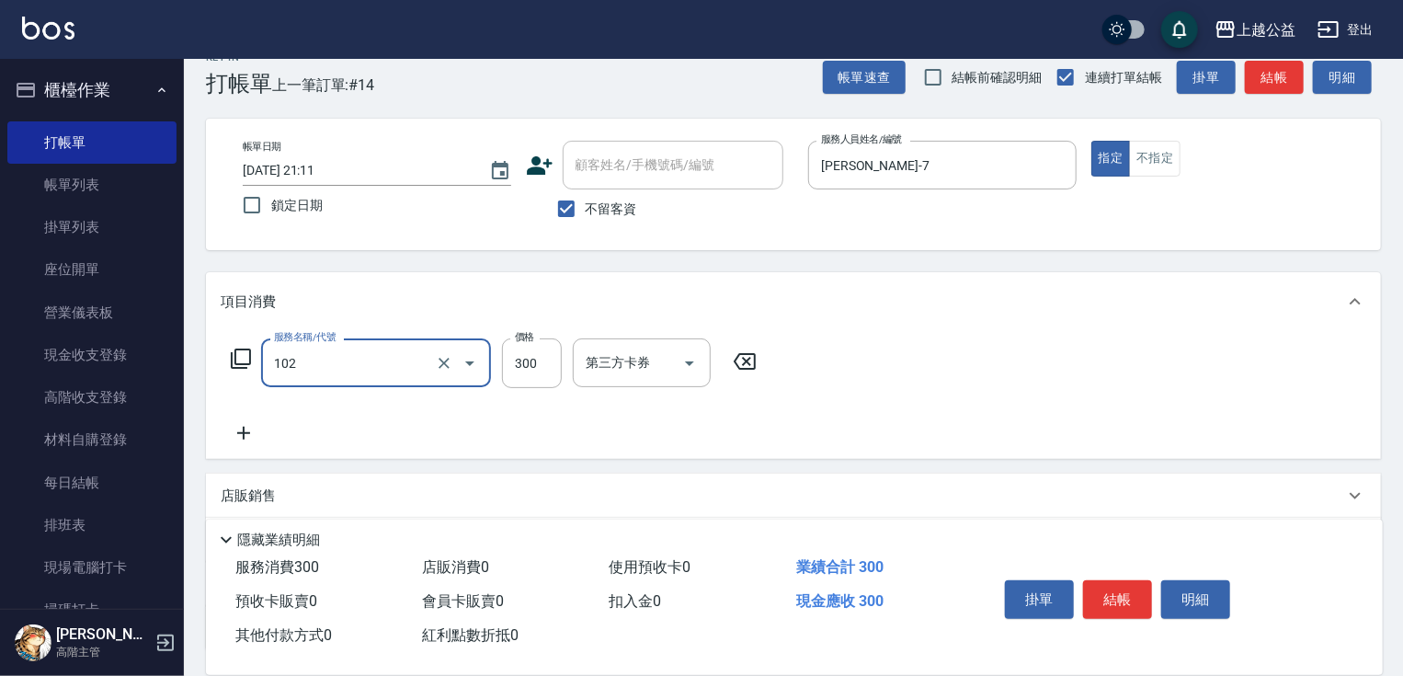
type input "活氧舒壓洗300(102)"
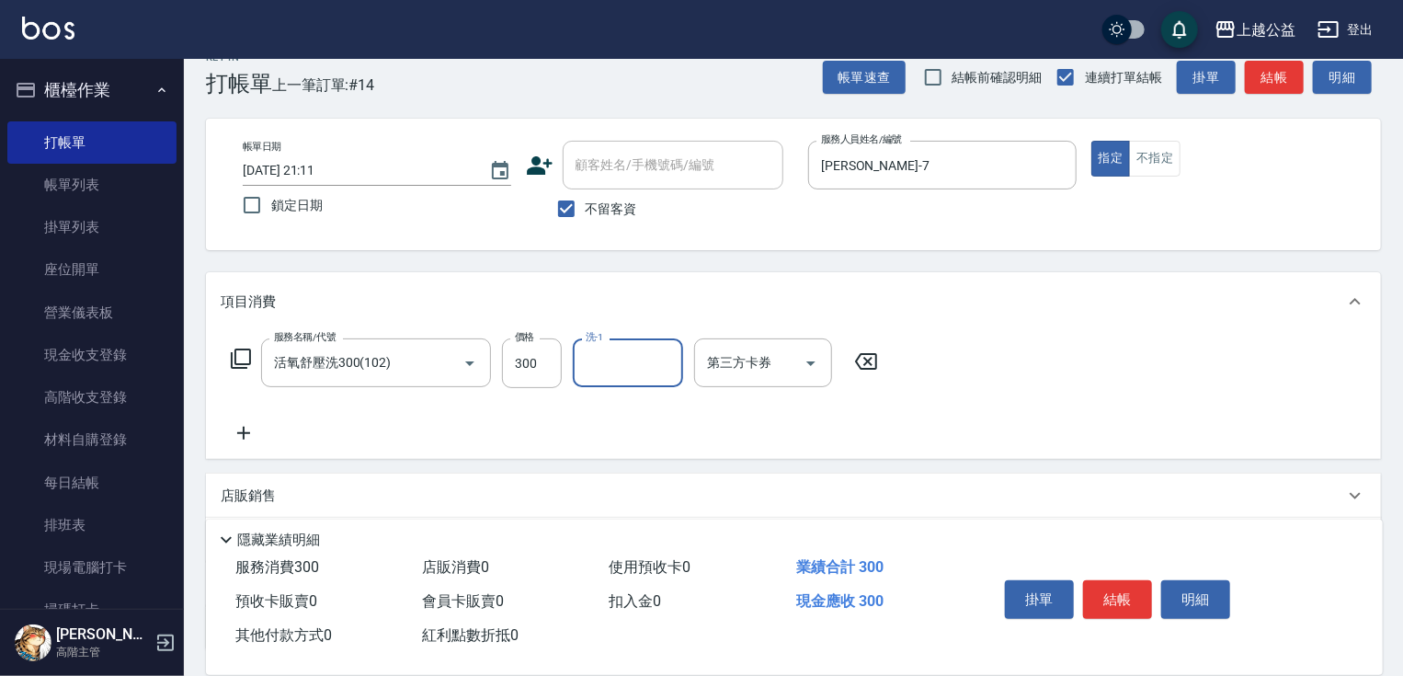
type input "6"
type input "[PERSON_NAME]-31"
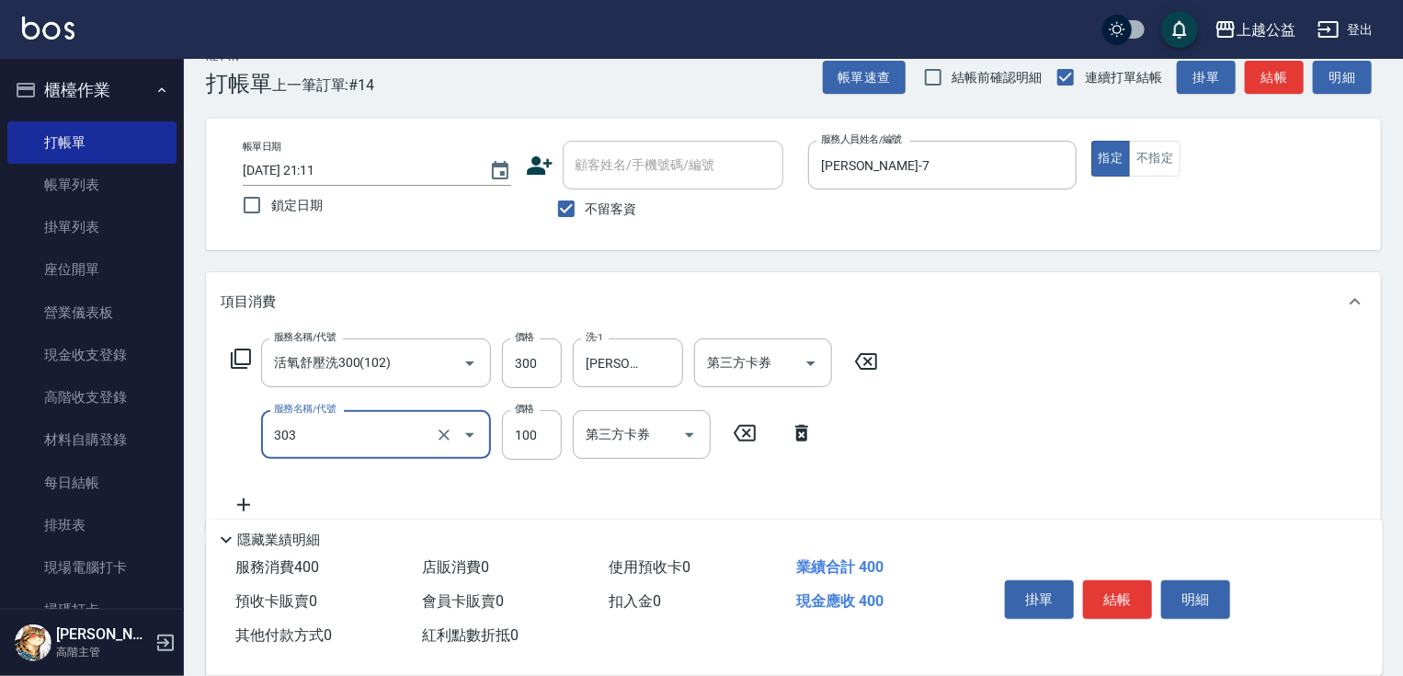
type input "剪髮(303)"
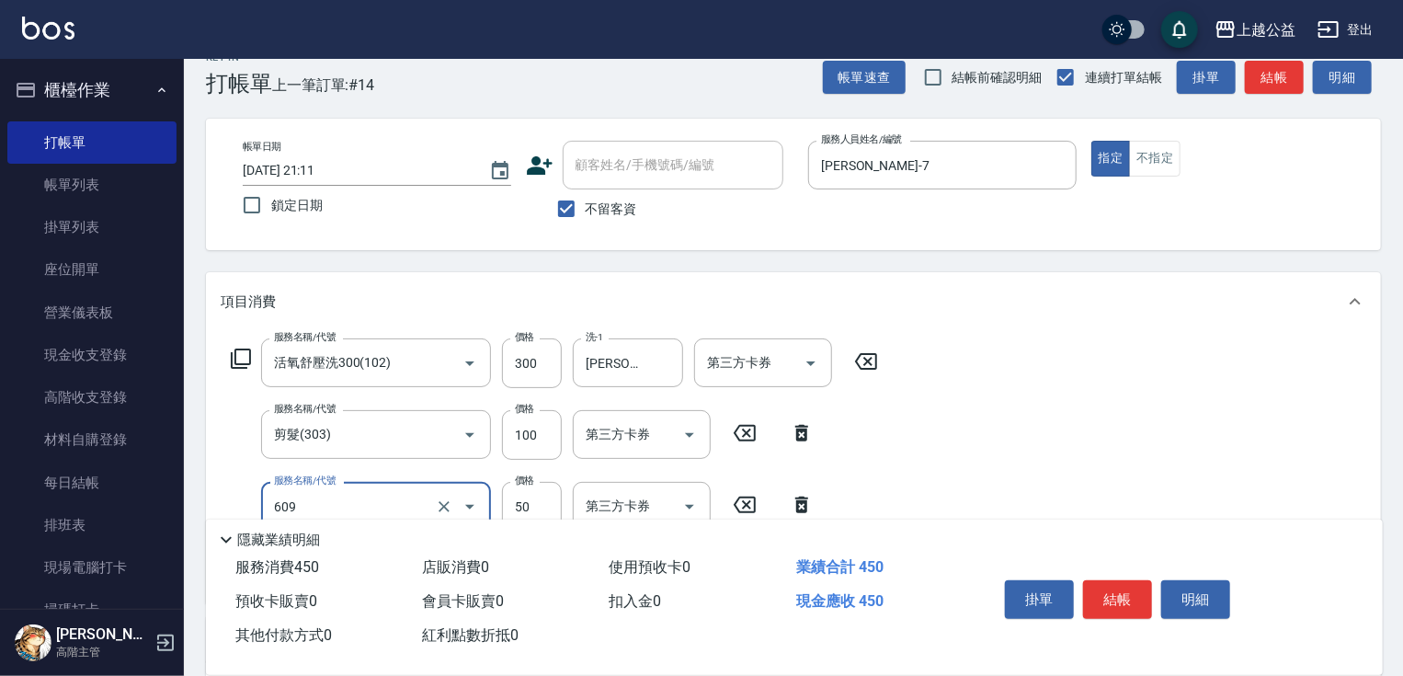
type input "精油(609)"
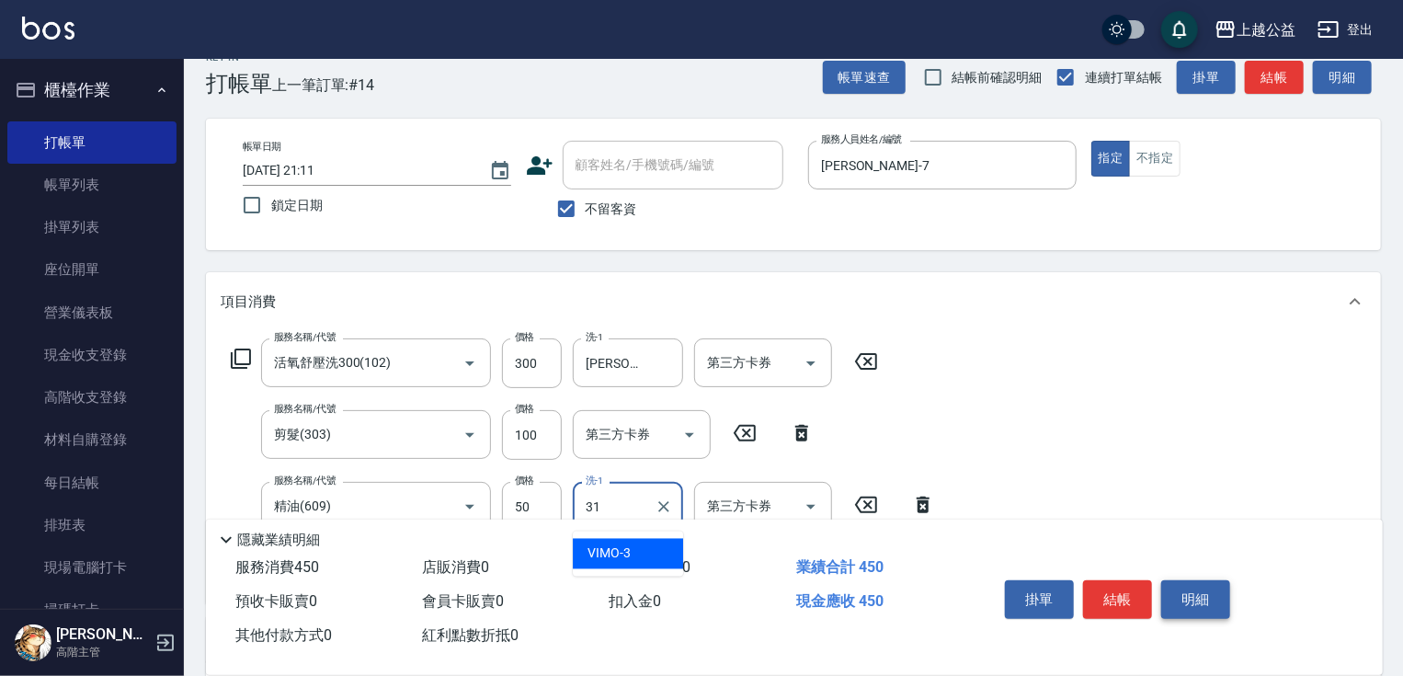
type input "[PERSON_NAME]-31"
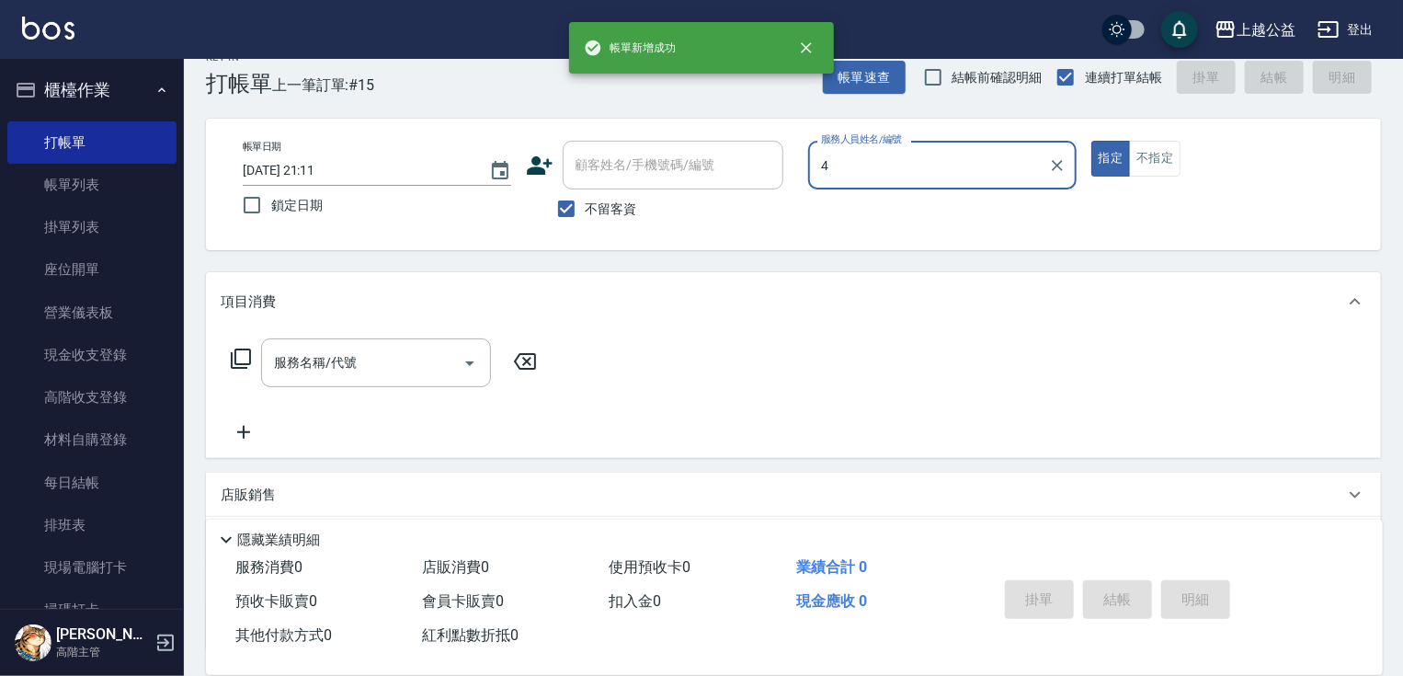
type input "4"
click at [1091, 141] on button "指定" at bounding box center [1111, 159] width 40 height 36
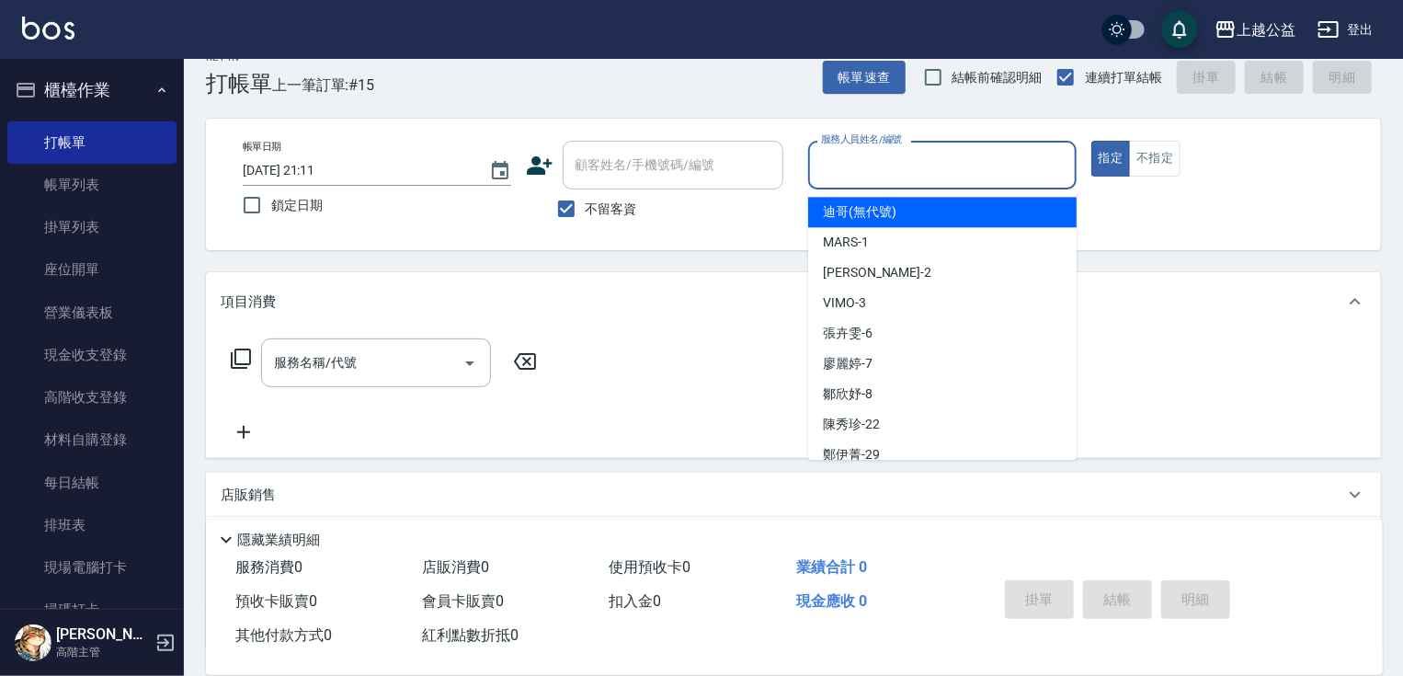
click at [916, 155] on input "服務人員姓名/編號" at bounding box center [942, 165] width 252 height 32
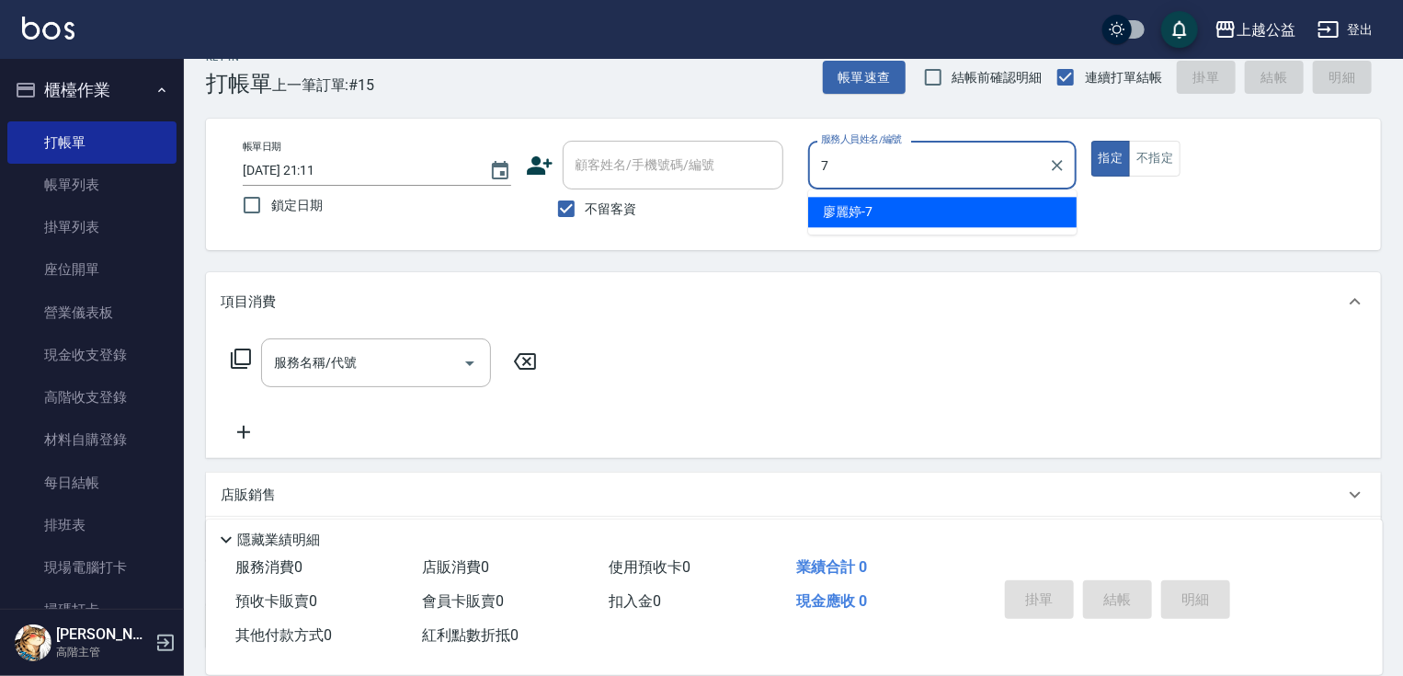
type input "[PERSON_NAME]-7"
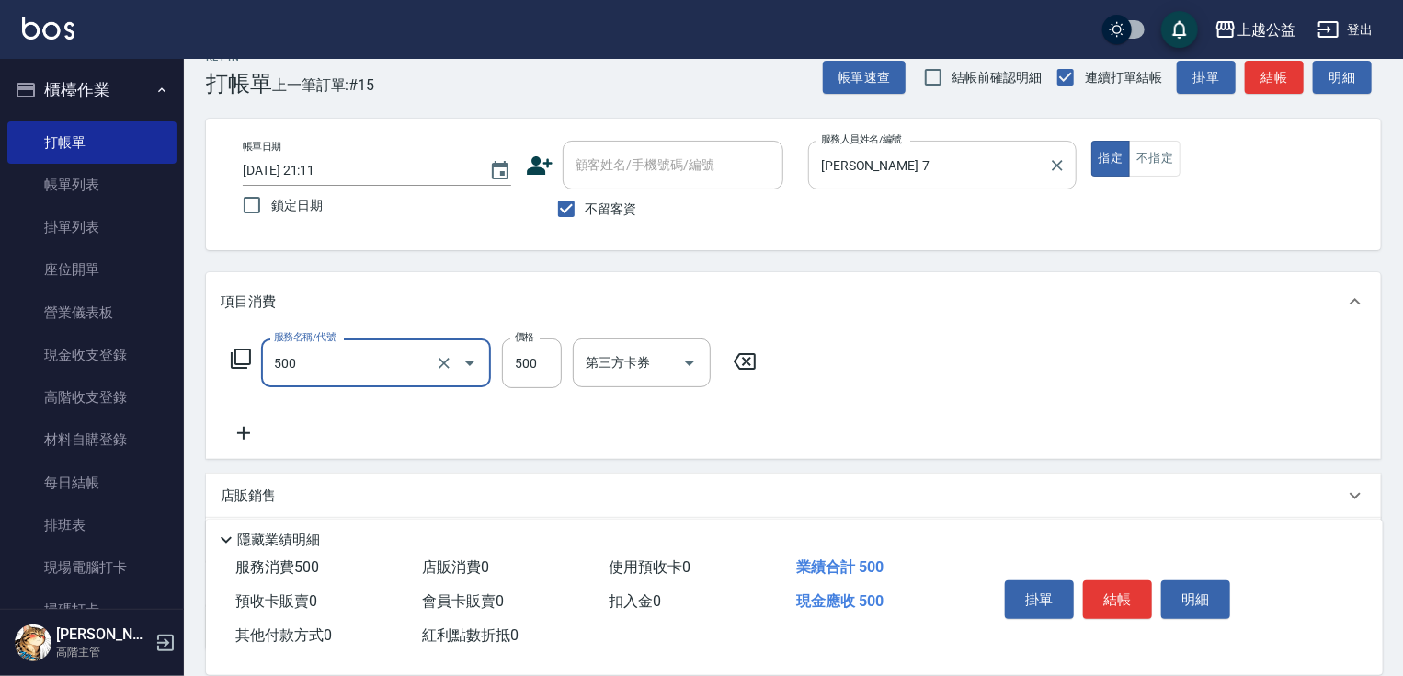
type input "洗剪500(500)"
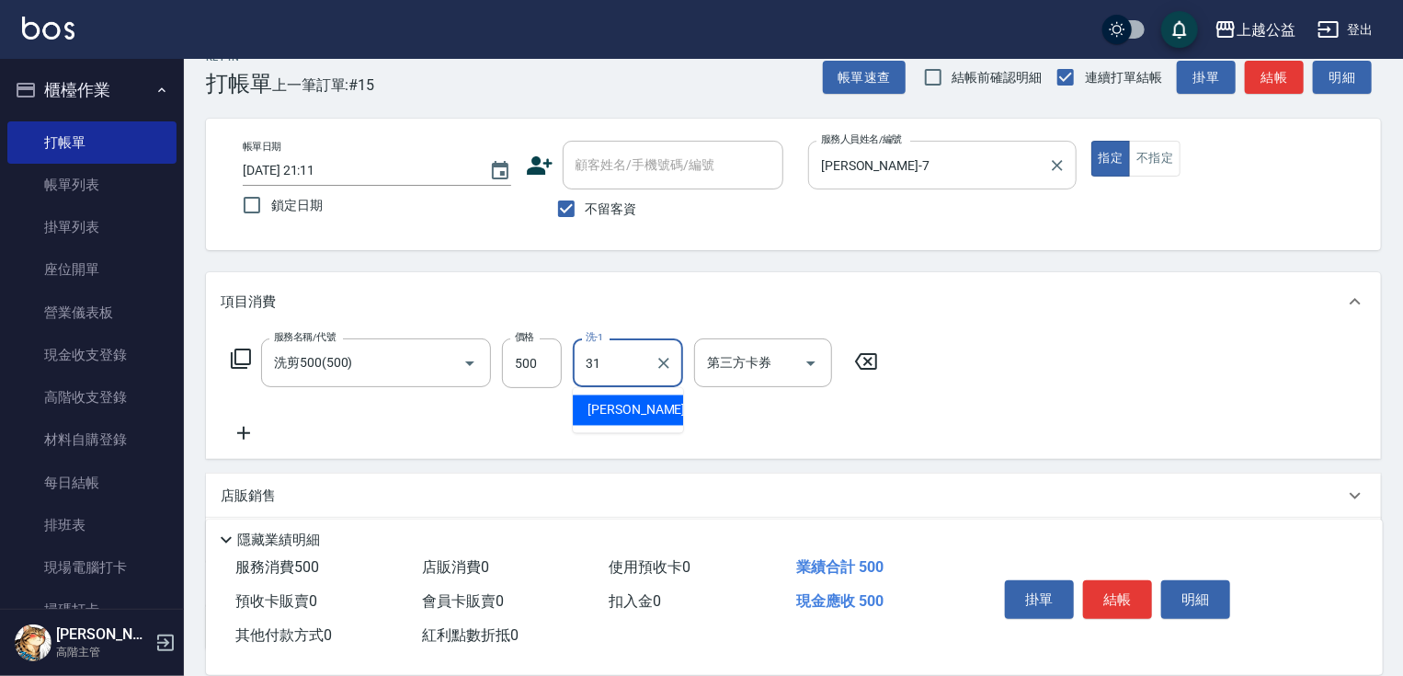
type input "[PERSON_NAME]-31"
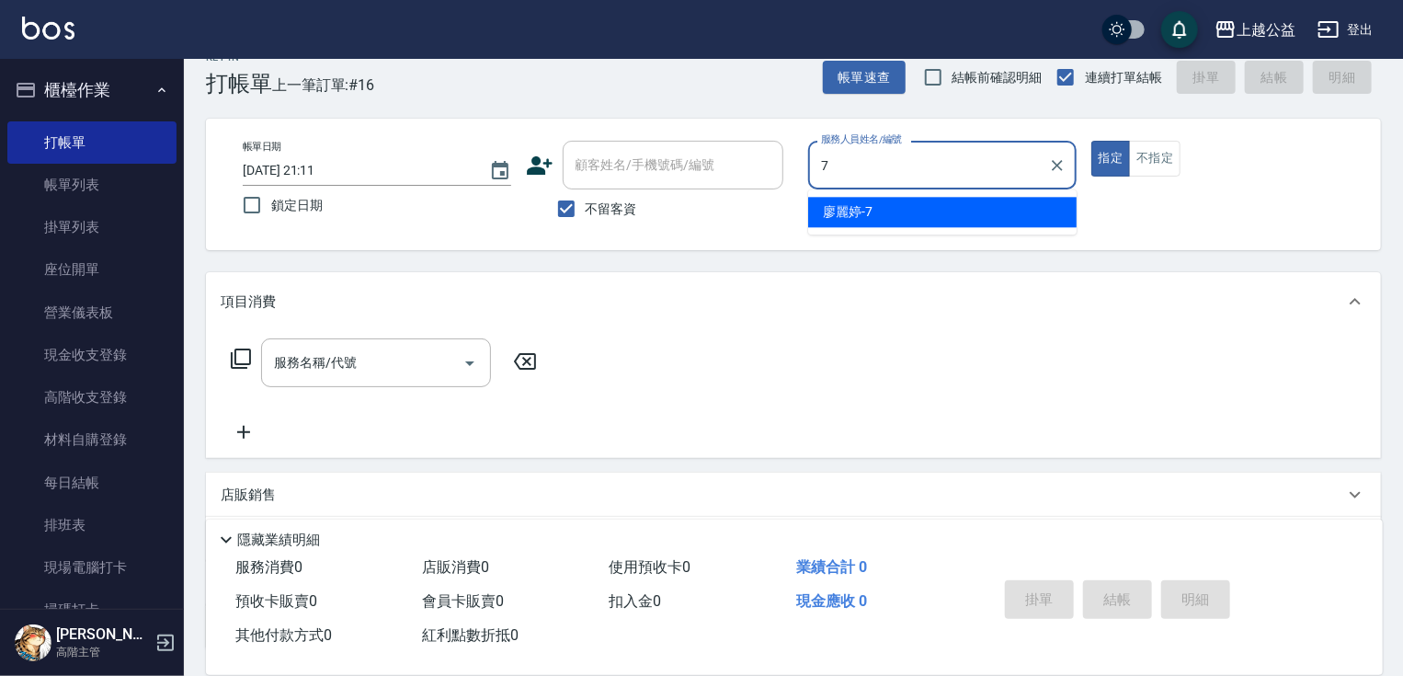
type input "[PERSON_NAME]-7"
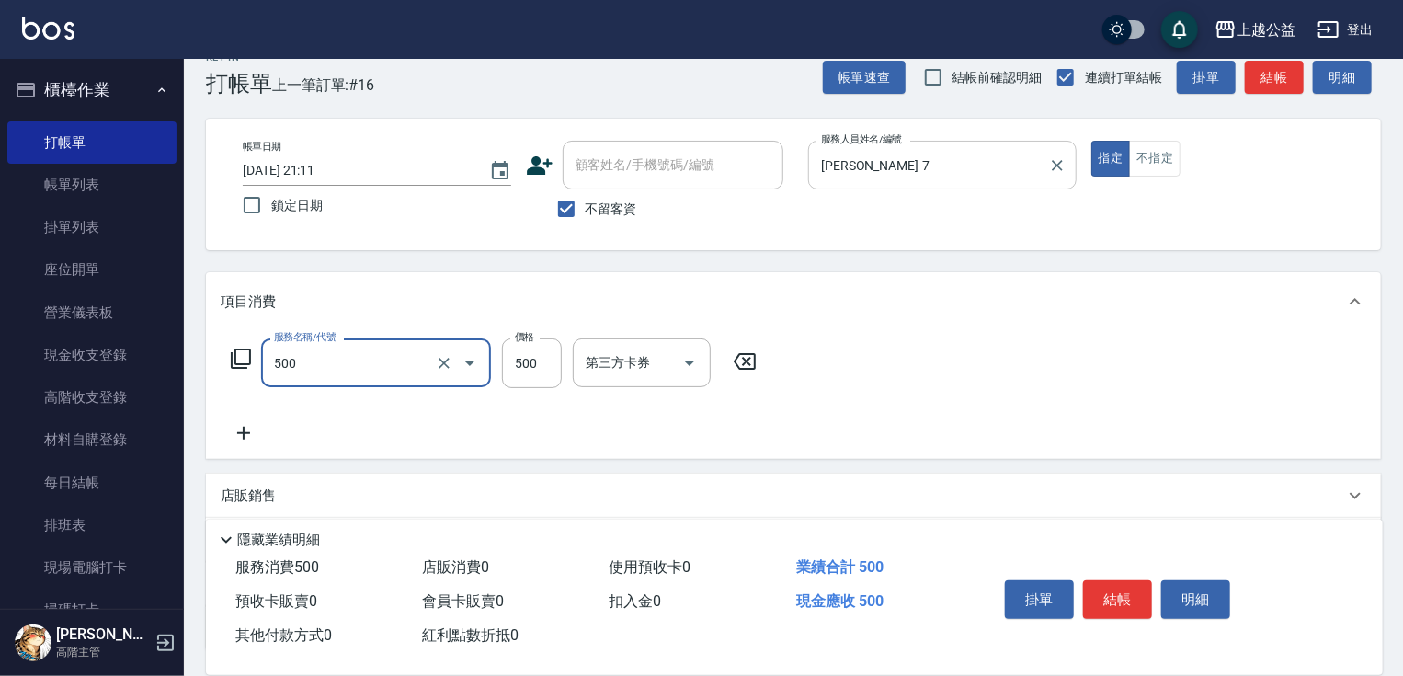
type input "洗剪500(500)"
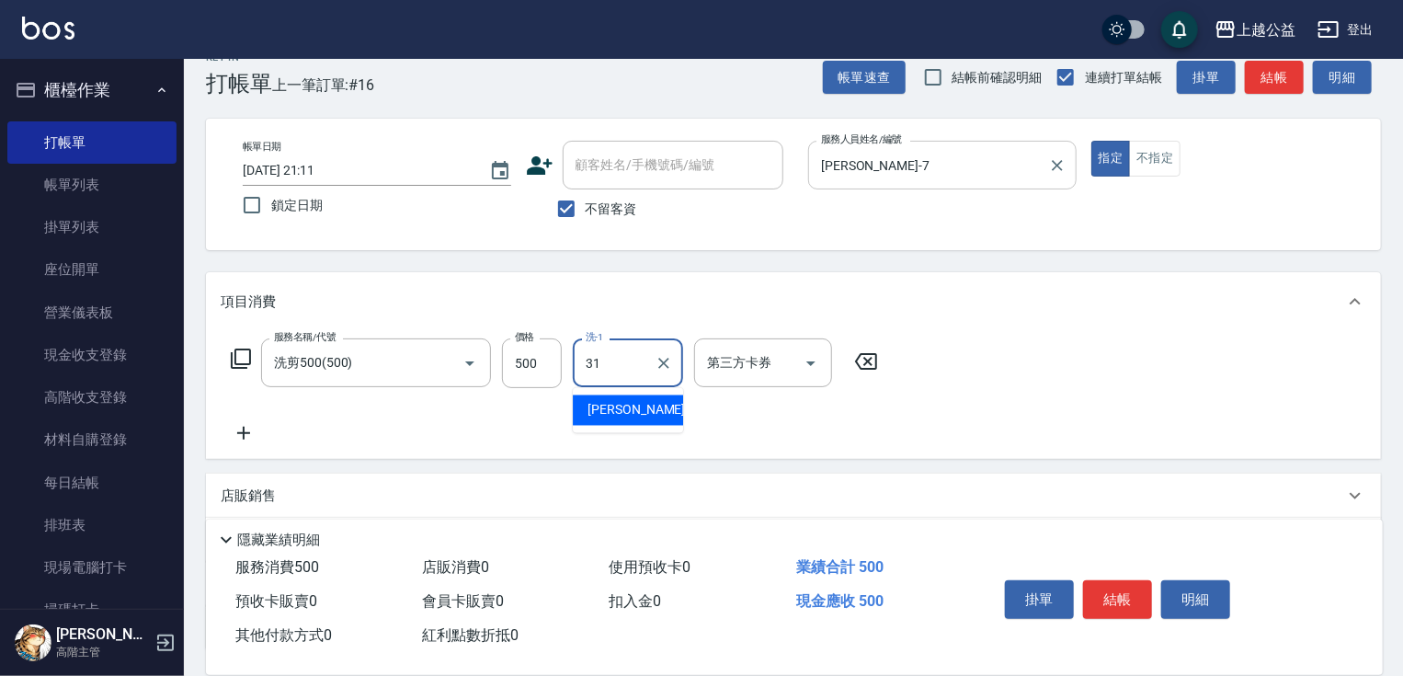
type input "[PERSON_NAME]-31"
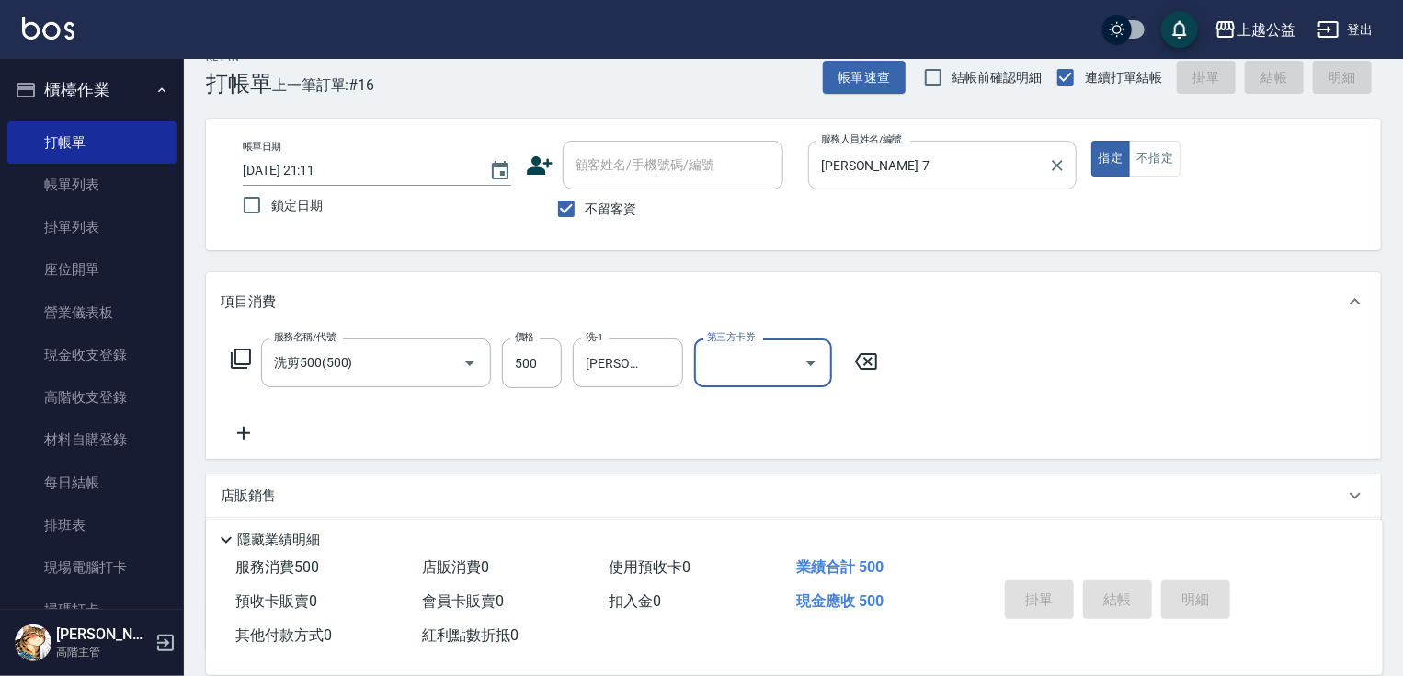
type input "[DATE] 21:12"
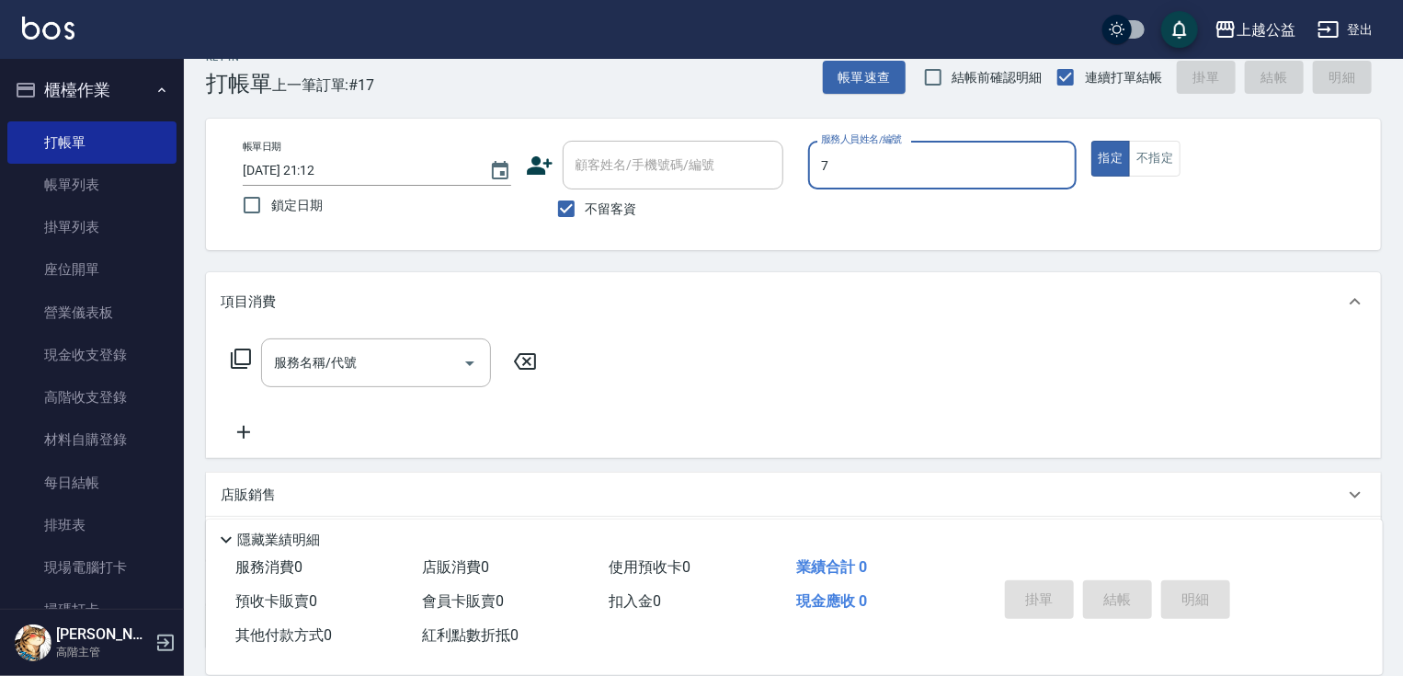
type input "[PERSON_NAME]-7"
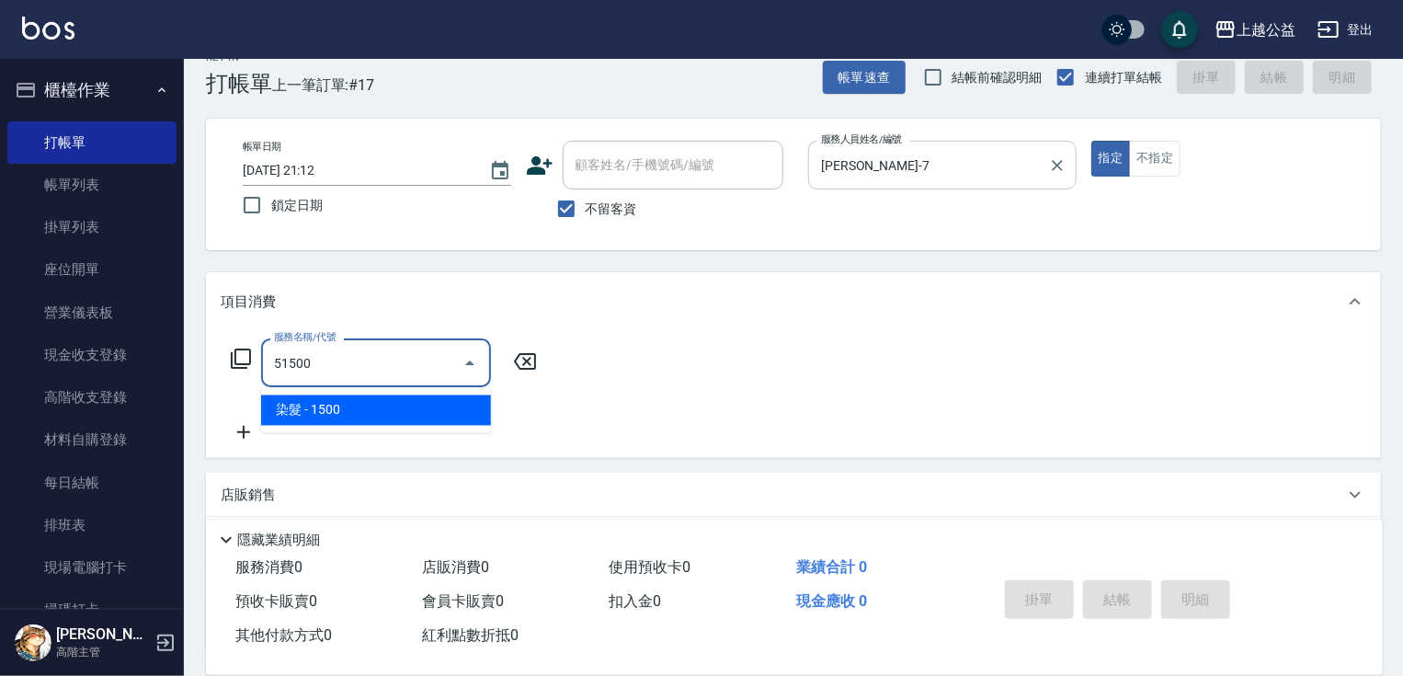
type input "染髮(51500)"
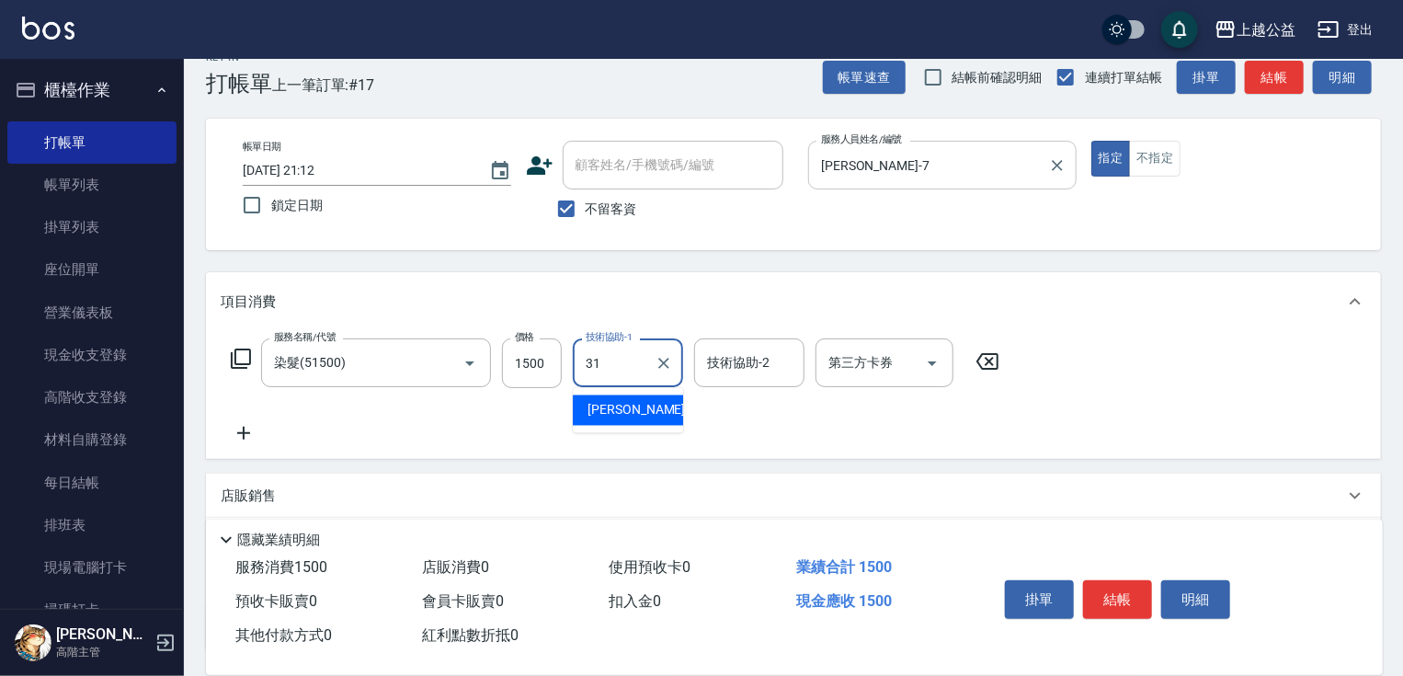
type input "[PERSON_NAME]-31"
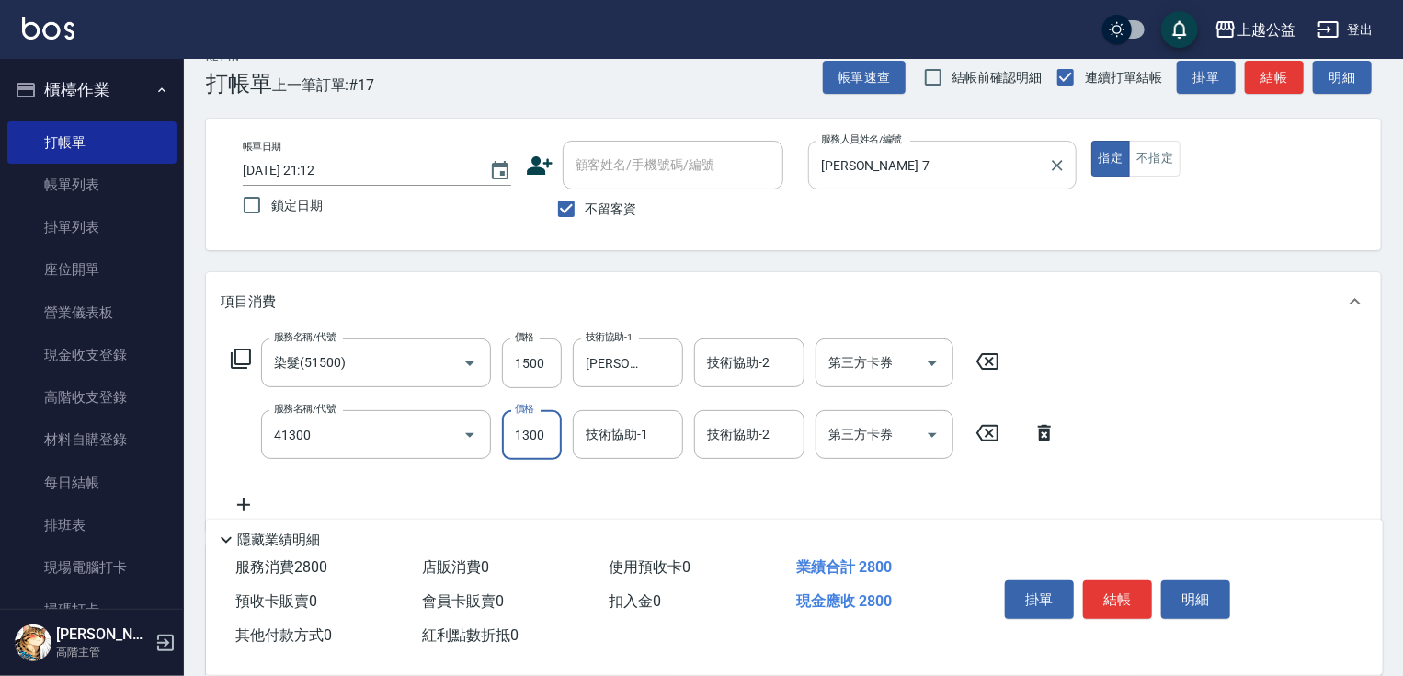
type input "鏡面1300(41300)"
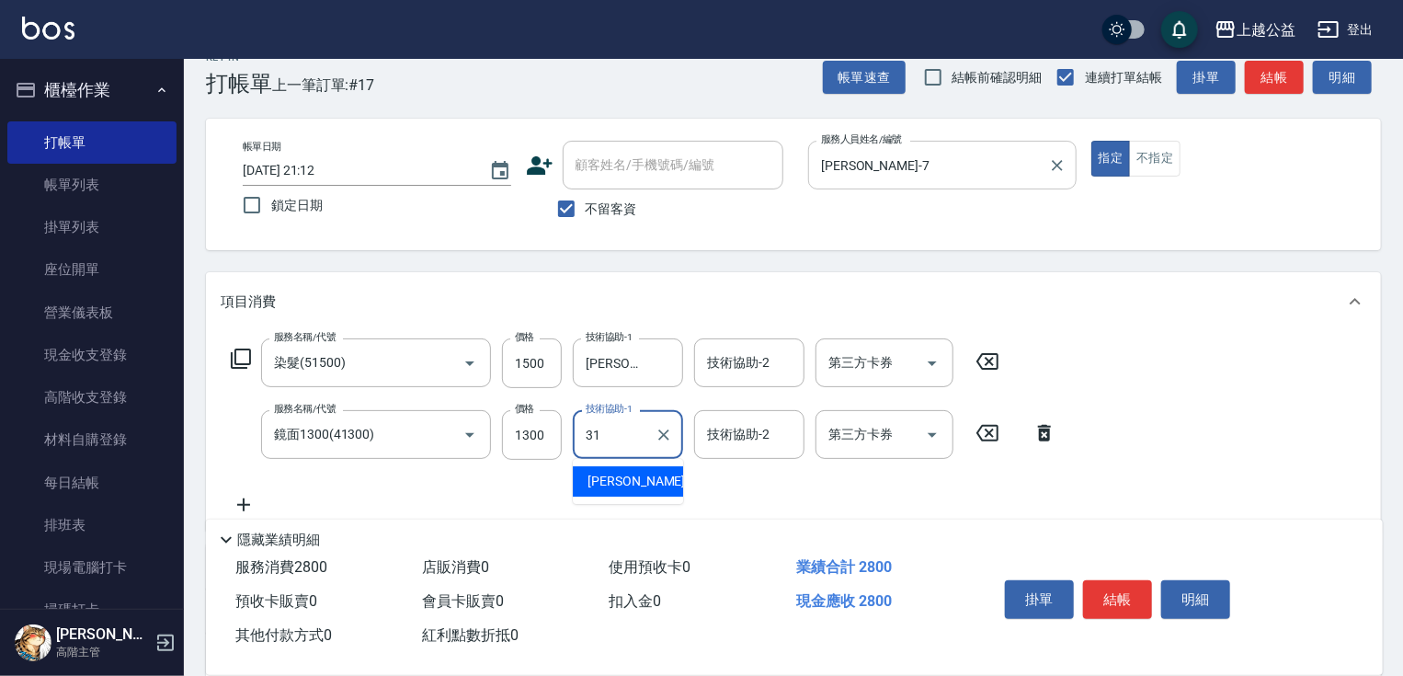
type input "[PERSON_NAME]-31"
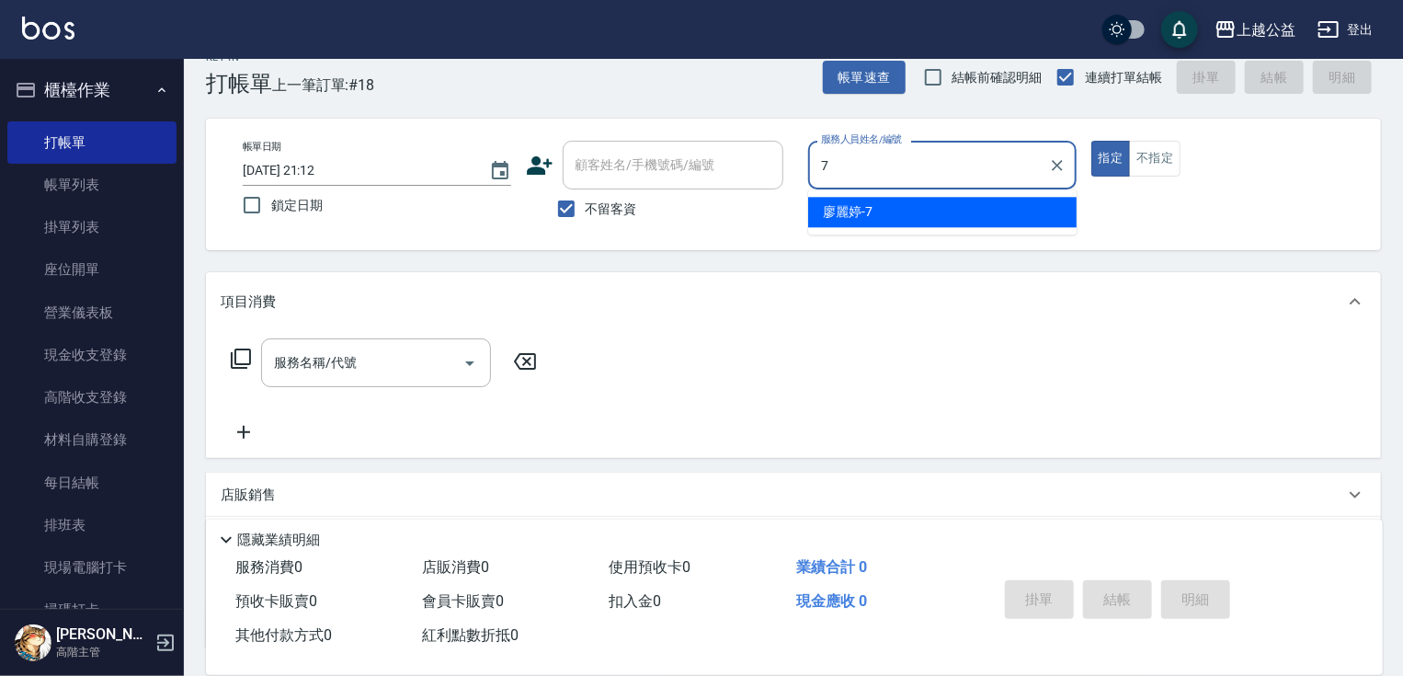
type input "[PERSON_NAME]-7"
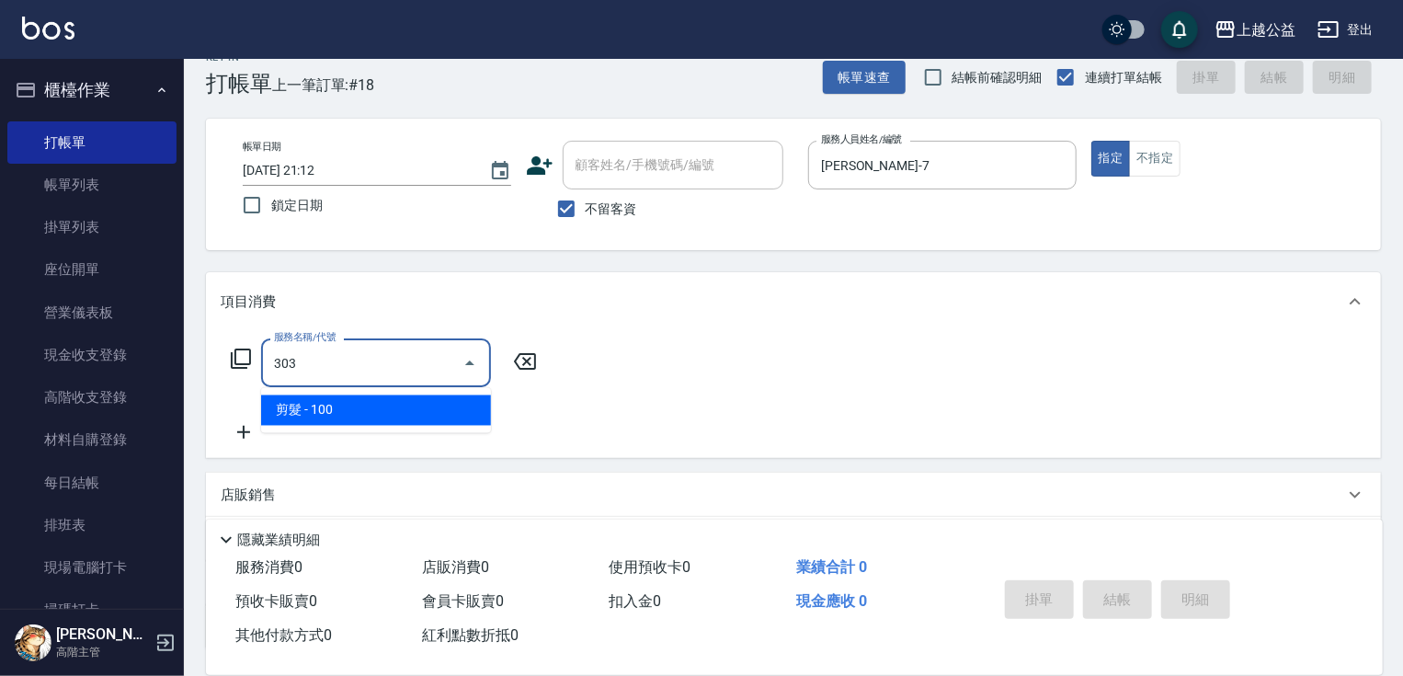
type input "剪髮(303)"
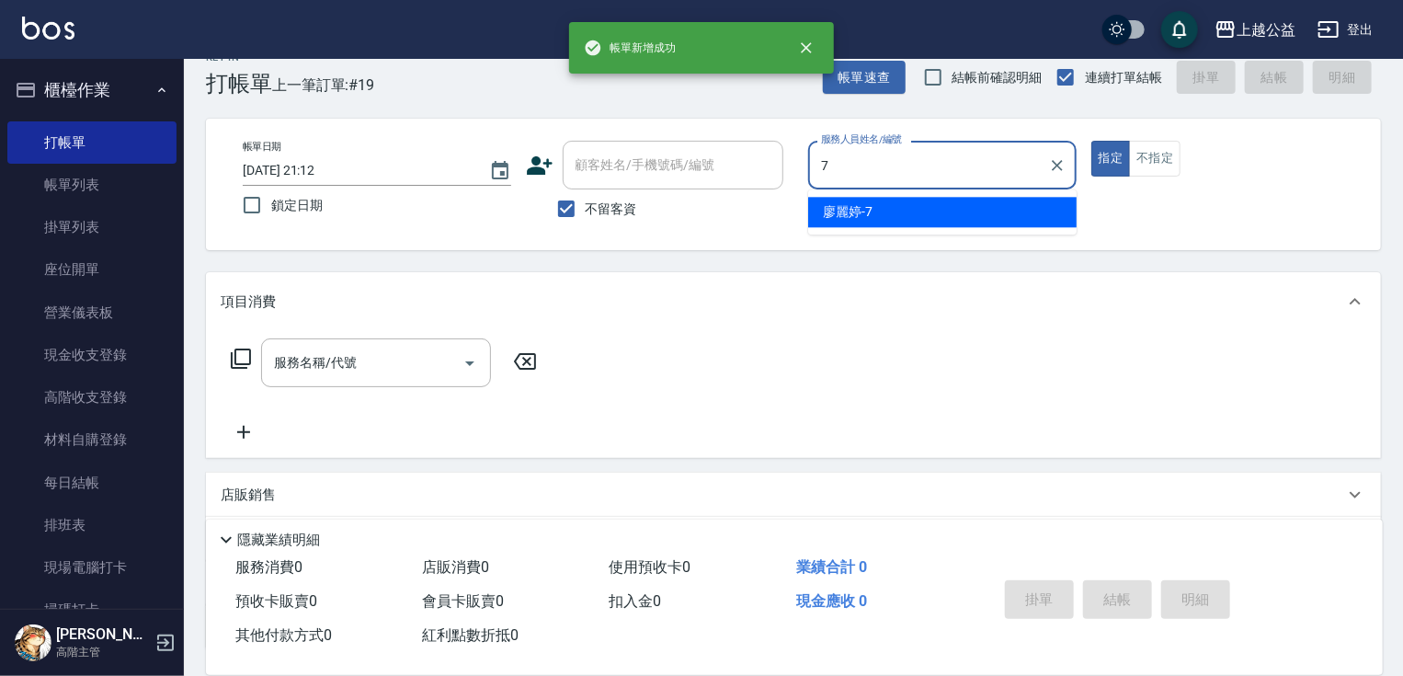
type input "[PERSON_NAME]-7"
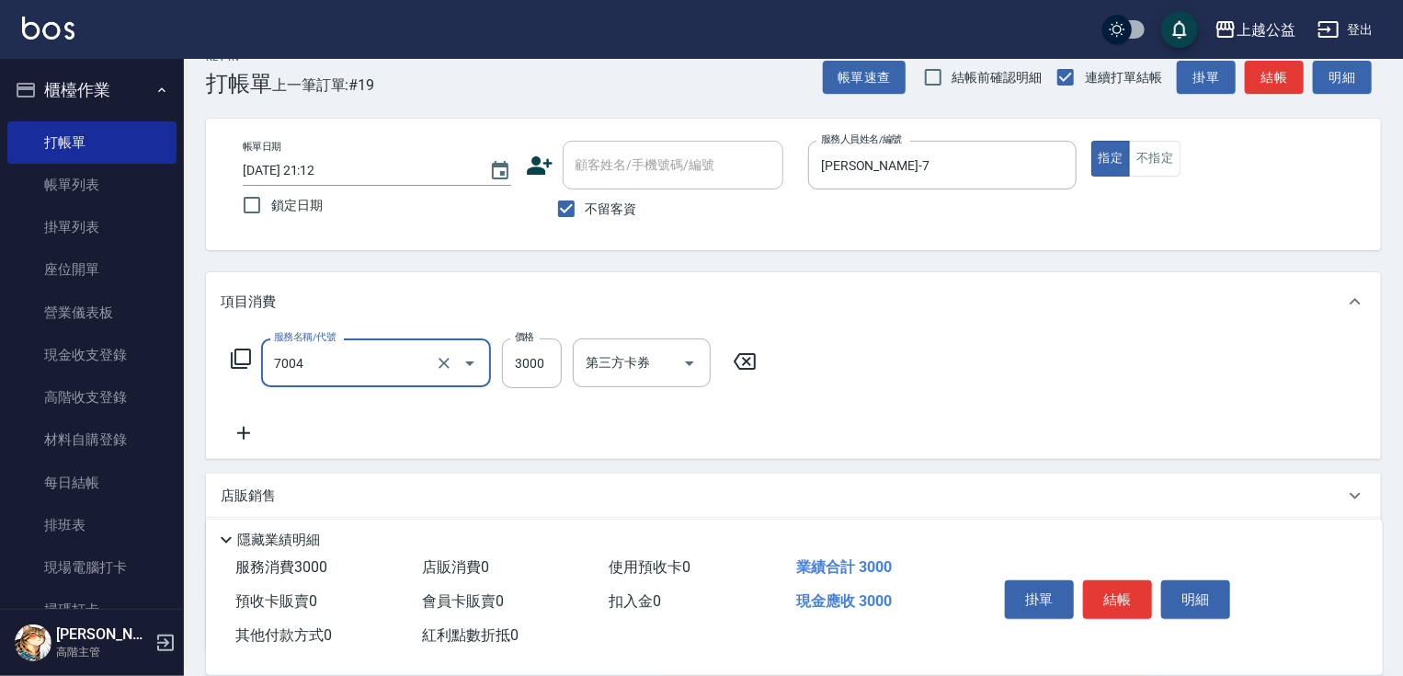
type input "重整3包(7004)"
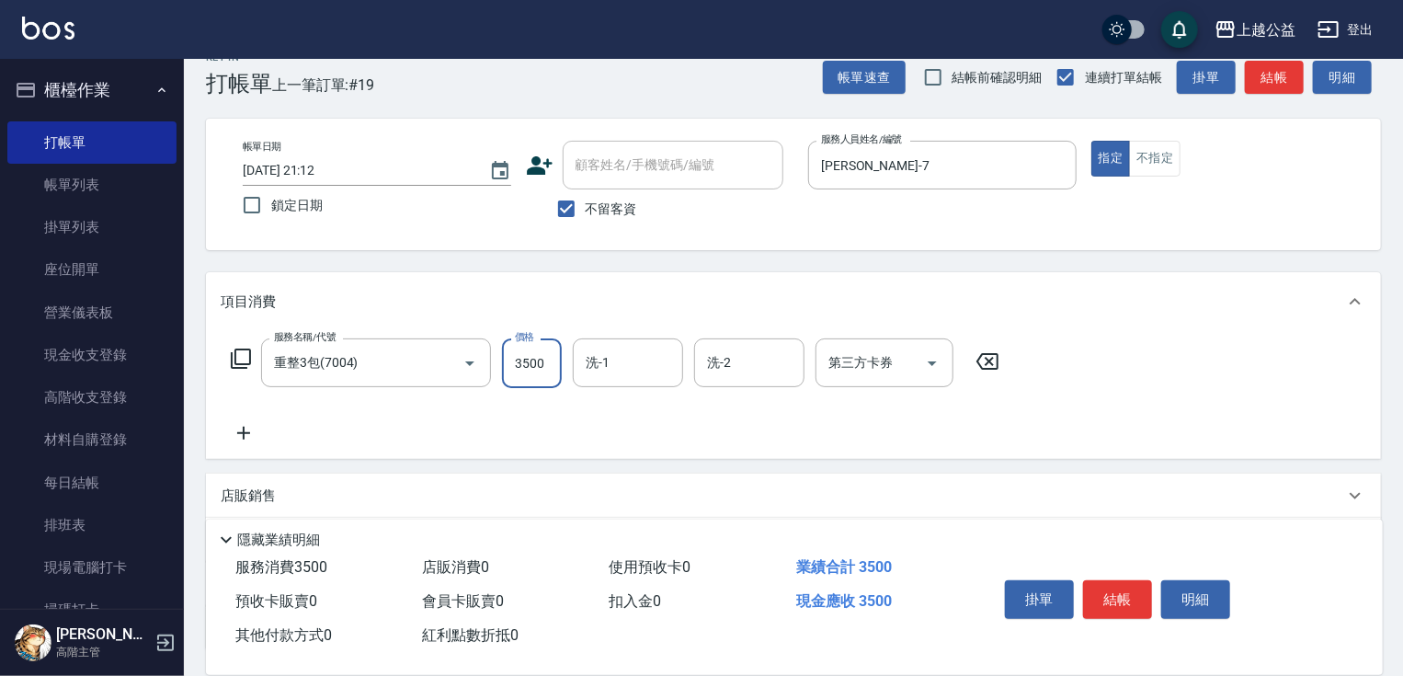
type input "3500"
type input "[PERSON_NAME]-31"
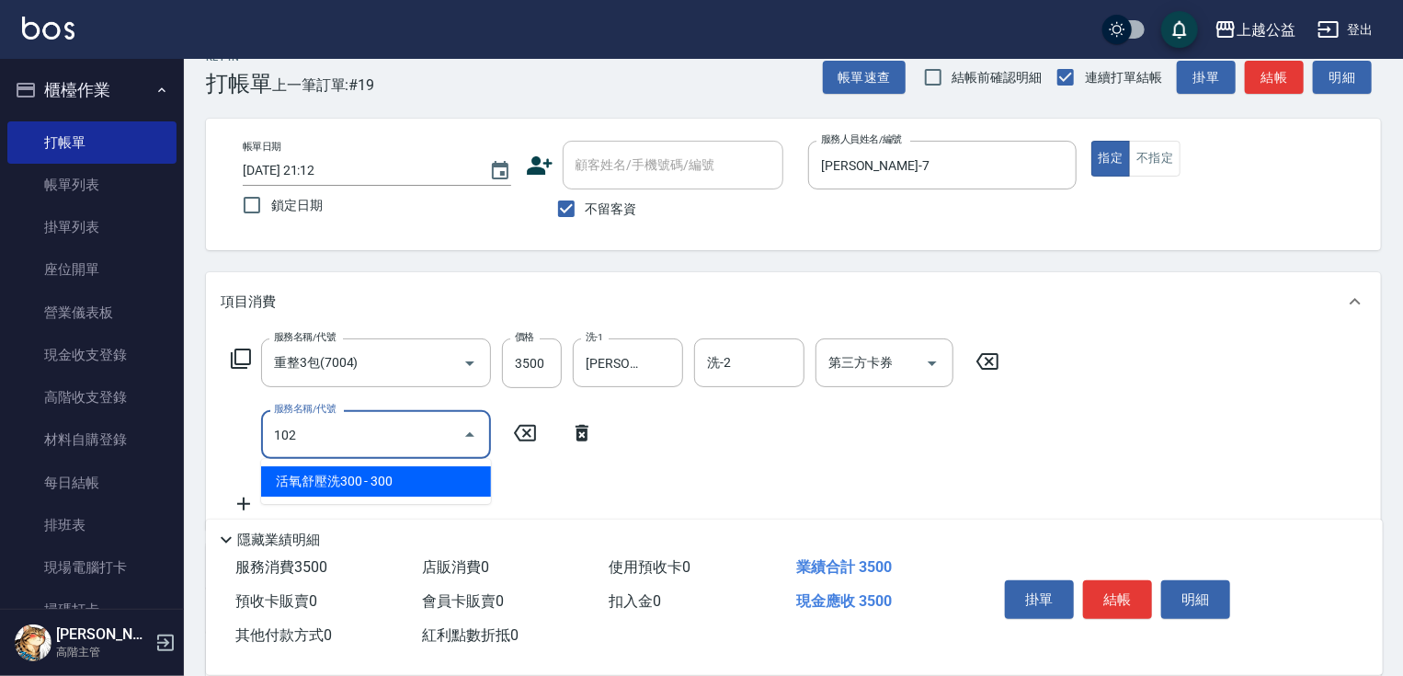
type input "活氧舒壓洗300(102)"
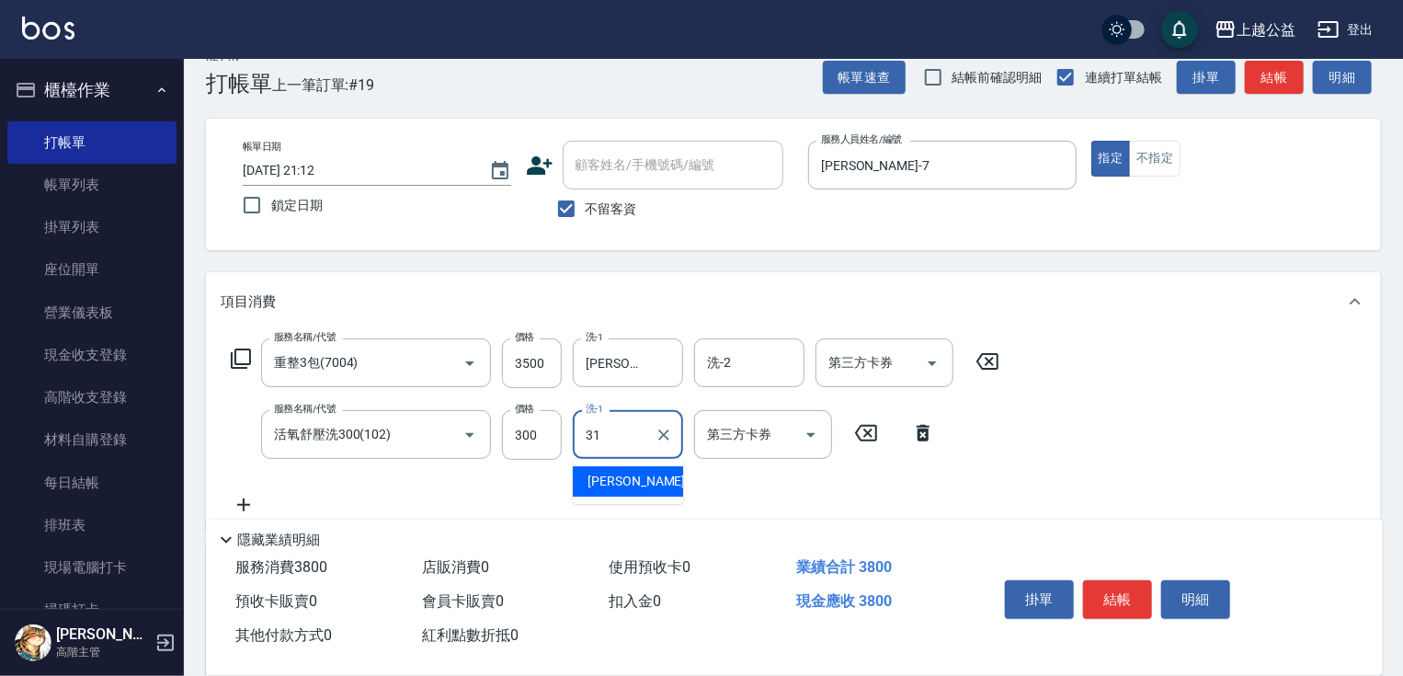
type input "[PERSON_NAME]-31"
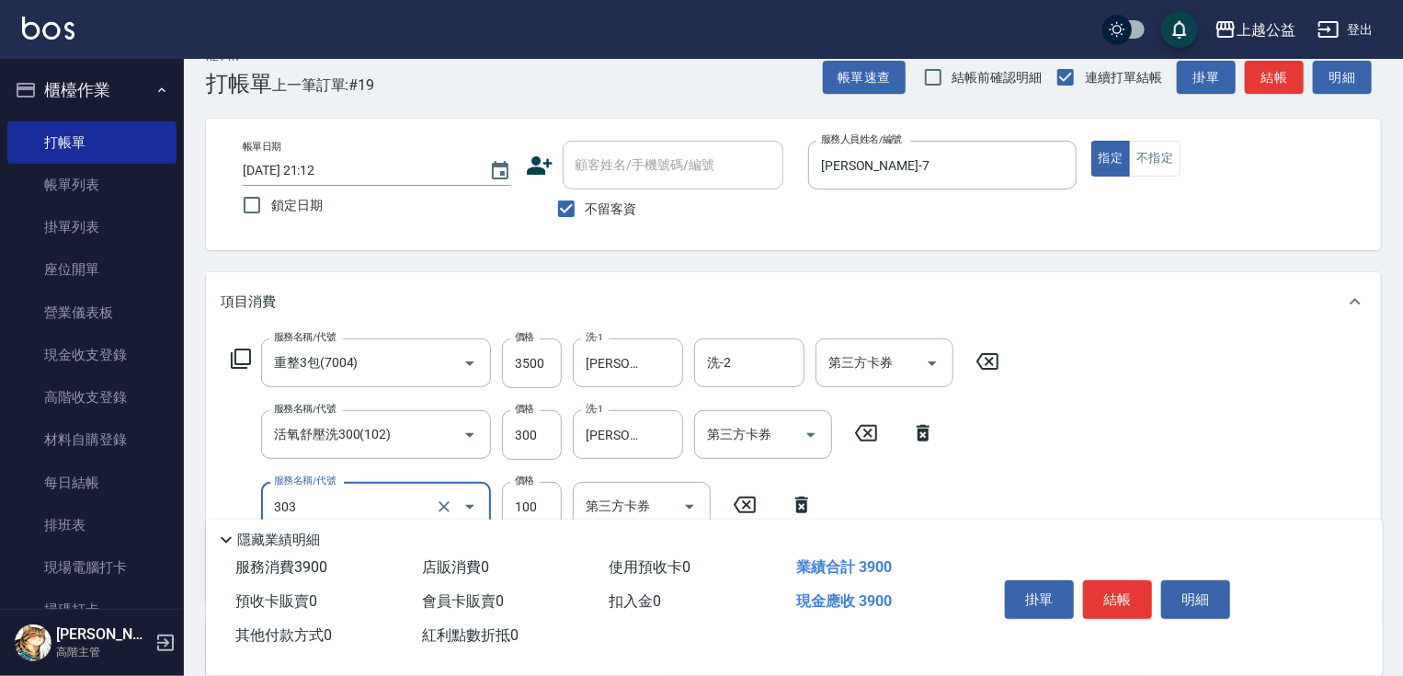
type input "剪髮(303)"
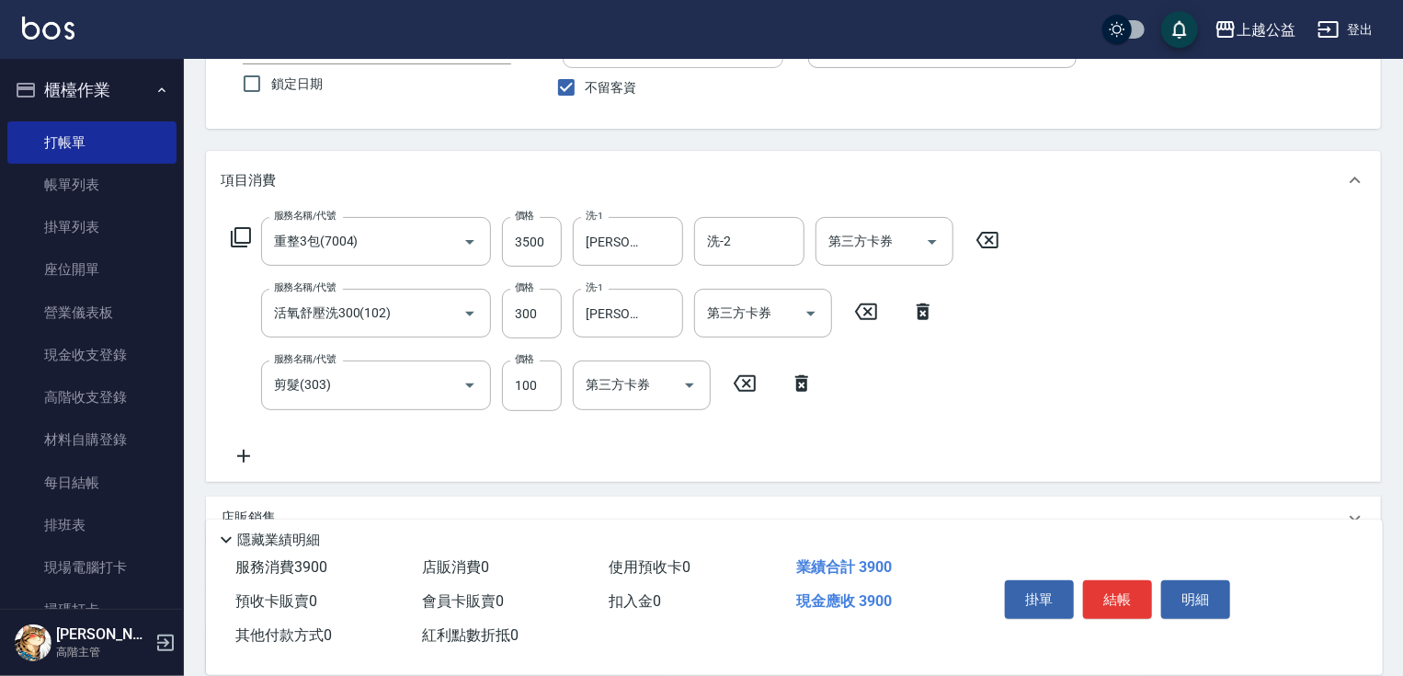
scroll to position [322, 0]
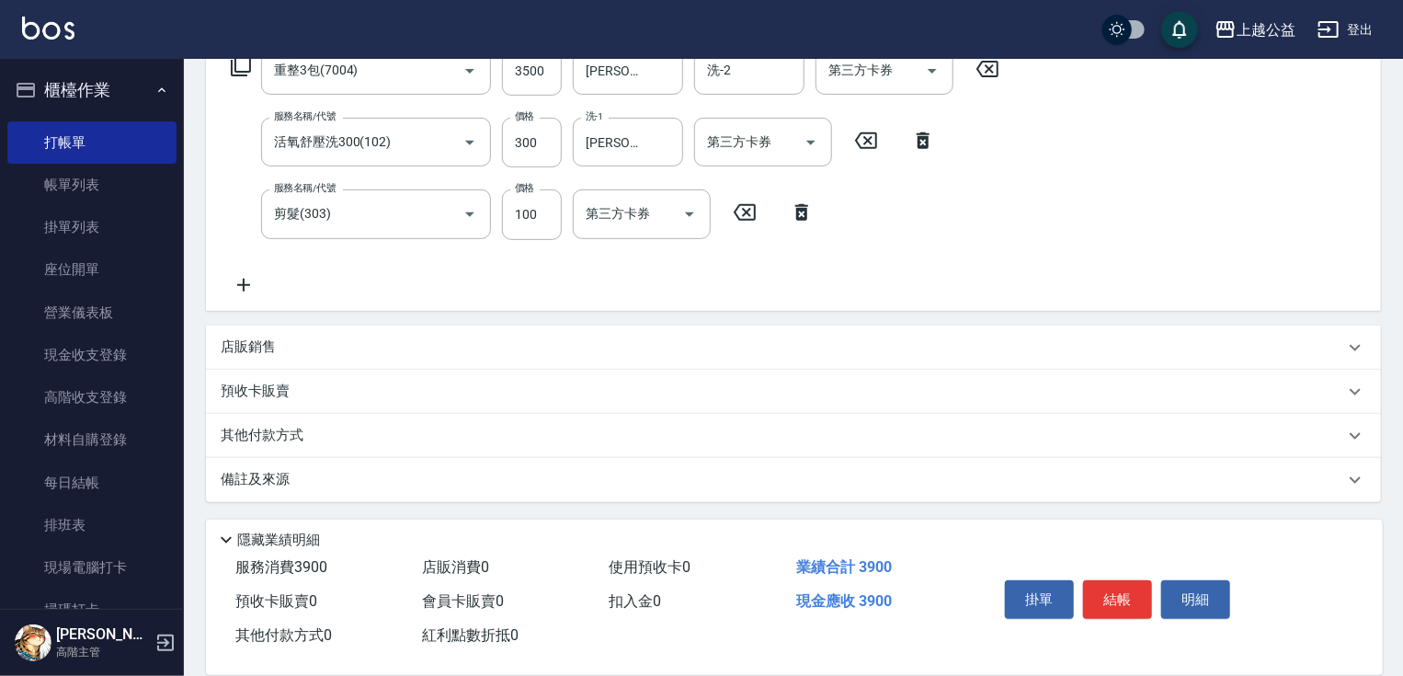
click at [296, 438] on p "其他付款方式" at bounding box center [267, 436] width 92 height 20
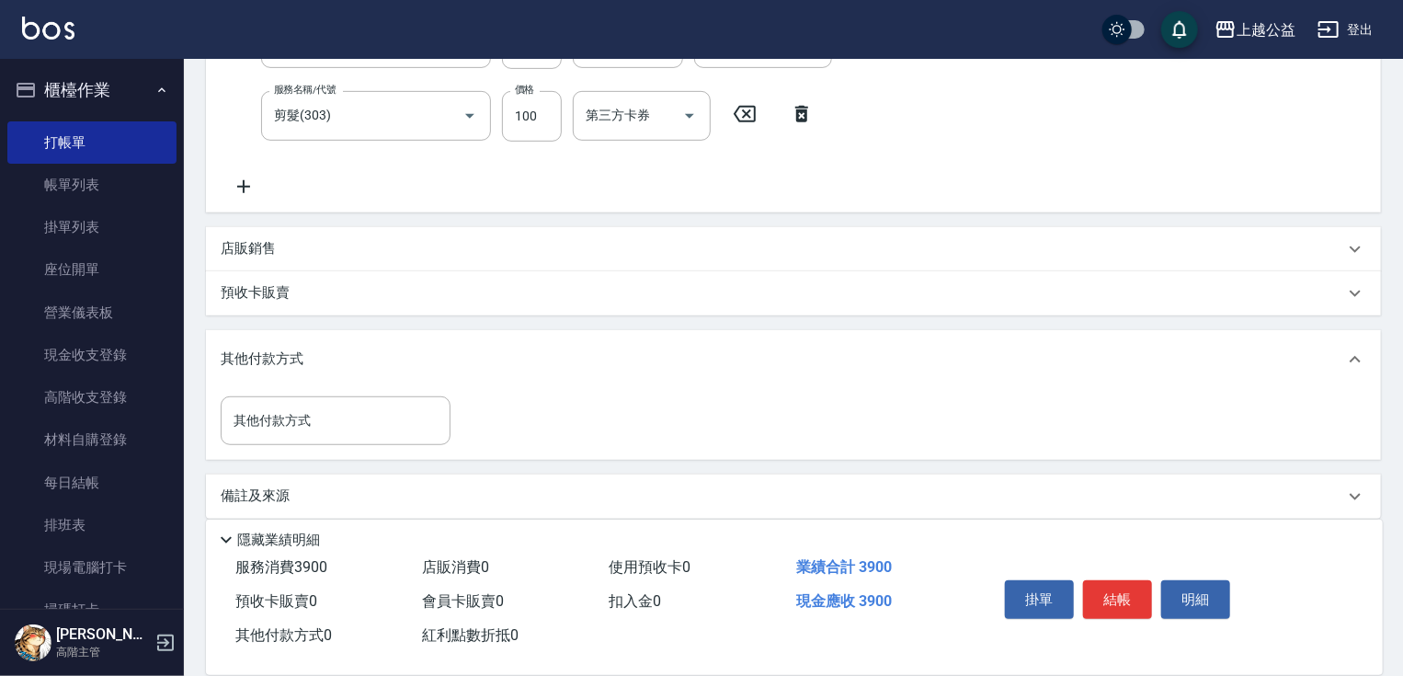
scroll to position [437, 0]
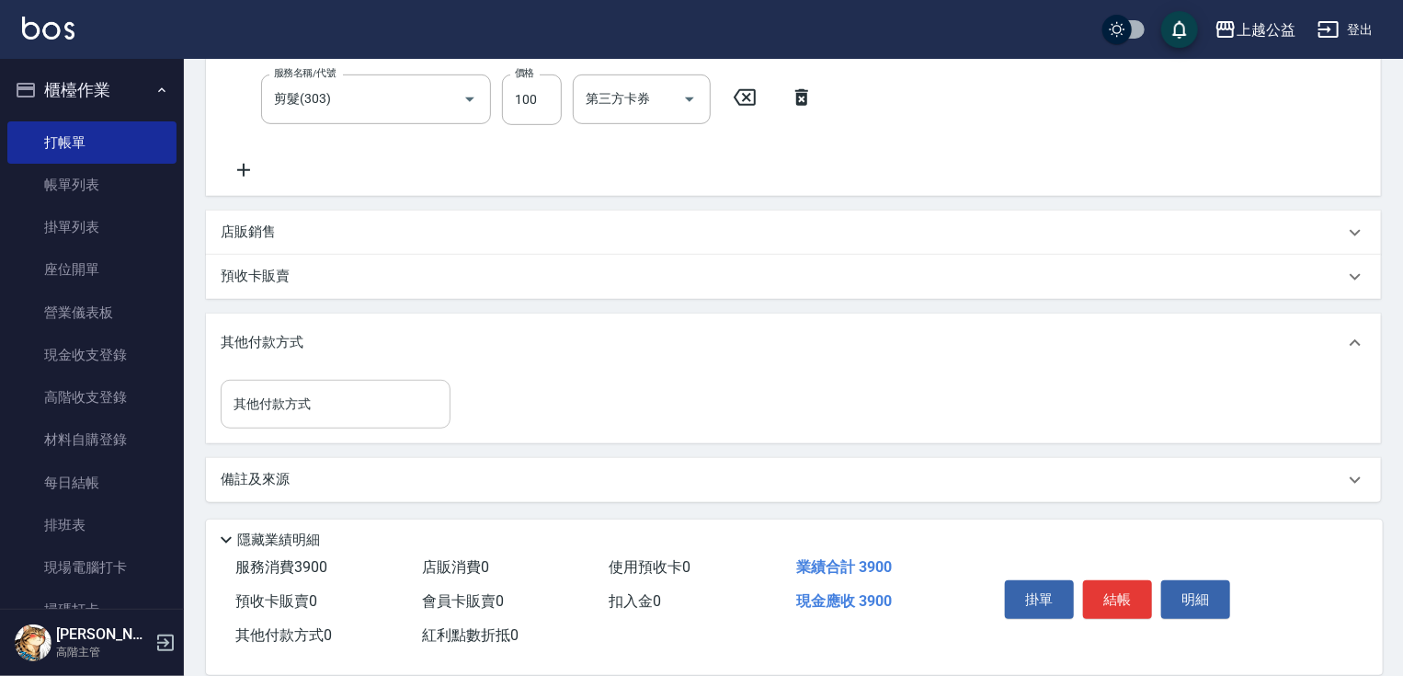
drag, startPoint x: 376, startPoint y: 341, endPoint x: 338, endPoint y: 405, distance: 73.8
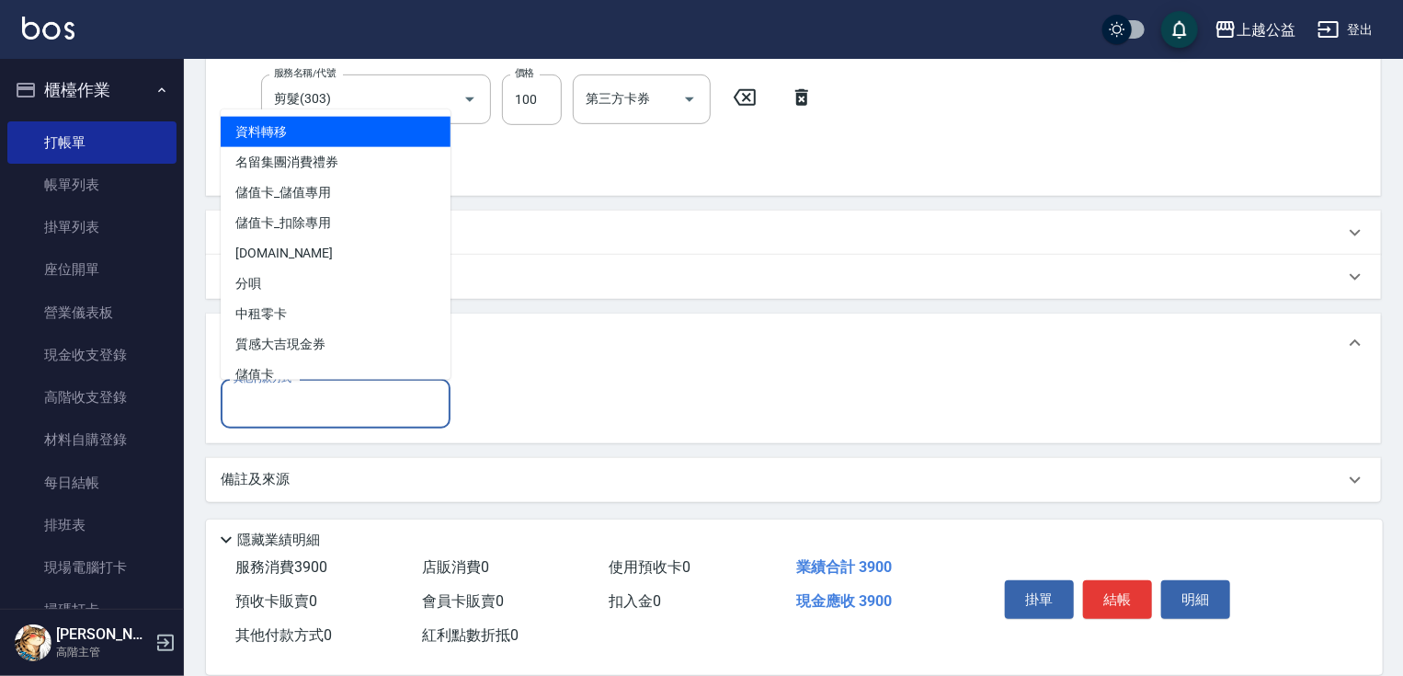
click at [344, 407] on input "其他付款方式" at bounding box center [335, 404] width 213 height 32
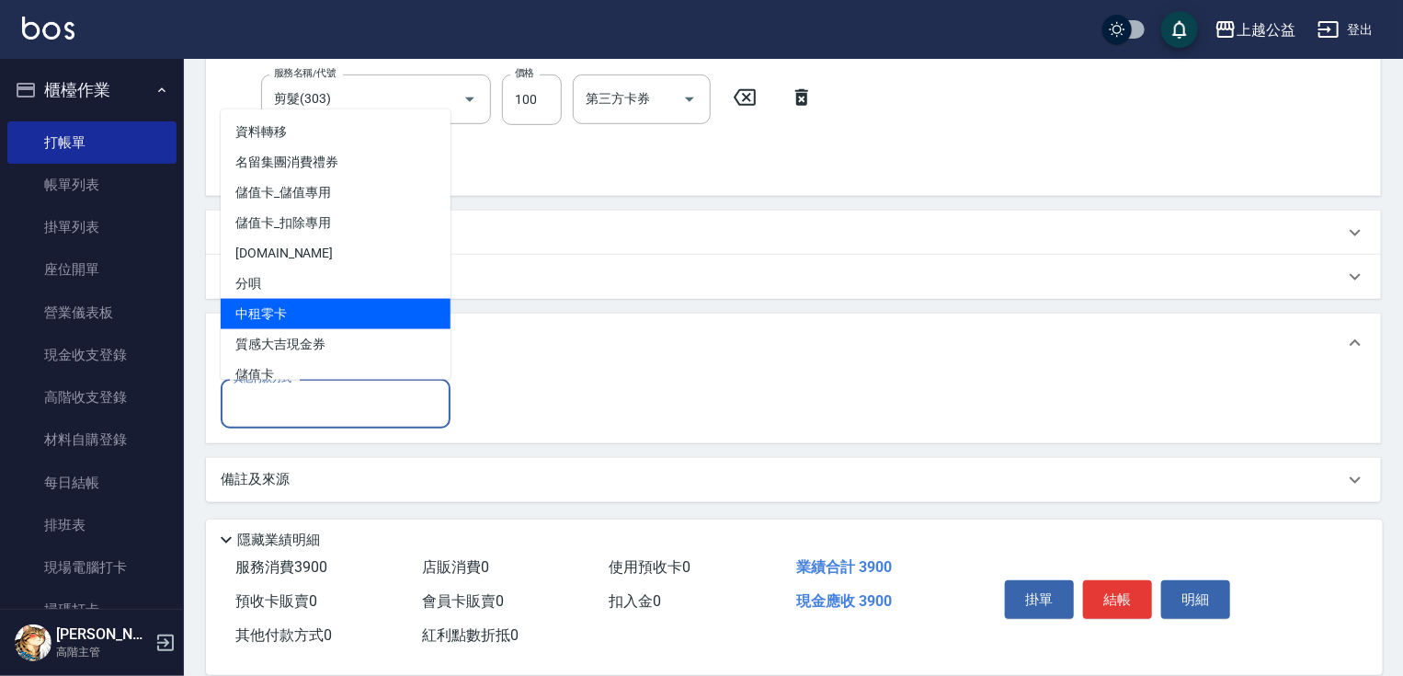
click at [325, 312] on span "中租零卡" at bounding box center [336, 314] width 230 height 30
type input "中租零卡"
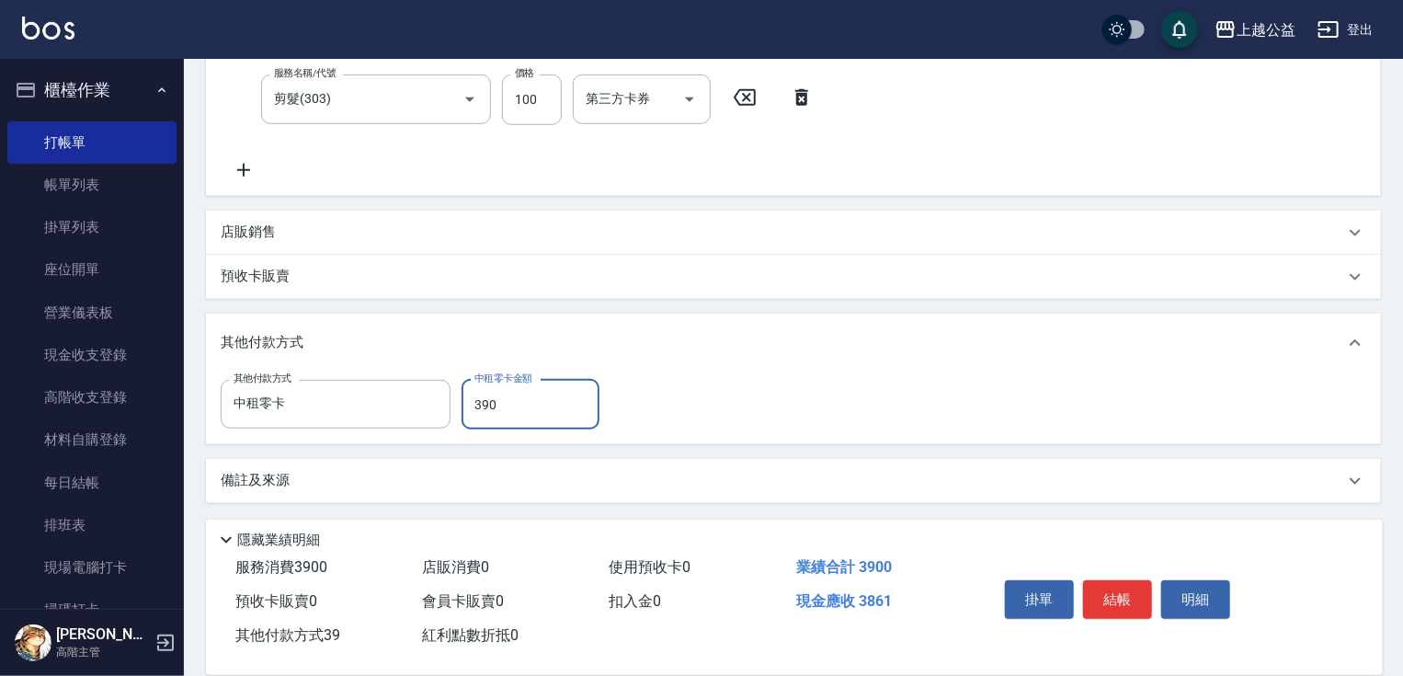
type input "3900"
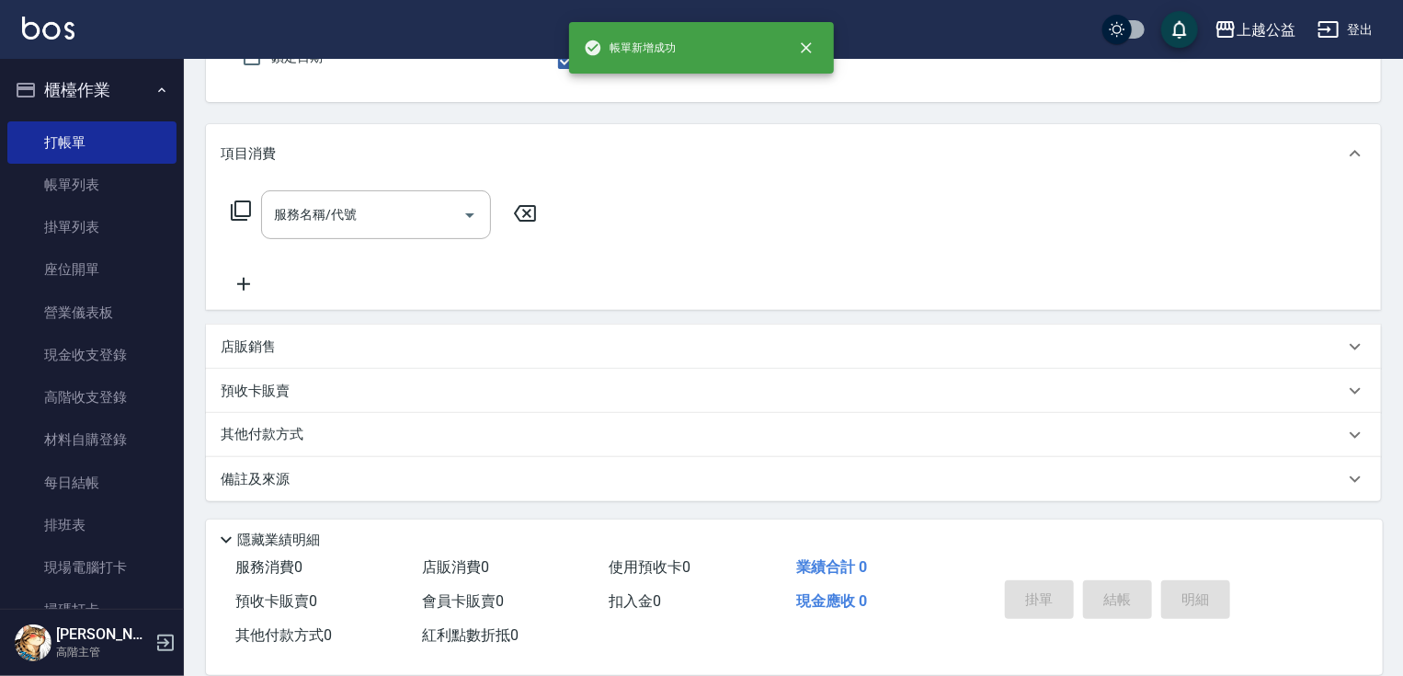
scroll to position [0, 0]
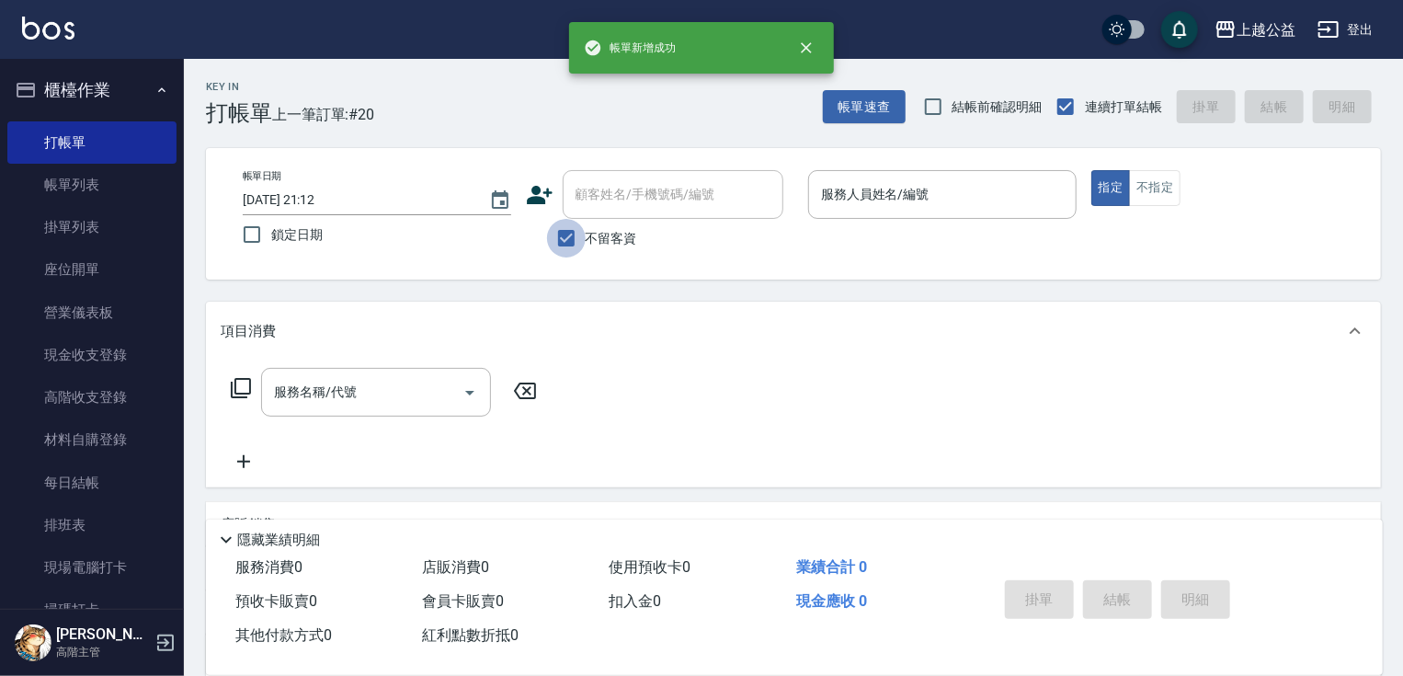
click at [571, 245] on input "不留客資" at bounding box center [566, 238] width 39 height 39
checkbox input "false"
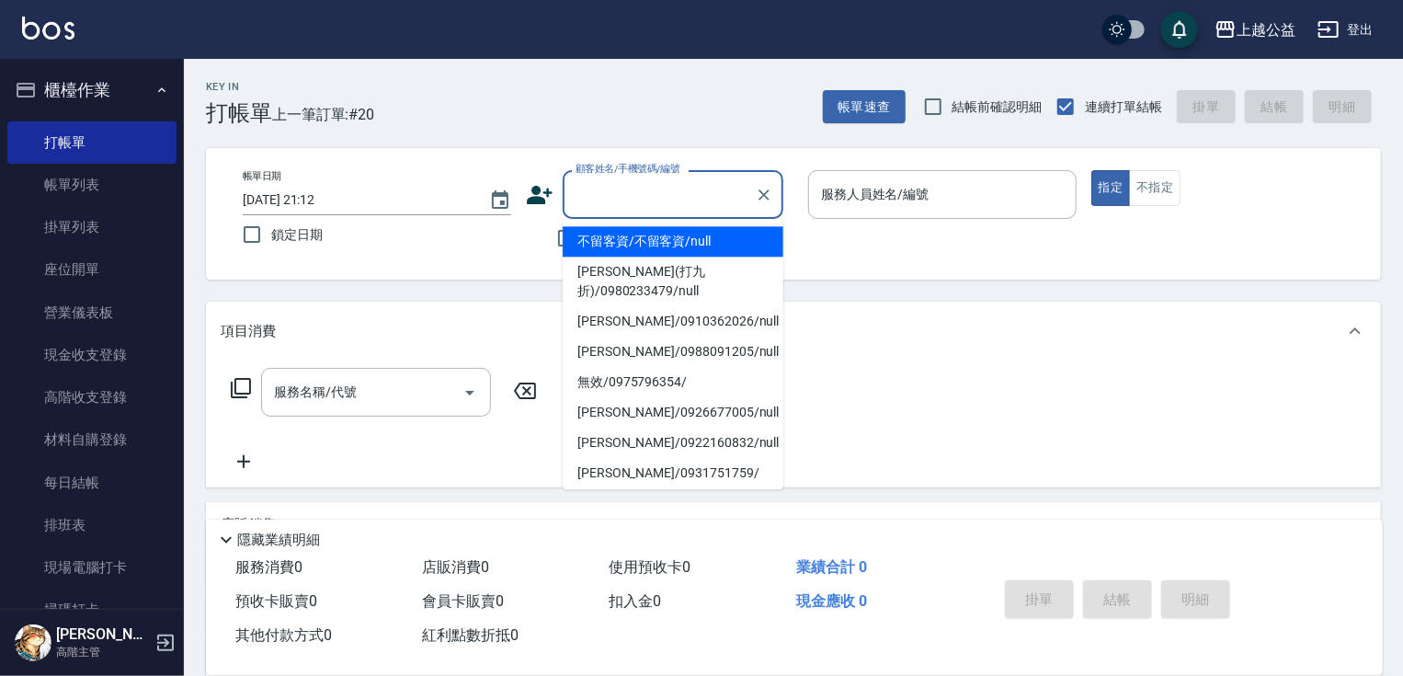
click at [592, 206] on input "顧客姓名/手機號碼/編號" at bounding box center [659, 194] width 177 height 32
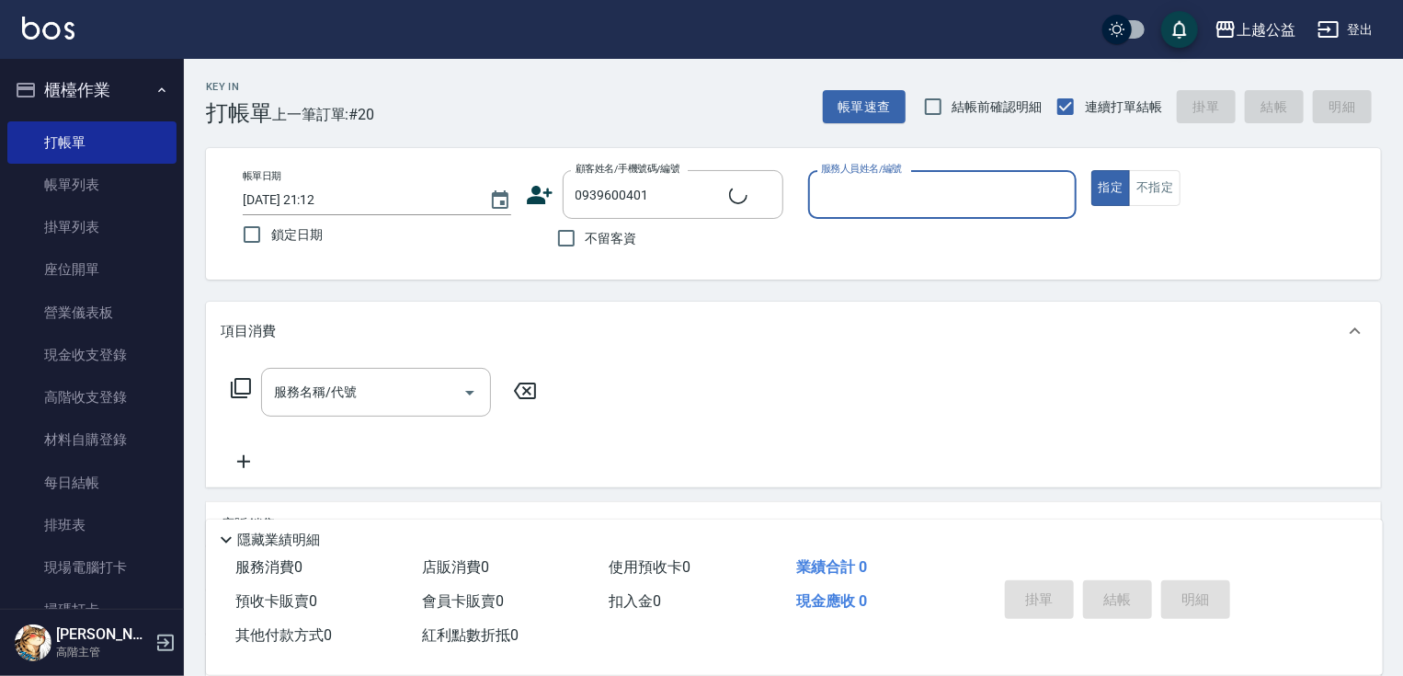
type input "[PERSON_NAME]/0939600401/null"
type input "[PERSON_NAME]-7"
click at [1091, 170] on button "指定" at bounding box center [1111, 188] width 40 height 36
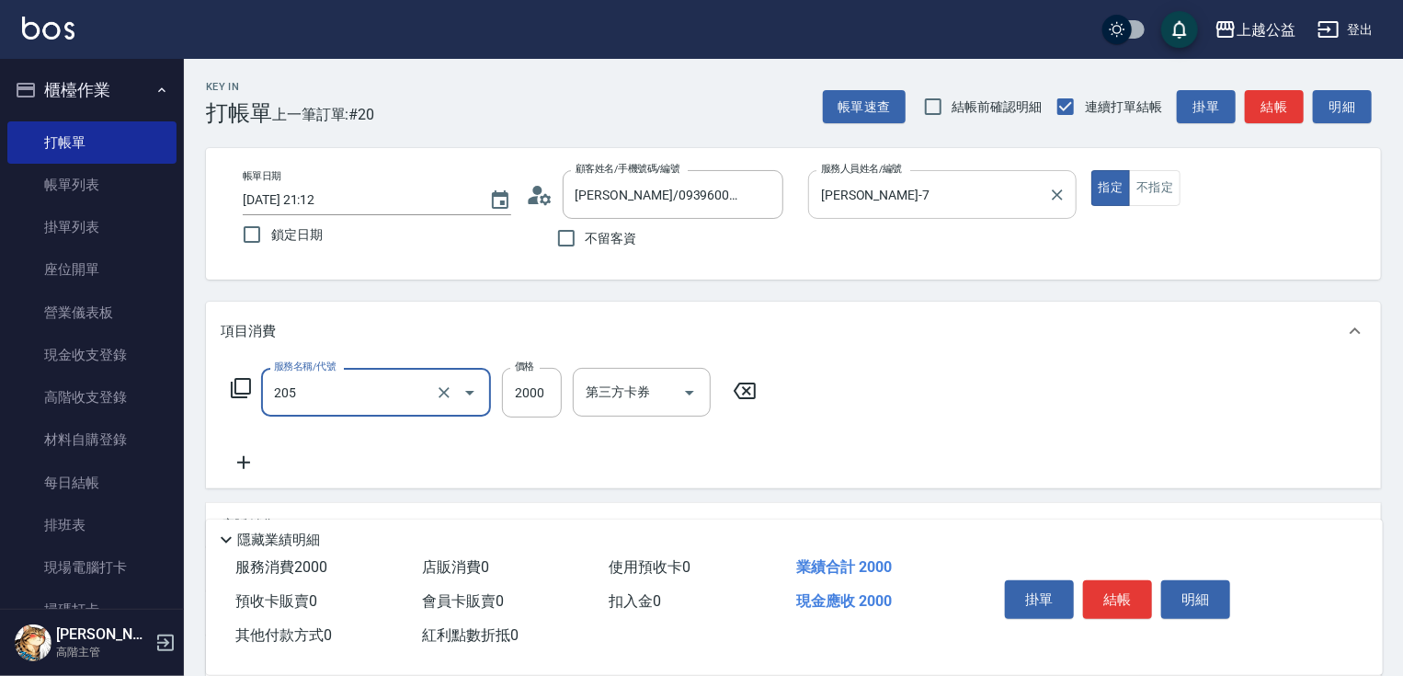
type input "燙髮(205)"
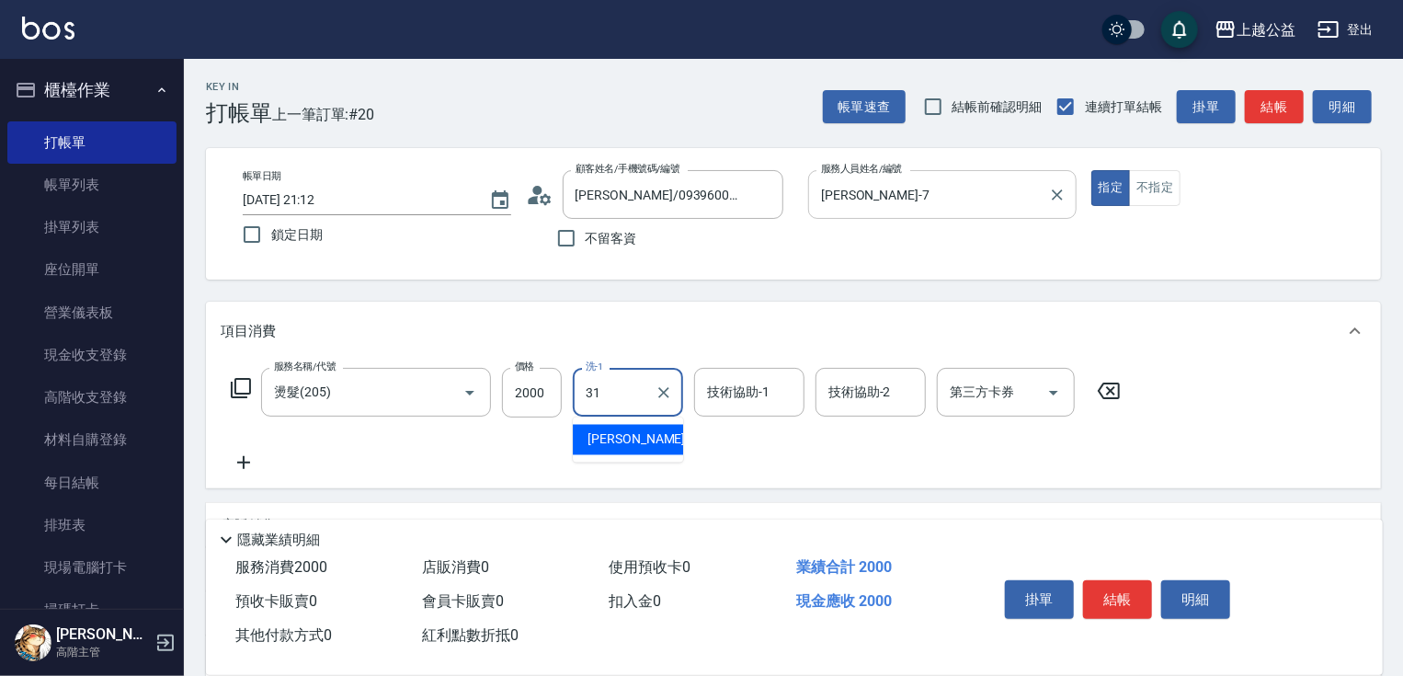
type input "[PERSON_NAME]-31"
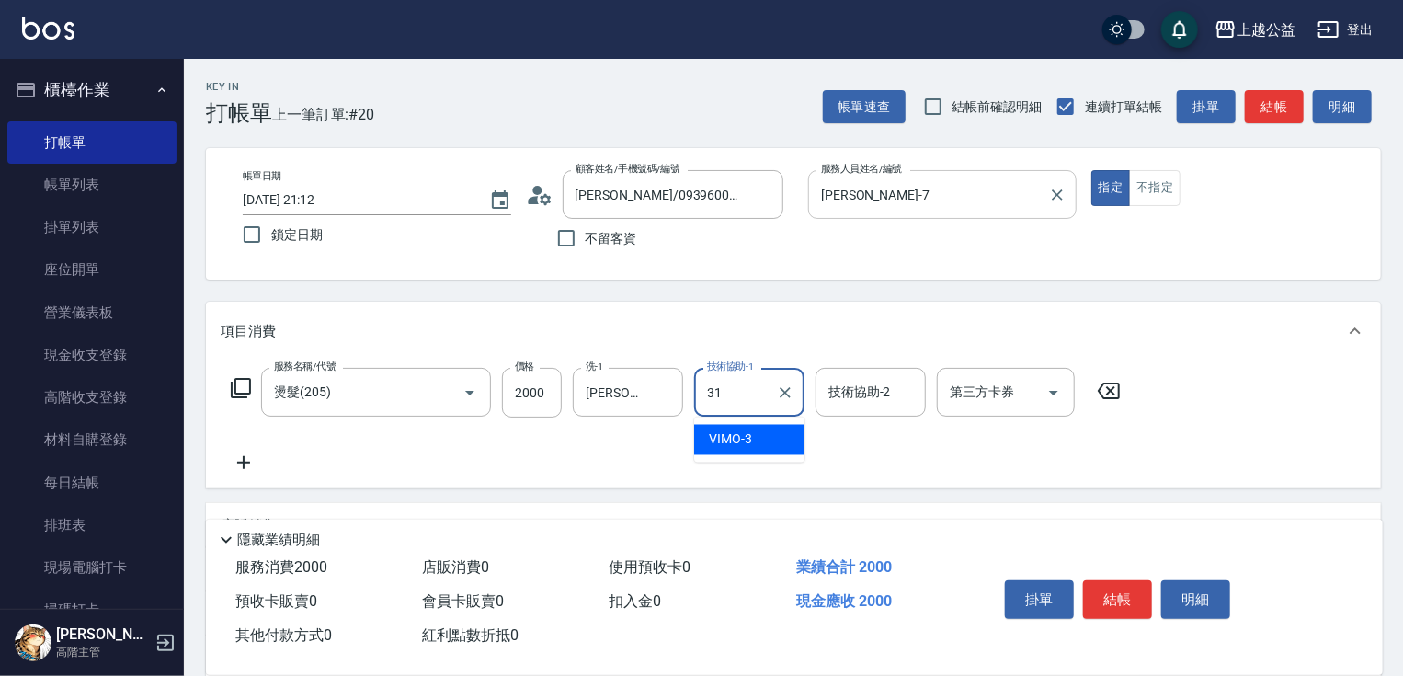
type input "[PERSON_NAME]-31"
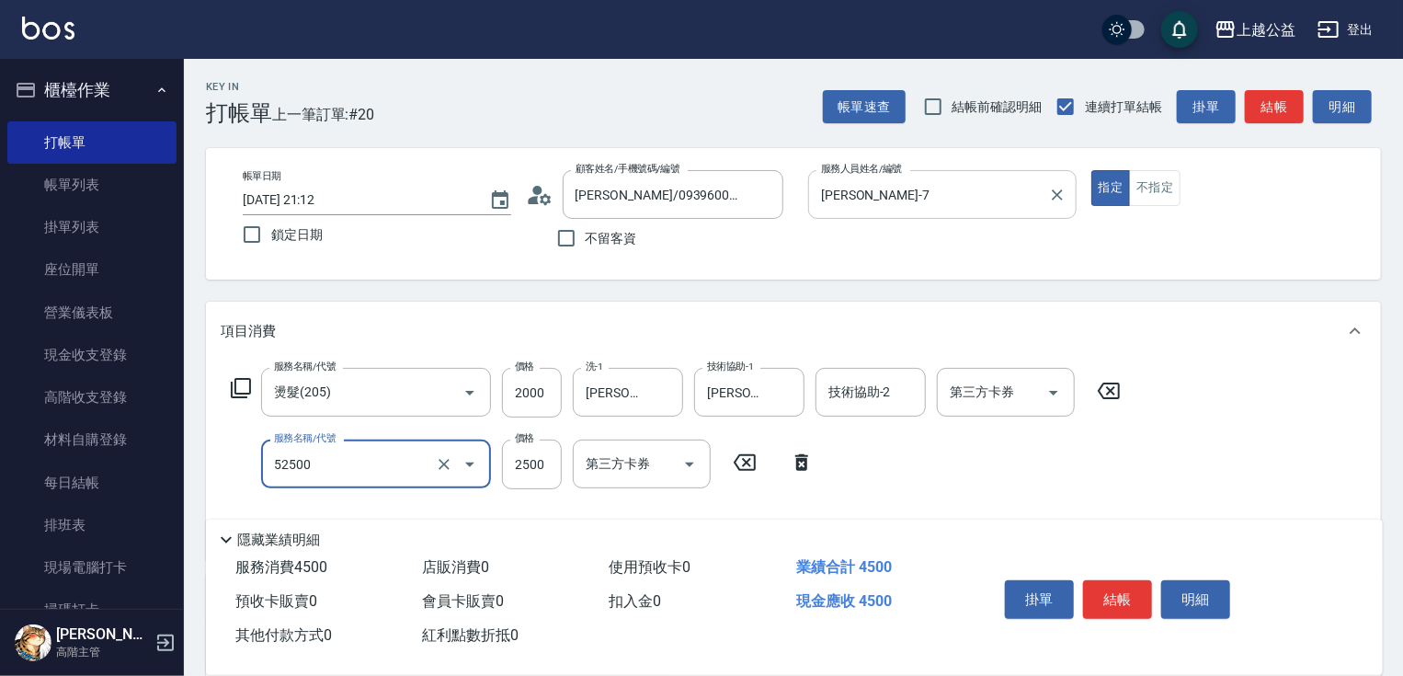
type input "過年染髮B餐-2A(52500)"
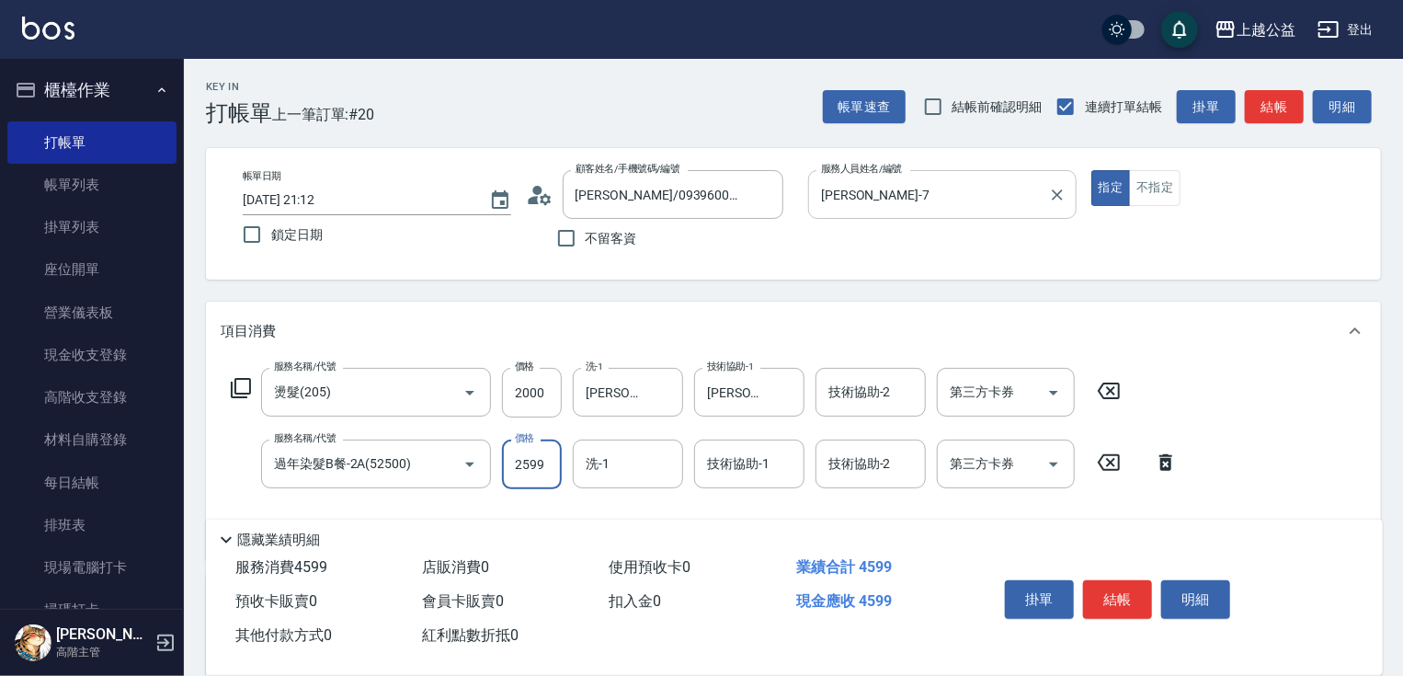
type input "2599"
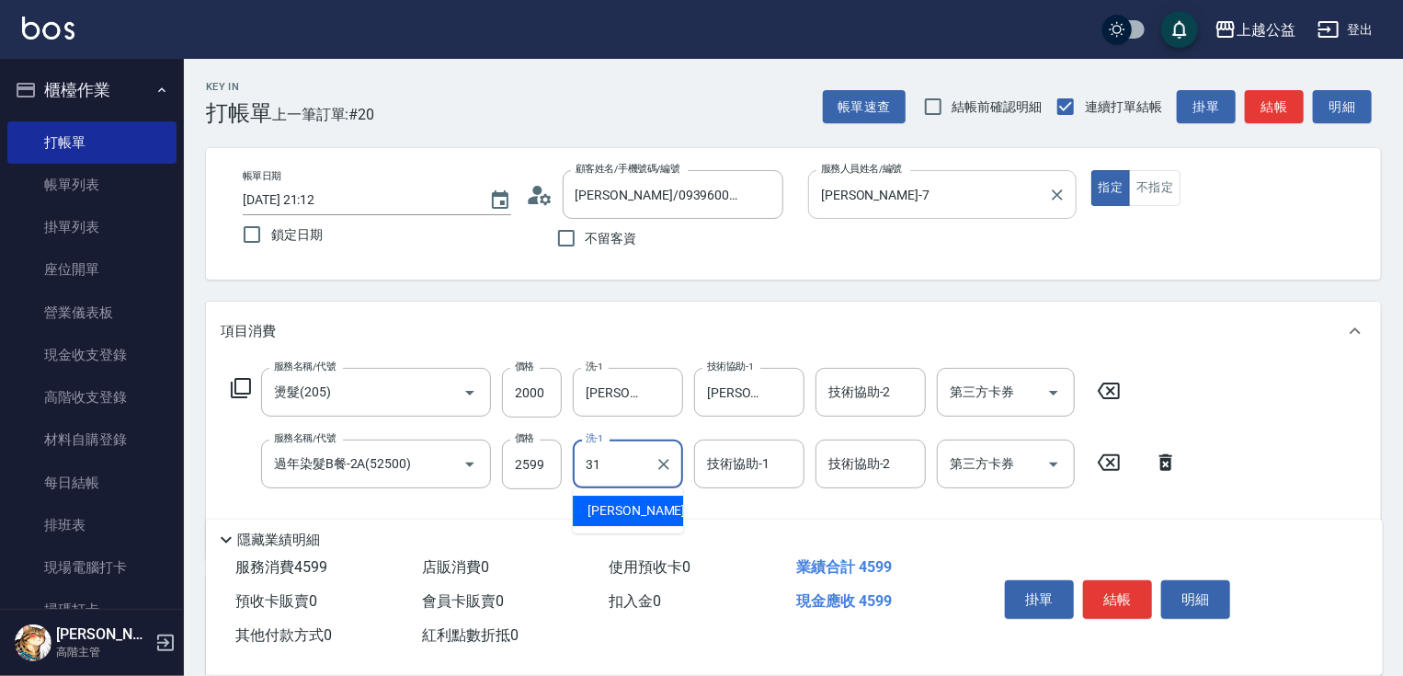
type input "[PERSON_NAME]-31"
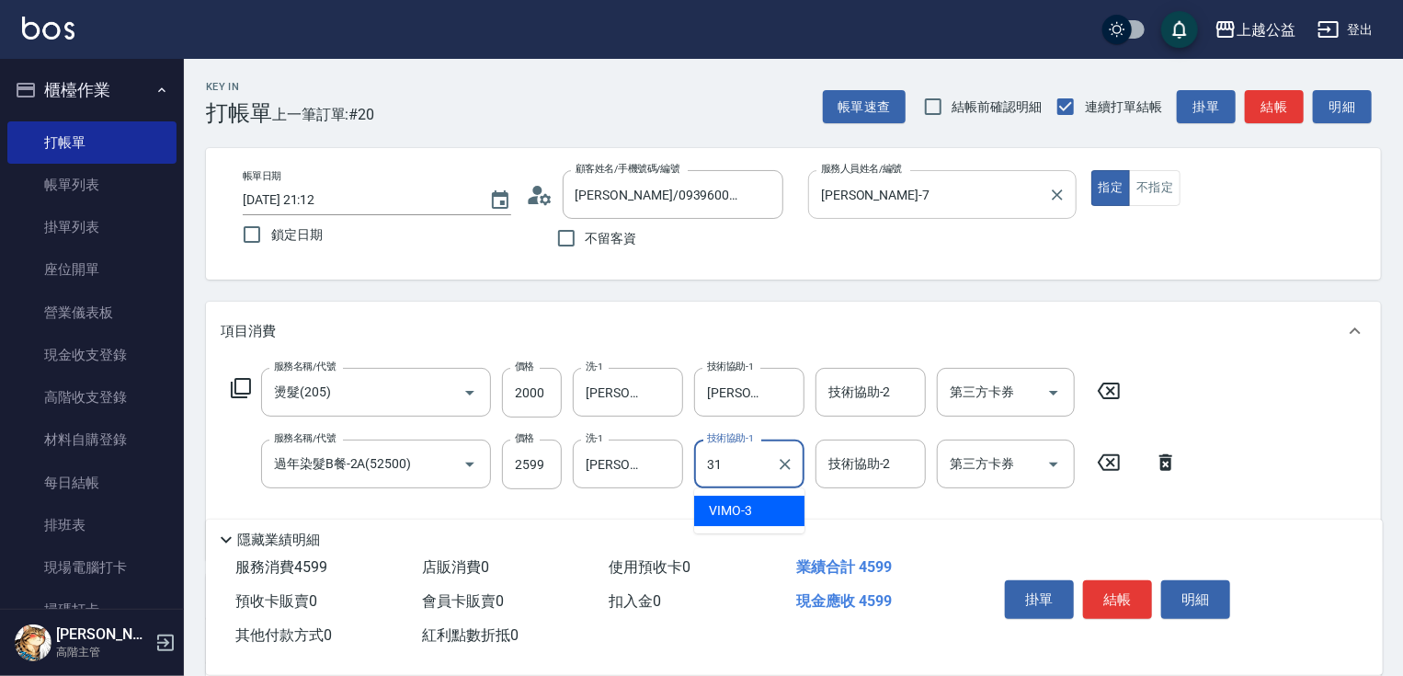
type input "[PERSON_NAME]-31"
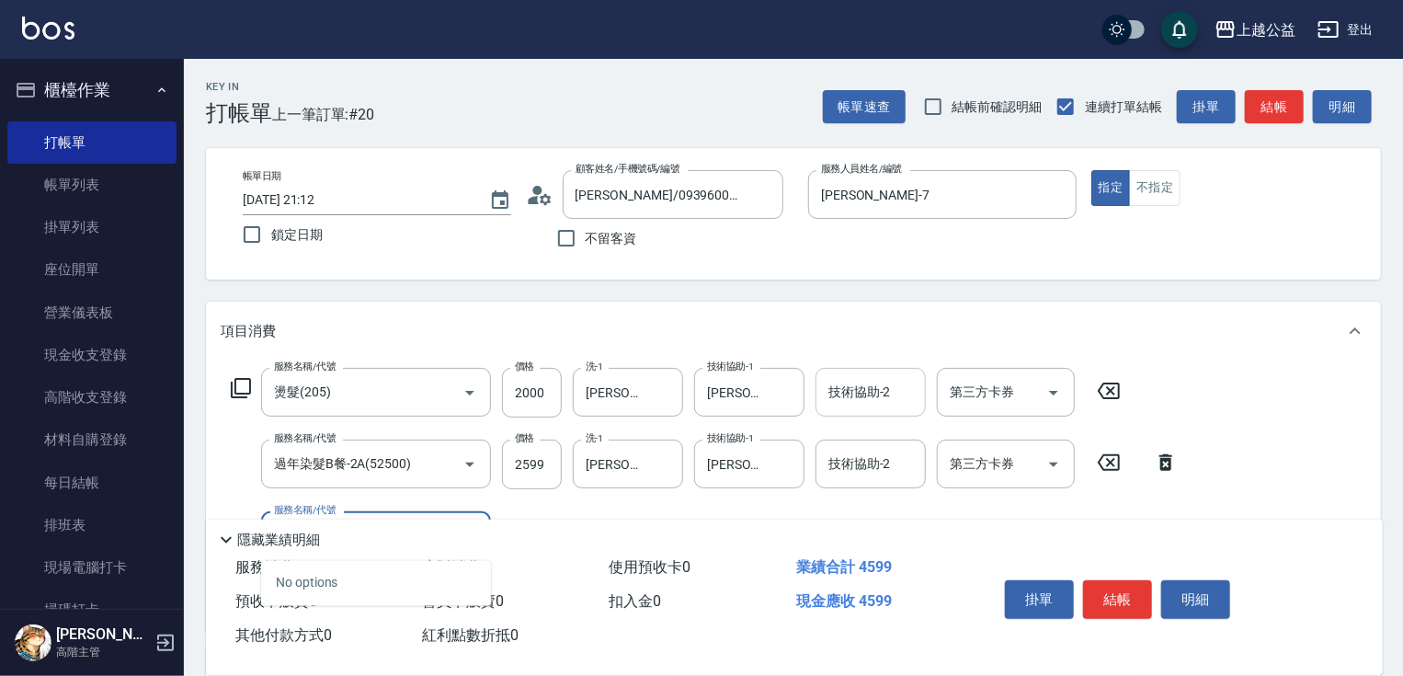
type input "41"
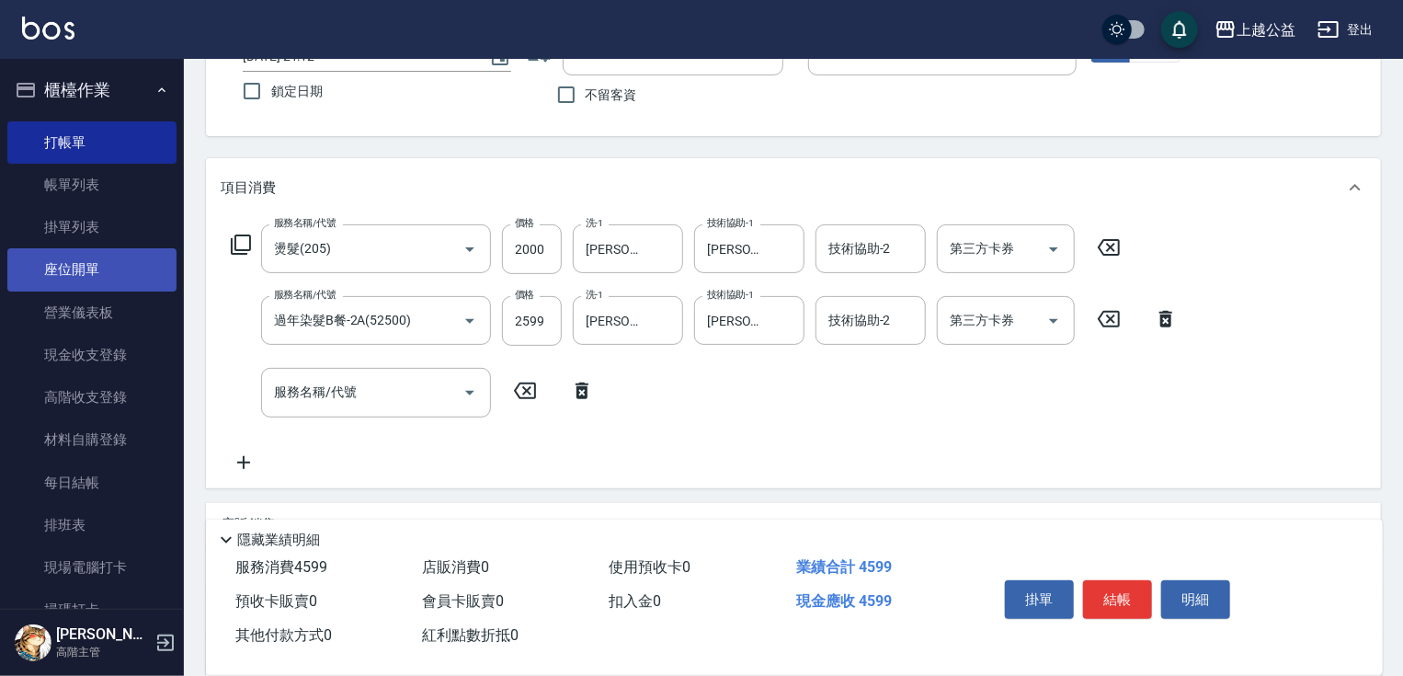
scroll to position [159, 0]
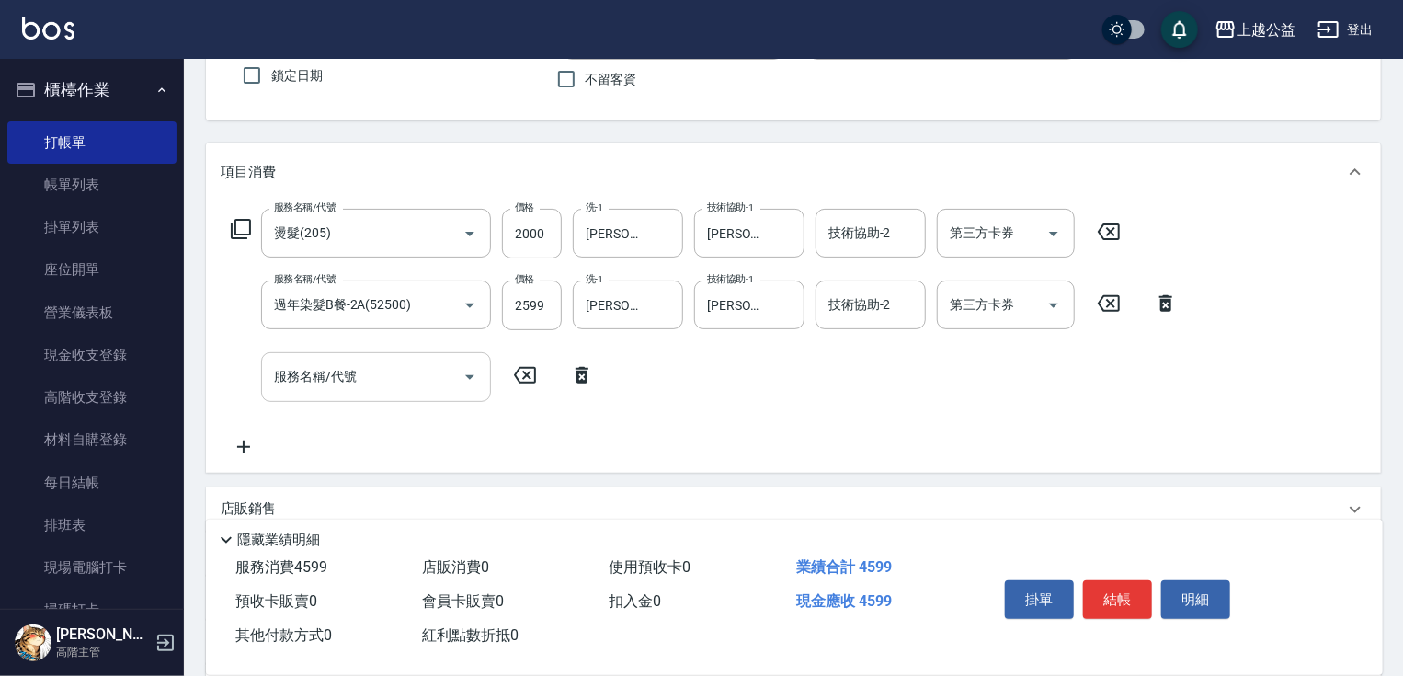
click at [304, 357] on div "服務名稱/代號" at bounding box center [376, 376] width 230 height 49
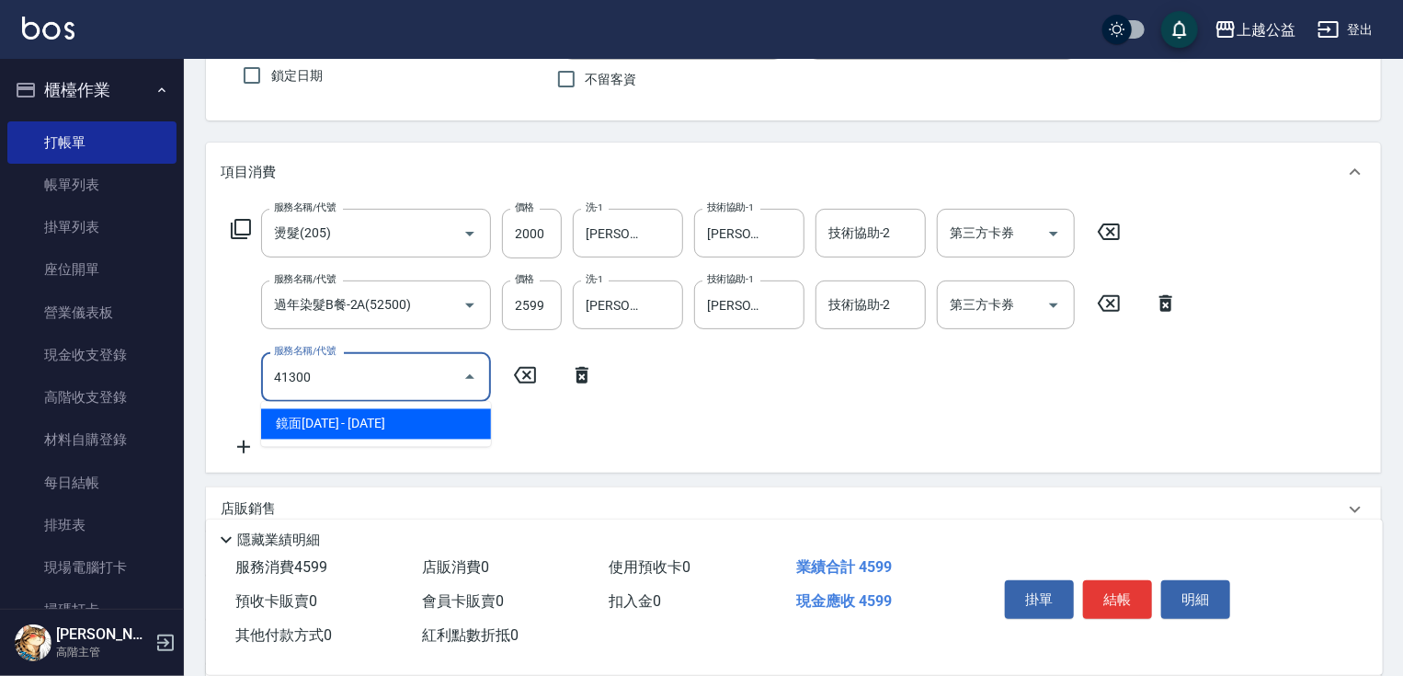
type input "鏡面1300(41300)"
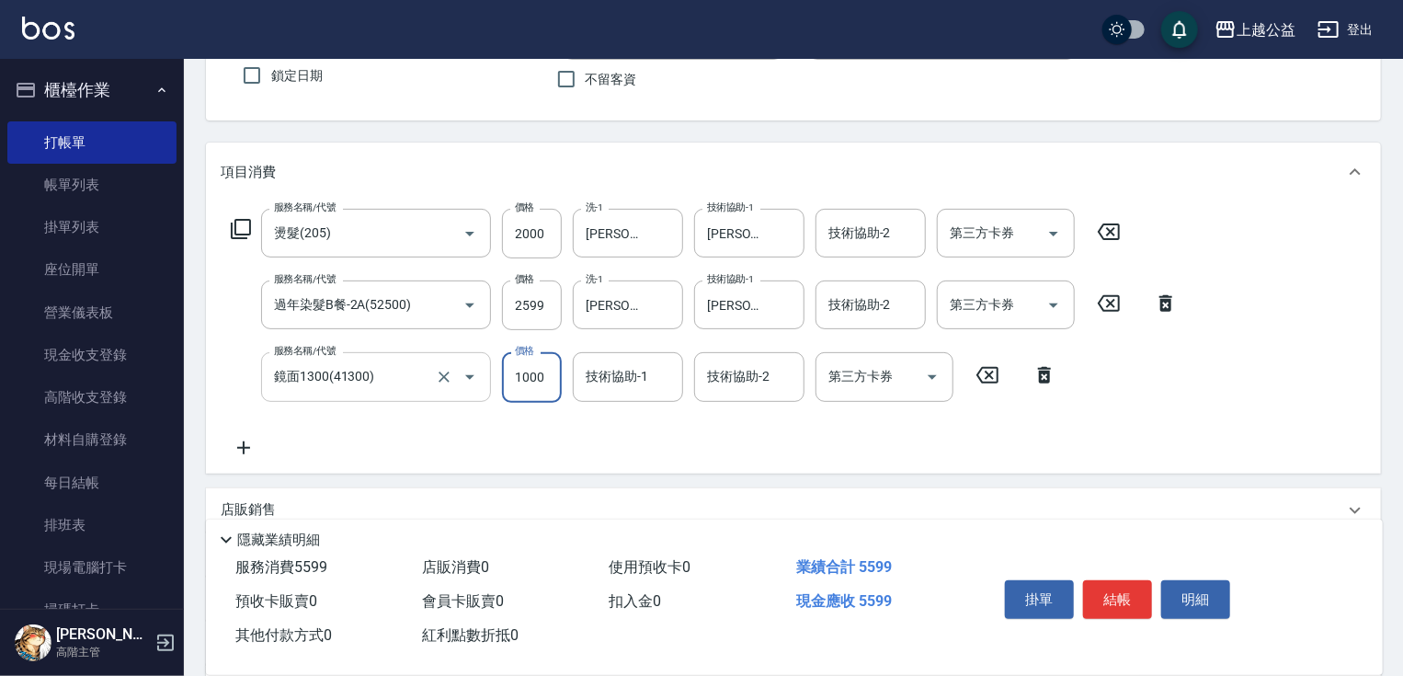
scroll to position [0, 0]
type input "1000"
type input "[PERSON_NAME]-31"
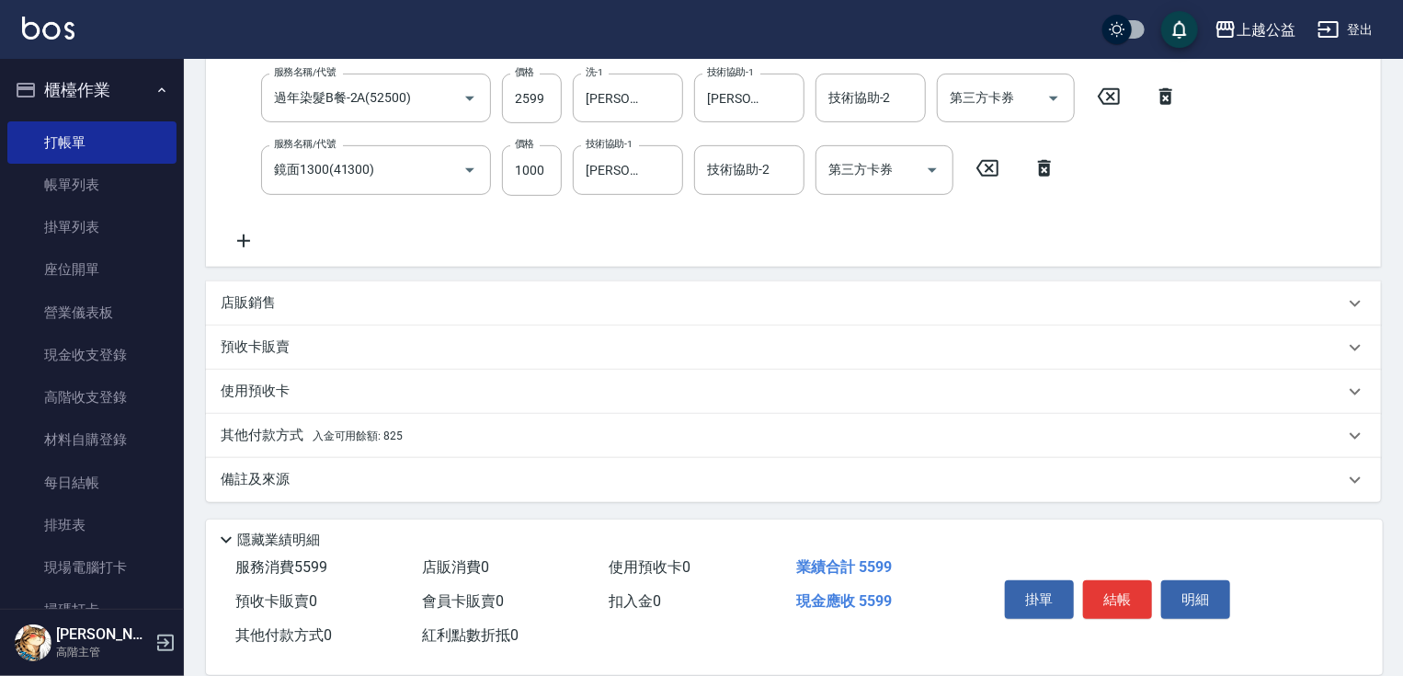
drag, startPoint x: 314, startPoint y: 434, endPoint x: 333, endPoint y: 627, distance: 194.0
click at [335, 432] on span "入金可用餘額: 825" at bounding box center [358, 435] width 90 height 13
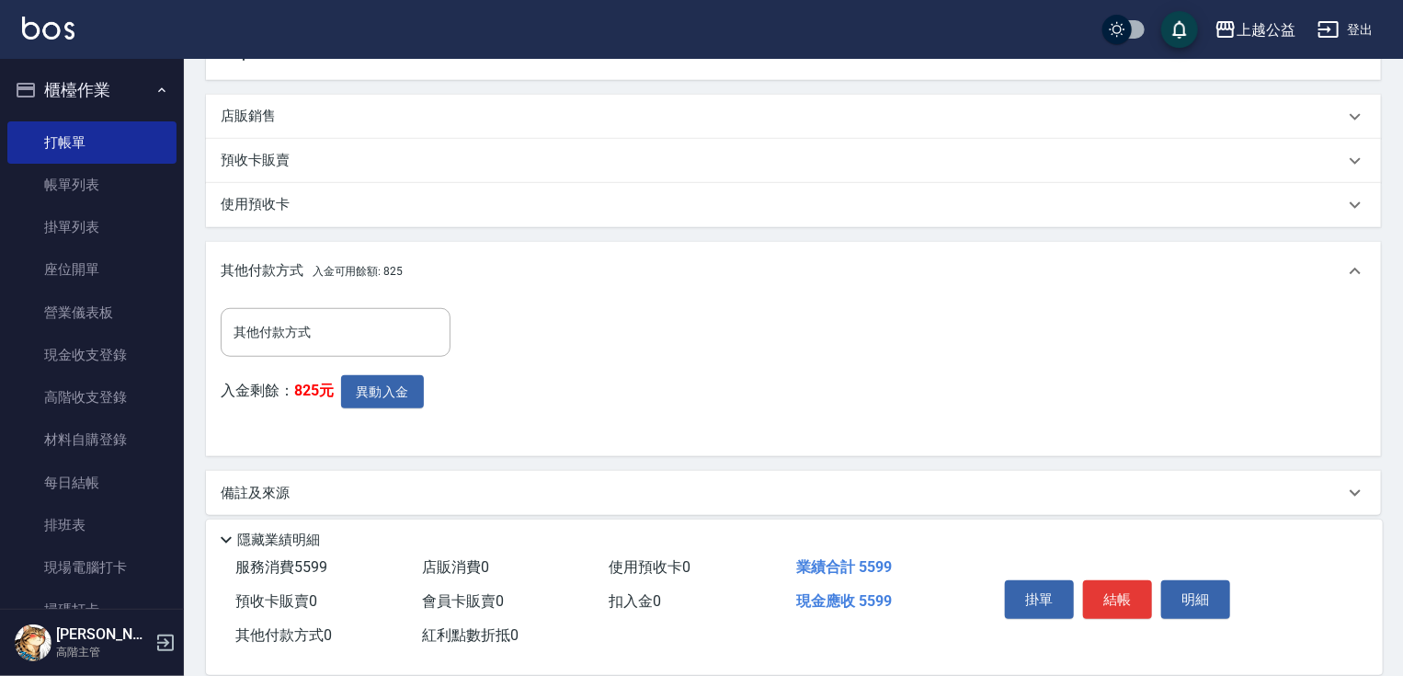
scroll to position [566, 0]
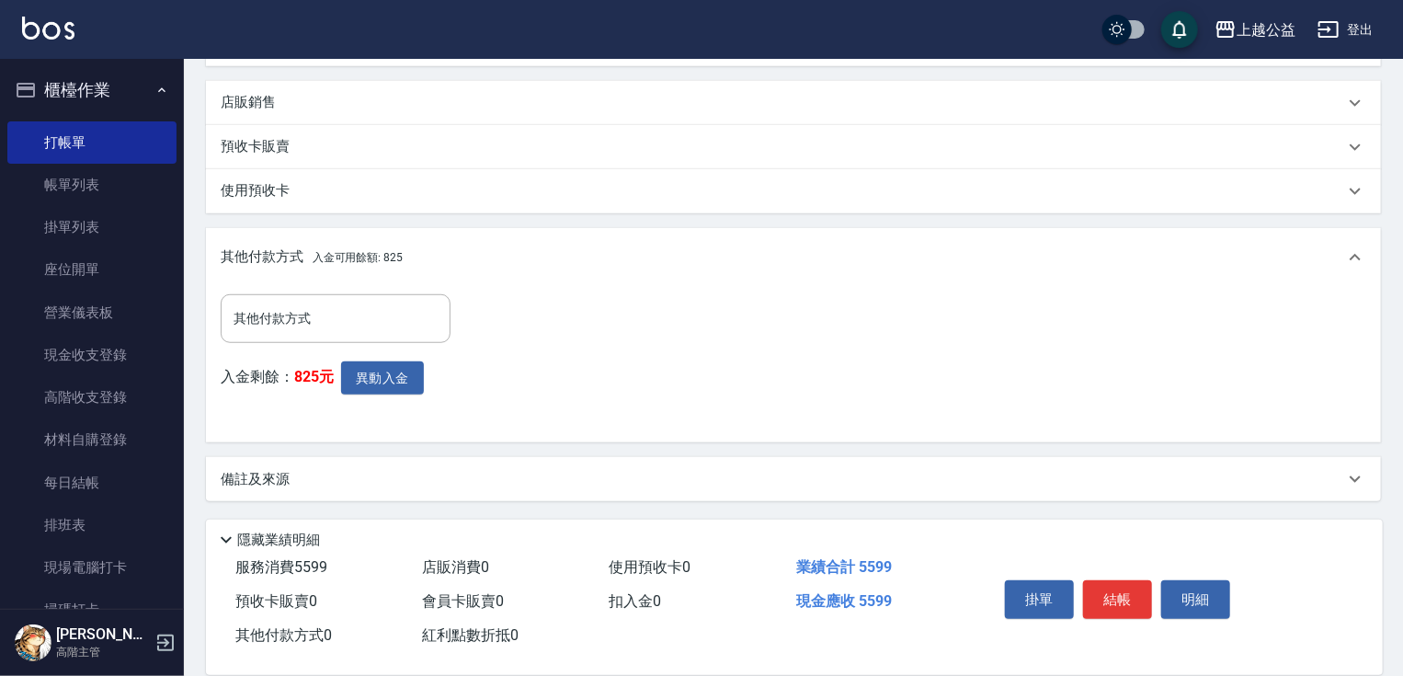
drag, startPoint x: 416, startPoint y: 345, endPoint x: 371, endPoint y: 440, distance: 105.7
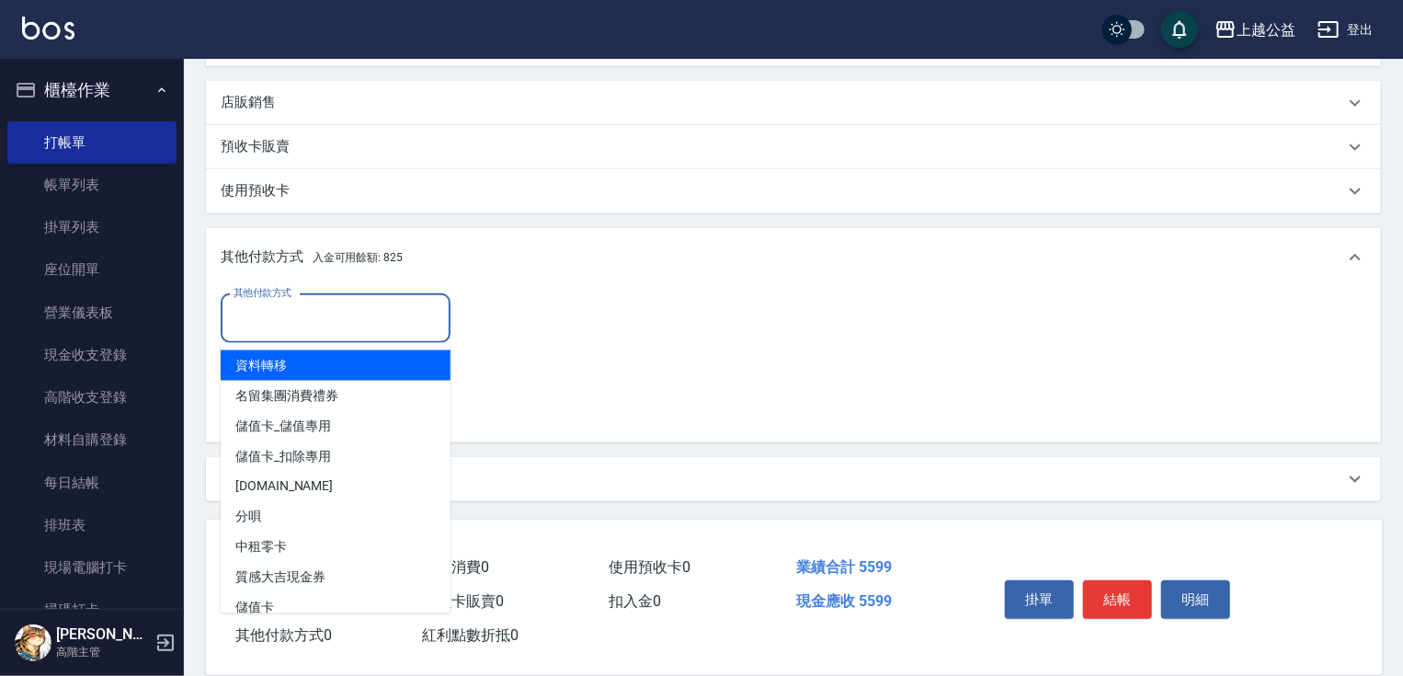
click at [358, 320] on input "其他付款方式" at bounding box center [335, 318] width 213 height 32
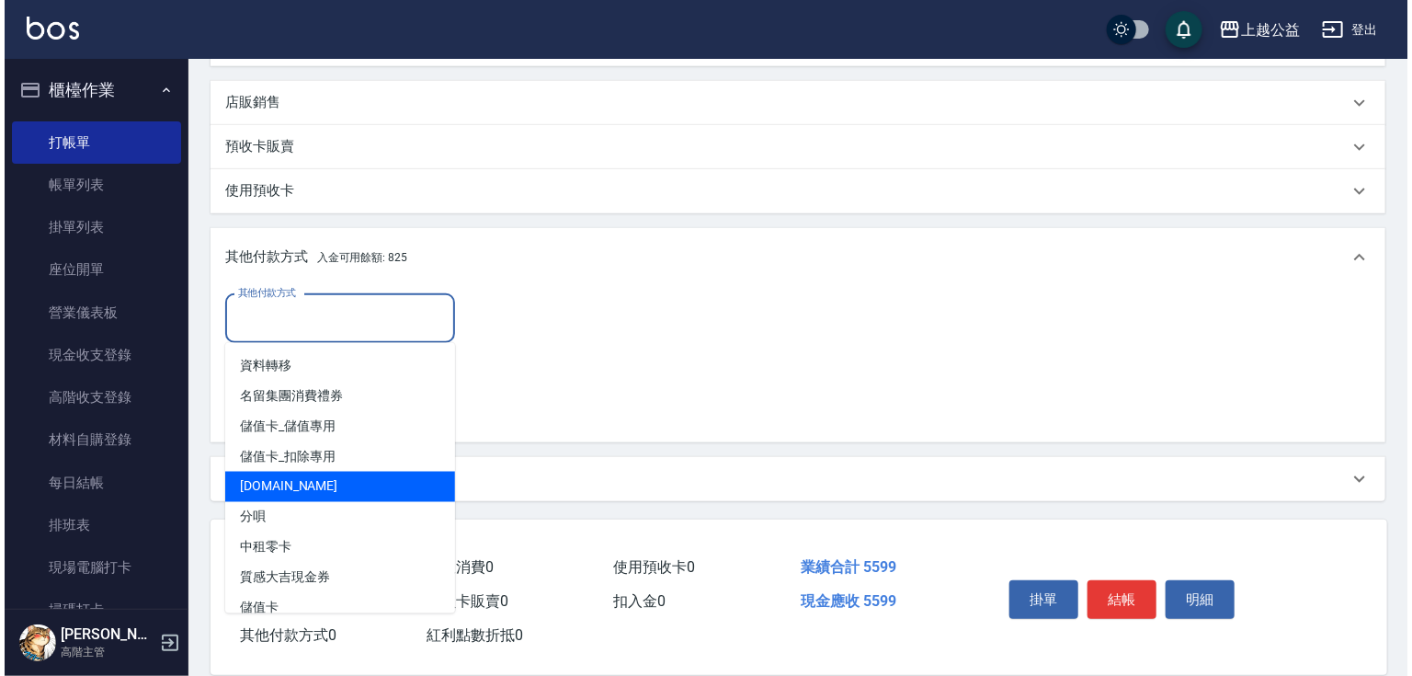
scroll to position [17, 0]
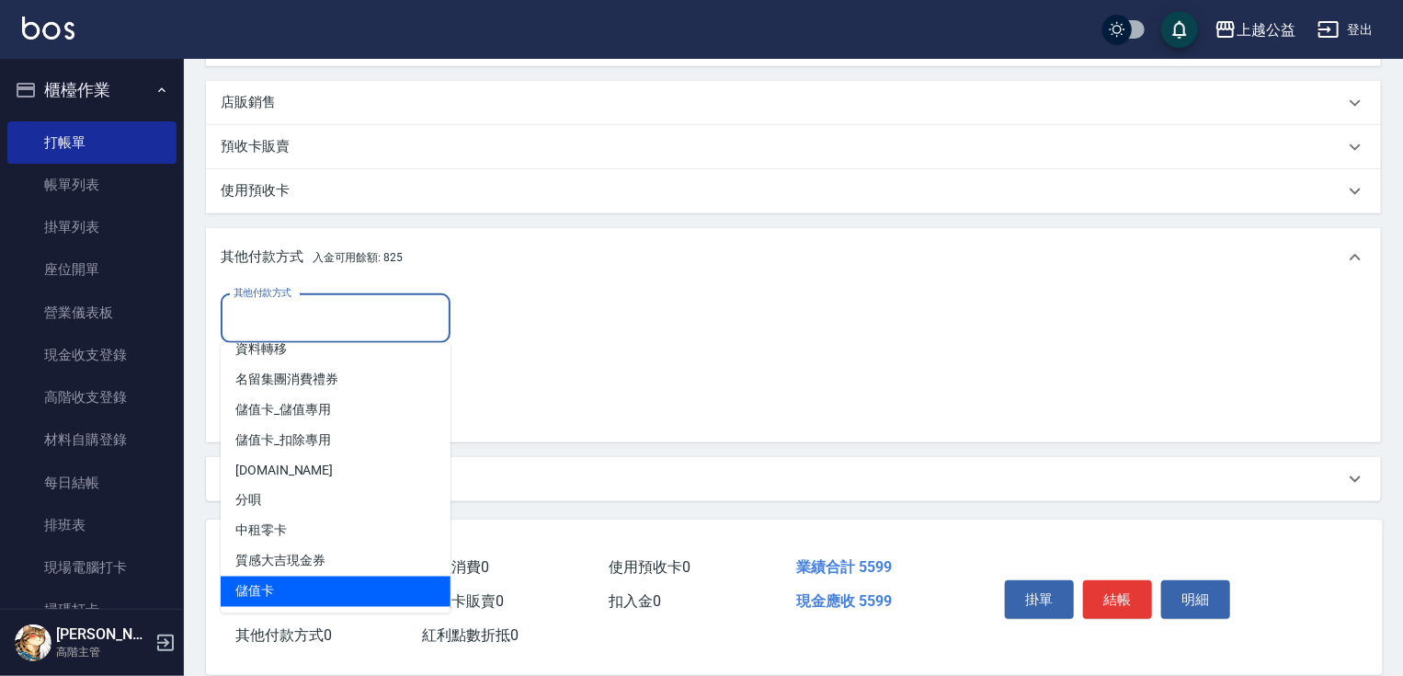
drag, startPoint x: 331, startPoint y: 432, endPoint x: 346, endPoint y: 599, distance: 167.1
click at [346, 599] on ul "資料轉移 名留集團消費禮券 儲值卡_儲值專用 儲值卡_扣除專用 [DOMAIN_NAME] 分唄 中租零卡 質感大吉現金券 儲值卡" at bounding box center [336, 478] width 230 height 270
click at [346, 599] on span "儲值卡" at bounding box center [336, 591] width 230 height 30
type input "儲值卡"
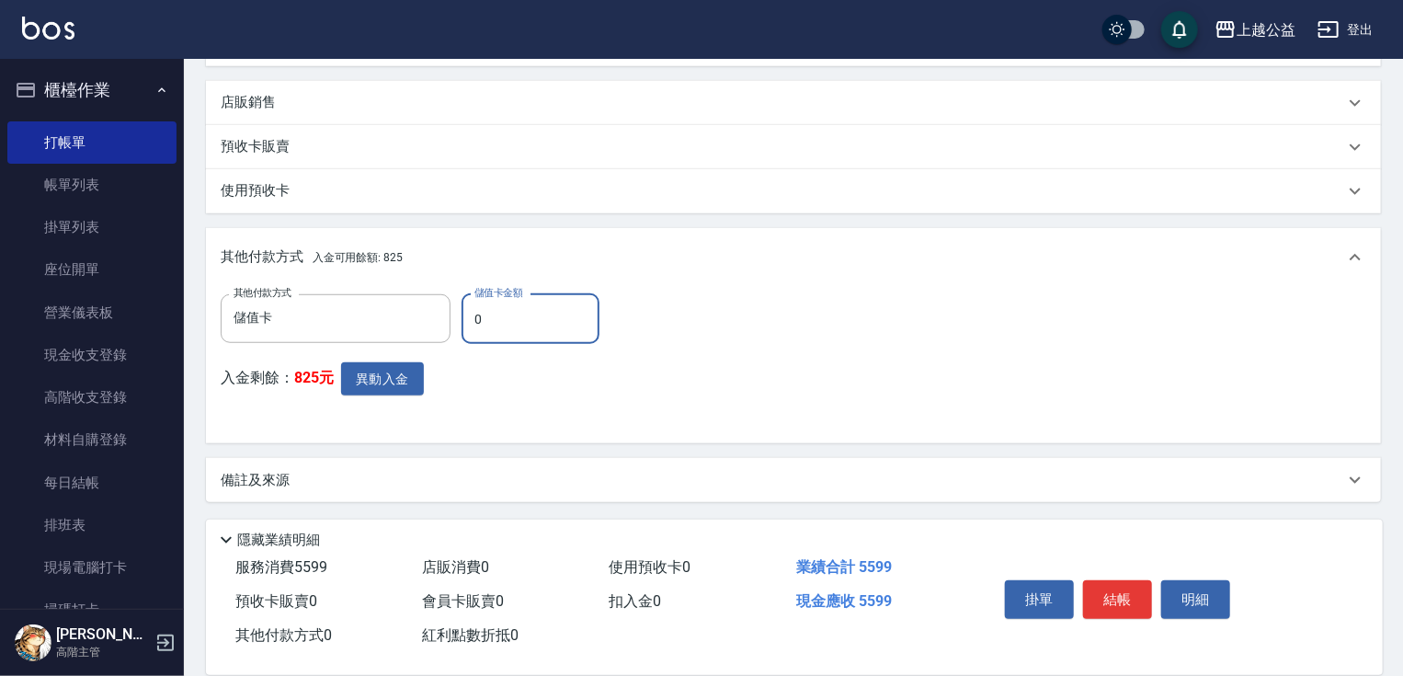
drag, startPoint x: 519, startPoint y: 325, endPoint x: 456, endPoint y: 321, distance: 62.7
click at [456, 321] on div "其他付款方式 儲值卡 其他付款方式 儲值卡金額 0 儲值卡金額" at bounding box center [416, 319] width 390 height 50
type input "4774"
click at [407, 371] on button "異動入金" at bounding box center [382, 379] width 83 height 34
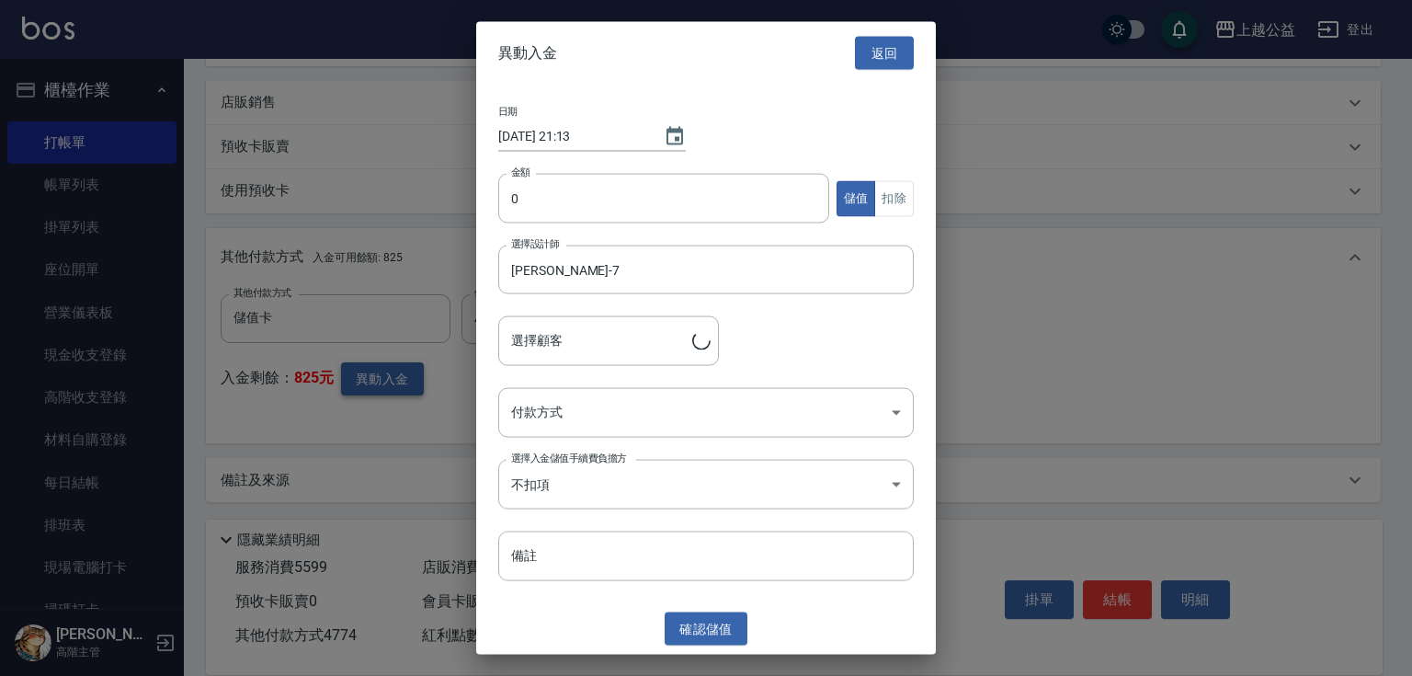
type input "[PERSON_NAME]/0939600401"
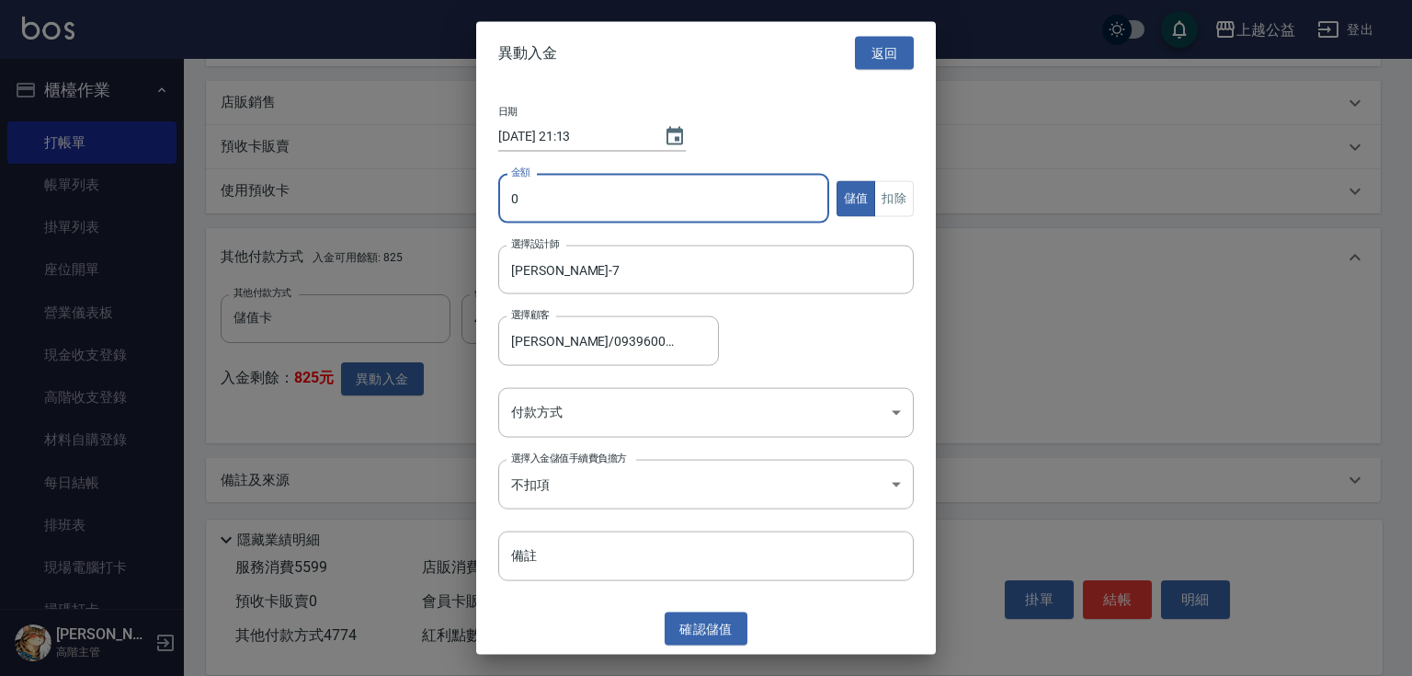
click at [606, 208] on input "0" at bounding box center [663, 199] width 331 height 50
type input "825"
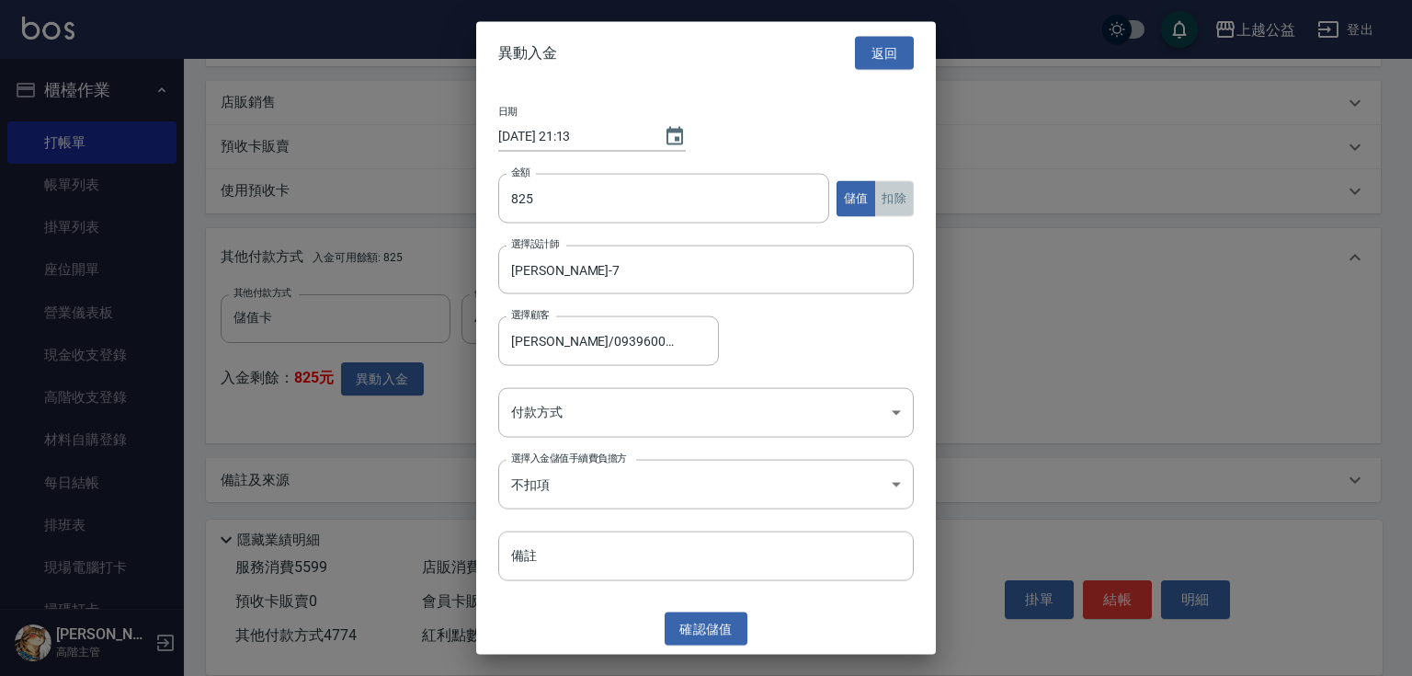
click at [894, 199] on button "扣除" at bounding box center [894, 198] width 40 height 36
click at [864, 397] on body "上越公益 登出 櫃檯作業 打帳單 帳單列表 掛單列表 座位開單 營業儀表板 現金收支登錄 高階收支登錄 材料自購登錄 每日結帳 排班表 現場電腦打卡 掃碼打卡…" at bounding box center [706, 55] width 1412 height 1243
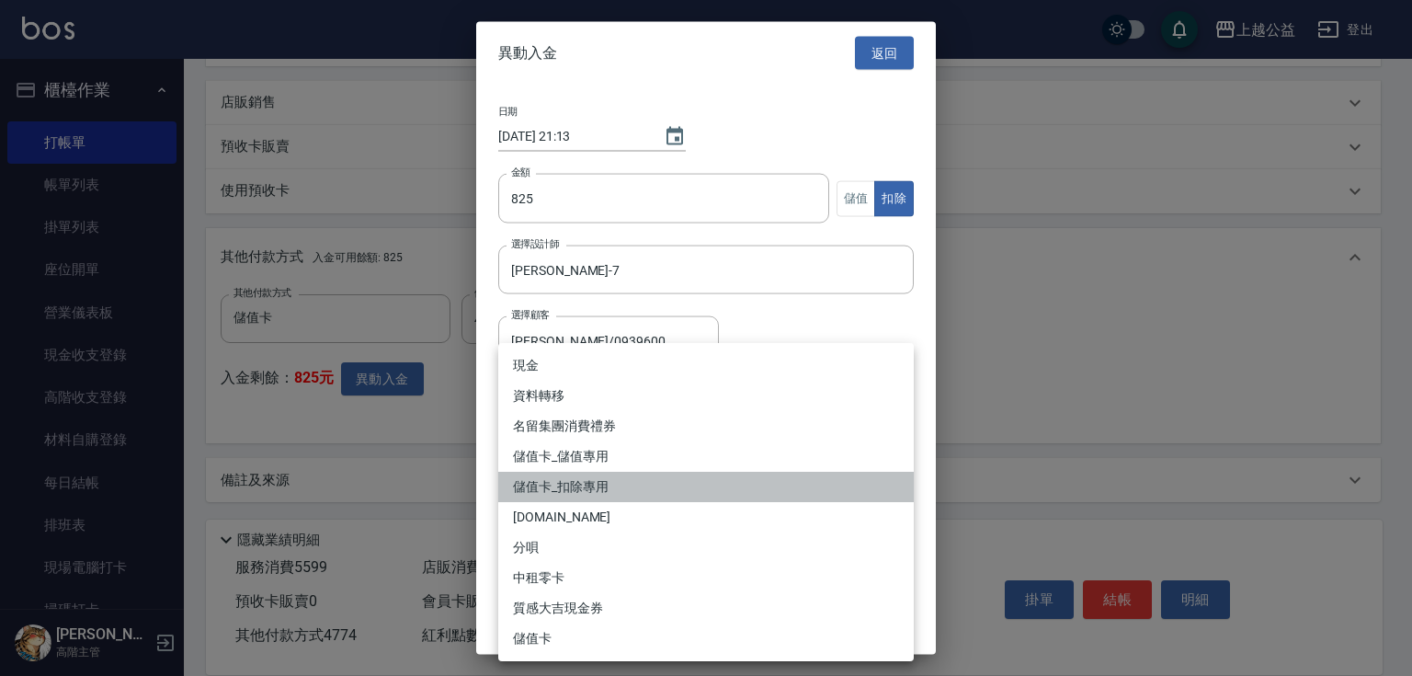
click at [766, 496] on li "儲值卡_扣除專用" at bounding box center [706, 487] width 416 height 30
type input "儲值卡_扣除專用"
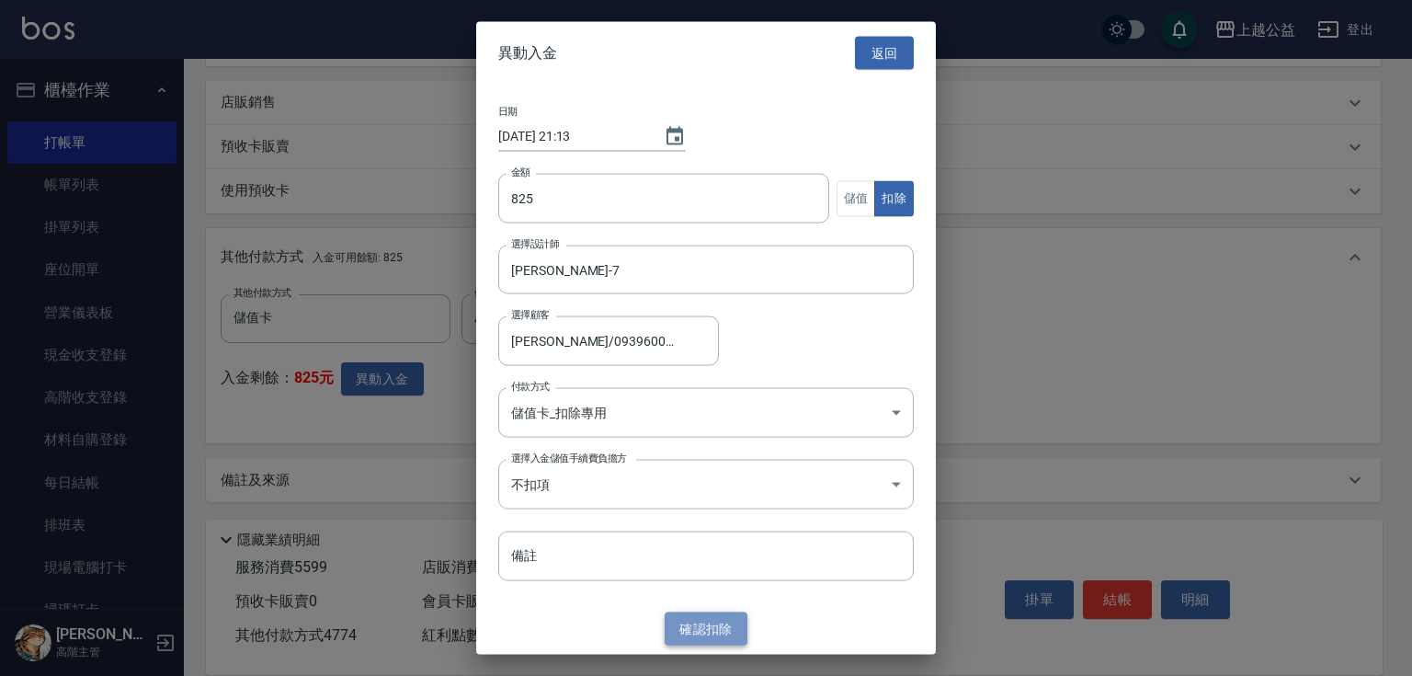
click at [731, 624] on button "確認 扣除" at bounding box center [706, 628] width 83 height 34
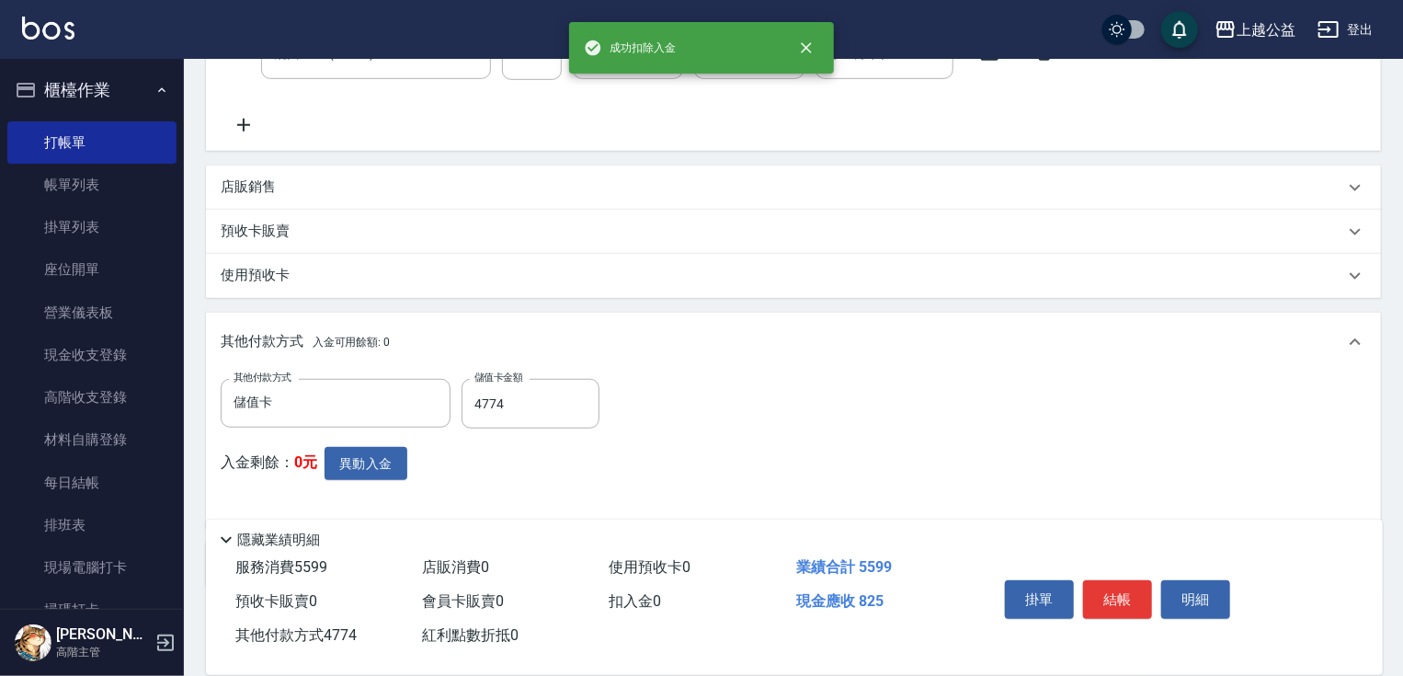
scroll to position [566, 0]
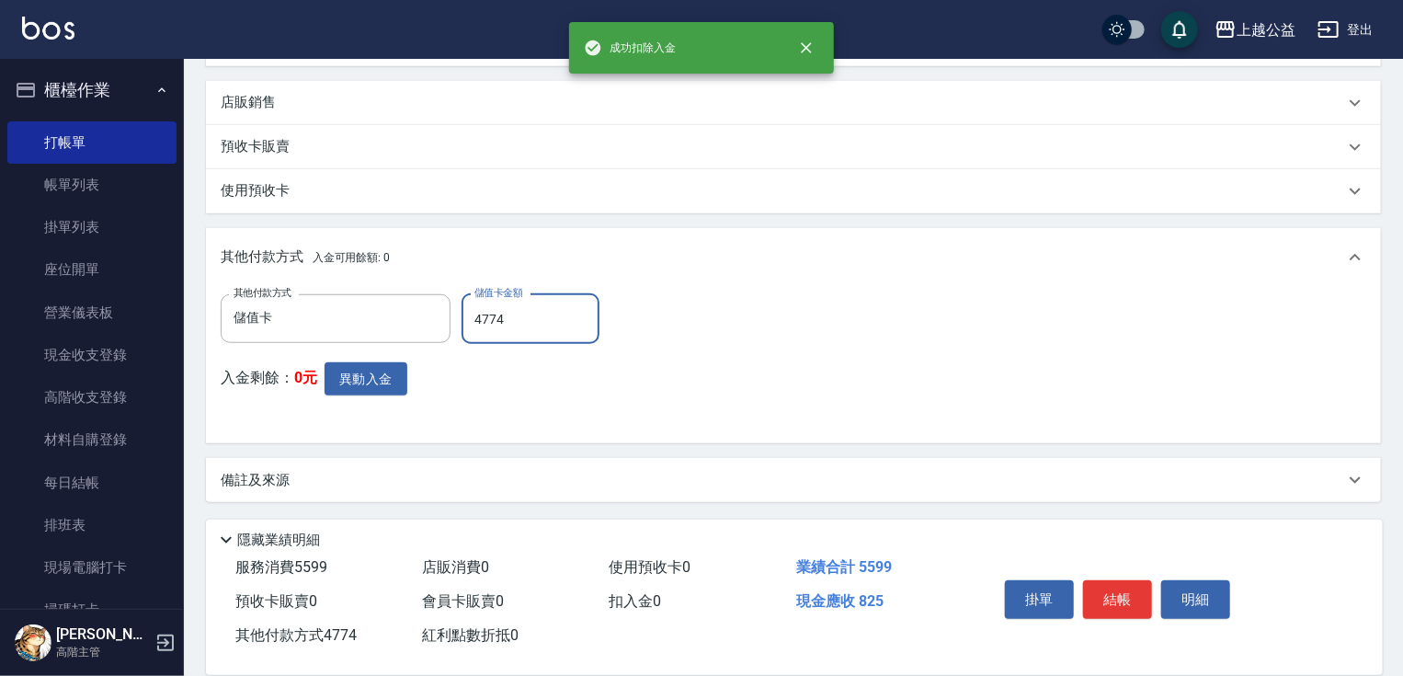
click at [543, 294] on input "4774" at bounding box center [531, 319] width 138 height 50
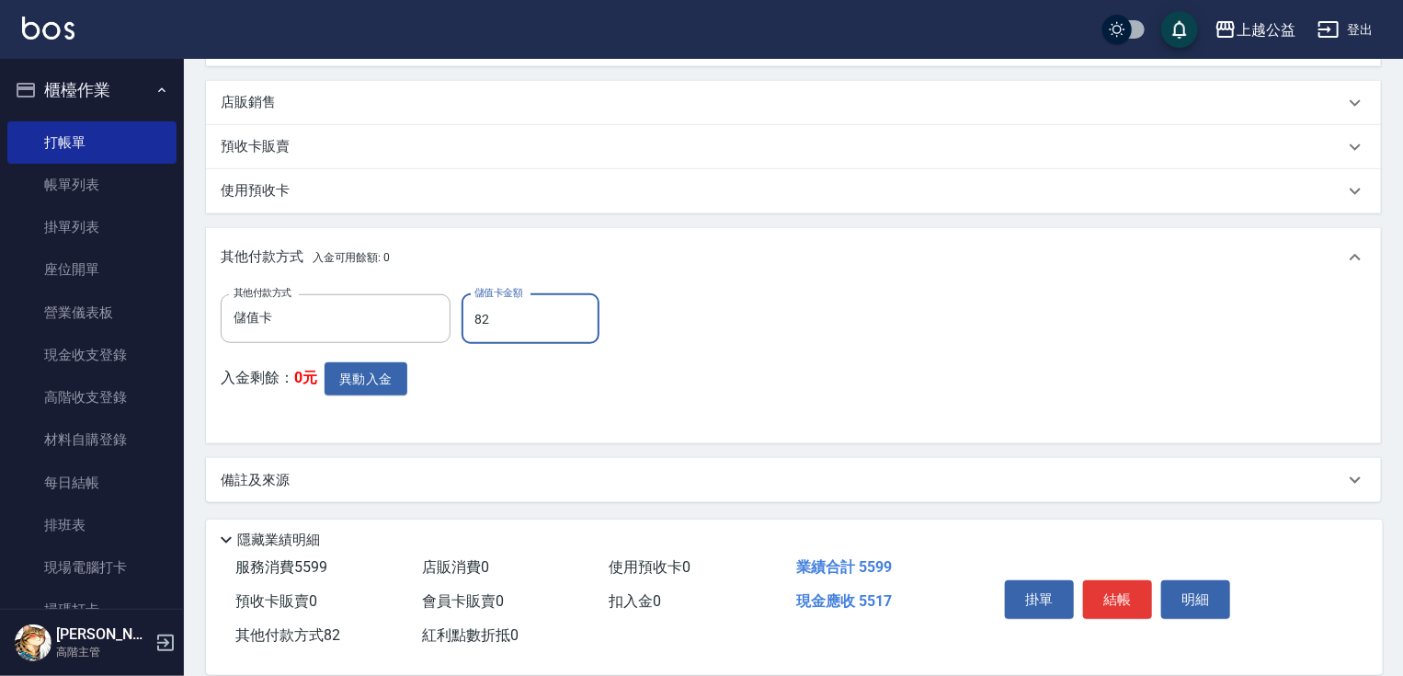
type input "825"
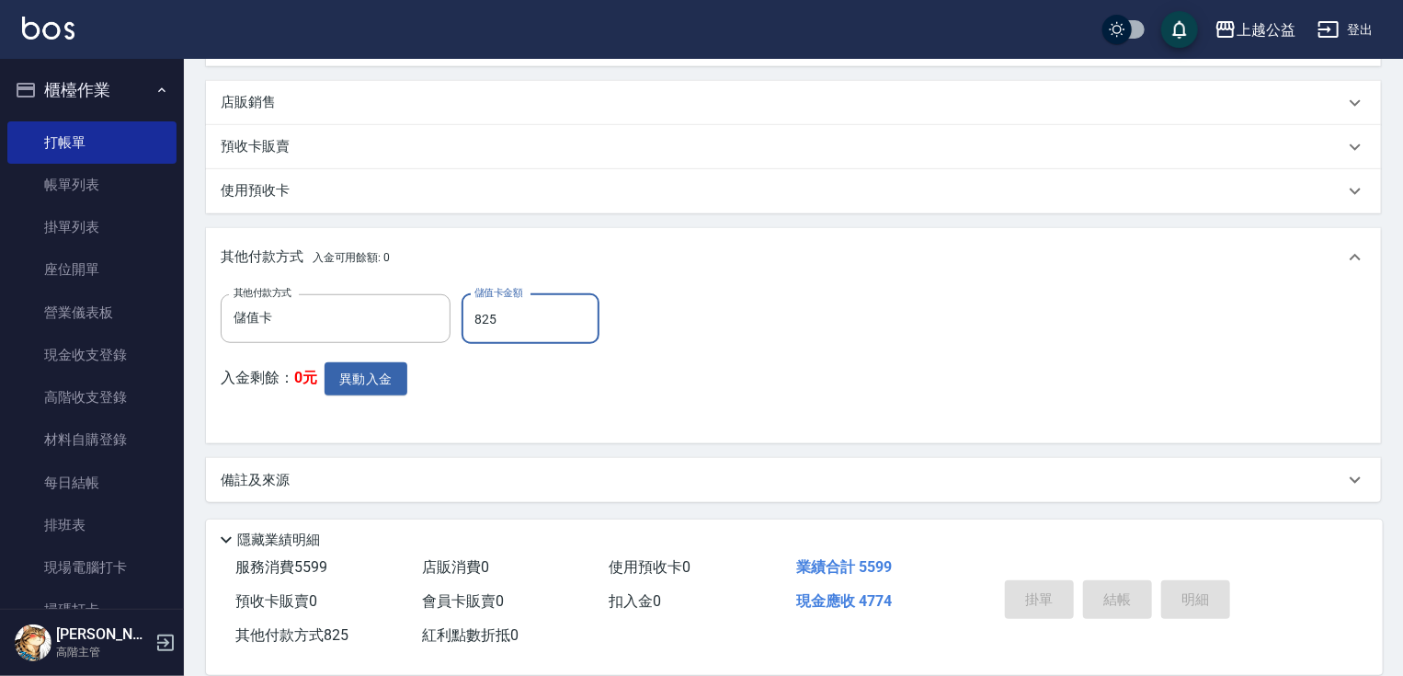
type input "[DATE] 21:13"
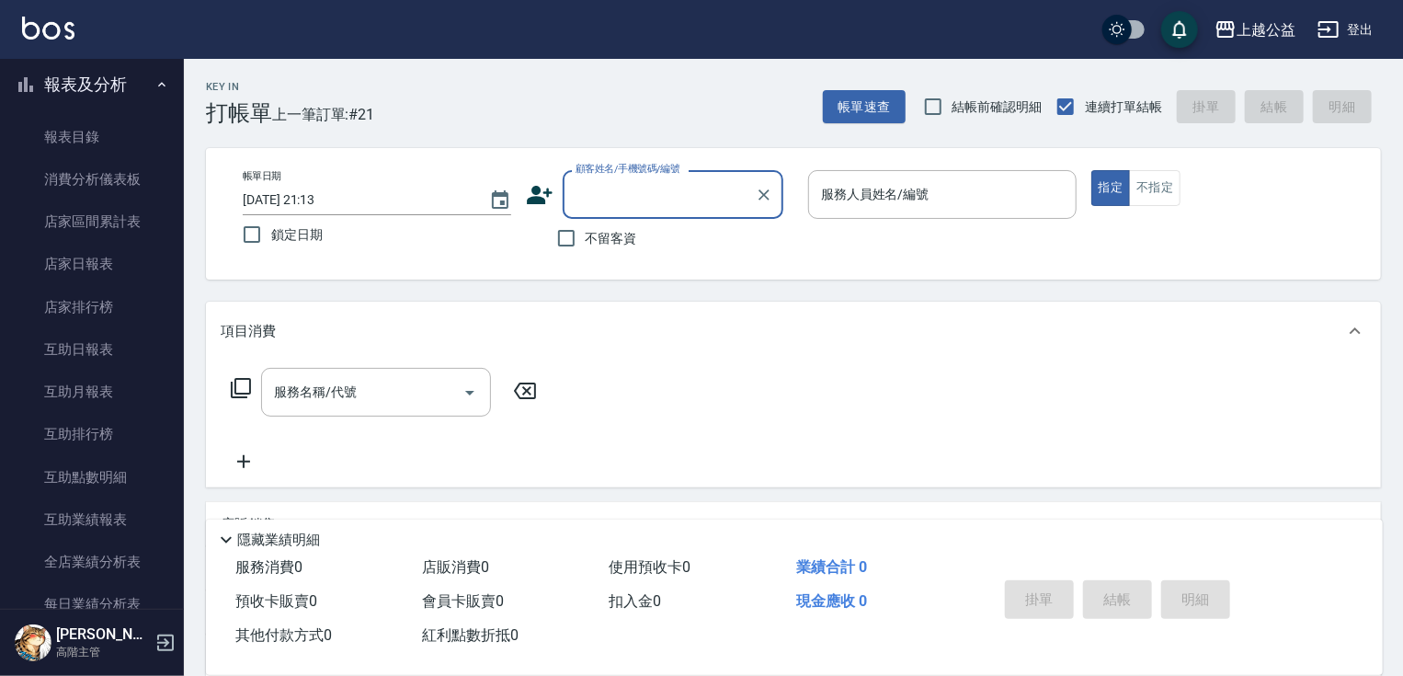
scroll to position [621, 0]
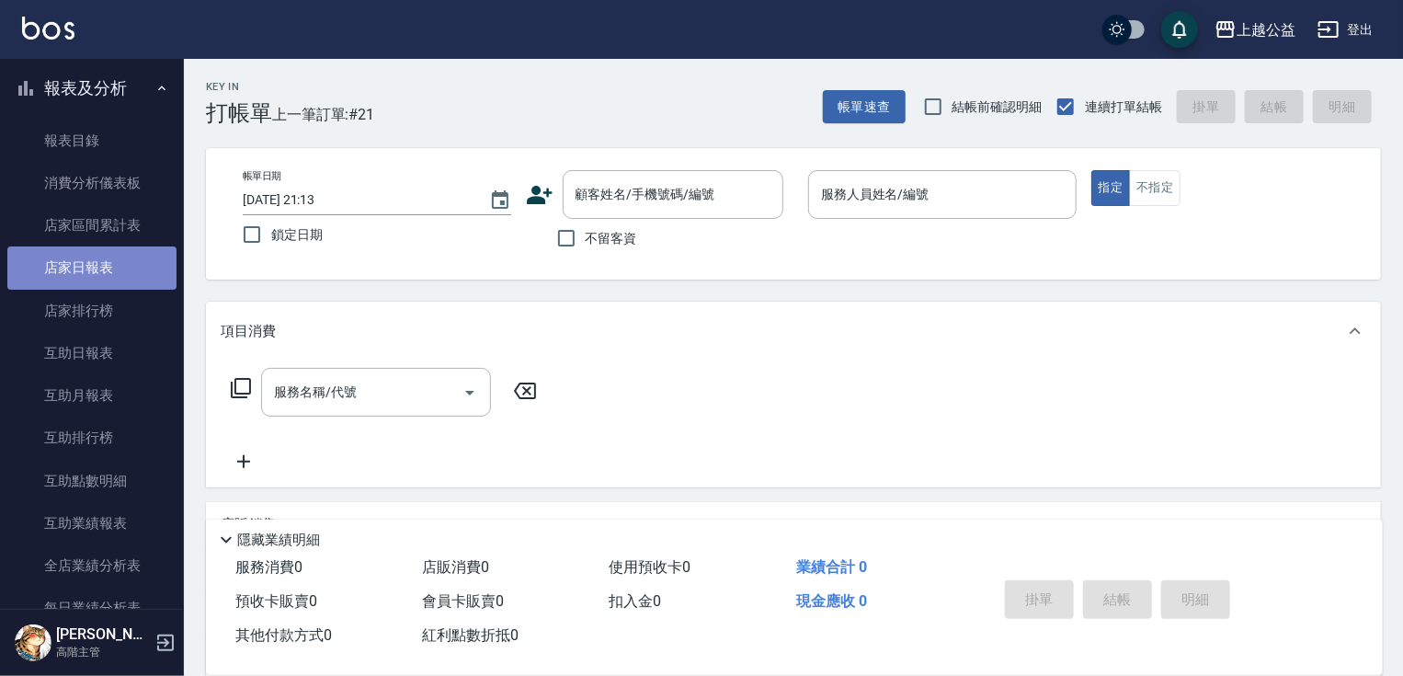
click at [116, 265] on link "店家日報表" at bounding box center [91, 267] width 169 height 42
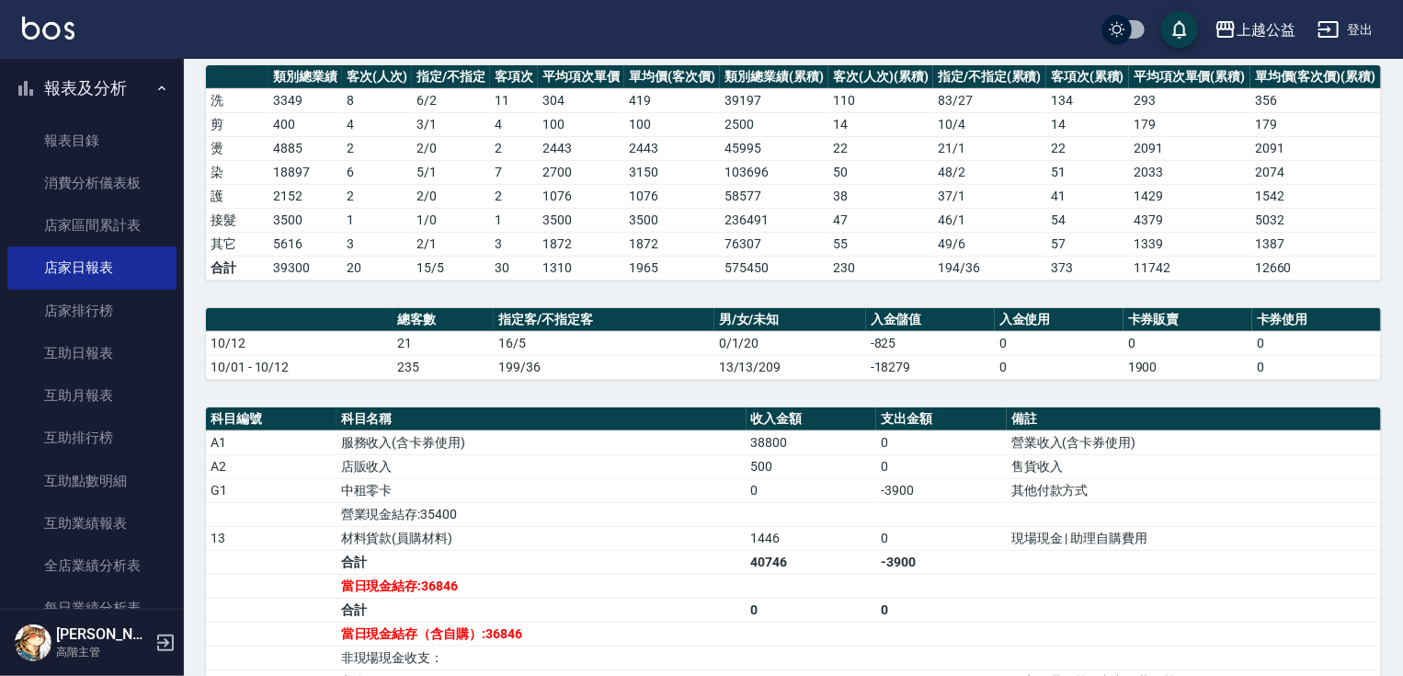
scroll to position [554, 0]
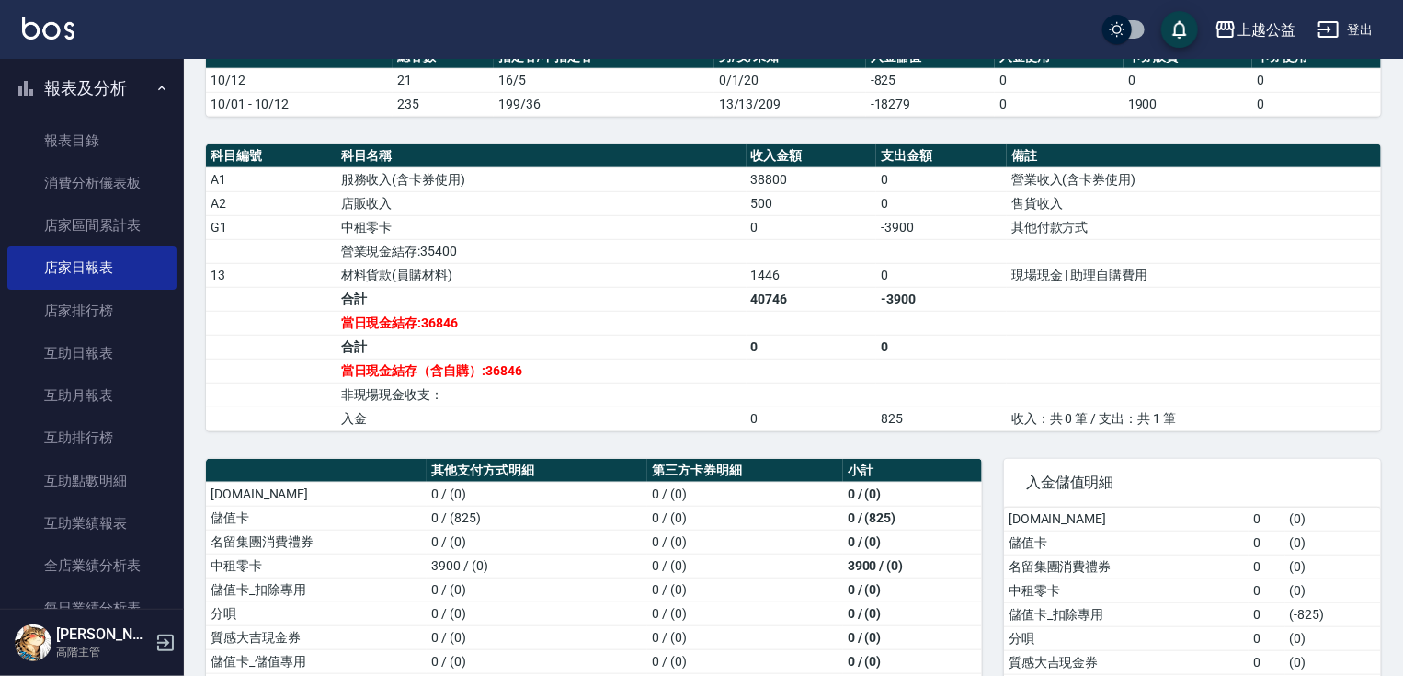
drag, startPoint x: 432, startPoint y: 421, endPoint x: 455, endPoint y: 471, distance: 54.7
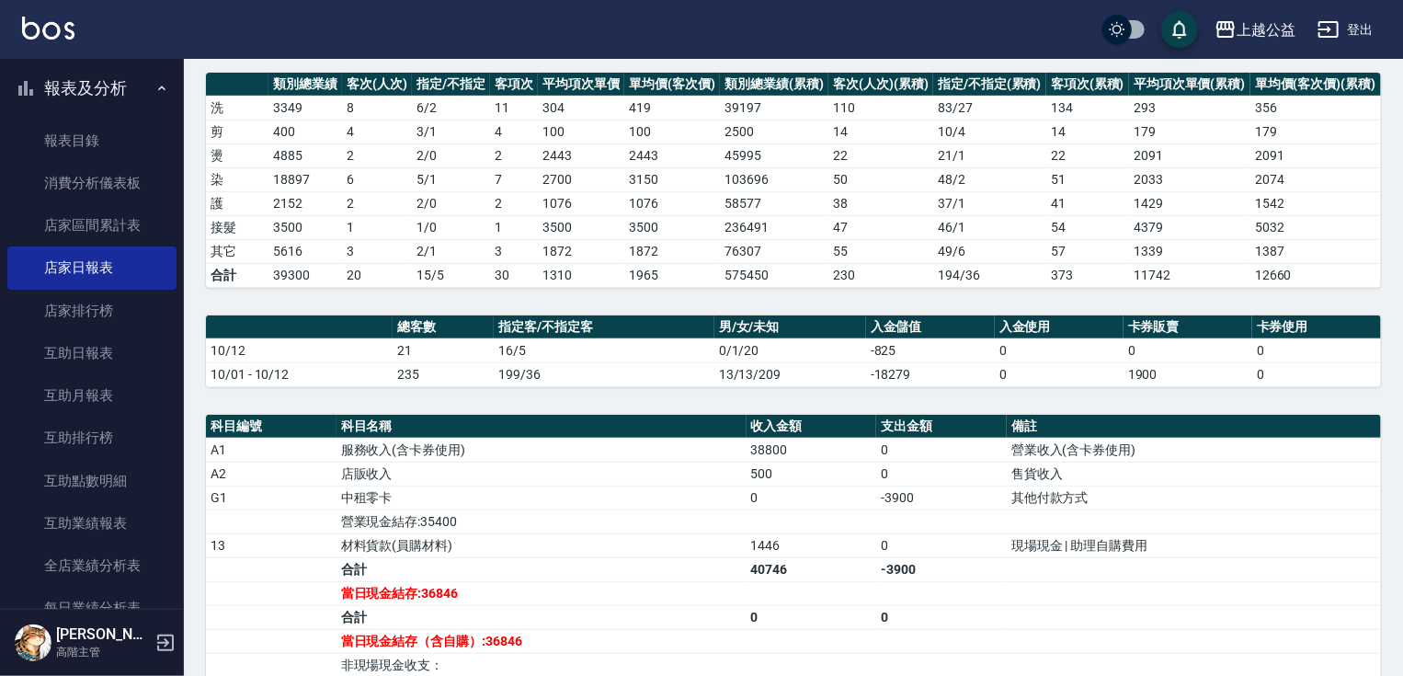
drag, startPoint x: 577, startPoint y: 579, endPoint x: 588, endPoint y: 502, distance: 78.0
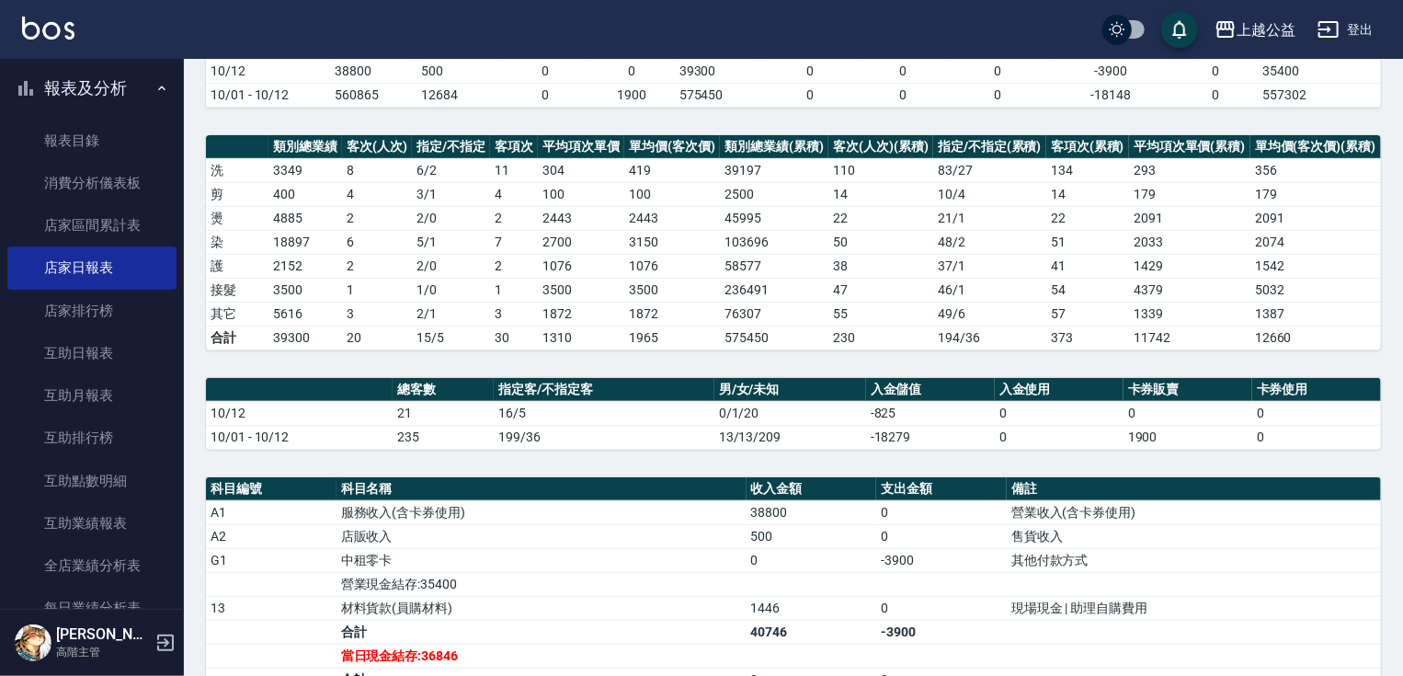
drag, startPoint x: 628, startPoint y: 539, endPoint x: 631, endPoint y: 507, distance: 32.3
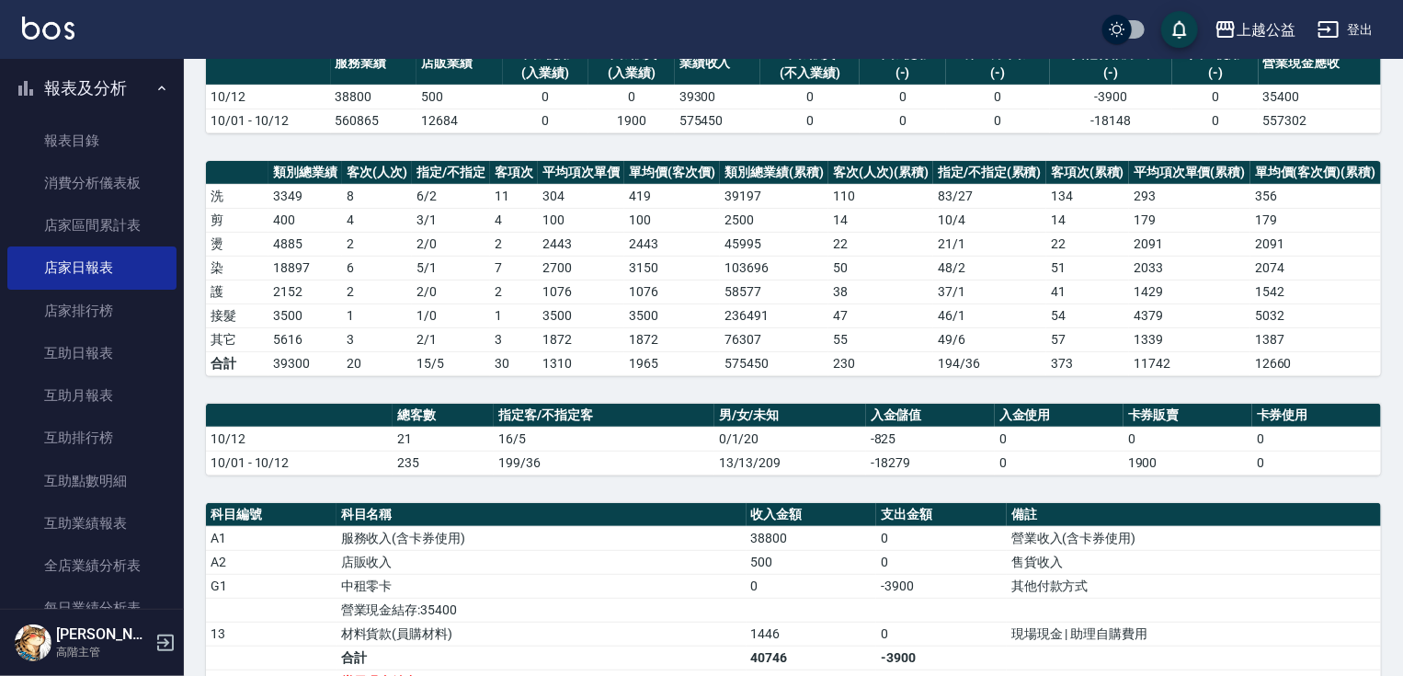
drag, startPoint x: 632, startPoint y: 507, endPoint x: 633, endPoint y: 471, distance: 35.9
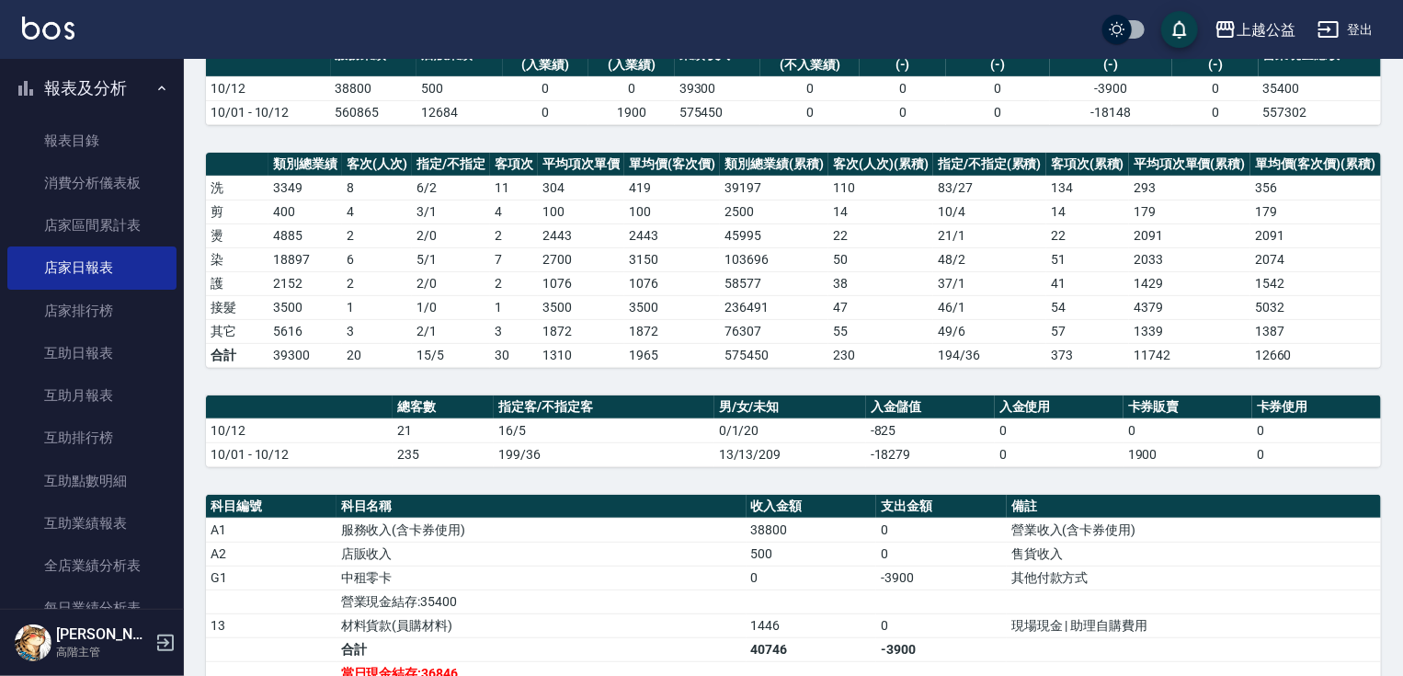
drag, startPoint x: 633, startPoint y: 471, endPoint x: 635, endPoint y: 495, distance: 24.1
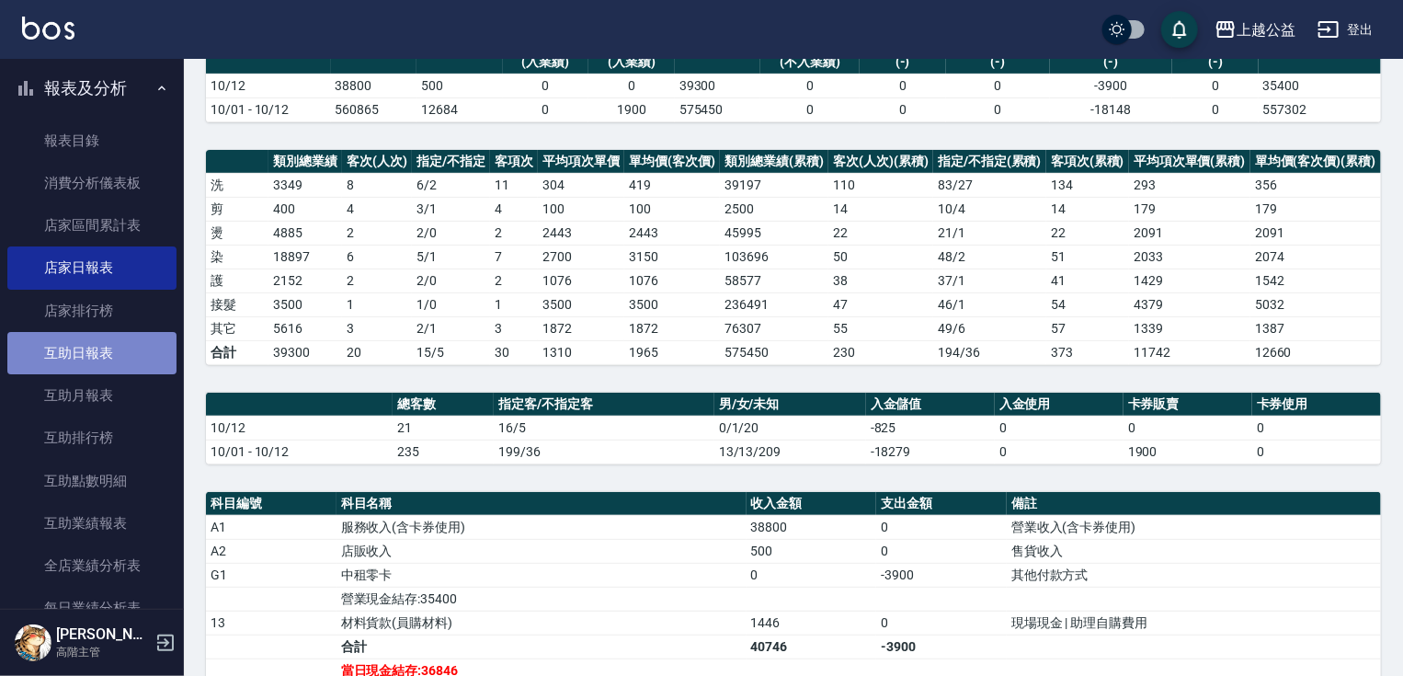
click at [94, 364] on link "互助日報表" at bounding box center [91, 353] width 169 height 42
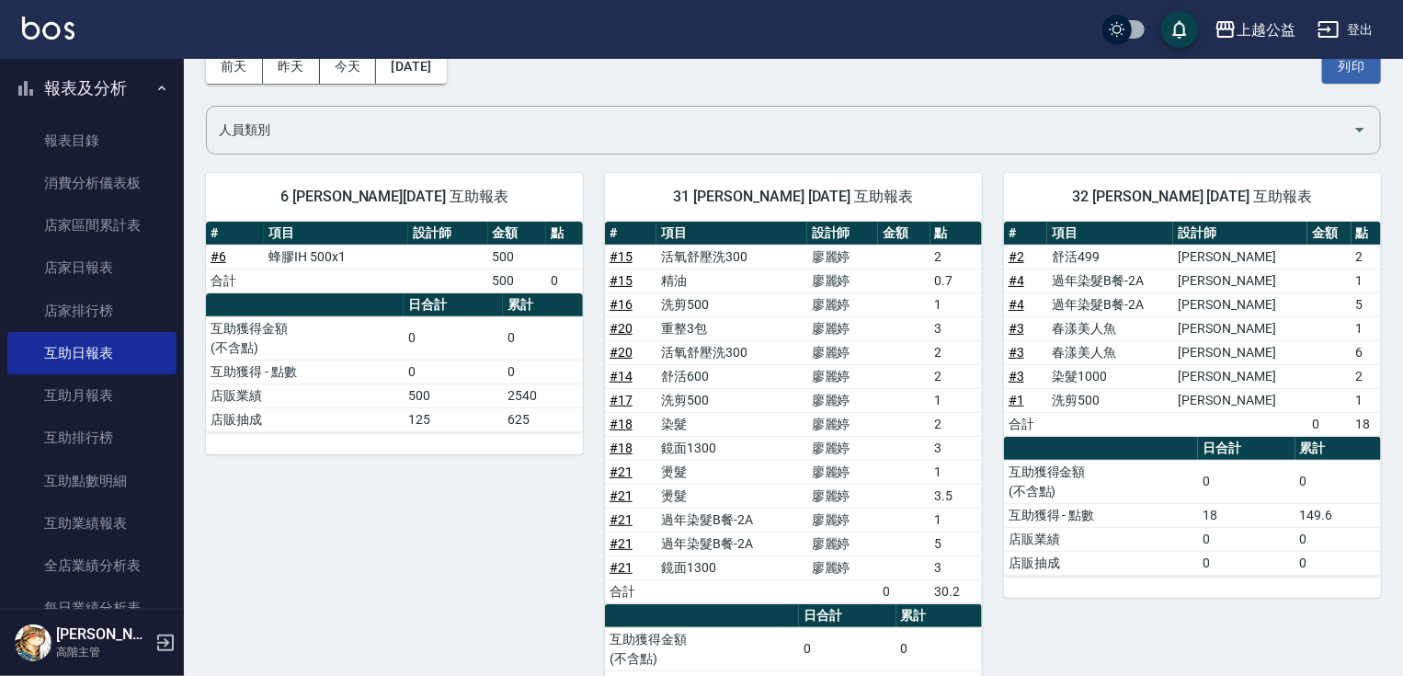
drag, startPoint x: 1352, startPoint y: 354, endPoint x: 1357, endPoint y: 371, distance: 18.1
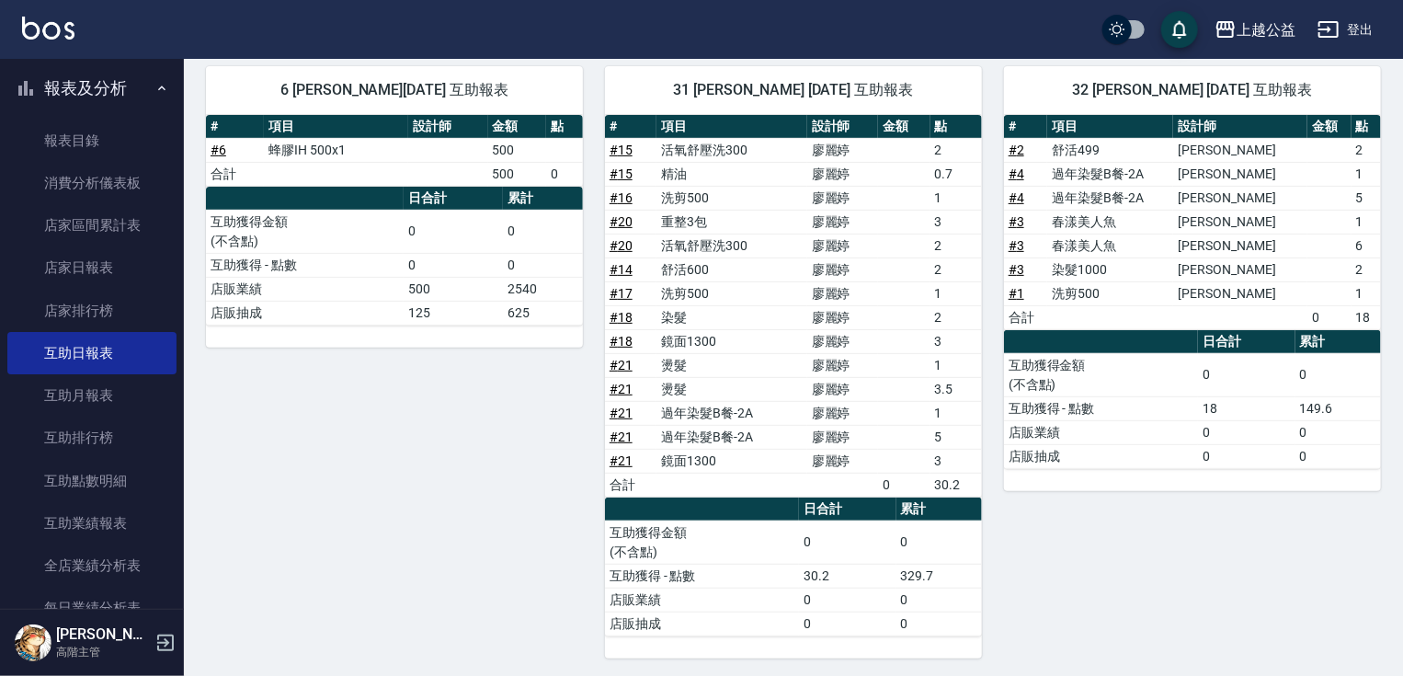
drag, startPoint x: 1357, startPoint y: 389, endPoint x: 1367, endPoint y: 416, distance: 28.5
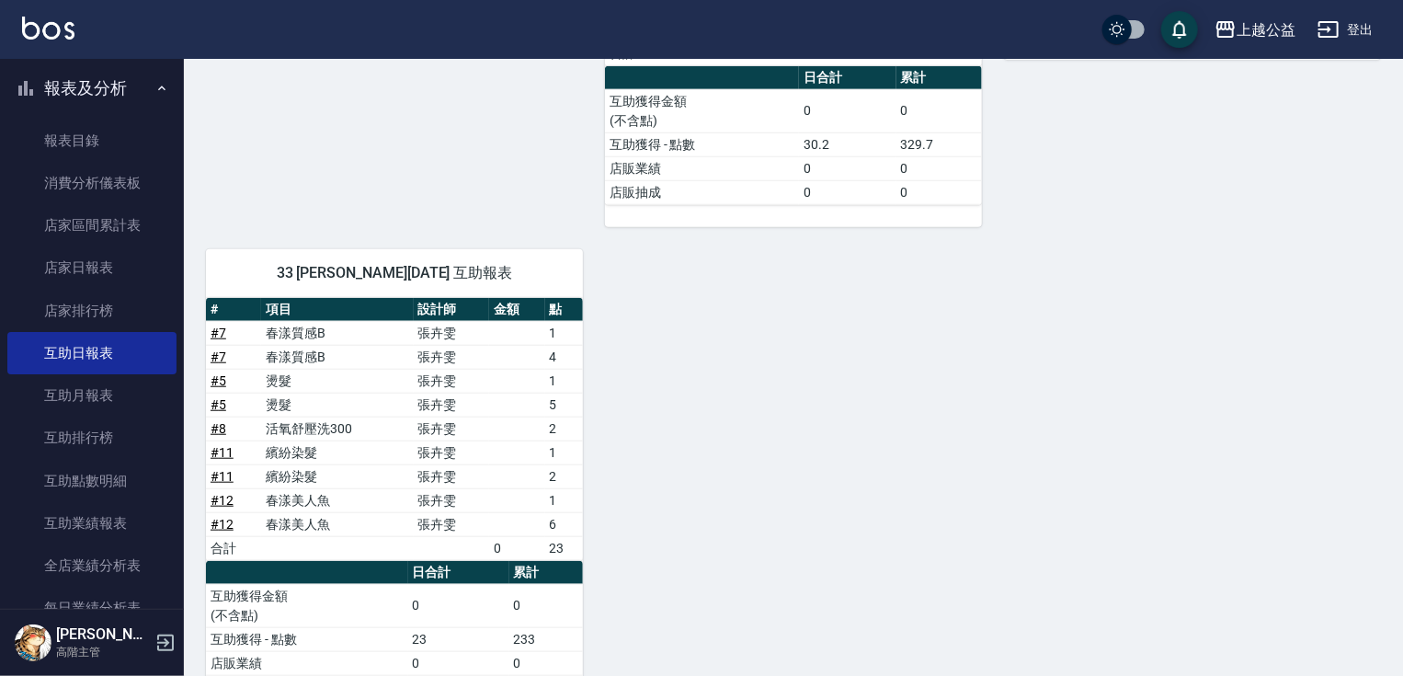
scroll to position [696, 0]
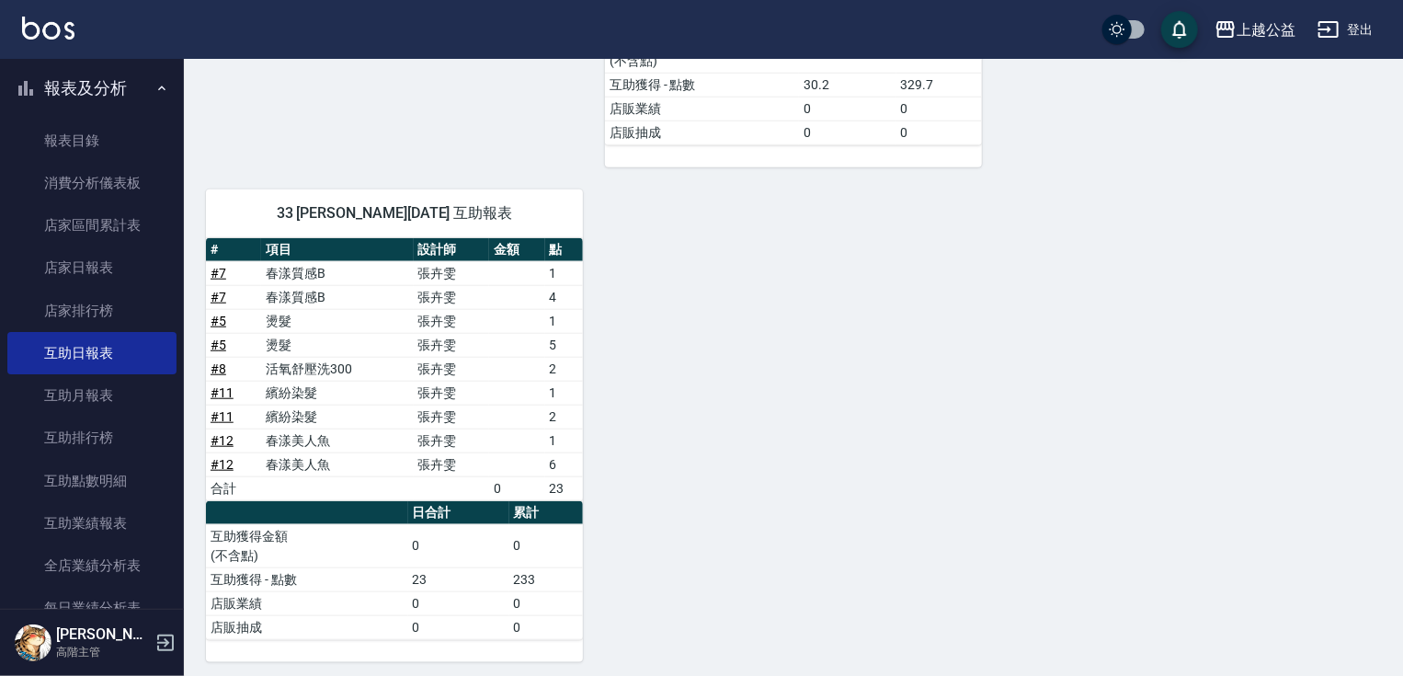
drag, startPoint x: 1248, startPoint y: 272, endPoint x: 1248, endPoint y: 293, distance: 21.1
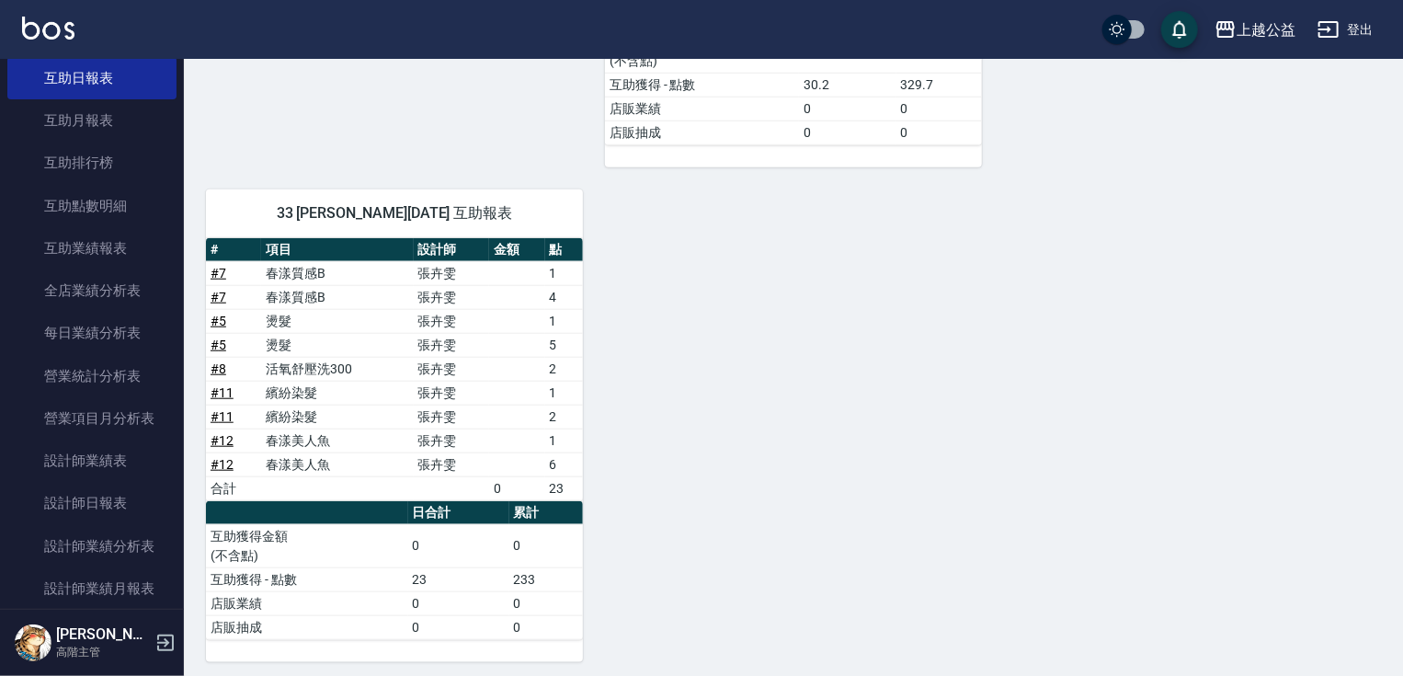
scroll to position [899, 0]
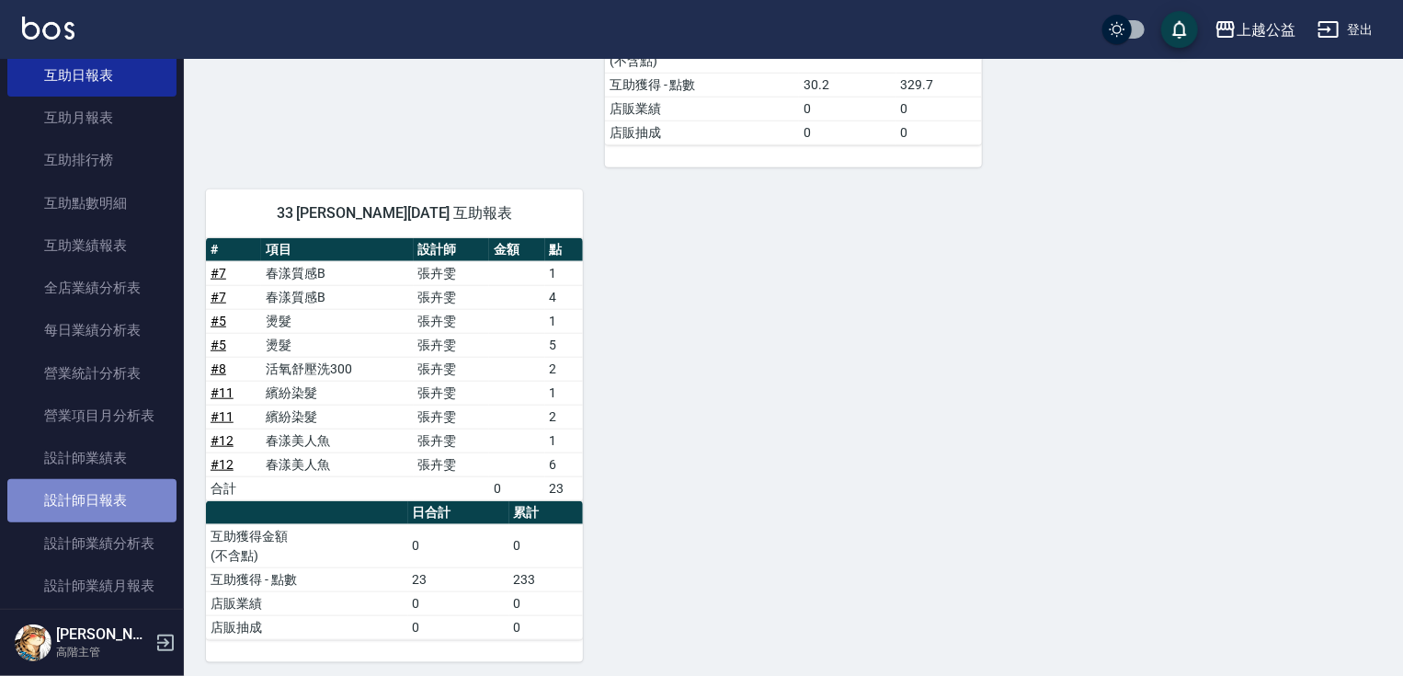
click at [151, 496] on link "設計師日報表" at bounding box center [91, 500] width 169 height 42
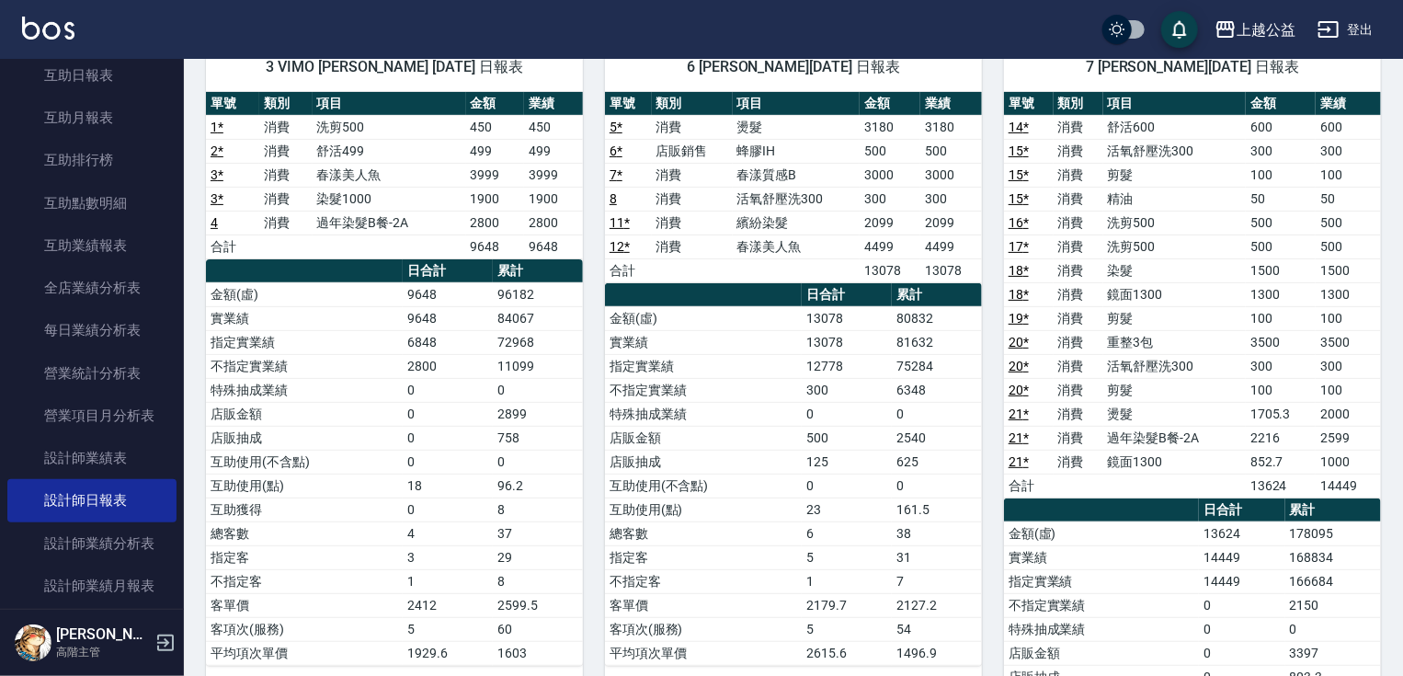
drag, startPoint x: 1387, startPoint y: 259, endPoint x: 1411, endPoint y: 334, distance: 78.2
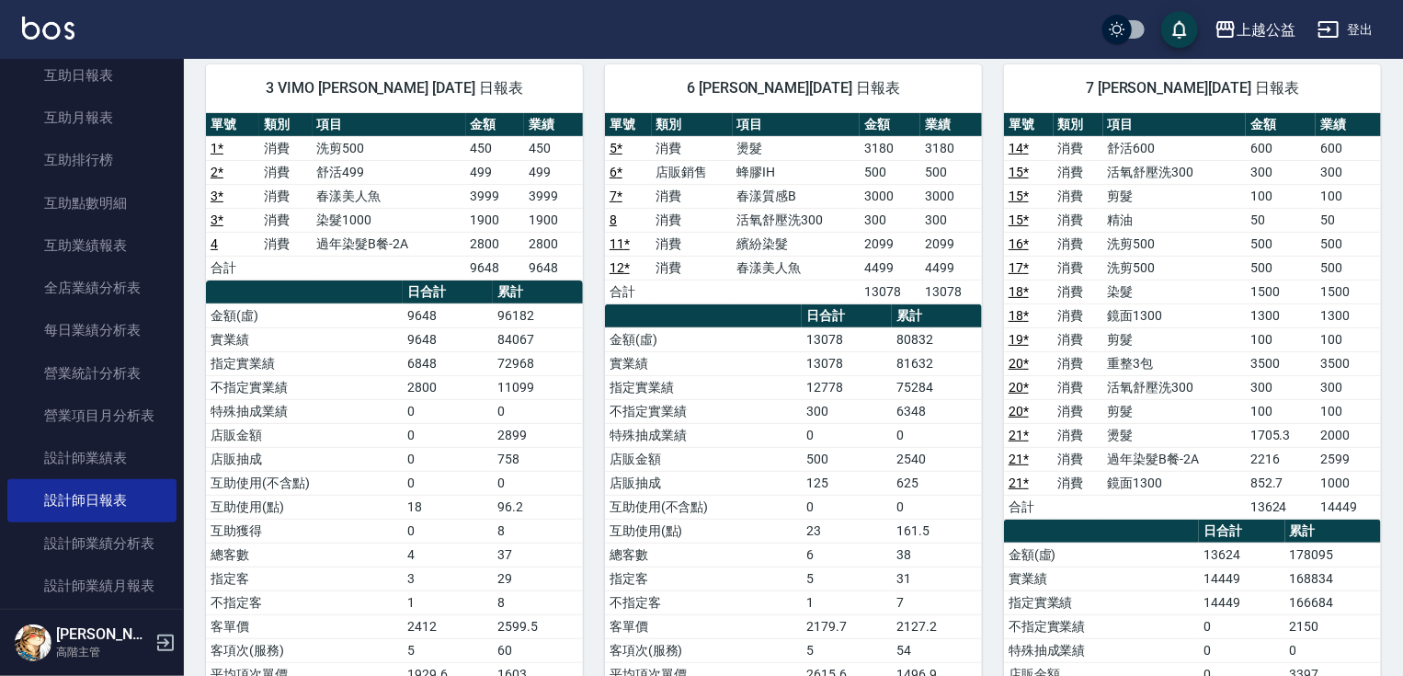
scroll to position [132, 0]
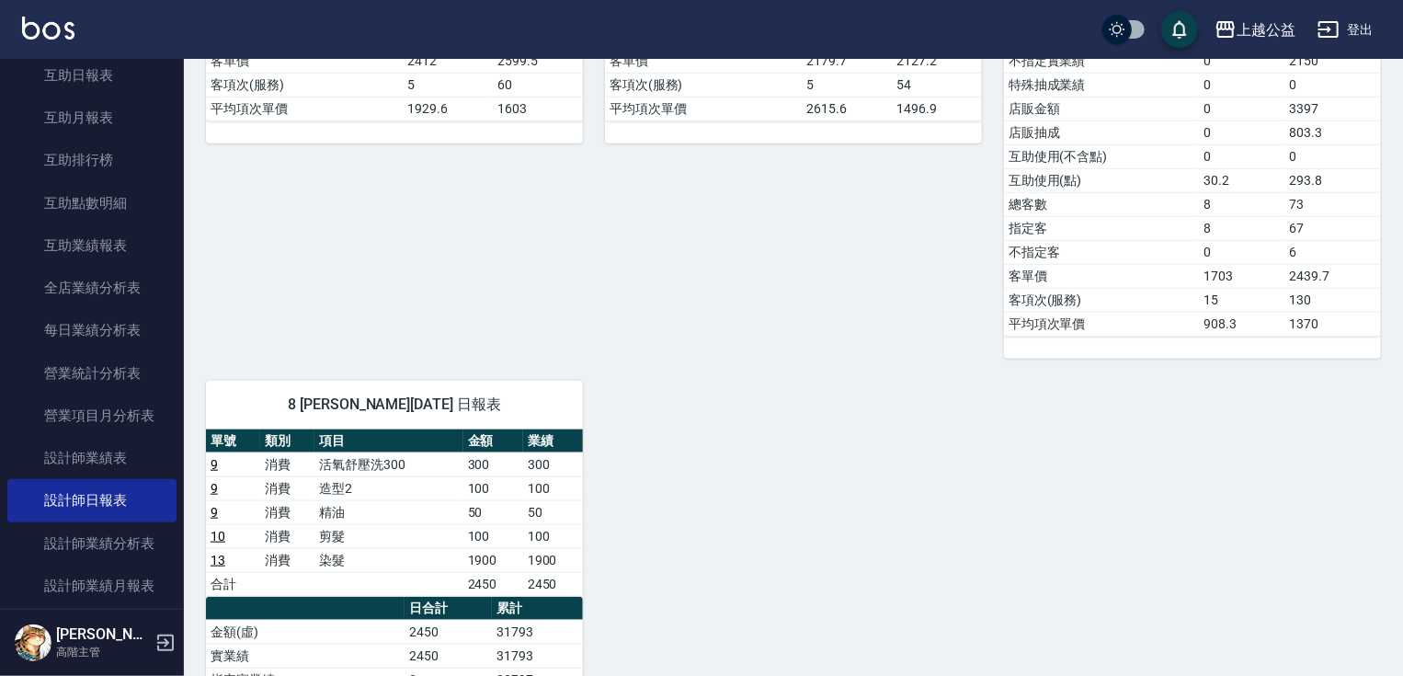
drag, startPoint x: 1125, startPoint y: 223, endPoint x: 1125, endPoint y: 271, distance: 47.8
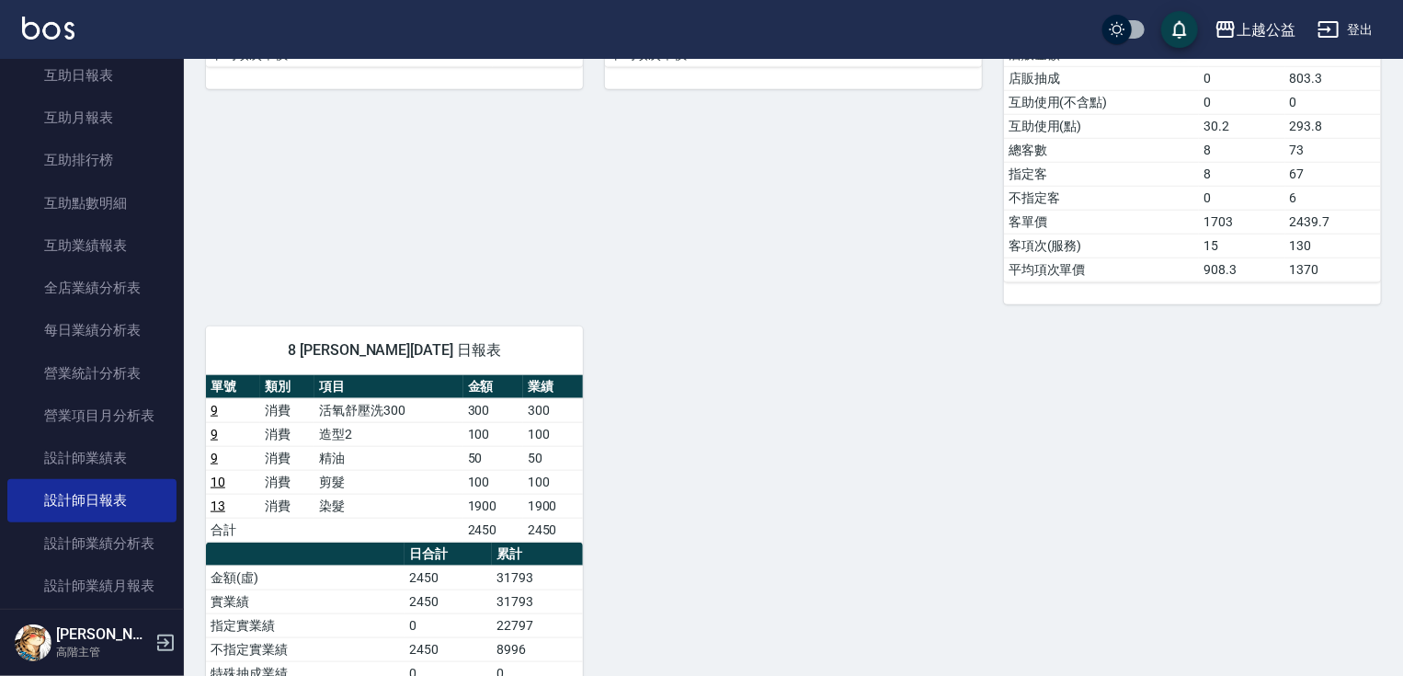
drag, startPoint x: 1125, startPoint y: 272, endPoint x: 1108, endPoint y: 296, distance: 29.6
